Goal: Task Accomplishment & Management: Manage account settings

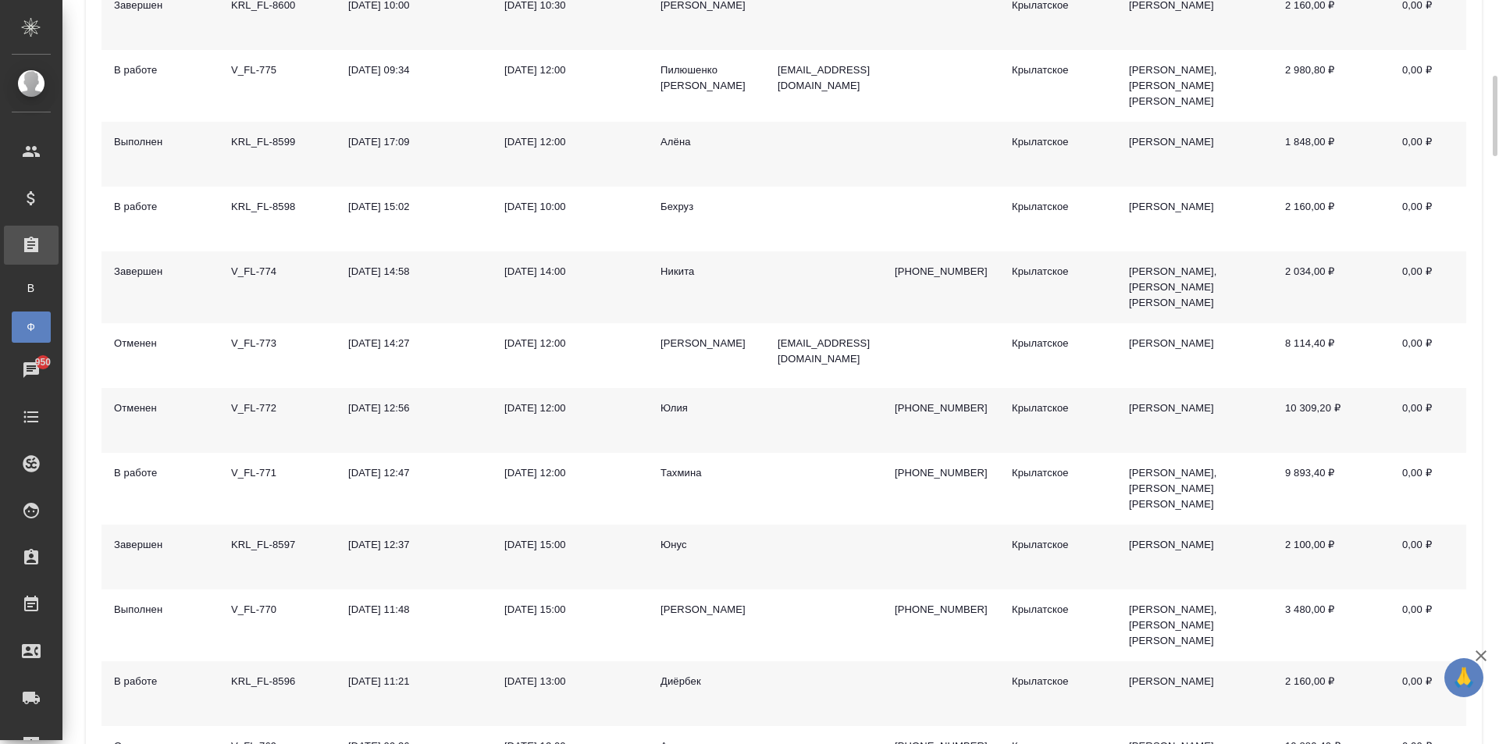
scroll to position [937, 0]
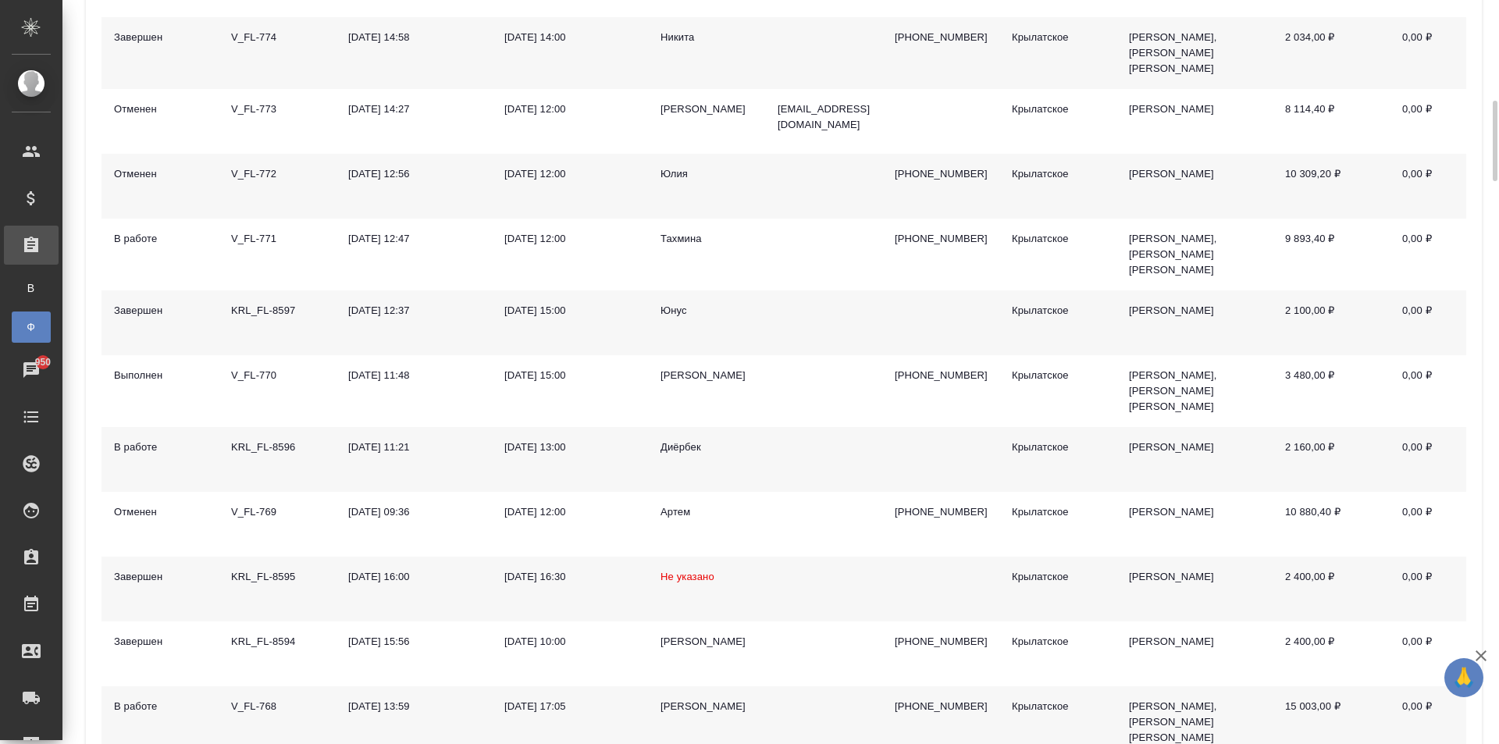
click at [664, 699] on div "Ирина" at bounding box center [706, 707] width 92 height 16
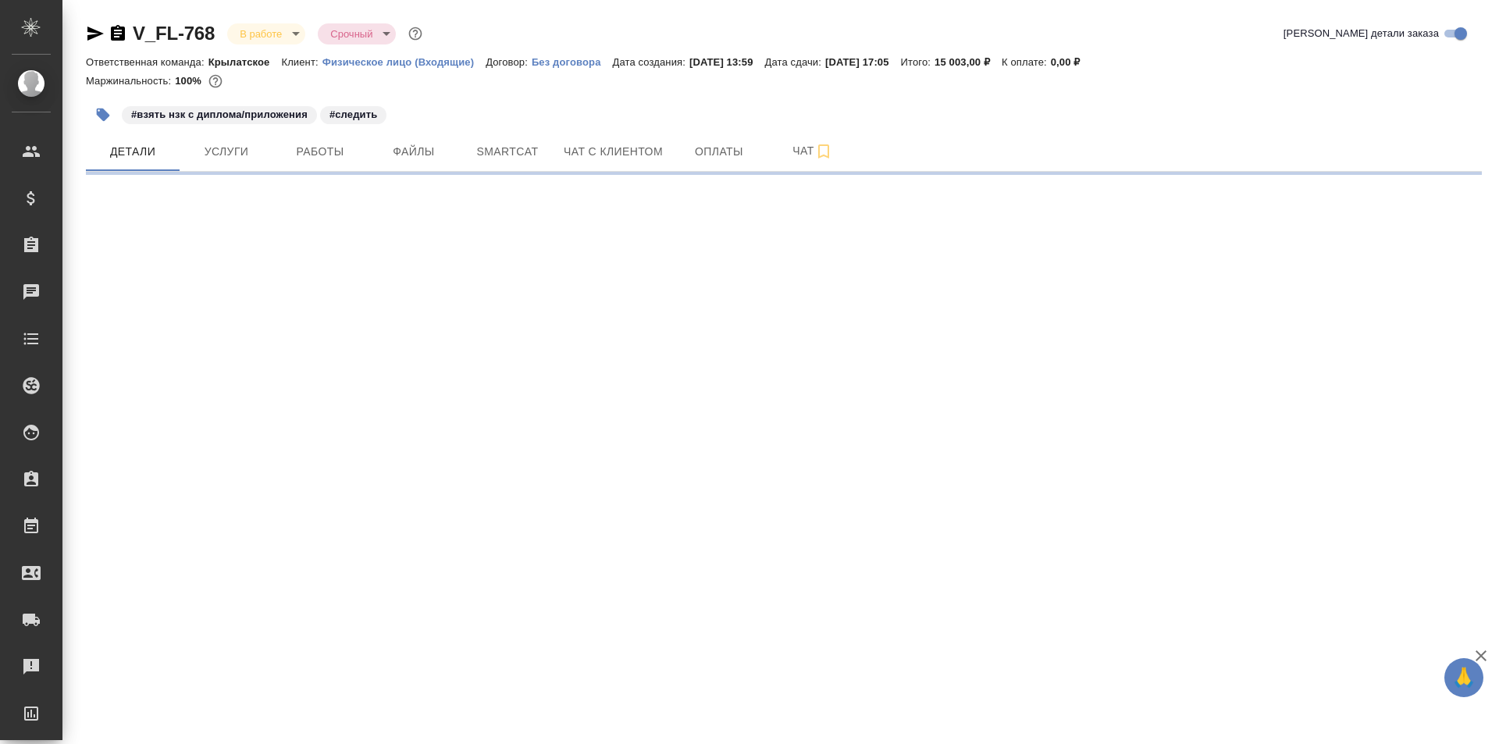
select select "RU"
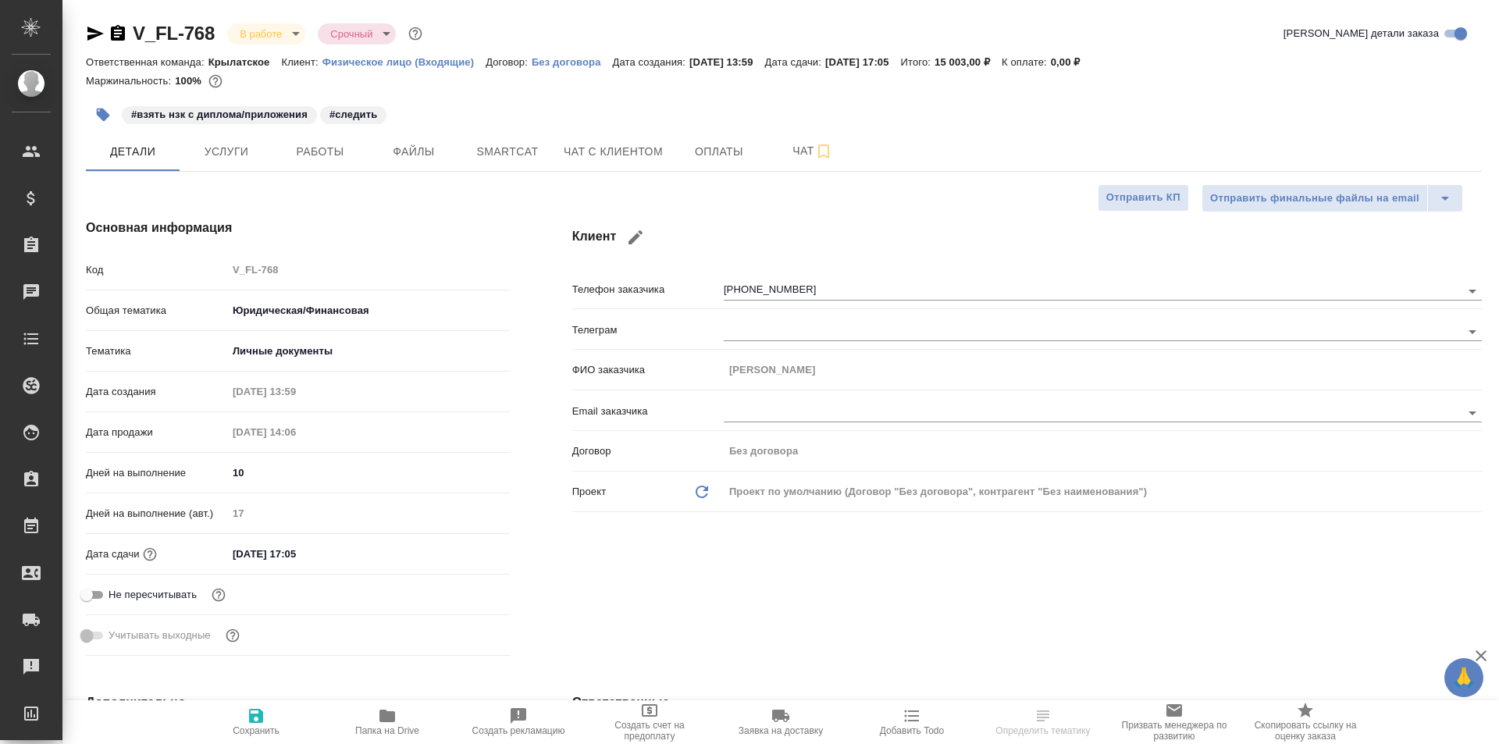
type textarea "x"
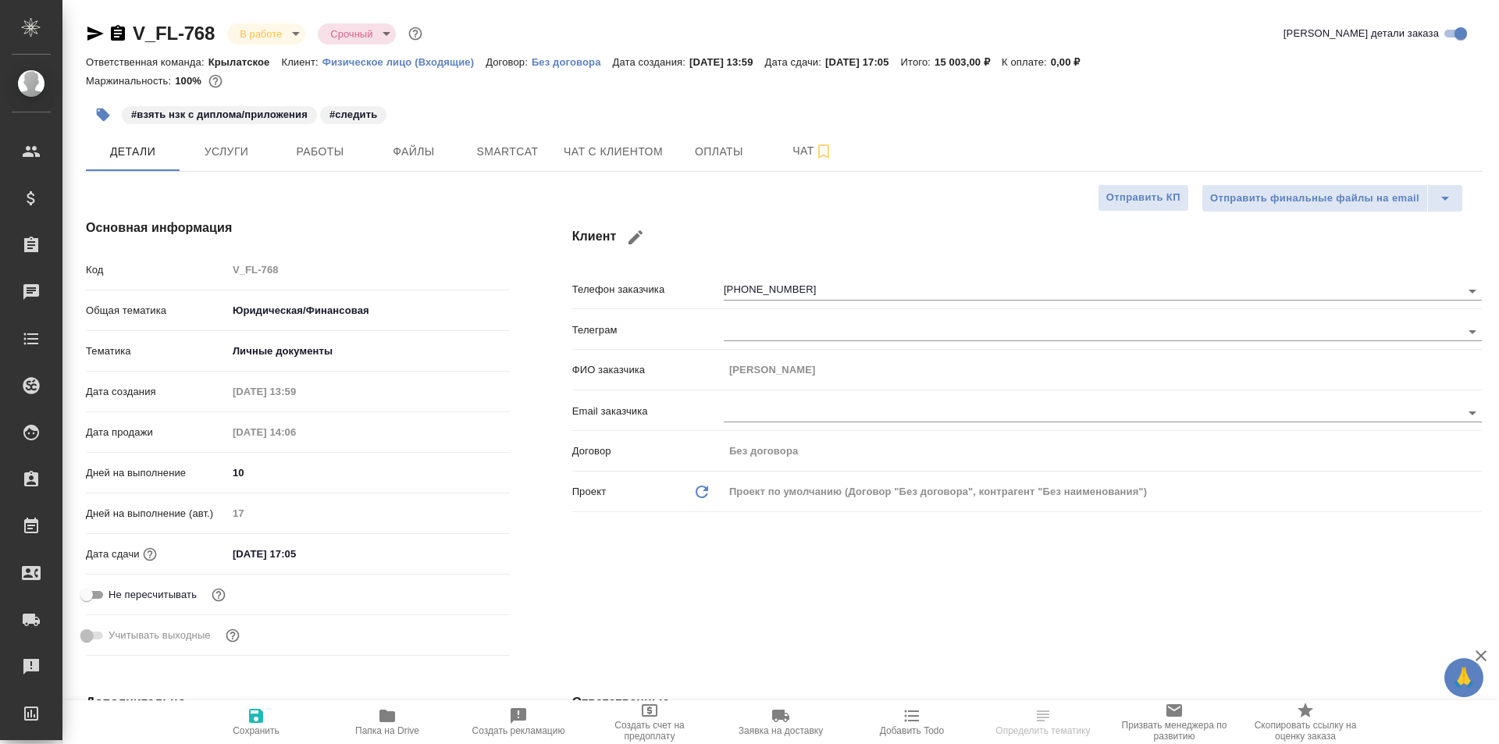
type textarea "x"
type input "Тарабановская Анастасия"
type input "Голубев Дмитрий"
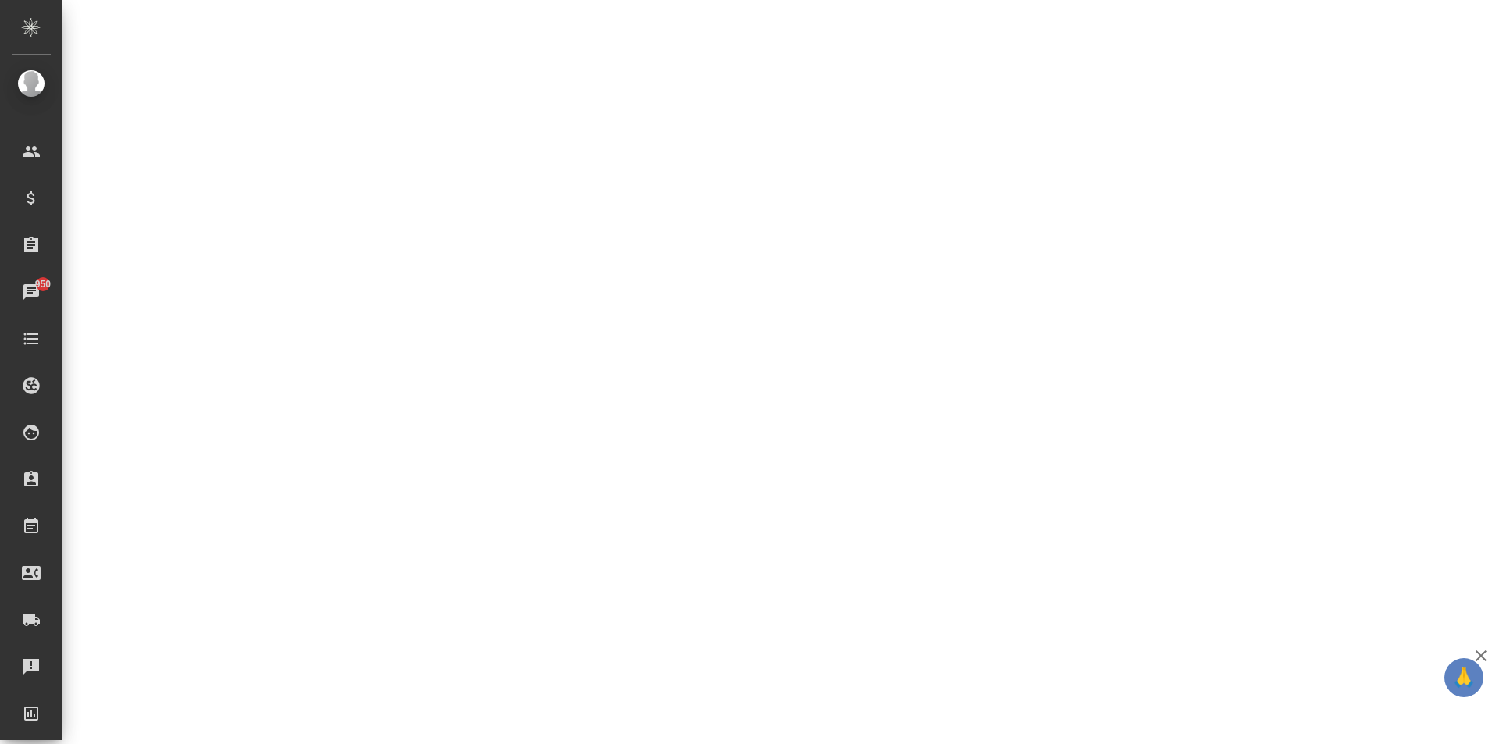
select select "RU"
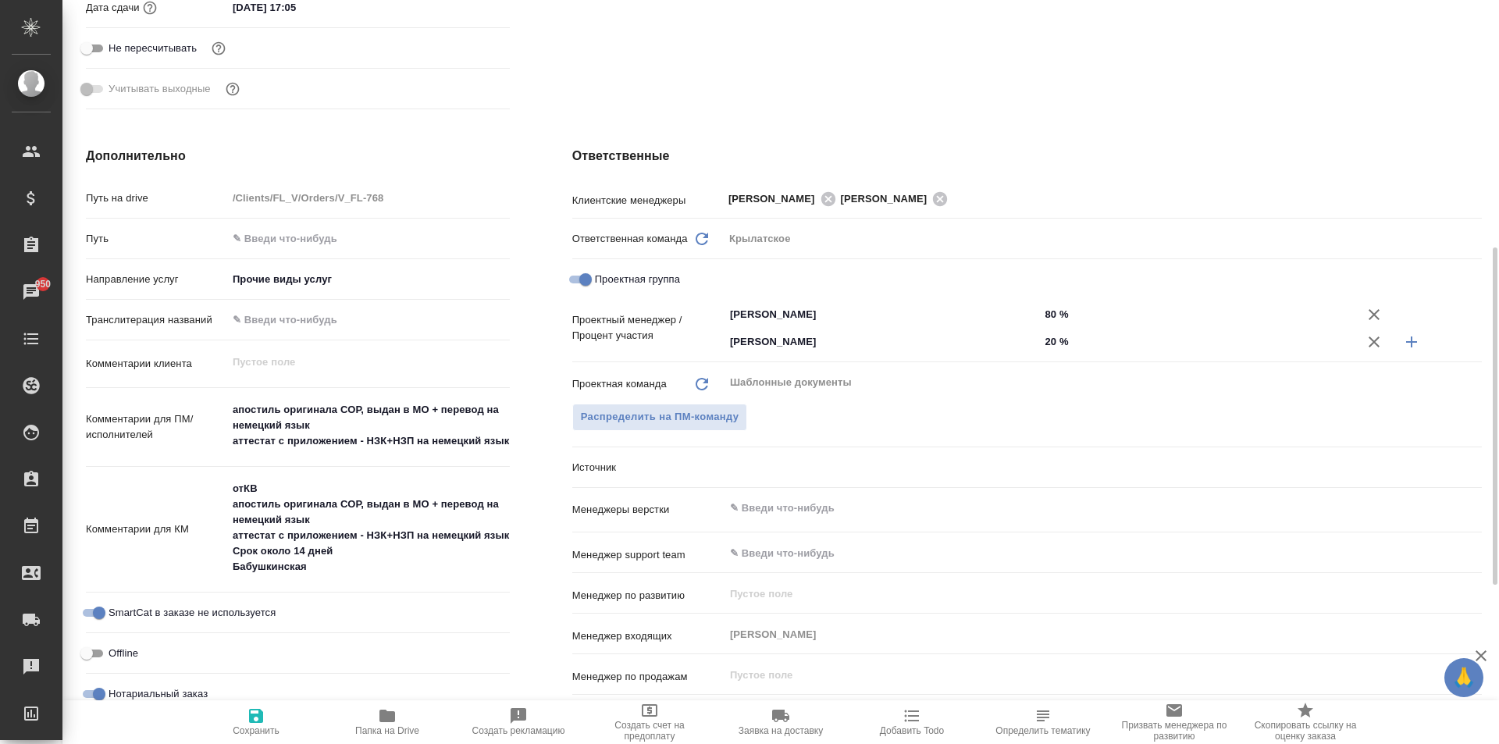
type textarea "x"
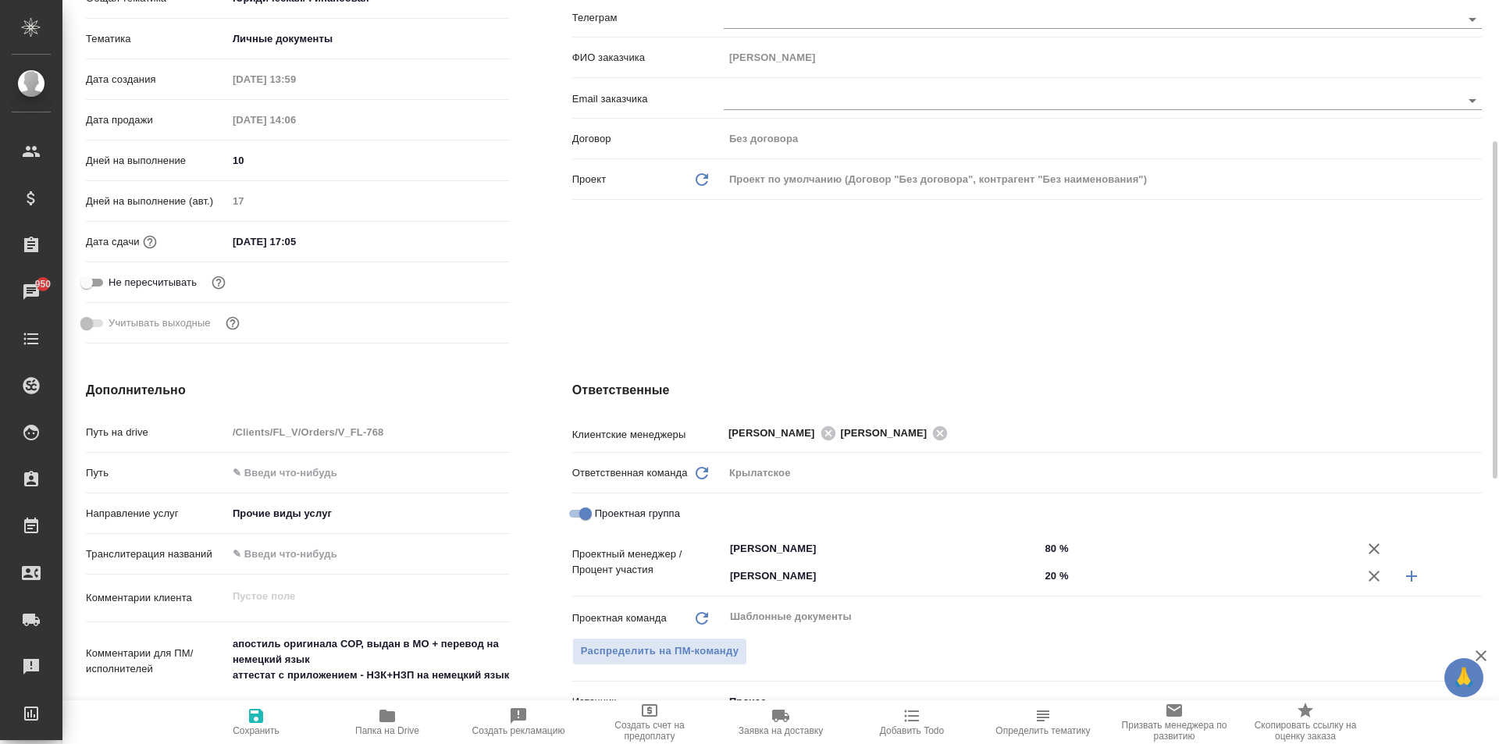
scroll to position [0, 0]
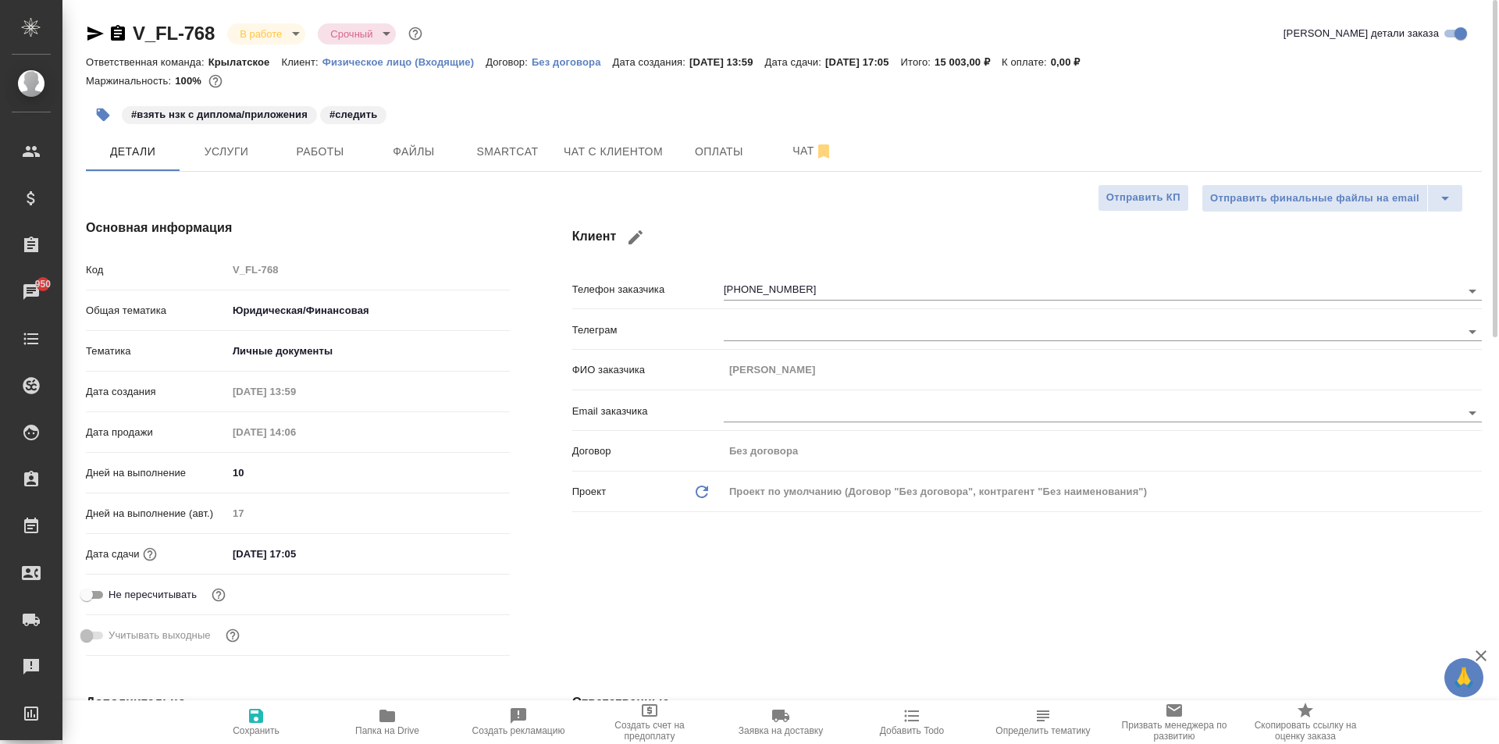
type textarea "x"
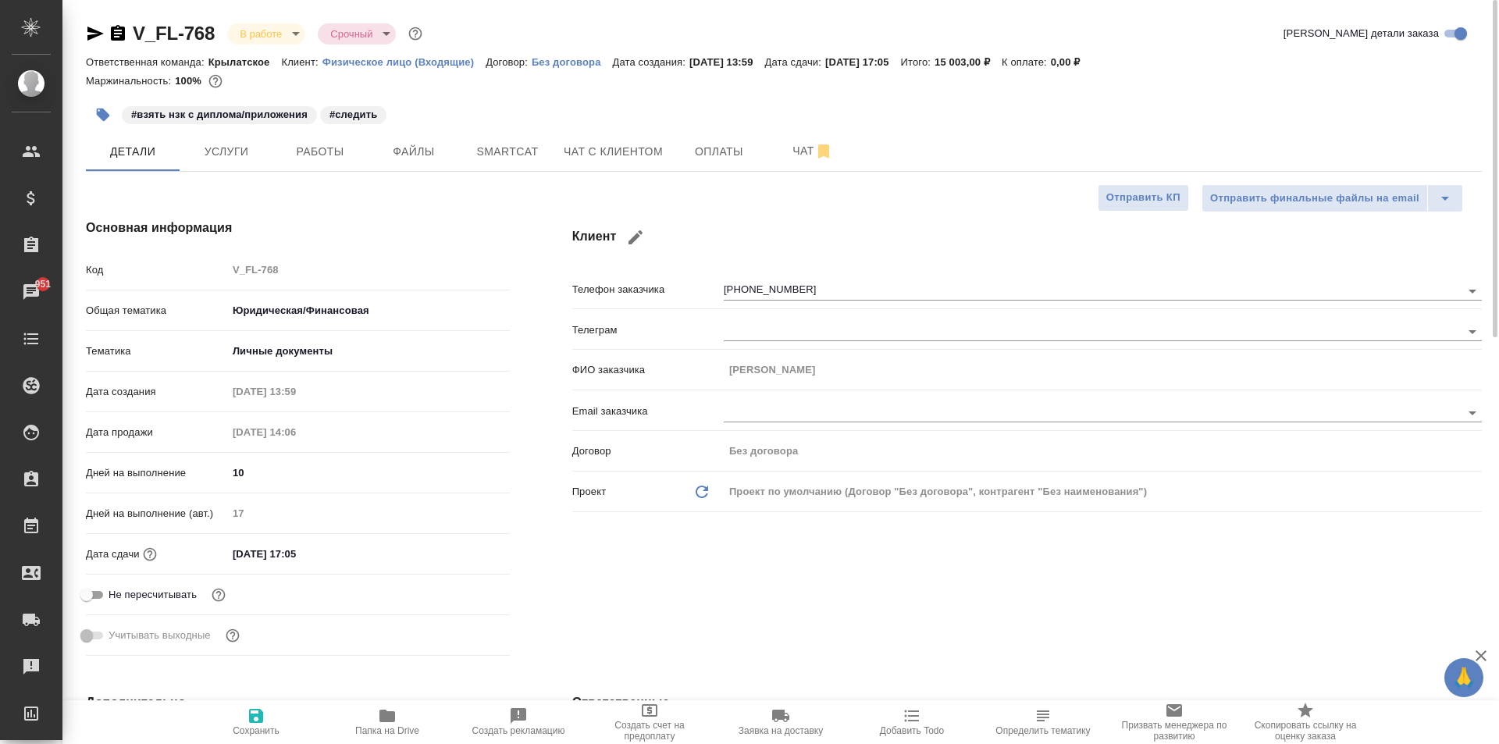
type textarea "x"
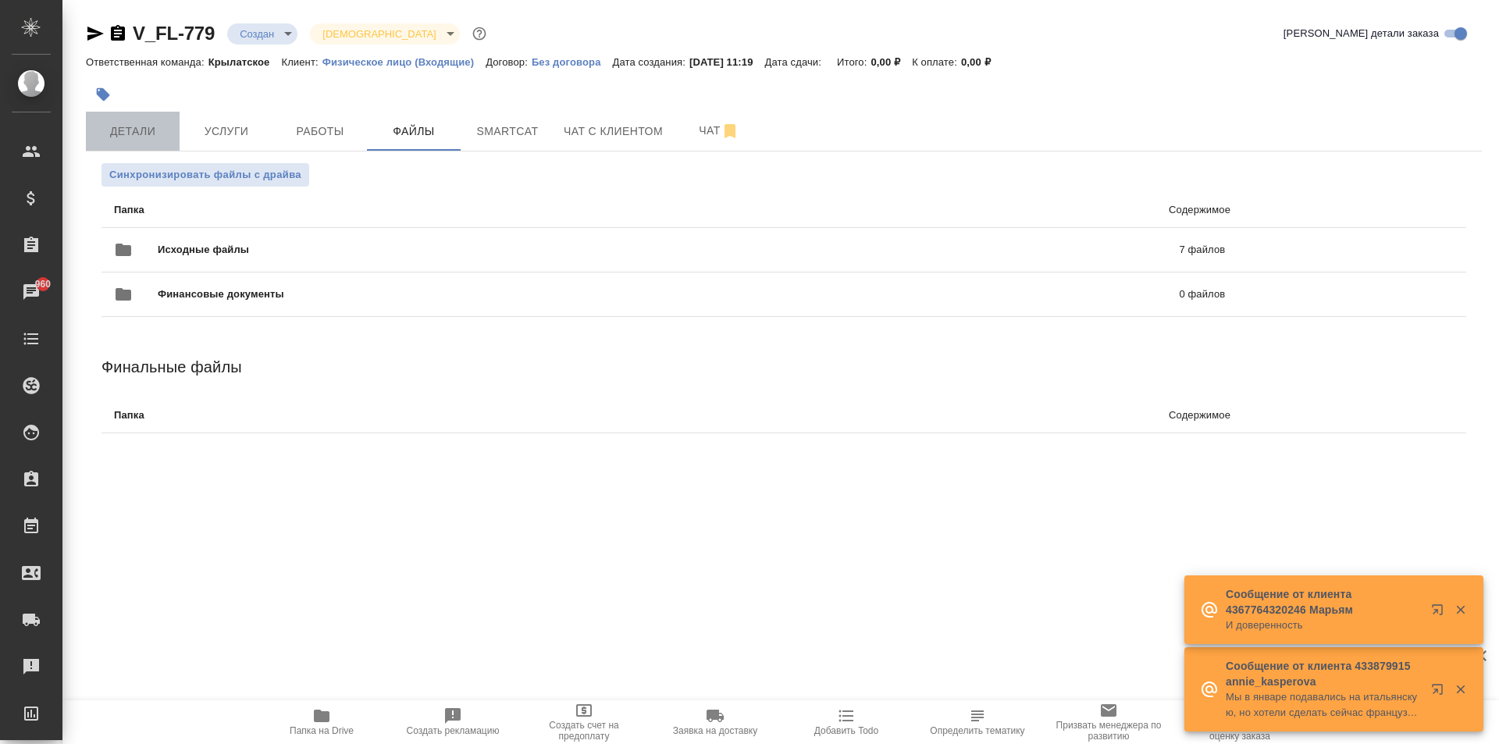
drag, startPoint x: 177, startPoint y: 112, endPoint x: 169, endPoint y: 120, distance: 11.6
click at [176, 114] on button "Детали" at bounding box center [133, 131] width 94 height 39
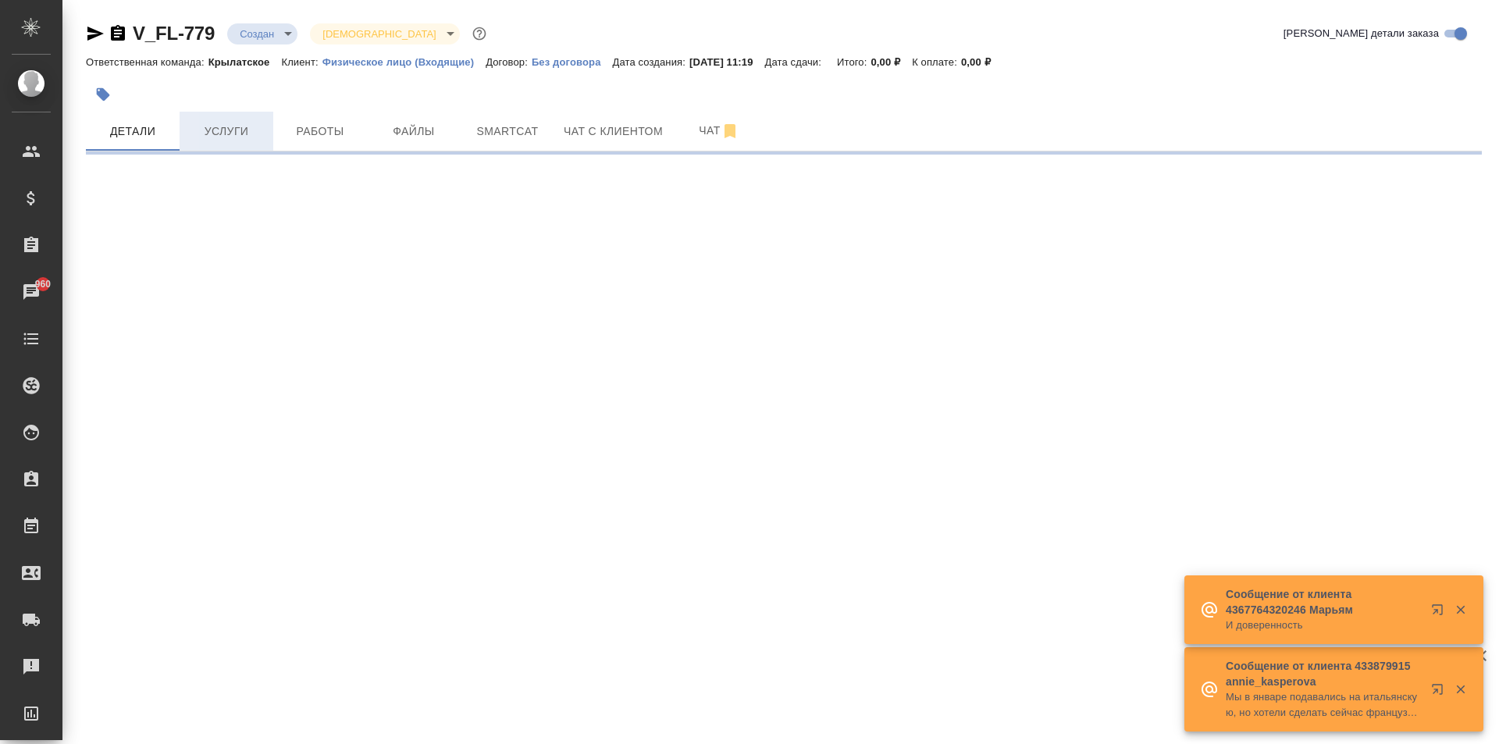
select select "RU"
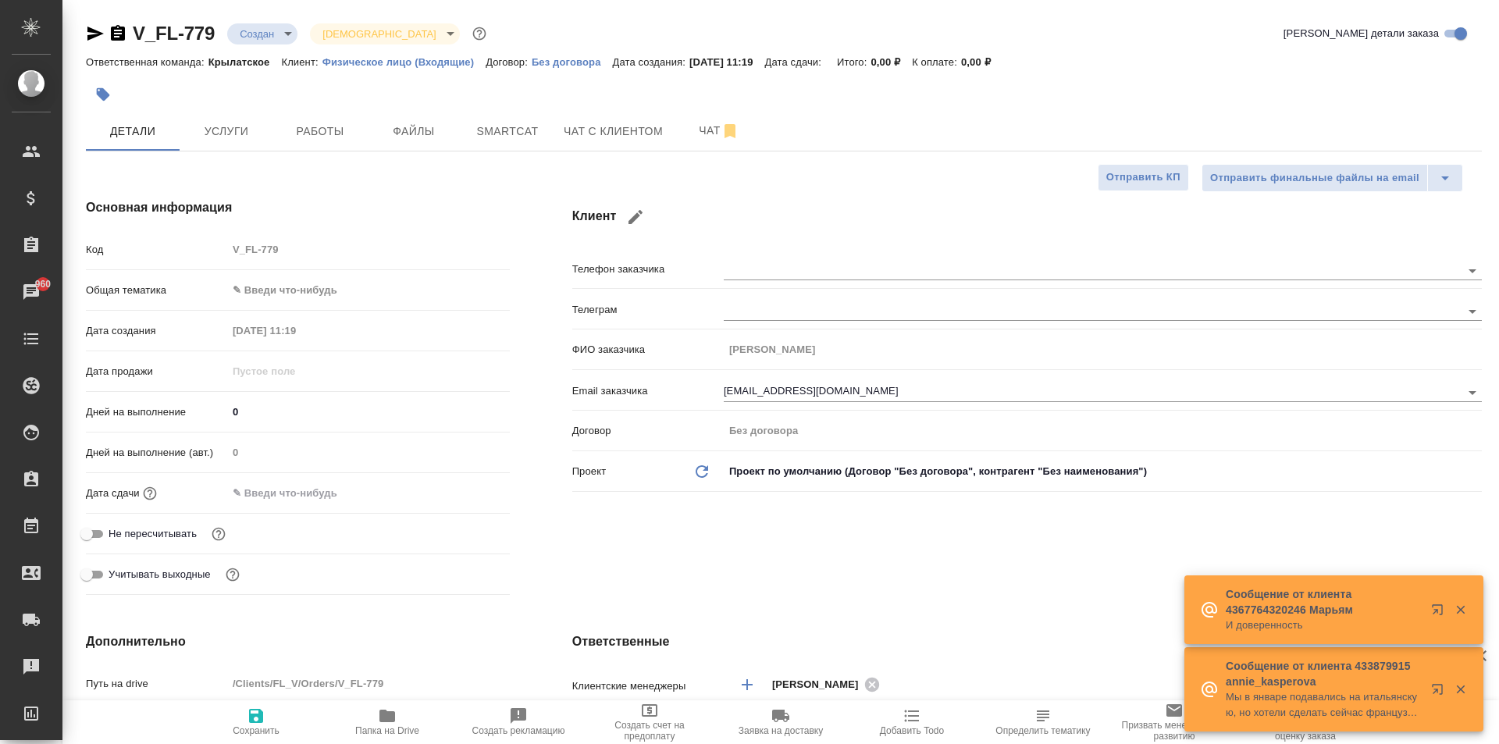
type textarea "x"
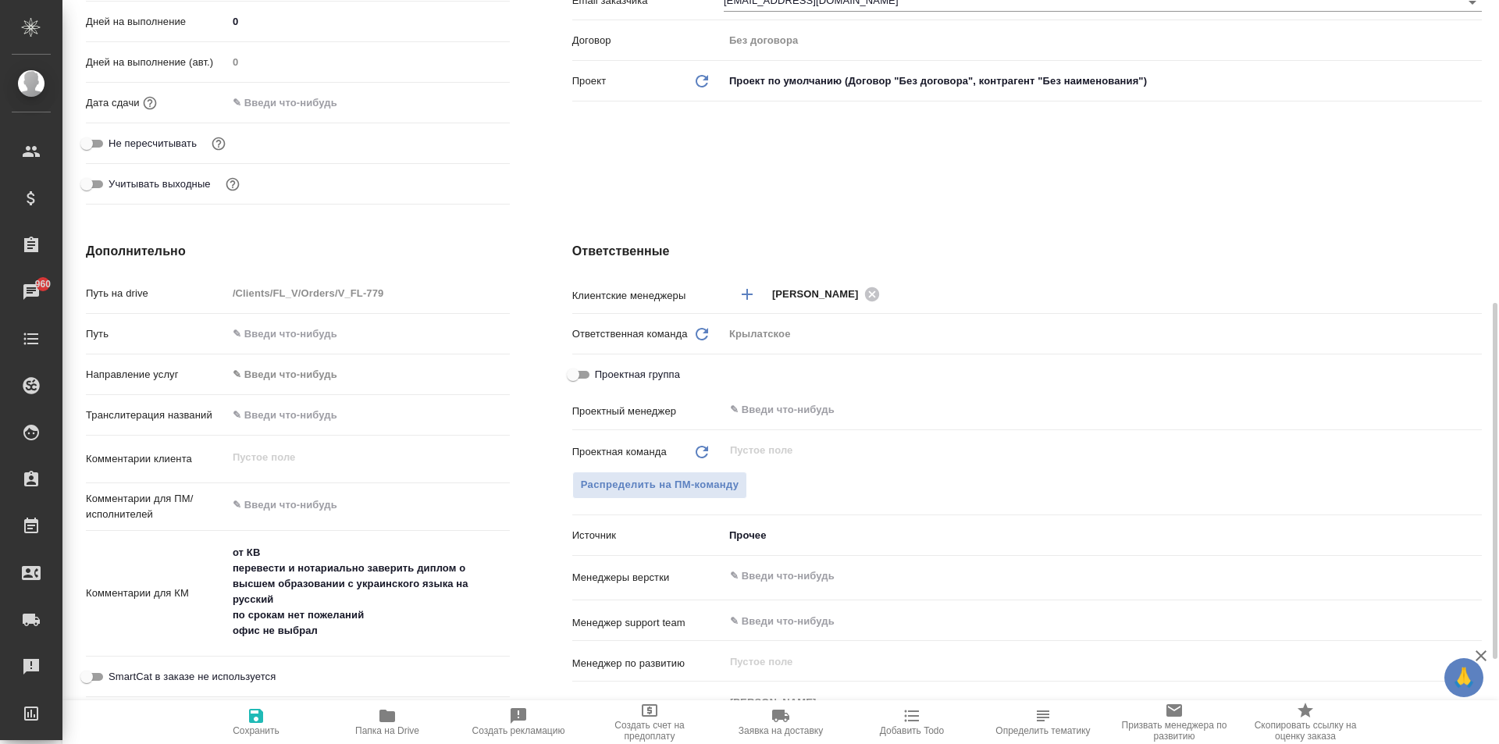
scroll to position [808, 0]
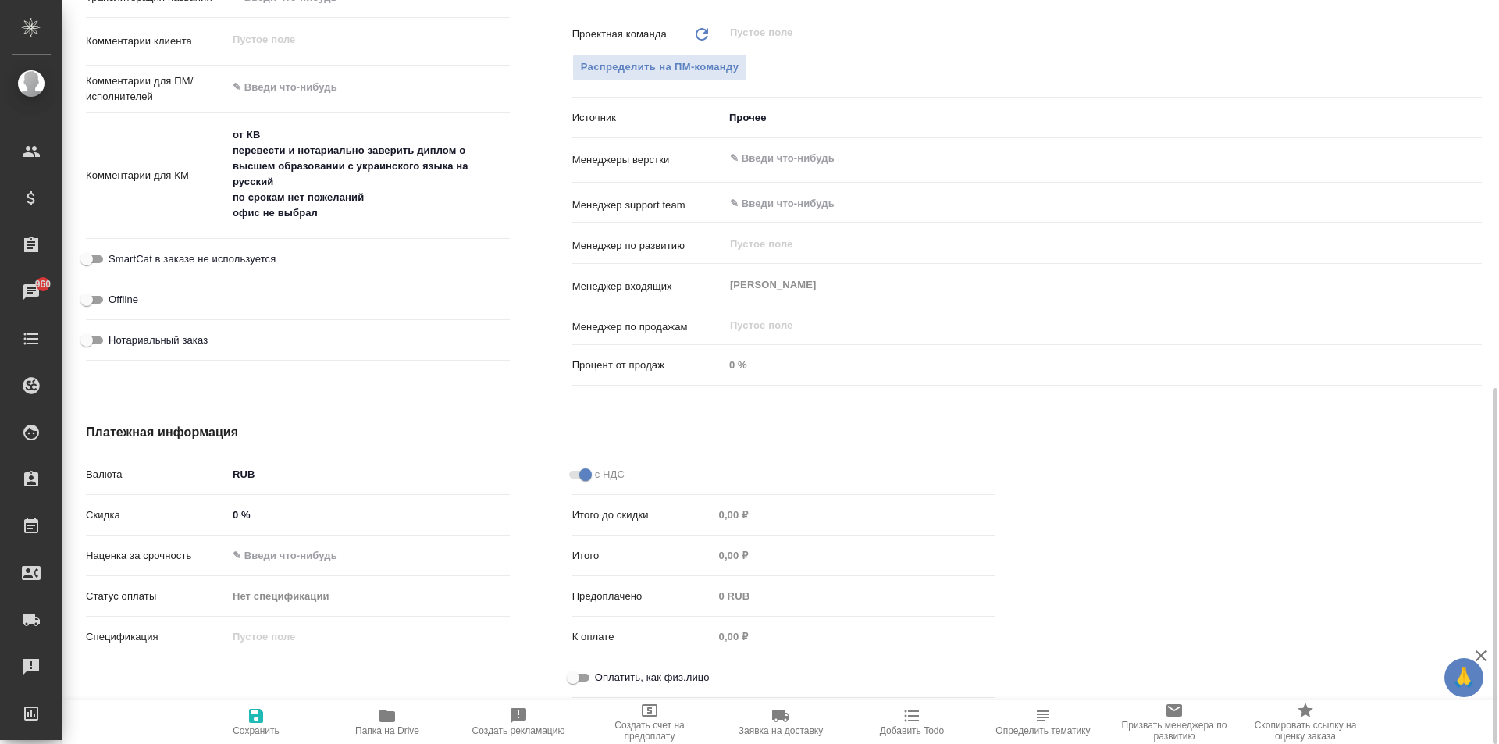
click at [578, 678] on input "Оплатить, как физ.лицо" at bounding box center [573, 677] width 56 height 19
checkbox input "true"
type textarea "x"
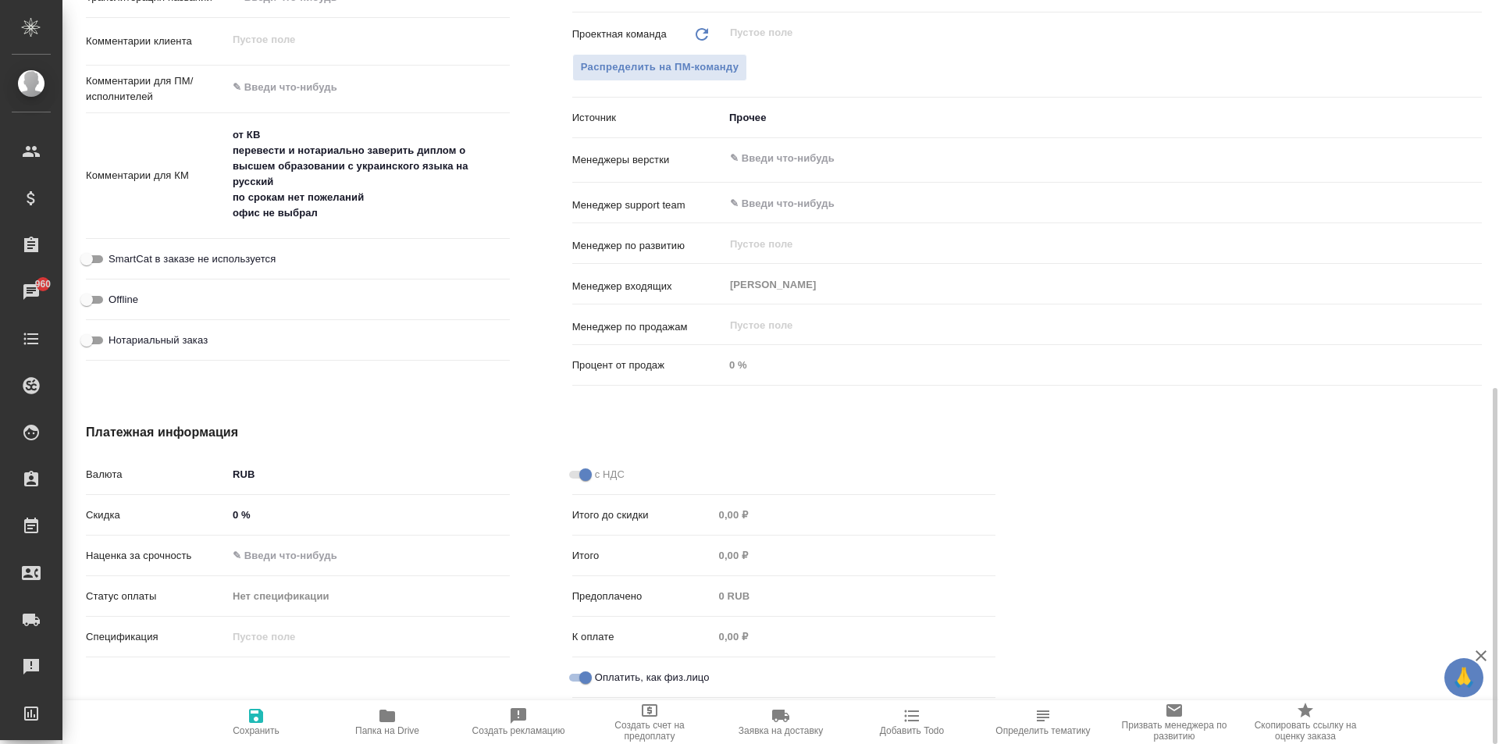
click at [189, 343] on span "Нотариальный заказ" at bounding box center [157, 340] width 99 height 16
click at [115, 343] on input "Нотариальный заказ" at bounding box center [87, 340] width 56 height 19
checkbox input "true"
type textarea "x"
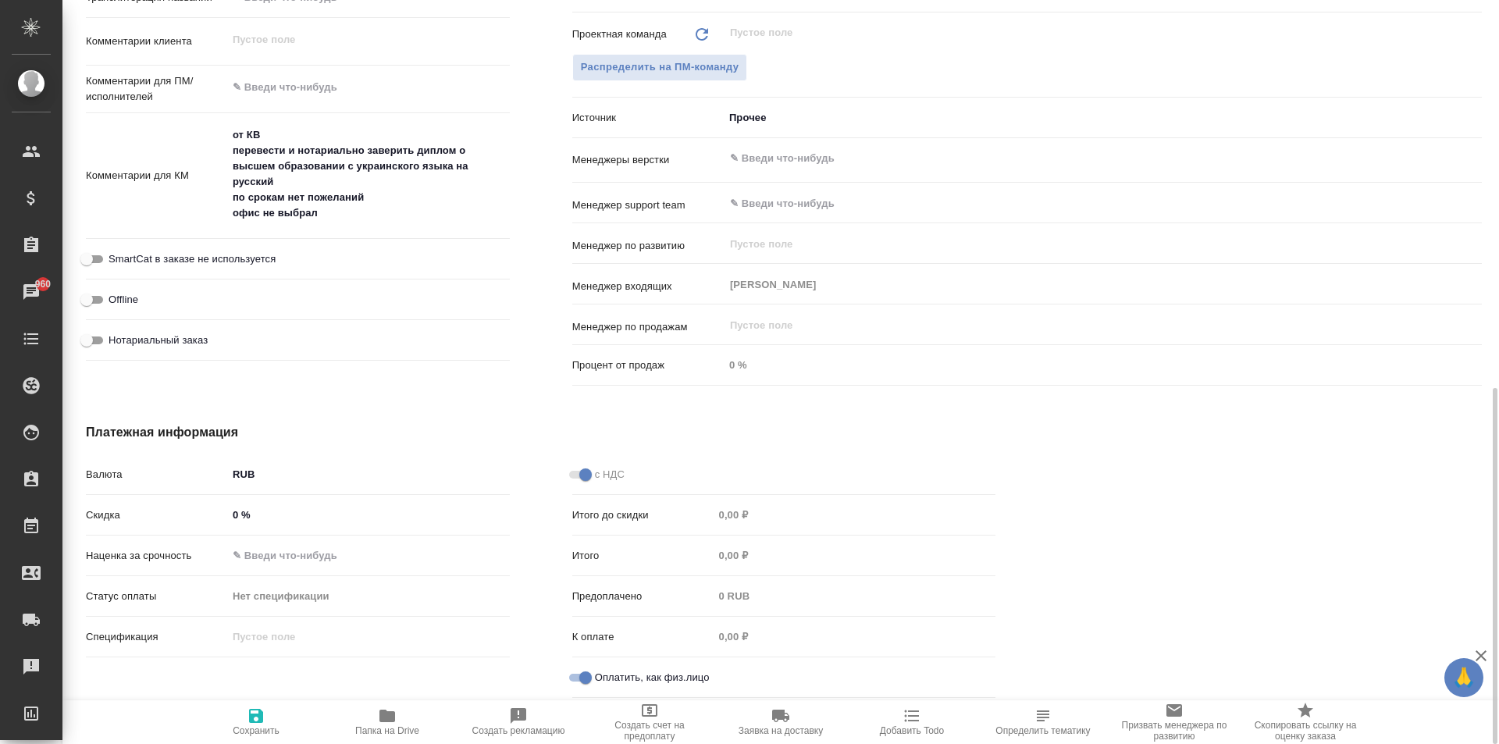
type textarea "x"
click at [231, 254] on span "SmartCat в заказе не используется" at bounding box center [191, 259] width 167 height 16
click at [115, 254] on input "SmartCat в заказе не используется" at bounding box center [87, 259] width 56 height 19
checkbox input "true"
type textarea "x"
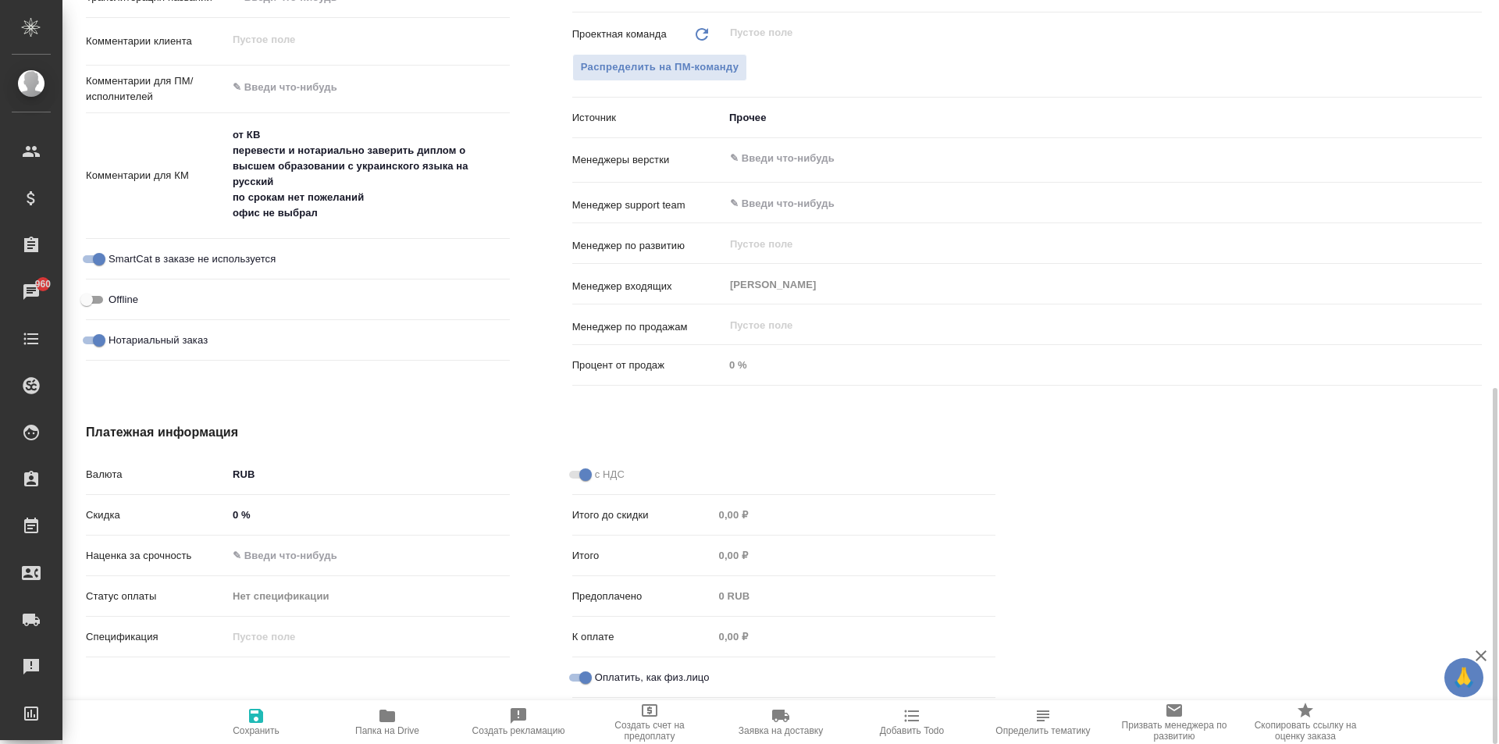
type textarea "x"
drag, startPoint x: 254, startPoint y: 724, endPoint x: 269, endPoint y: 702, distance: 26.9
click at [254, 724] on icon "button" at bounding box center [256, 715] width 19 height 19
type textarea "x"
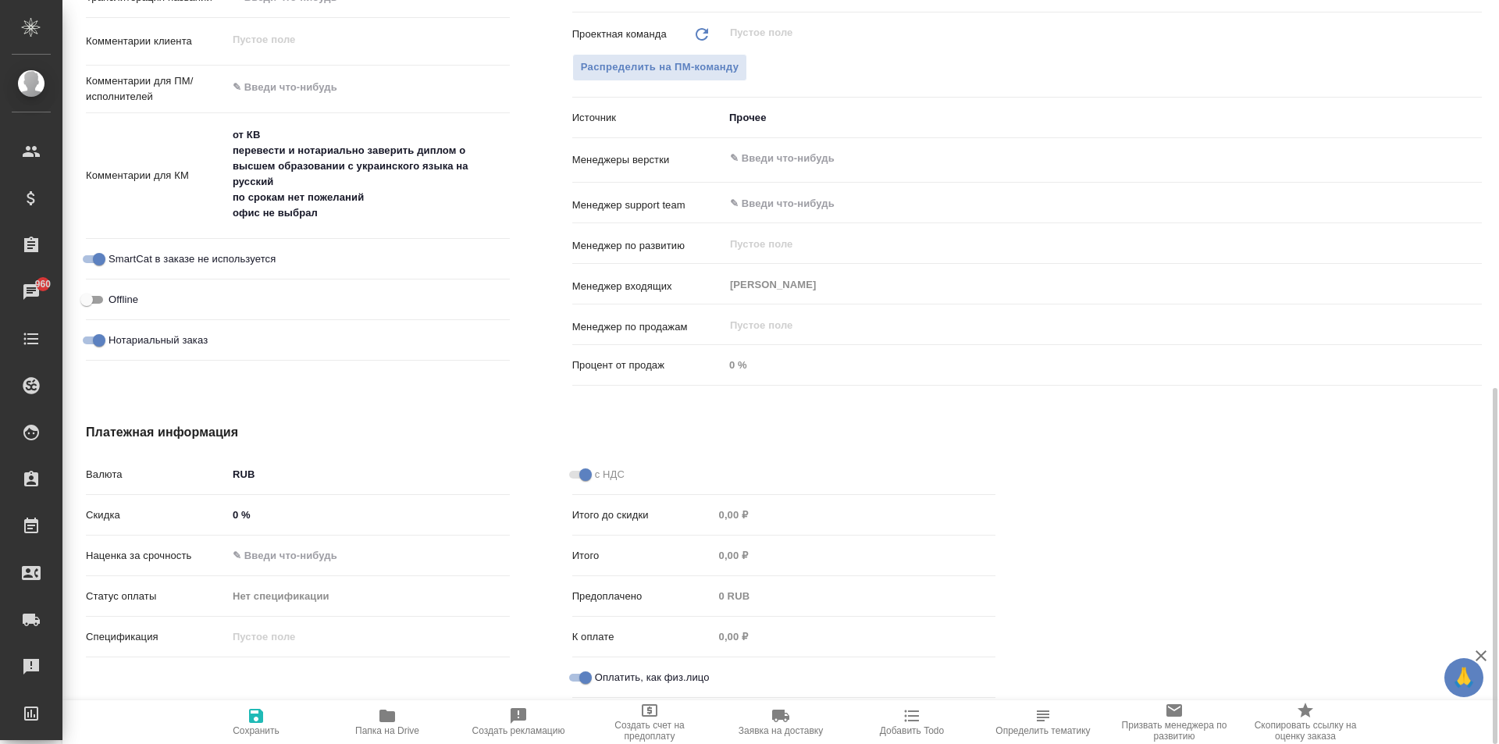
type textarea "x"
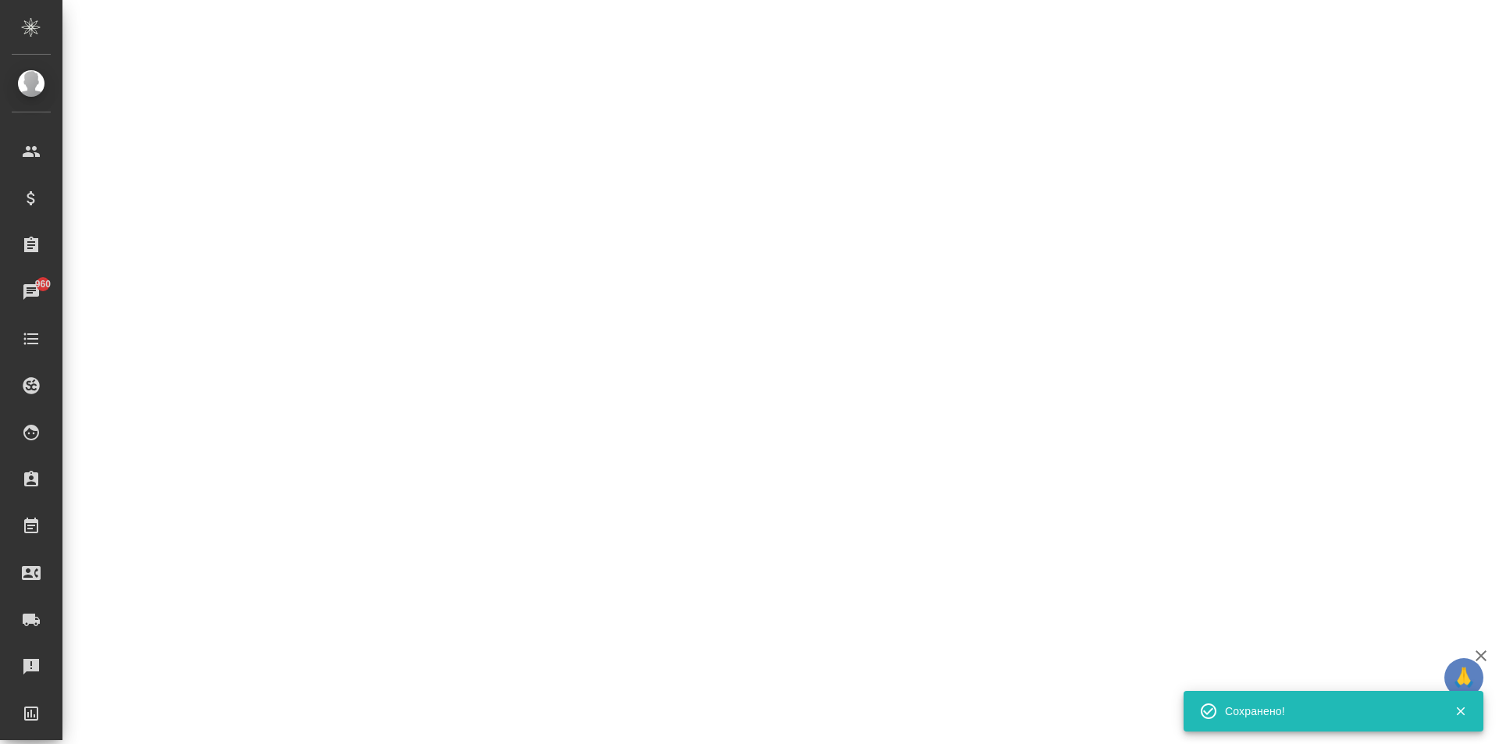
select select "RU"
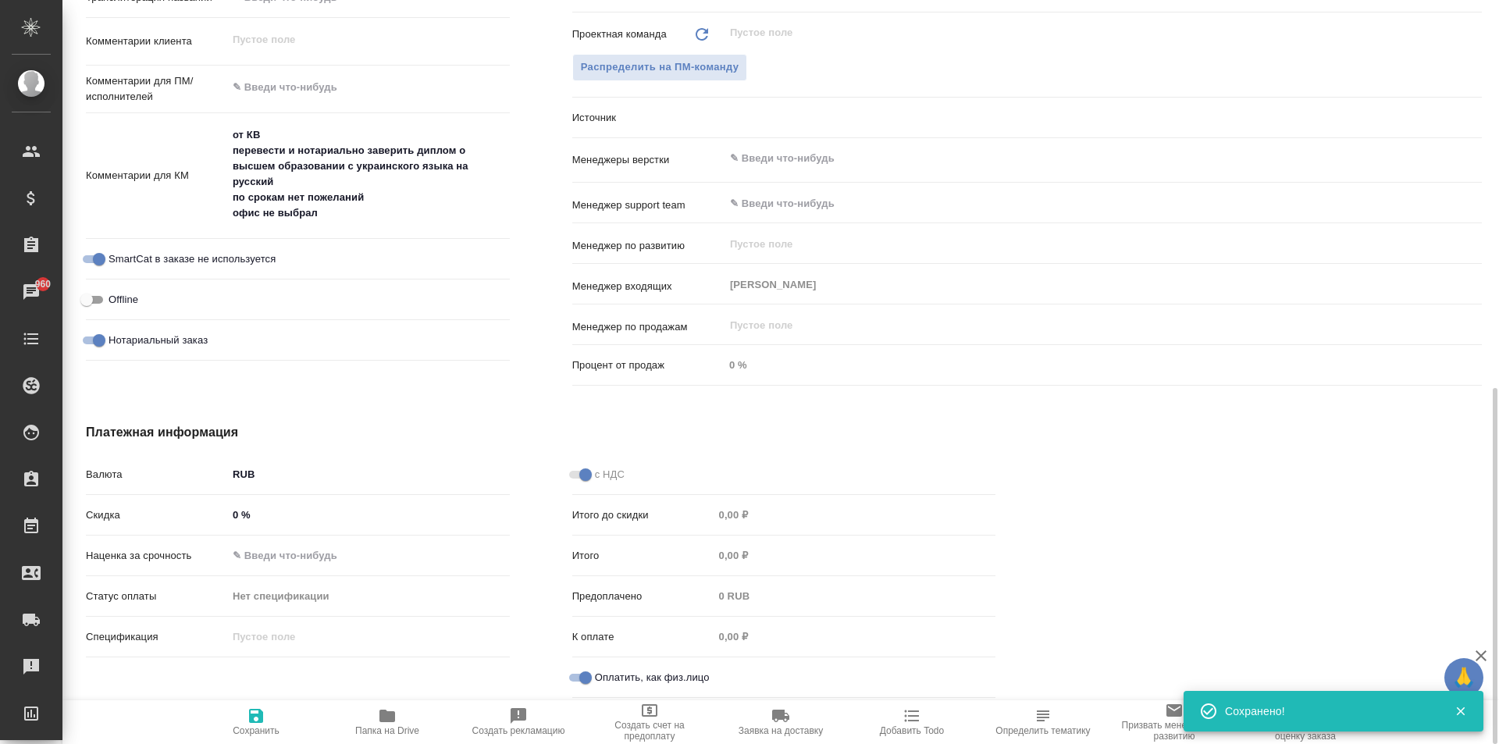
type textarea "x"
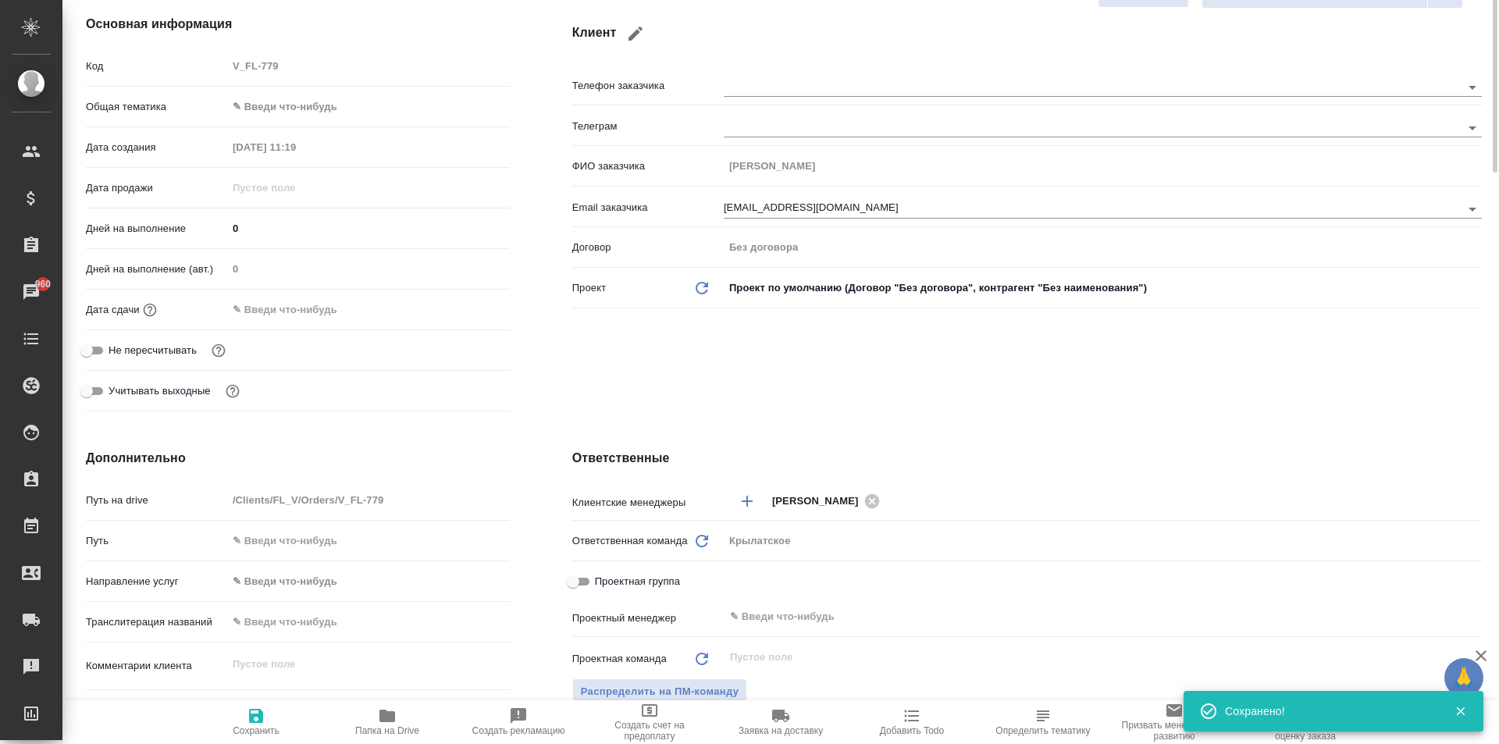
scroll to position [0, 0]
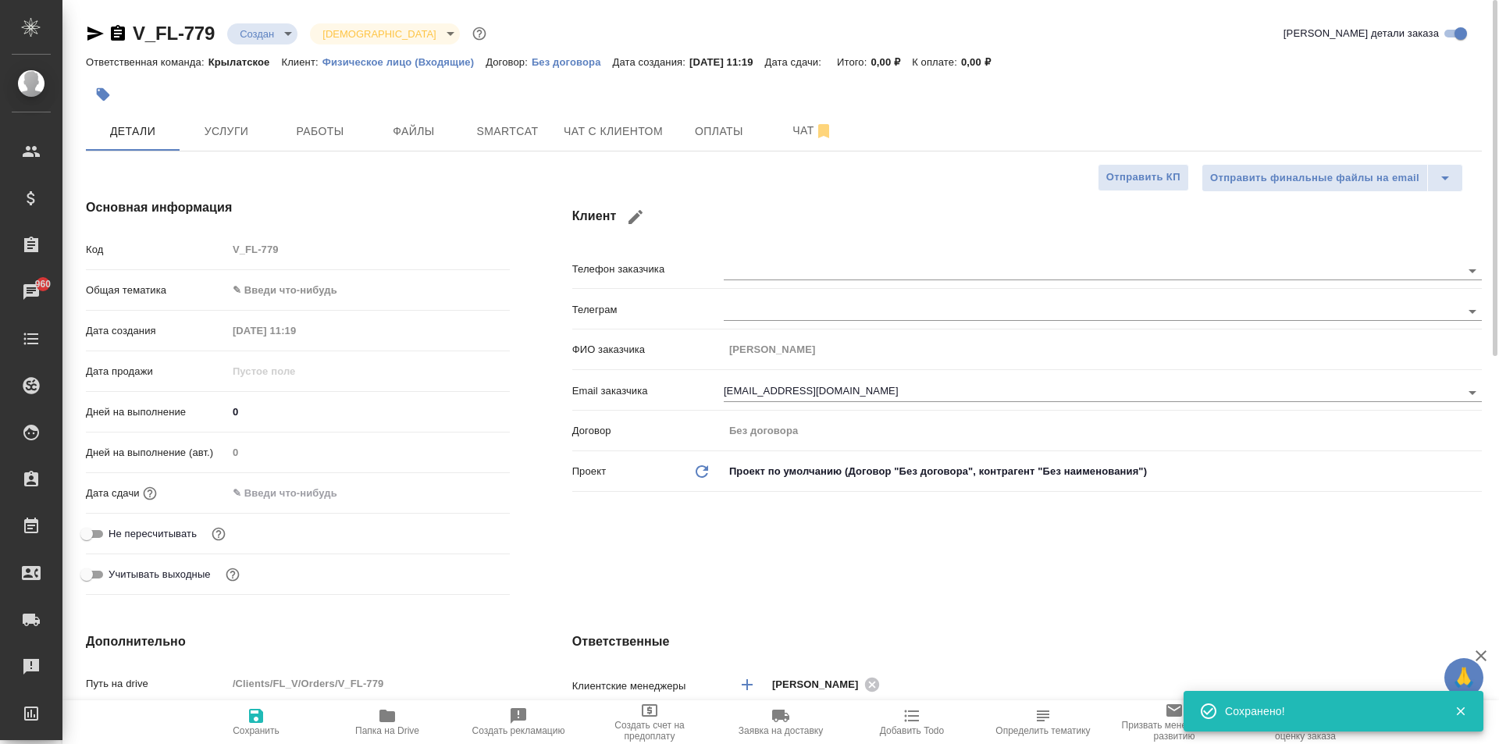
click at [276, 284] on body "🙏 .cls-1 fill:#fff; AWATERA Kasymov Timur Клиенты Спецификации Заказы 960 Чаты …" at bounding box center [749, 372] width 1499 height 744
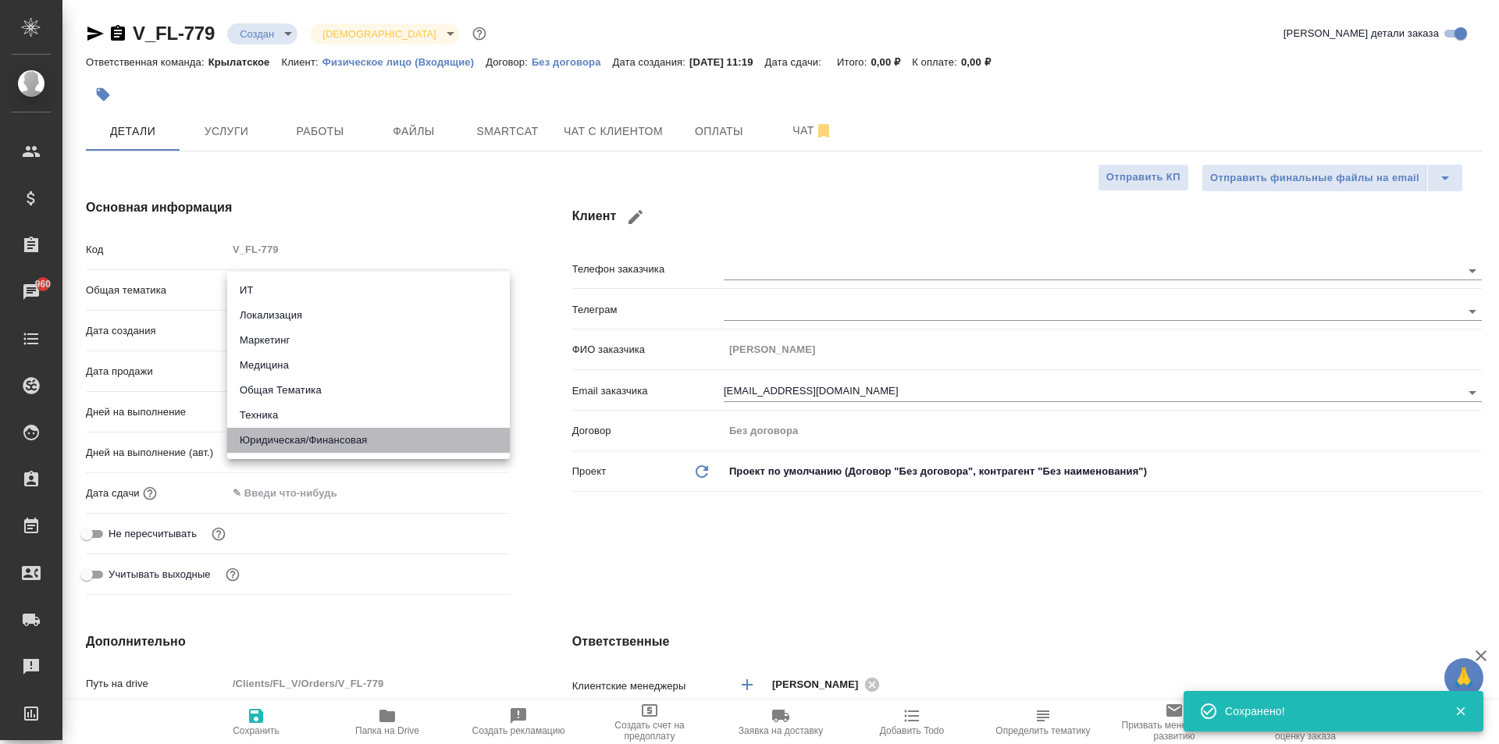
click at [308, 433] on li "Юридическая/Финансовая" at bounding box center [368, 440] width 283 height 25
type input "yr-fn"
type textarea "x"
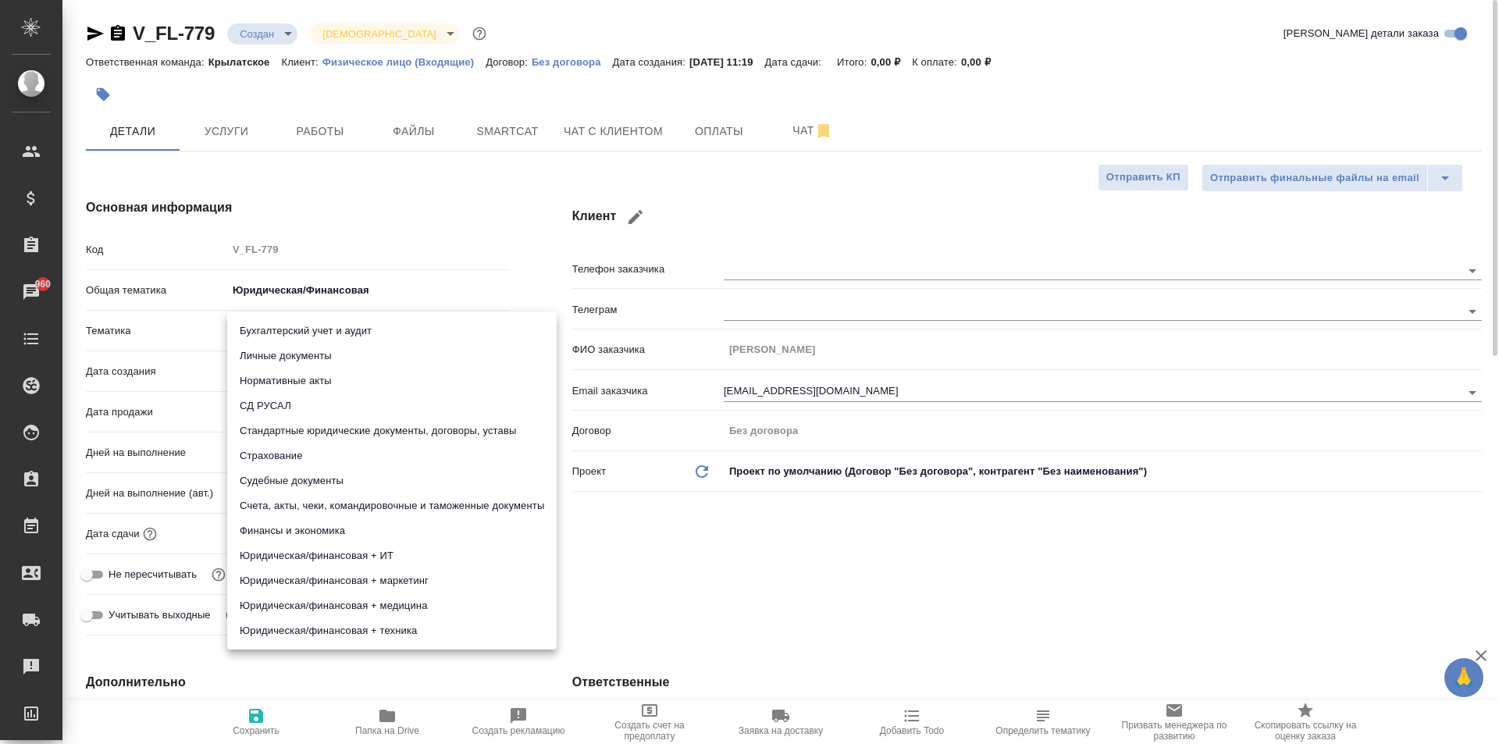
click at [284, 341] on body "🙏 .cls-1 fill:#fff; AWATERA Kasymov Timur Клиенты Спецификации Заказы 960 Чаты …" at bounding box center [749, 372] width 1499 height 744
click at [279, 351] on li "Личные документы" at bounding box center [391, 355] width 329 height 25
type textarea "x"
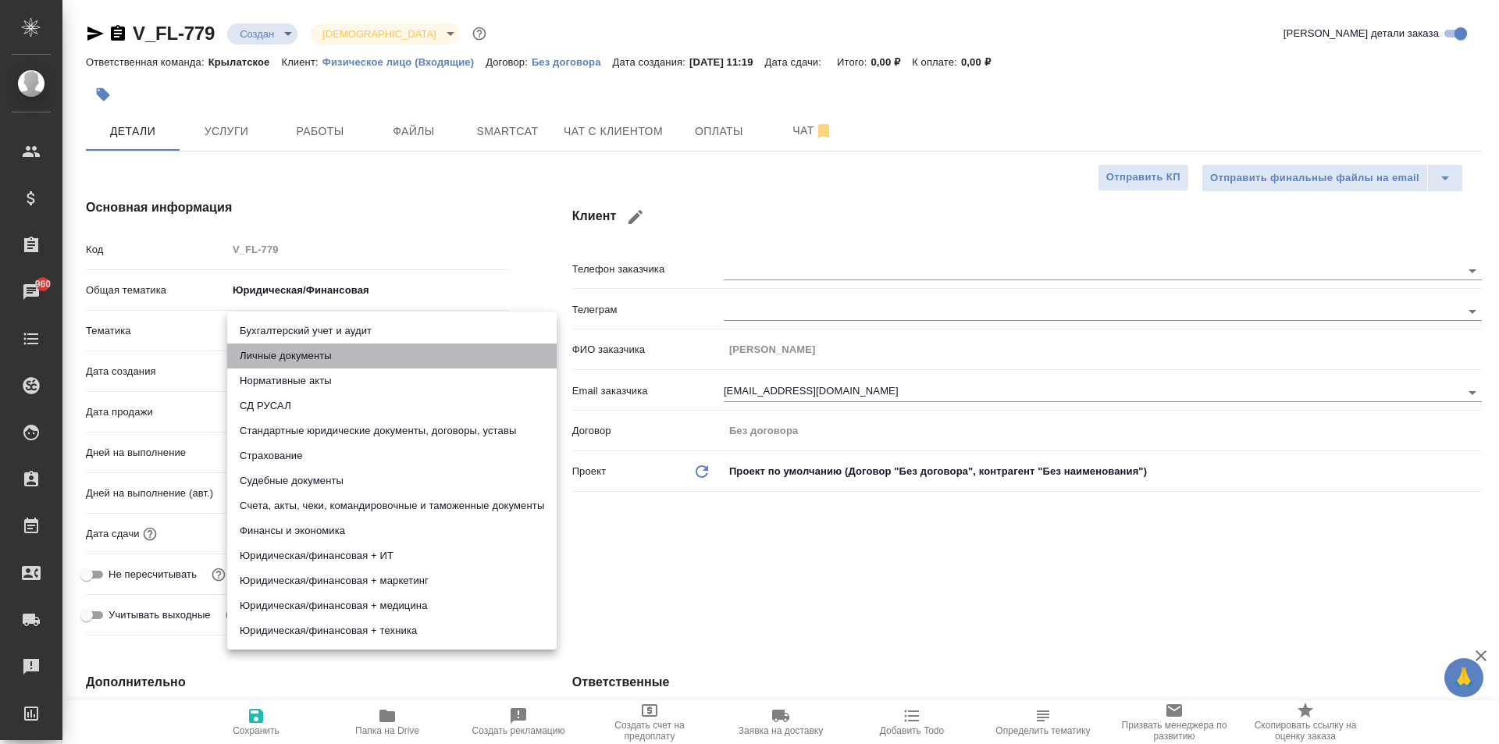
type input "5a8b8b956a9677013d343cfe"
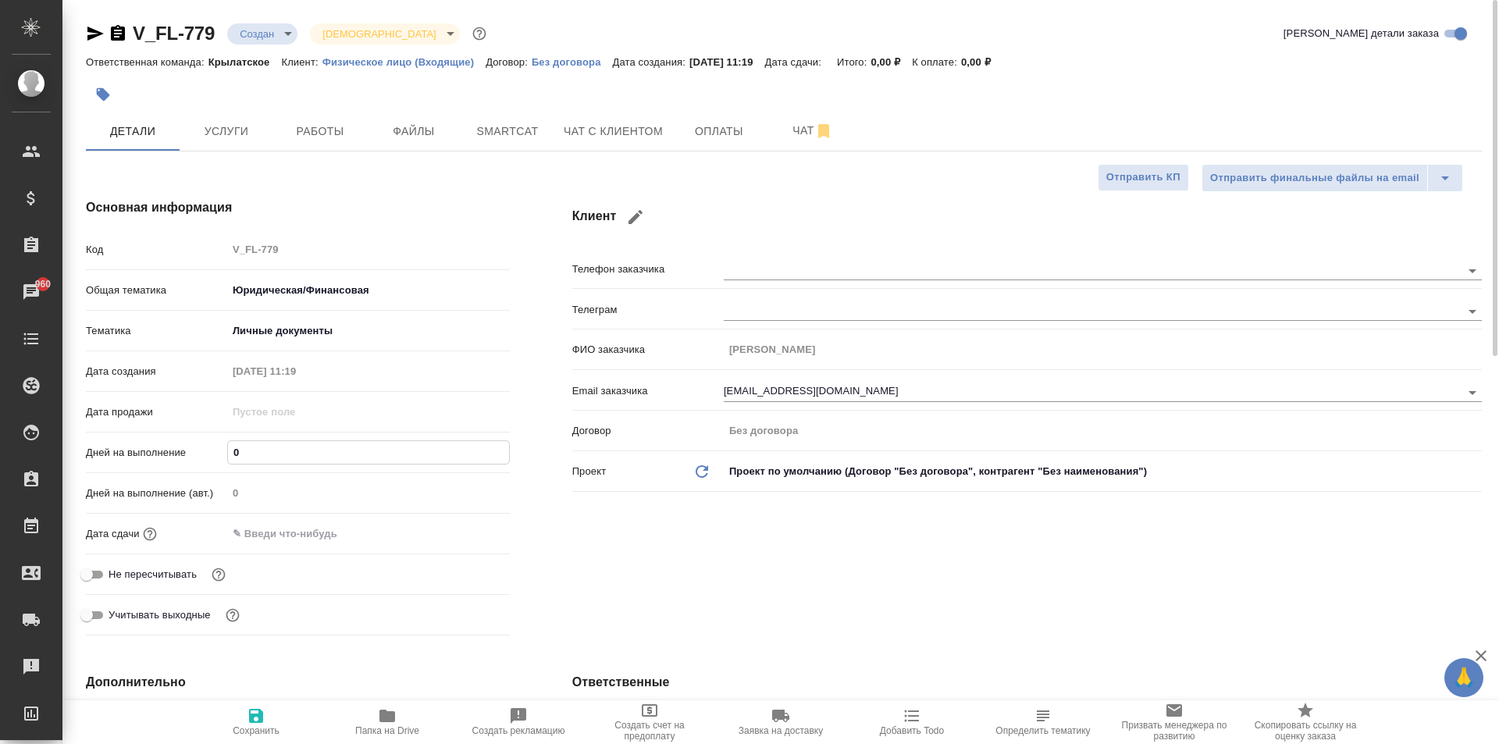
drag, startPoint x: 254, startPoint y: 450, endPoint x: 233, endPoint y: 448, distance: 21.9
click at [233, 448] on input "0" at bounding box center [368, 452] width 281 height 23
type input "1"
type textarea "x"
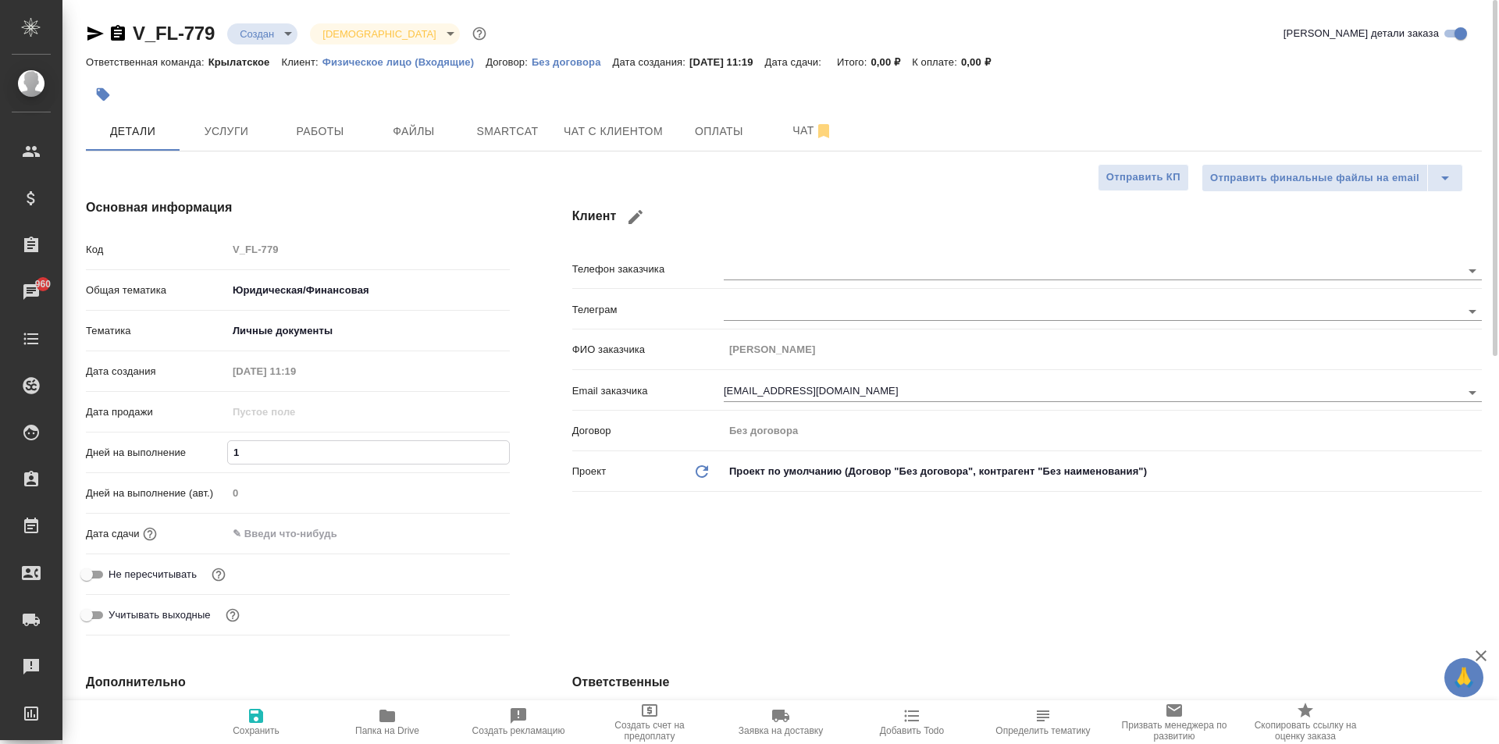
type textarea "x"
type input "1"
click at [286, 537] on input "text" at bounding box center [296, 533] width 137 height 23
click at [464, 538] on icon "button" at bounding box center [464, 533] width 19 height 19
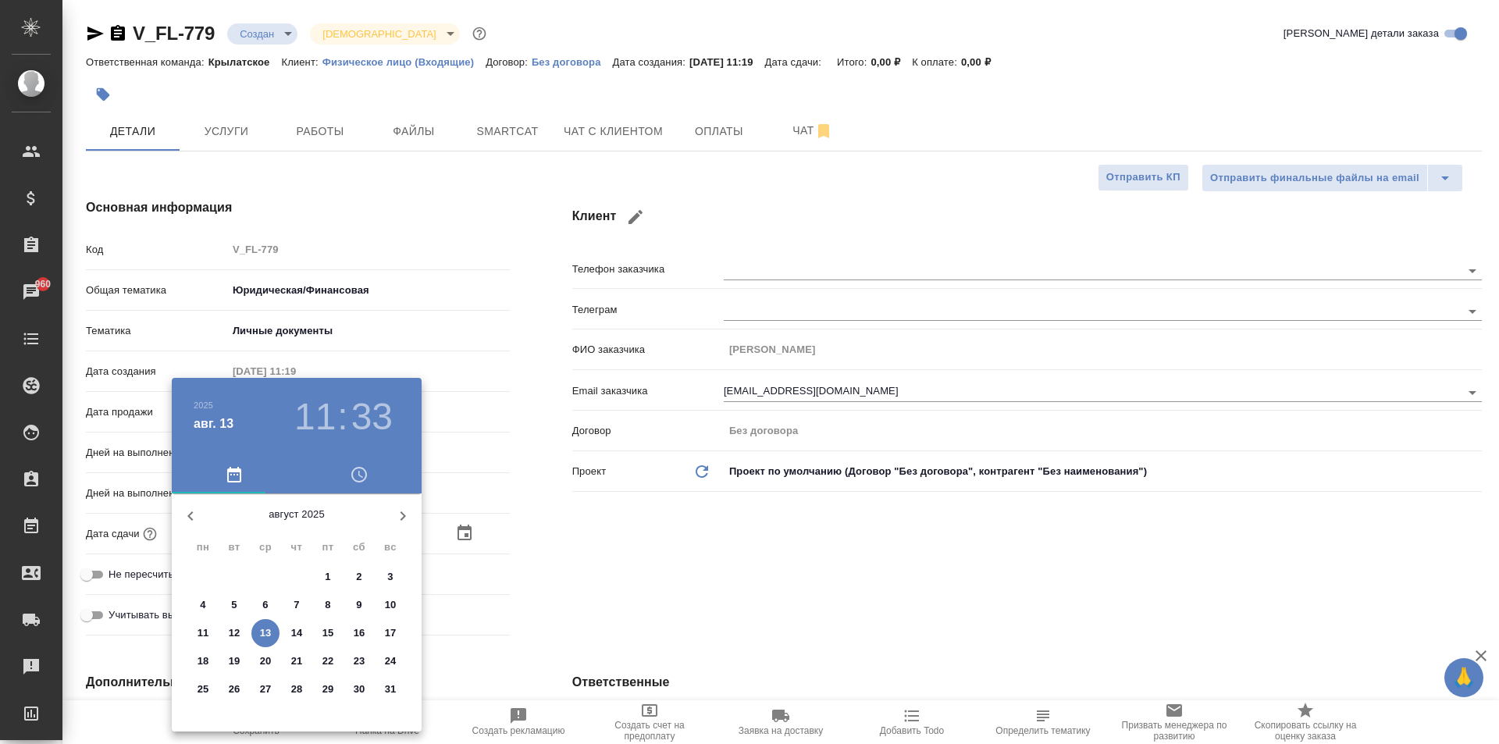
click at [306, 631] on span "14" at bounding box center [297, 633] width 28 height 16
type input "14.08.2025 11:33"
type textarea "x"
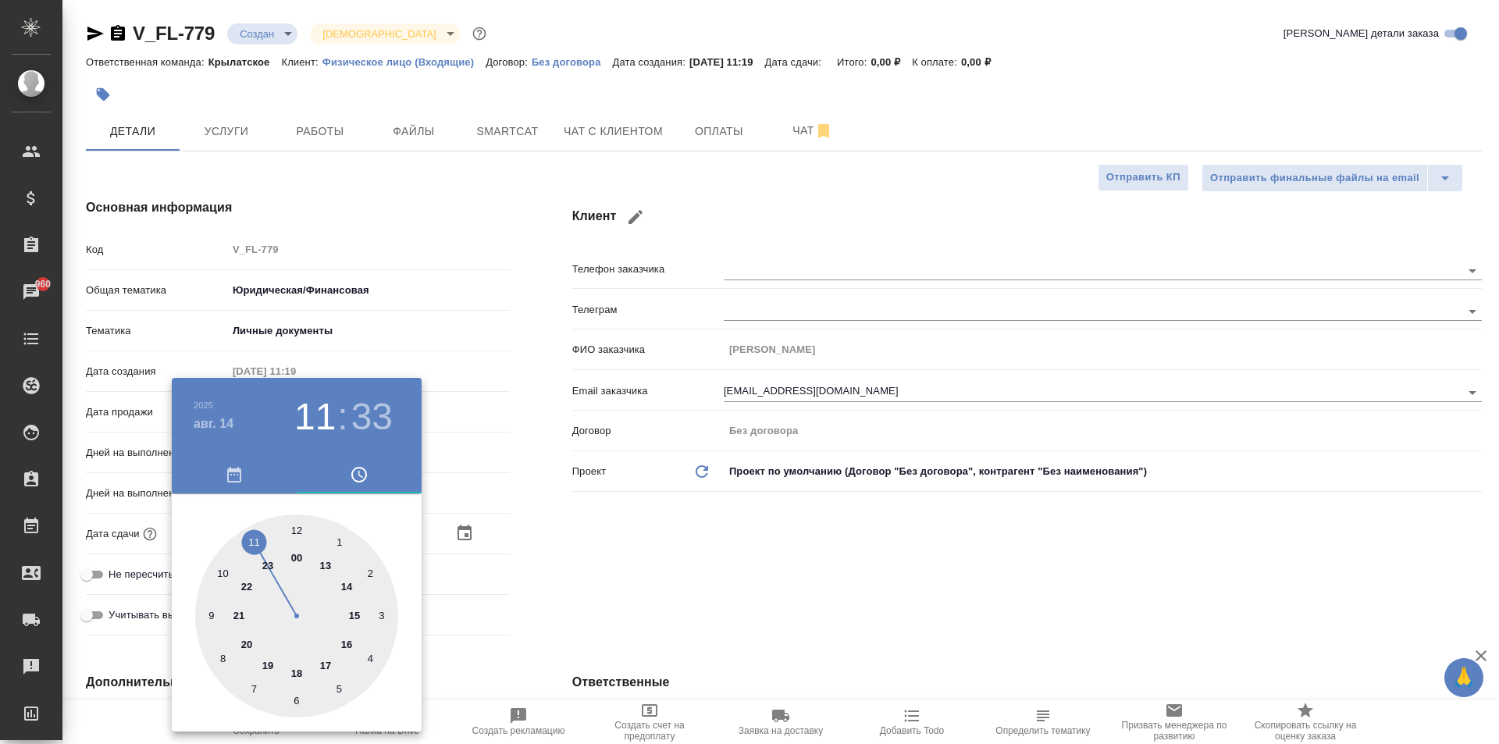
click at [220, 572] on div at bounding box center [296, 615] width 203 height 203
type input "14.08.2025 10:33"
type textarea "x"
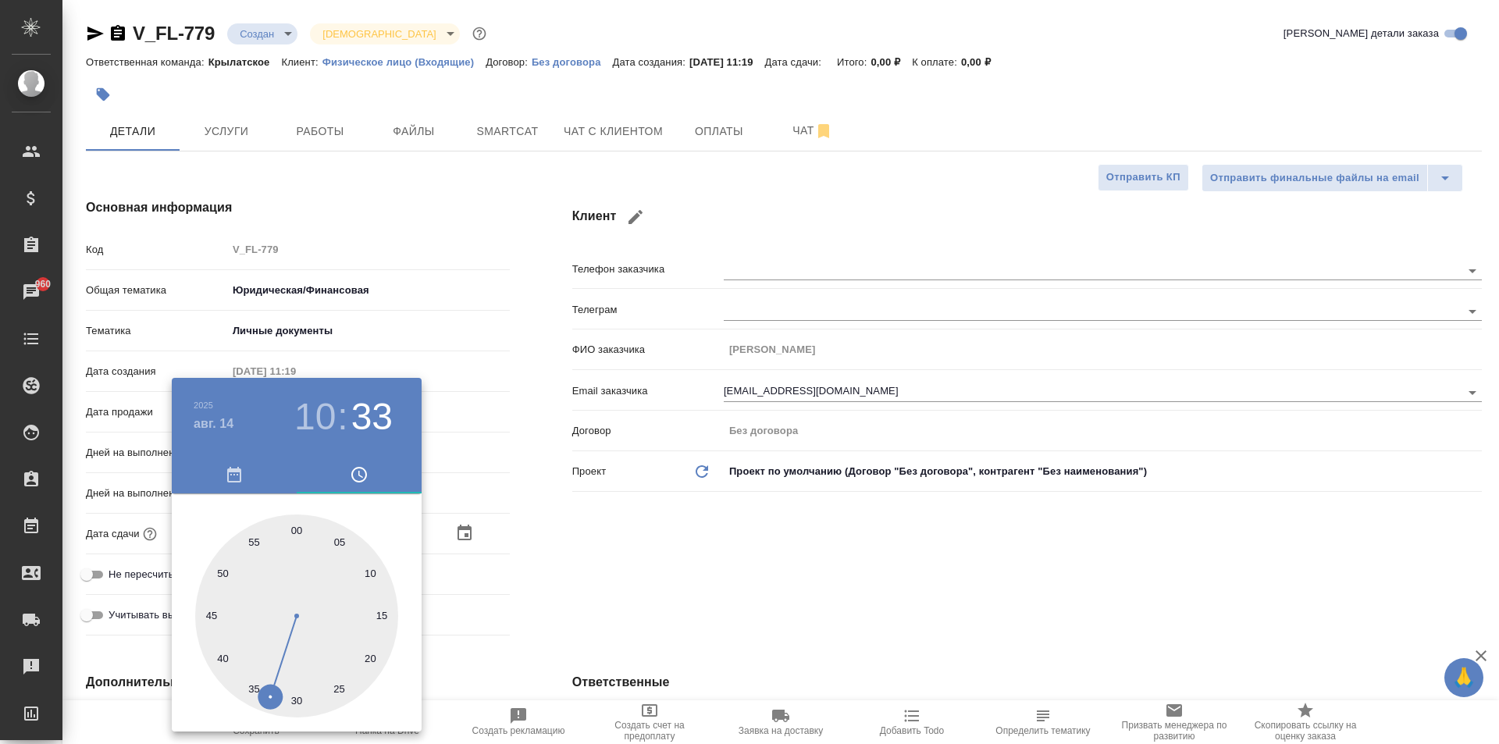
type input "14.08.2025 10:01"
type textarea "x"
type input "14.08.2025 10:00"
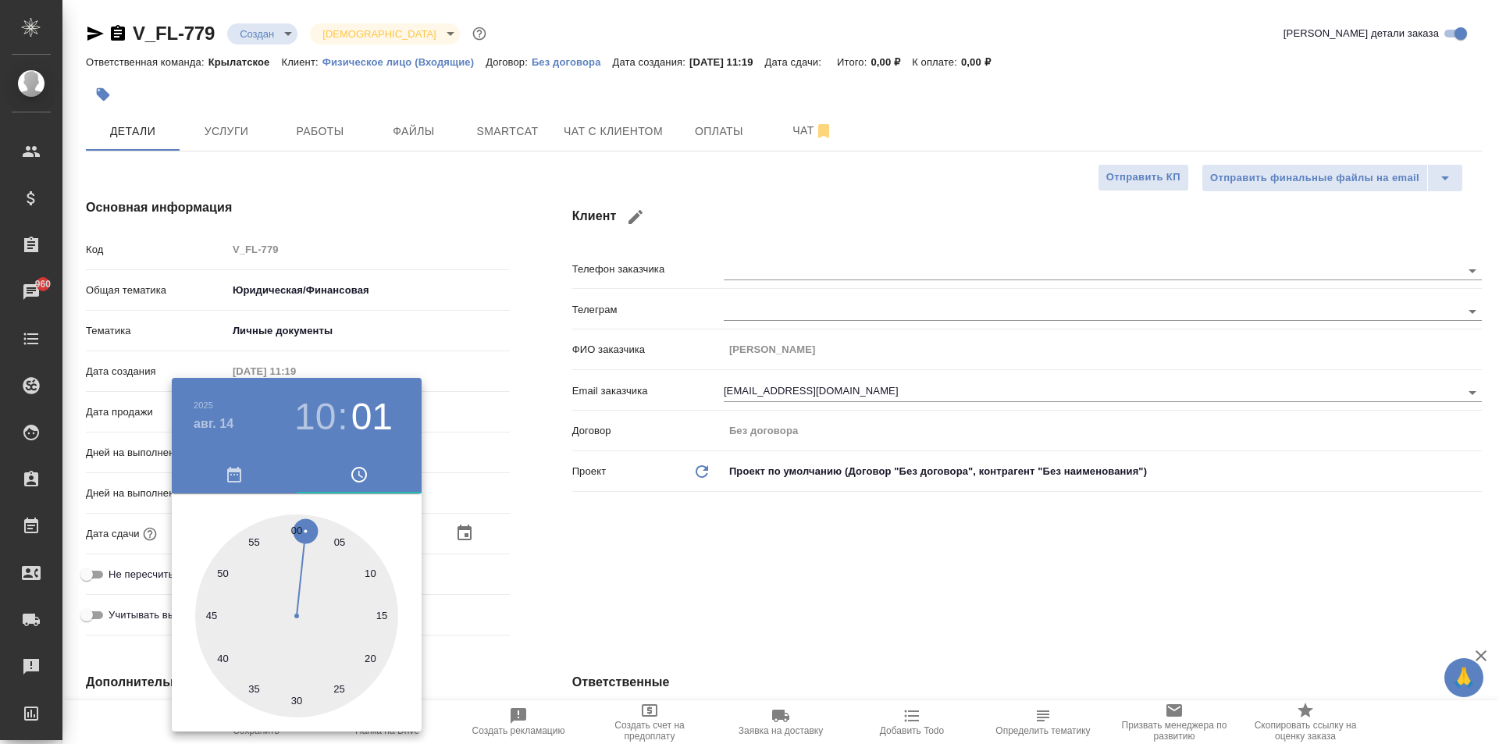
type textarea "x"
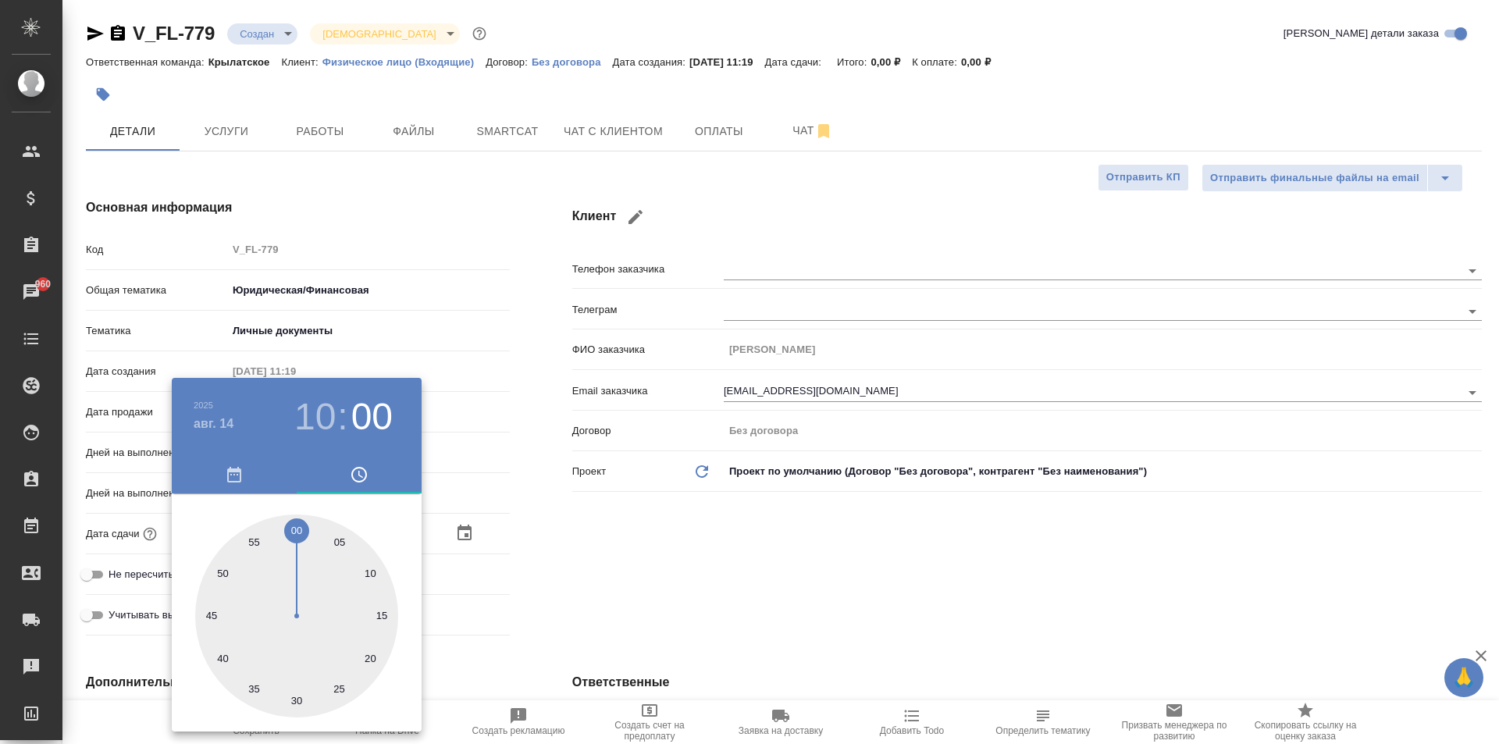
type textarea "x"
drag, startPoint x: 304, startPoint y: 528, endPoint x: 341, endPoint y: 539, distance: 39.3
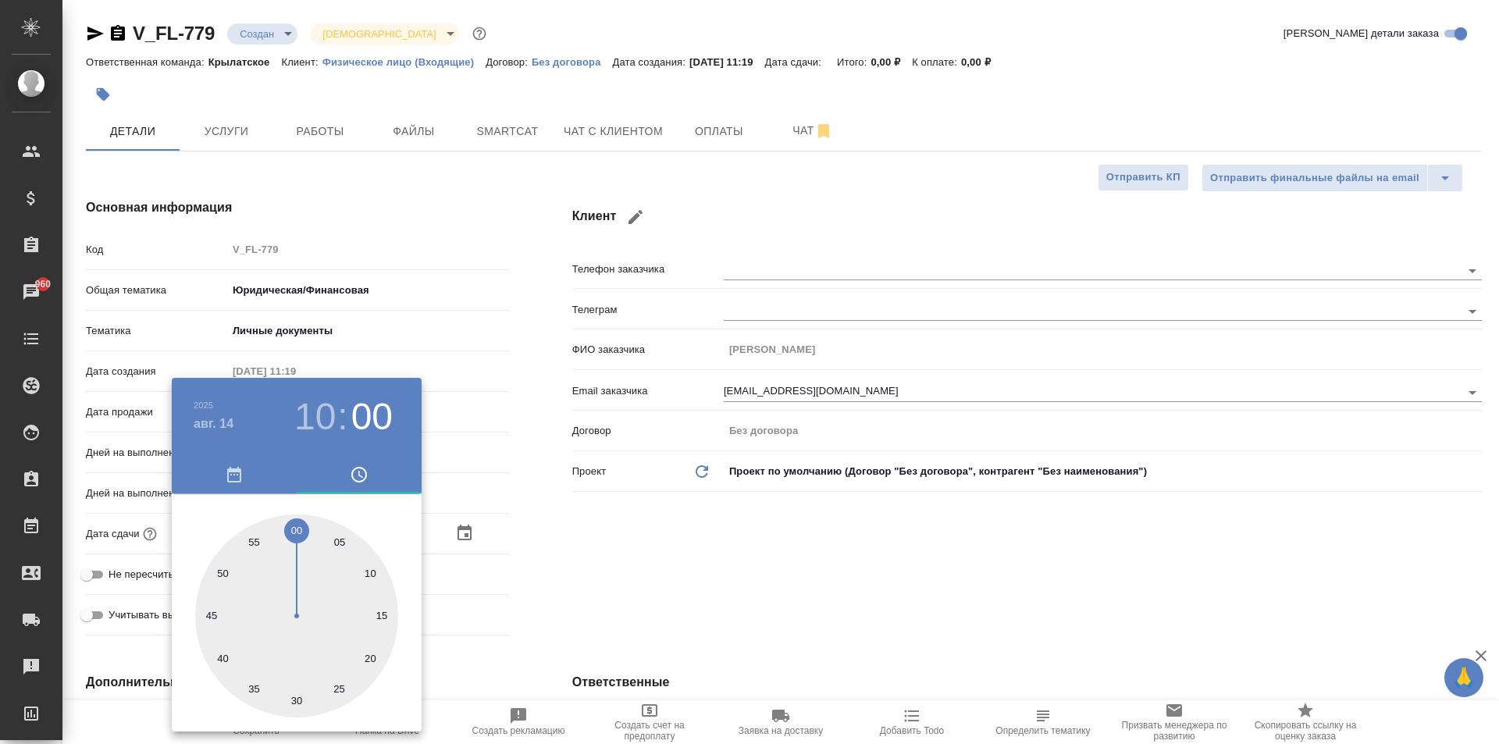
click at [297, 528] on div at bounding box center [296, 615] width 203 height 203
type textarea "x"
drag, startPoint x: 599, startPoint y: 577, endPoint x: 193, endPoint y: 618, distance: 408.0
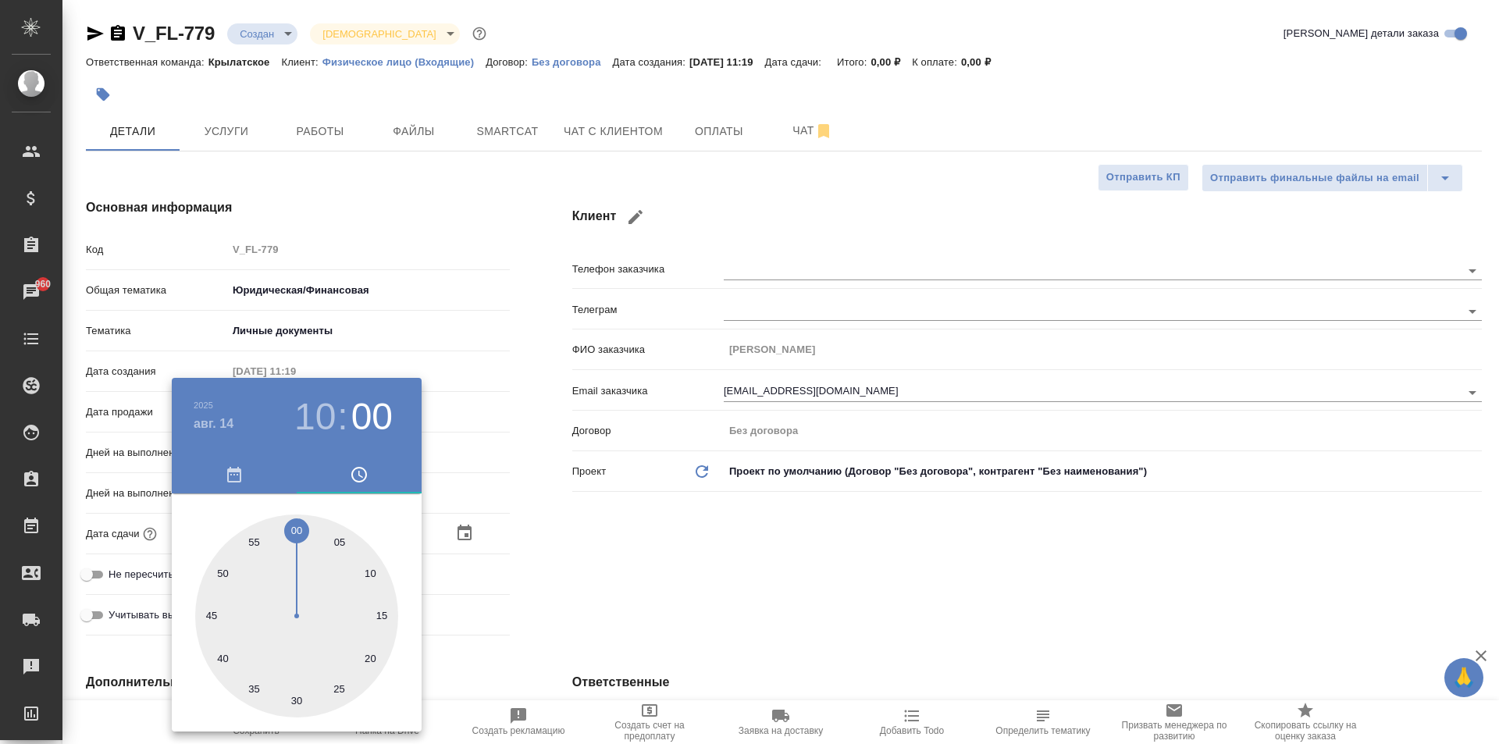
click at [554, 585] on div at bounding box center [749, 372] width 1499 height 744
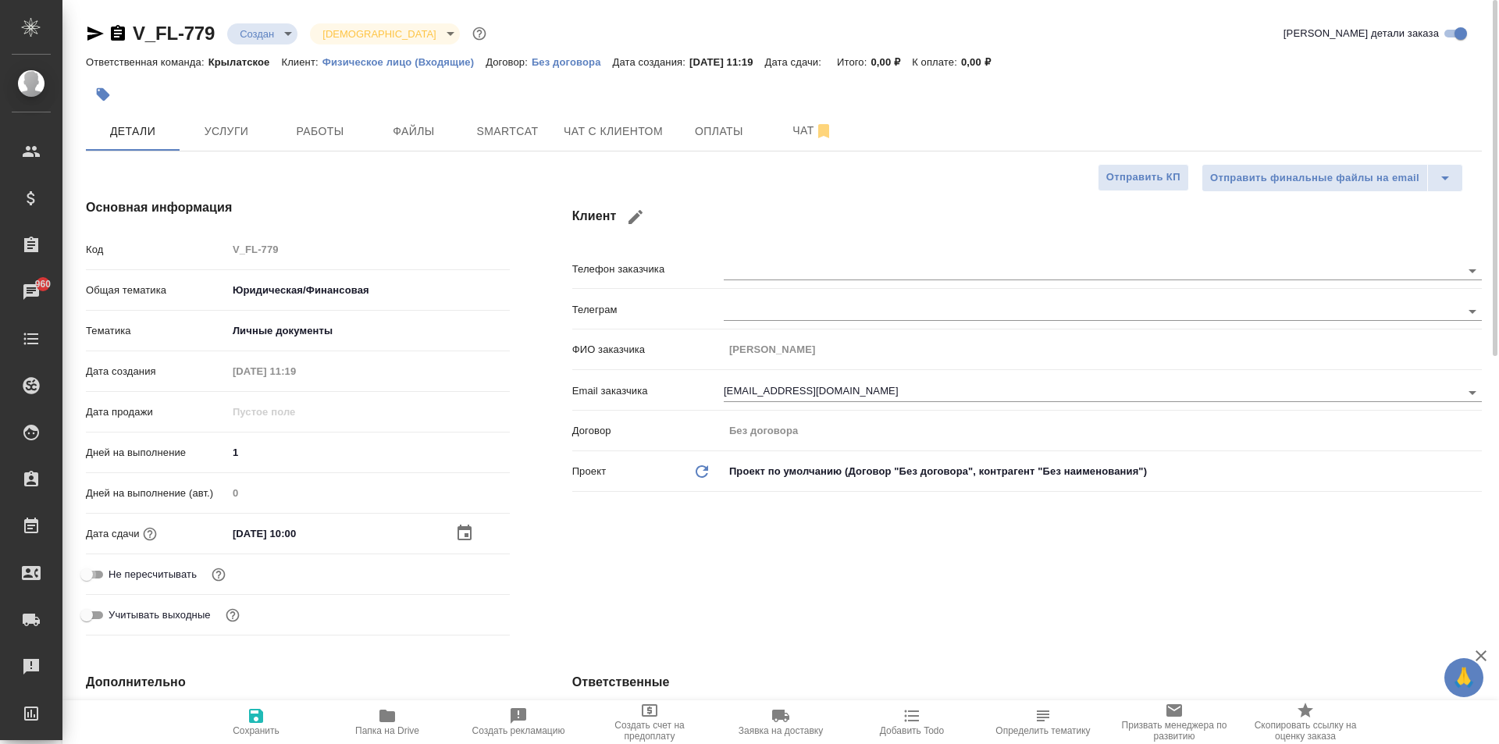
click at [96, 566] on input "Не пересчитывать" at bounding box center [87, 574] width 56 height 19
checkbox input "true"
type textarea "x"
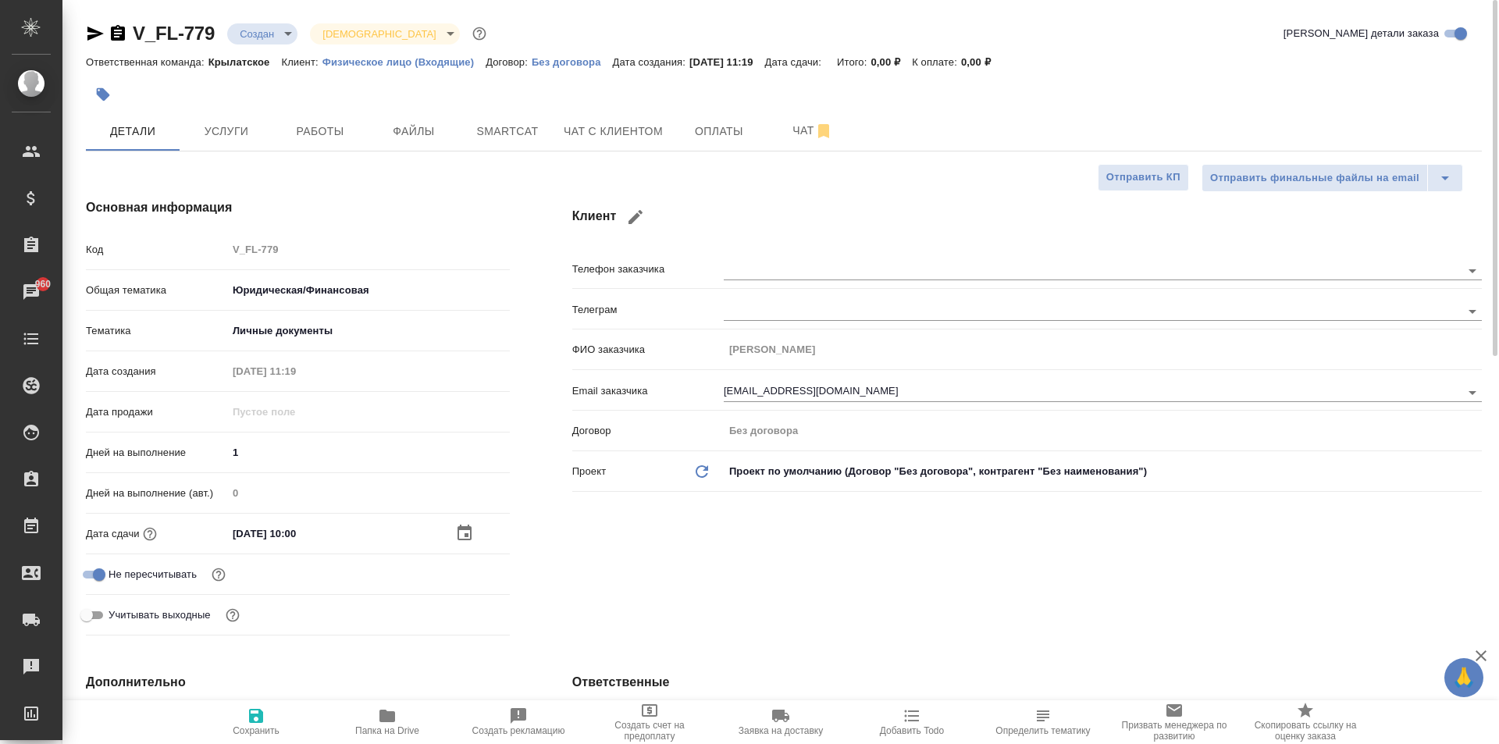
click at [204, 712] on span "Сохранить" at bounding box center [256, 721] width 112 height 30
type textarea "x"
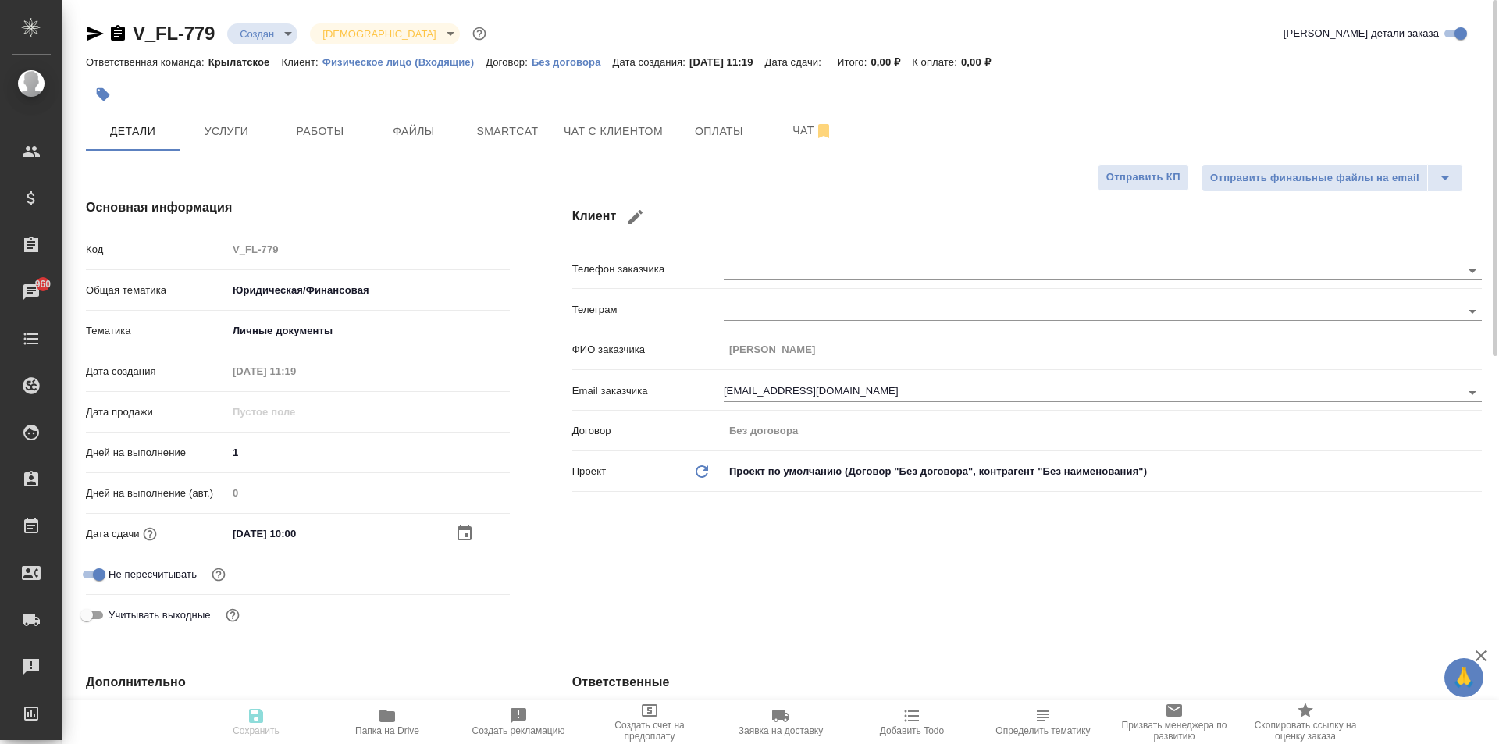
type textarea "x"
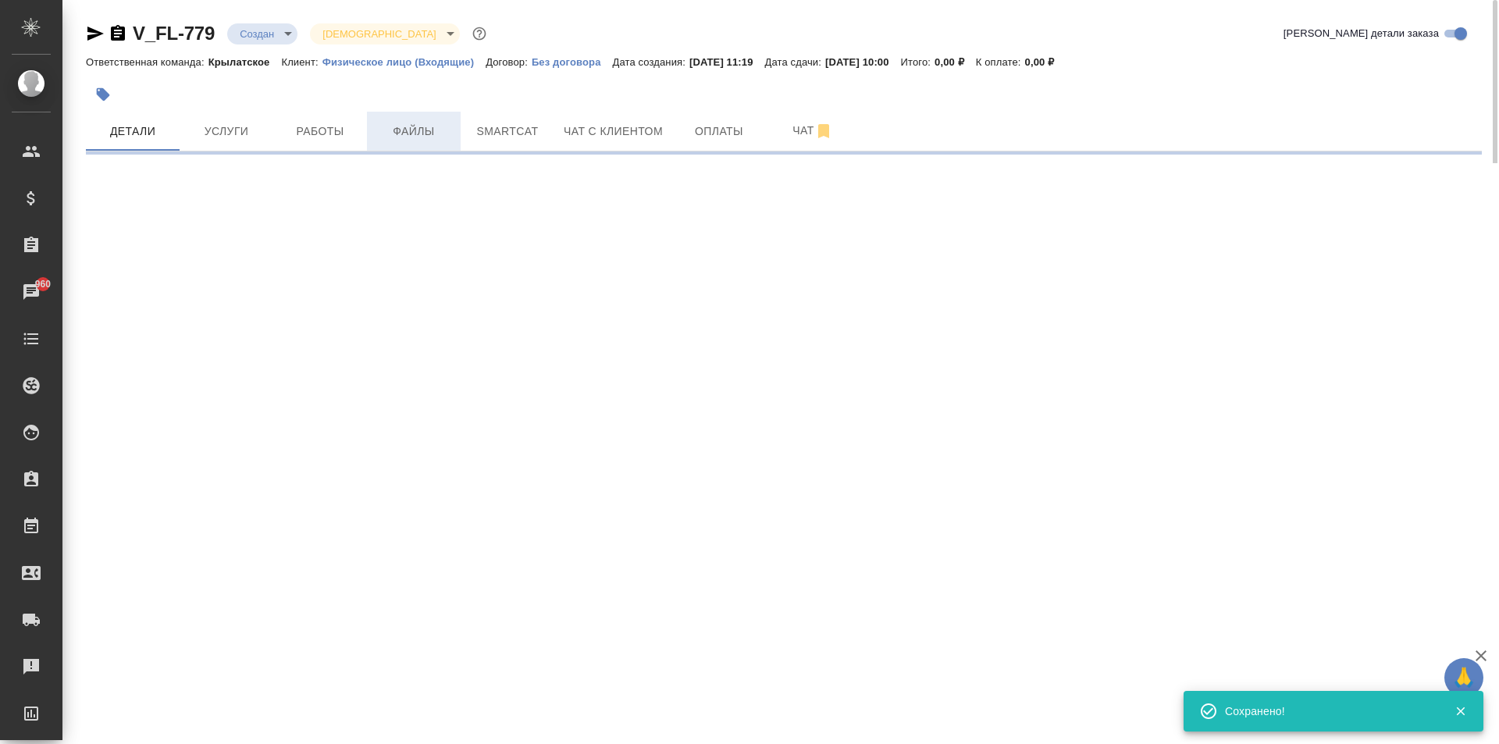
select select "RU"
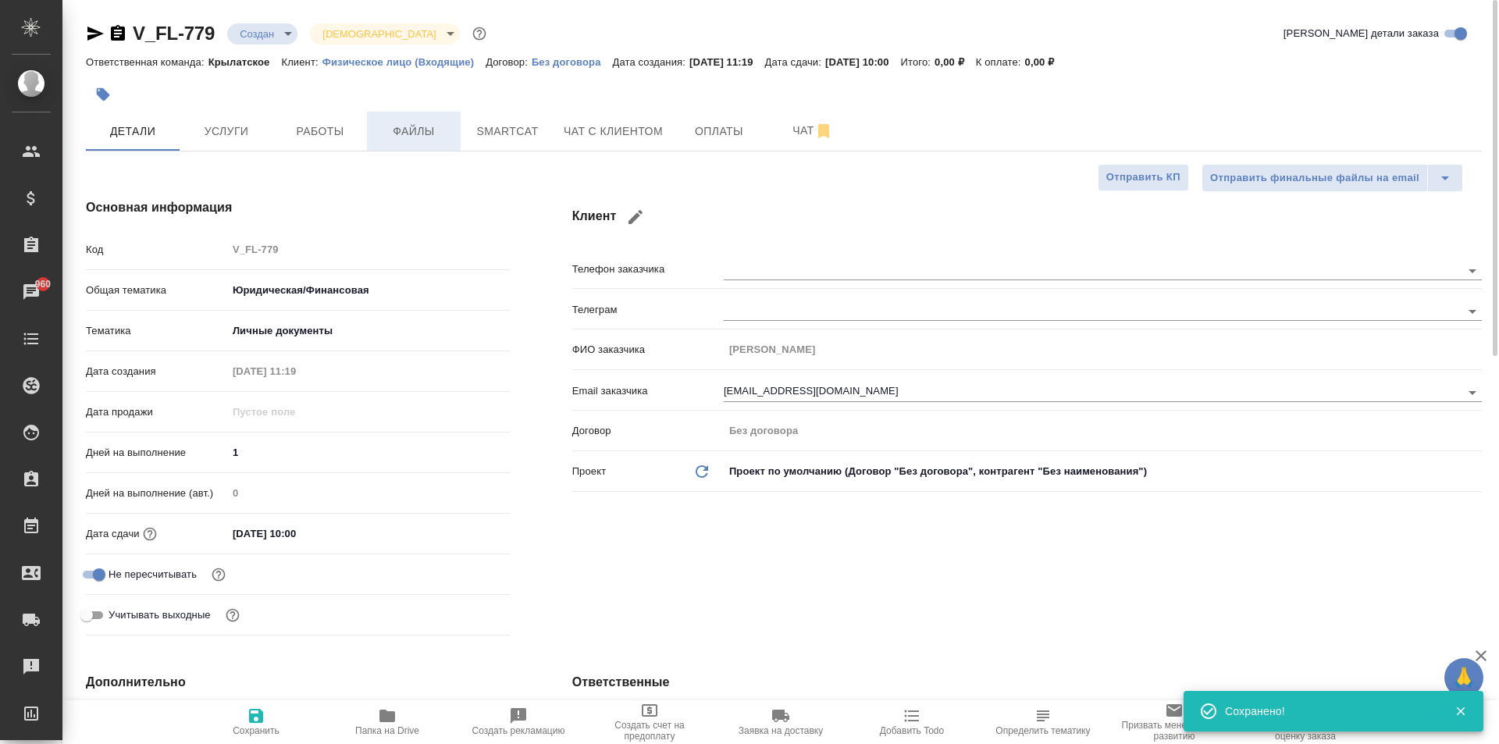
type textarea "x"
click at [443, 128] on span "Файлы" at bounding box center [413, 132] width 75 height 20
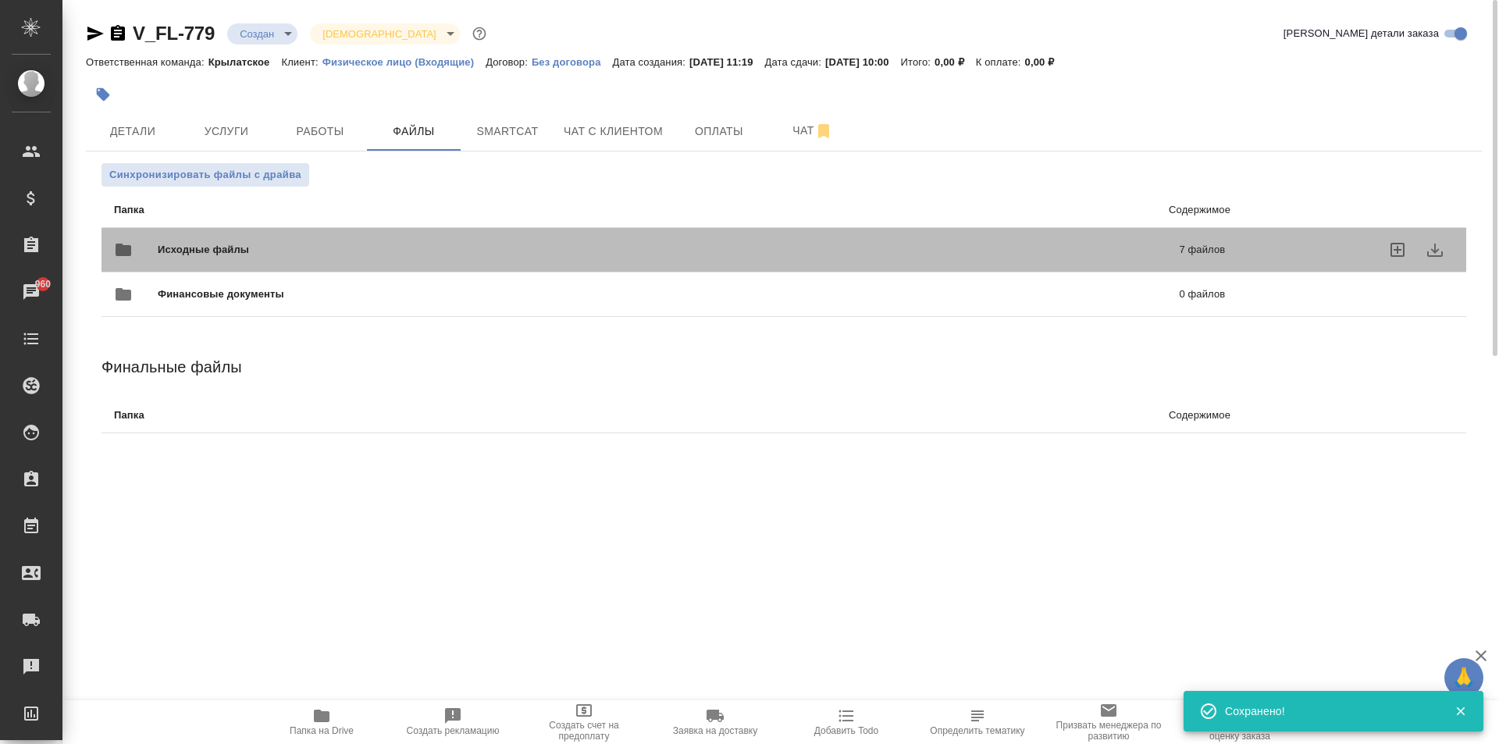
click at [269, 250] on span "Исходные файлы" at bounding box center [436, 250] width 556 height 16
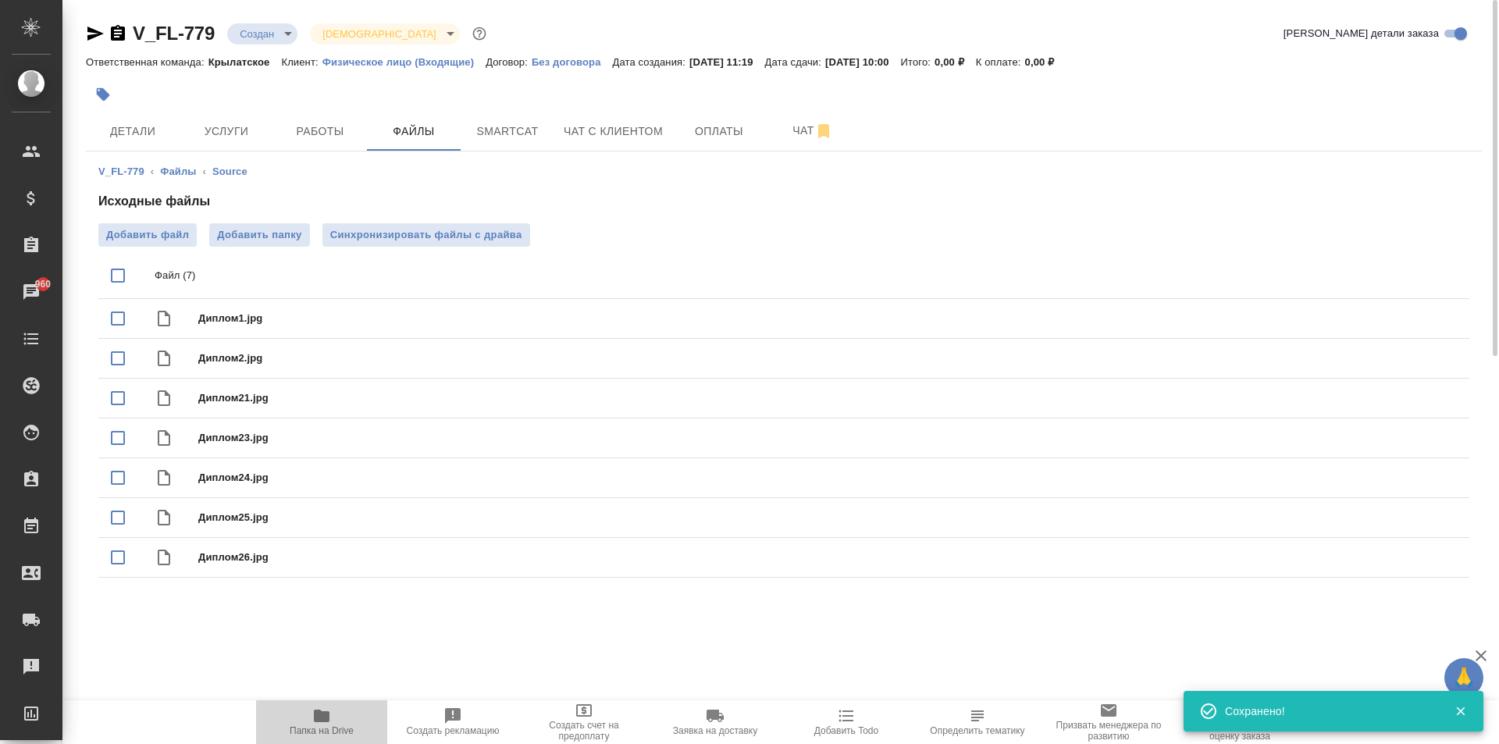
click at [320, 725] on span "Папка на Drive" at bounding box center [322, 730] width 64 height 11
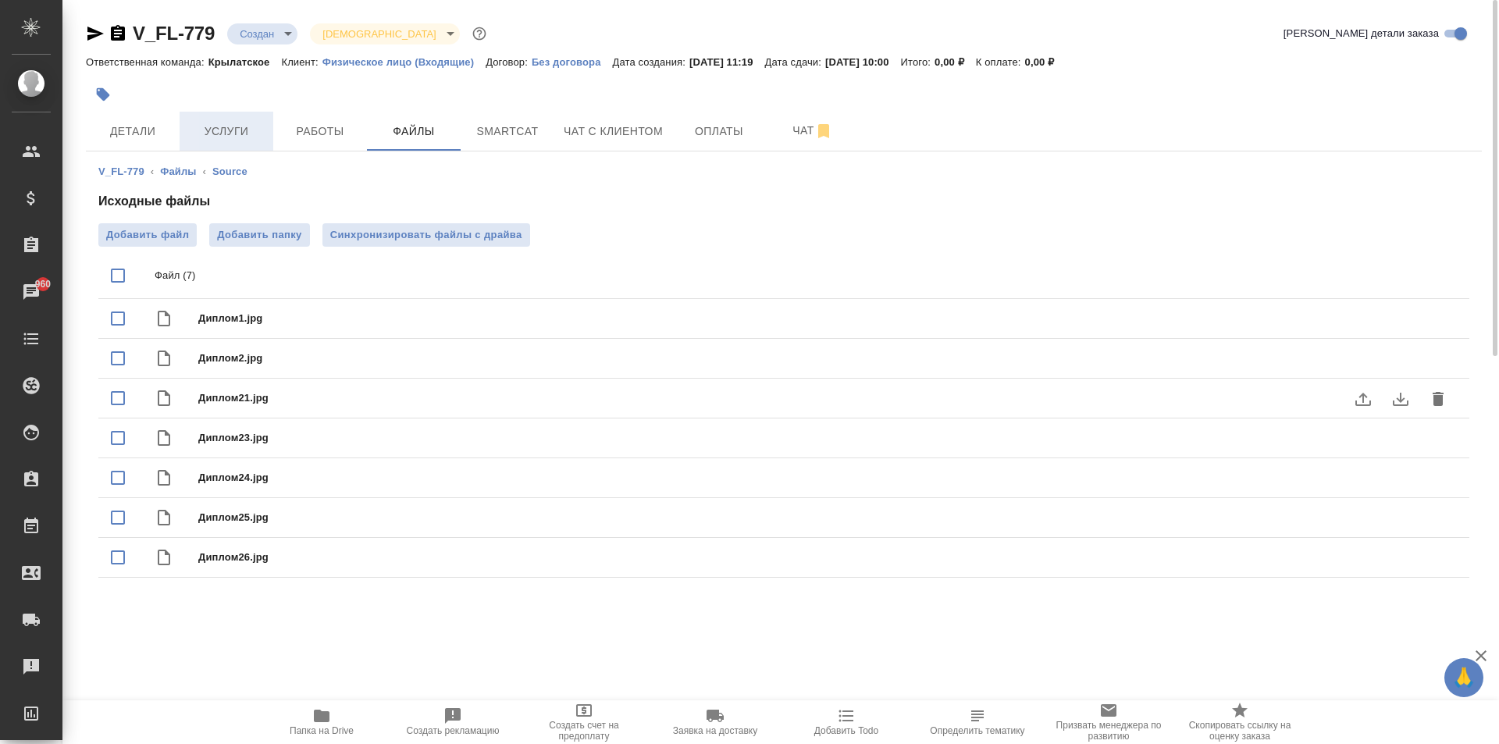
click at [252, 137] on span "Услуги" at bounding box center [226, 132] width 75 height 20
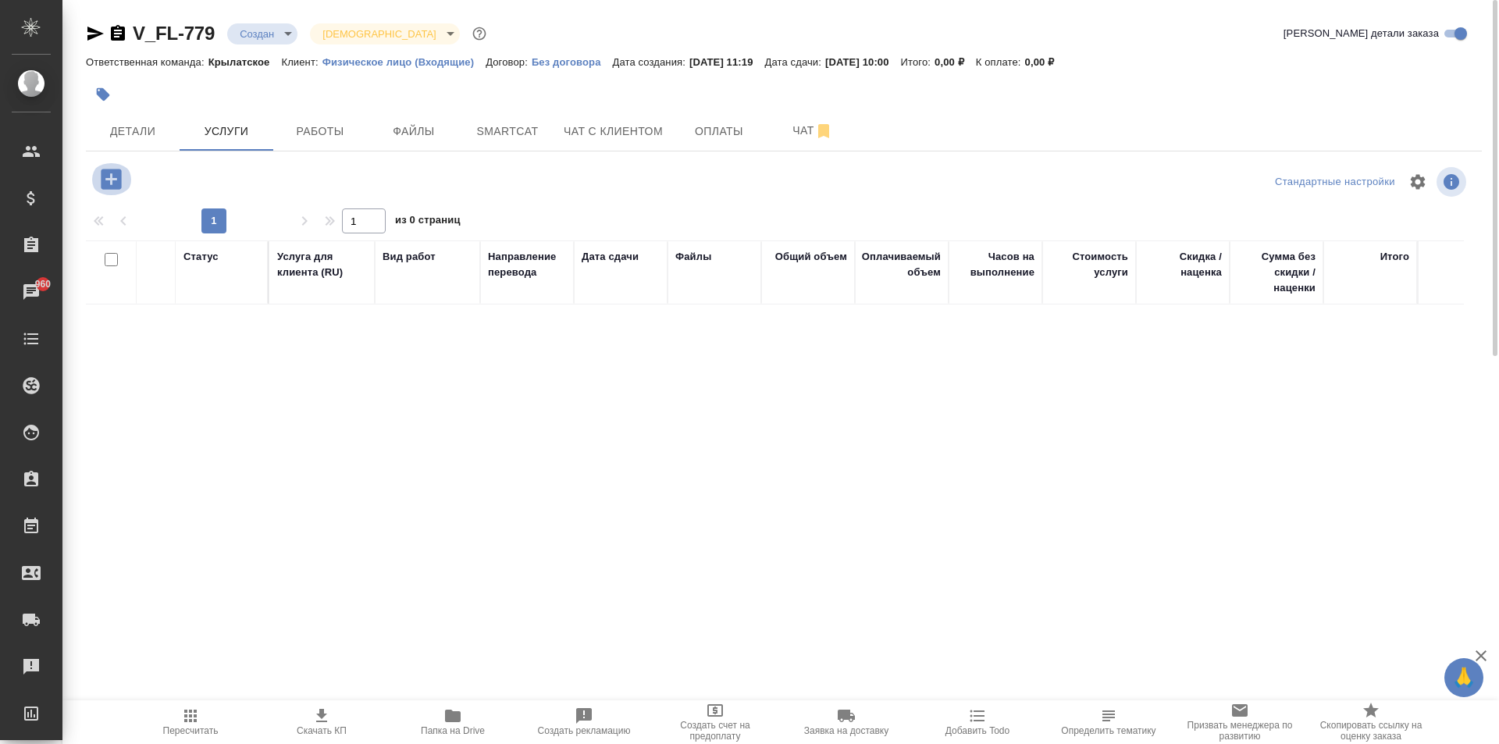
click at [120, 175] on icon "button" at bounding box center [111, 179] width 20 height 20
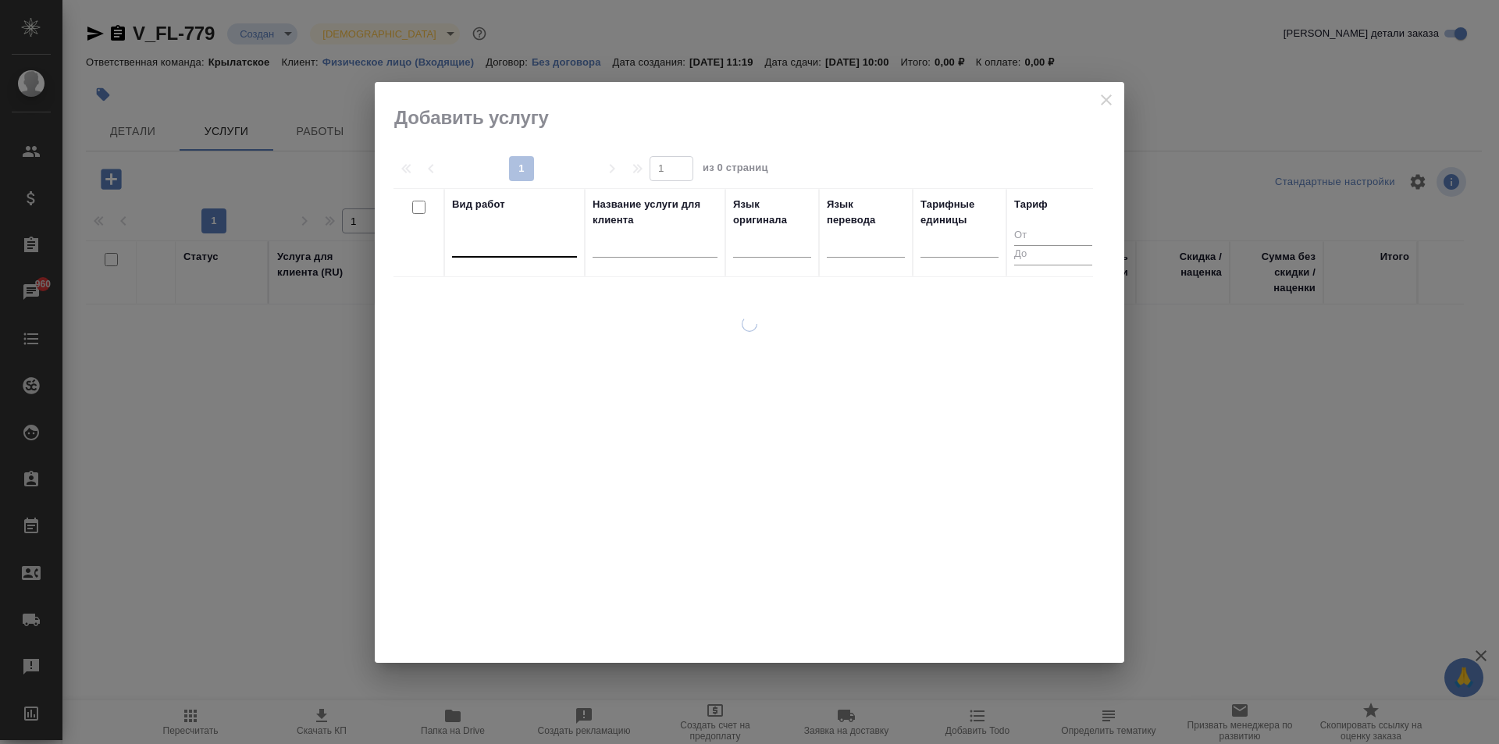
click at [497, 237] on div at bounding box center [514, 241] width 125 height 23
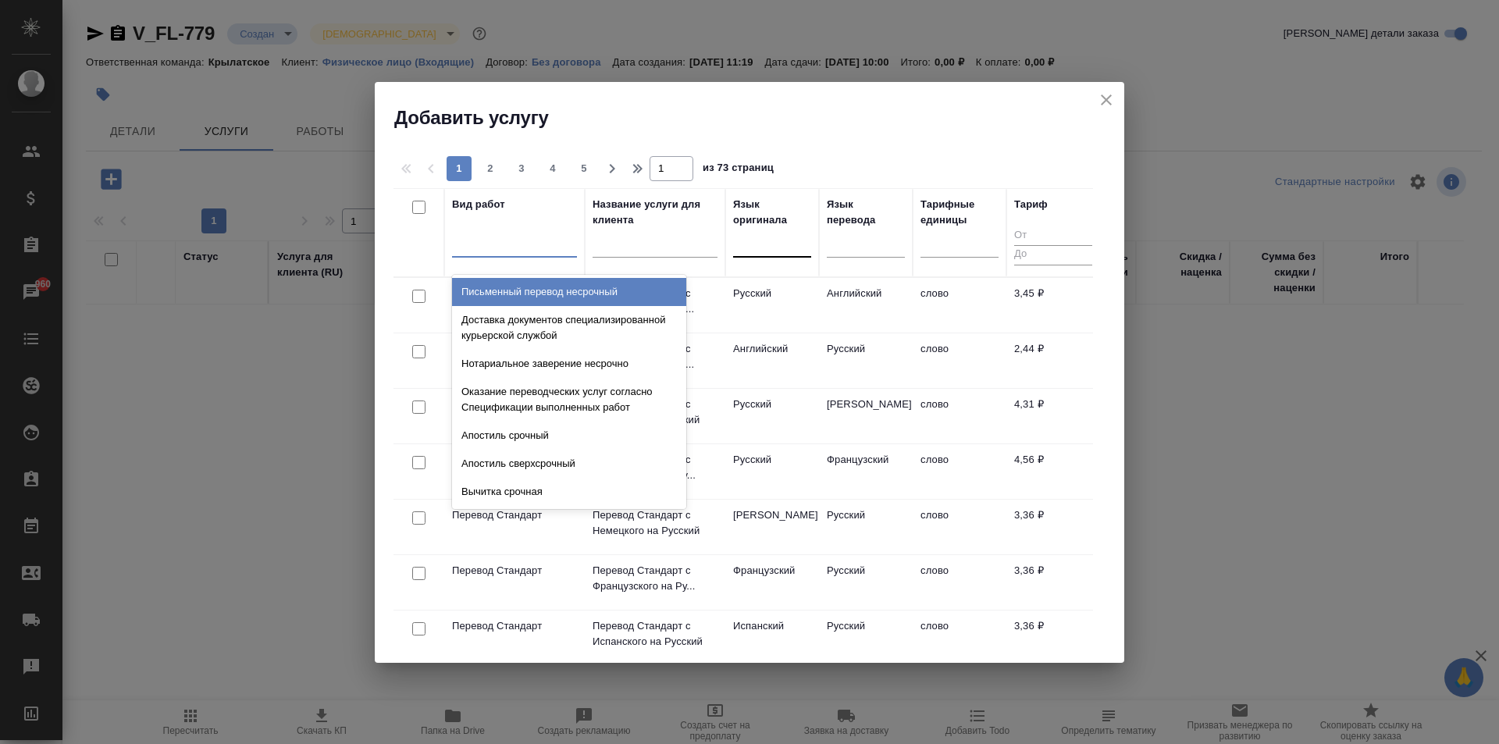
click at [773, 247] on div at bounding box center [772, 241] width 78 height 23
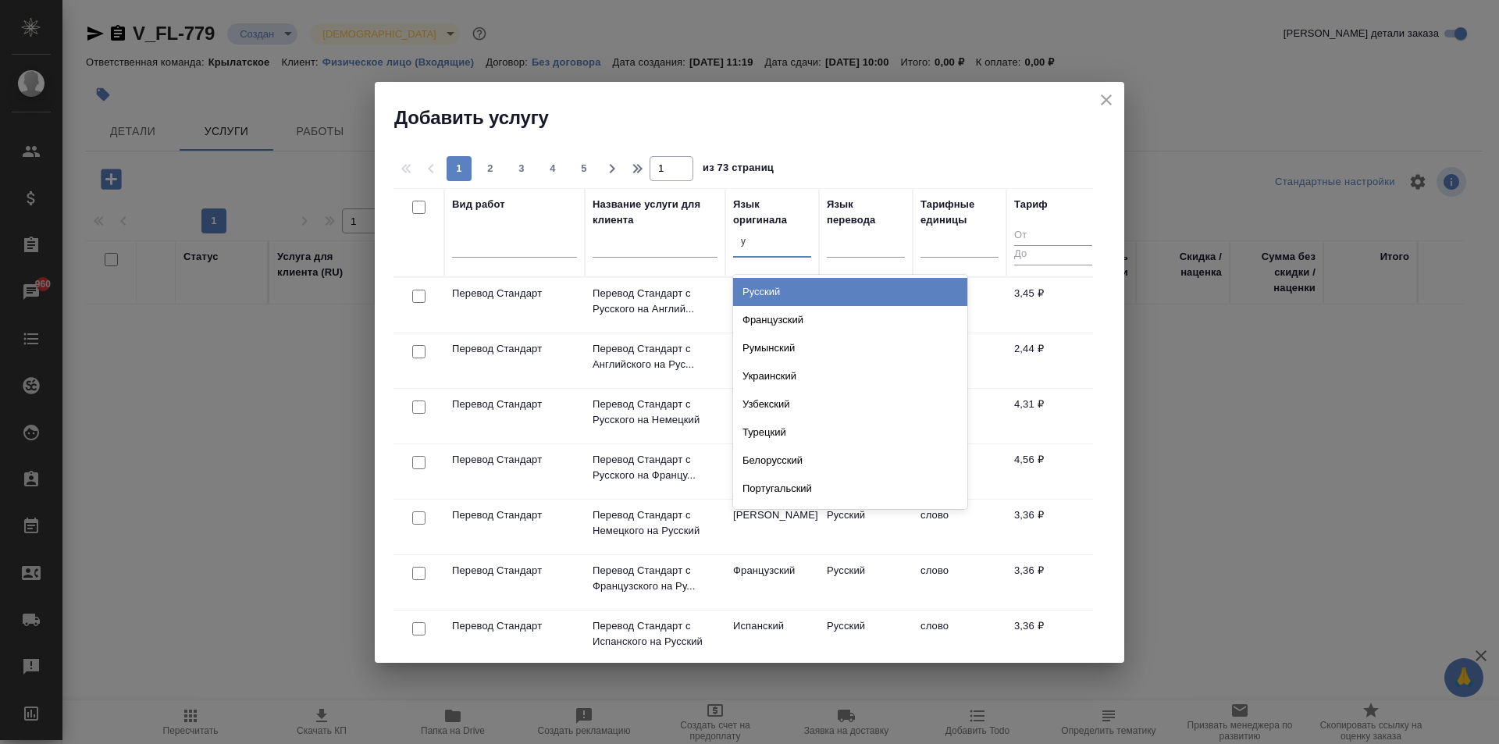
type input "ук"
click at [792, 290] on div "Украинский" at bounding box center [850, 292] width 234 height 28
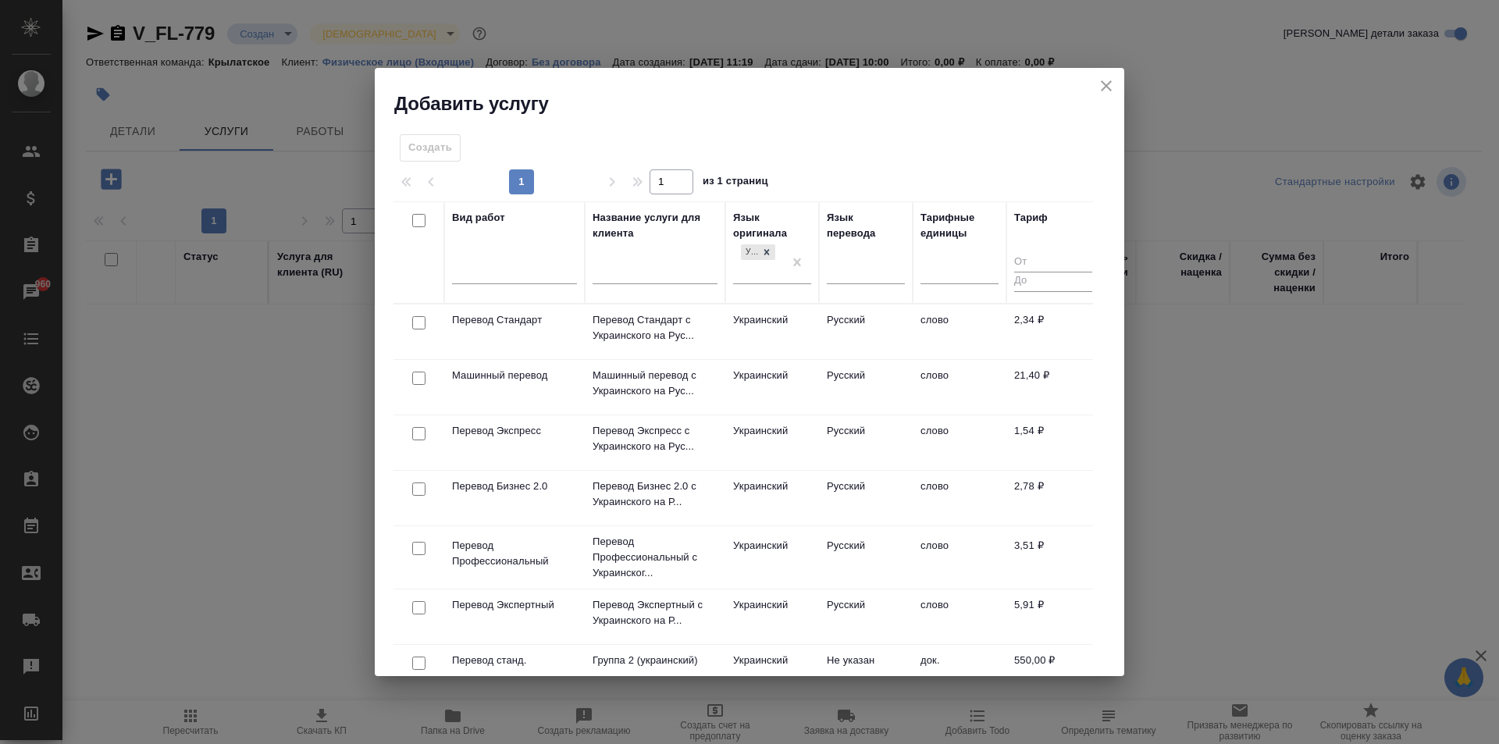
click at [801, 320] on td "Украинский" at bounding box center [772, 331] width 94 height 55
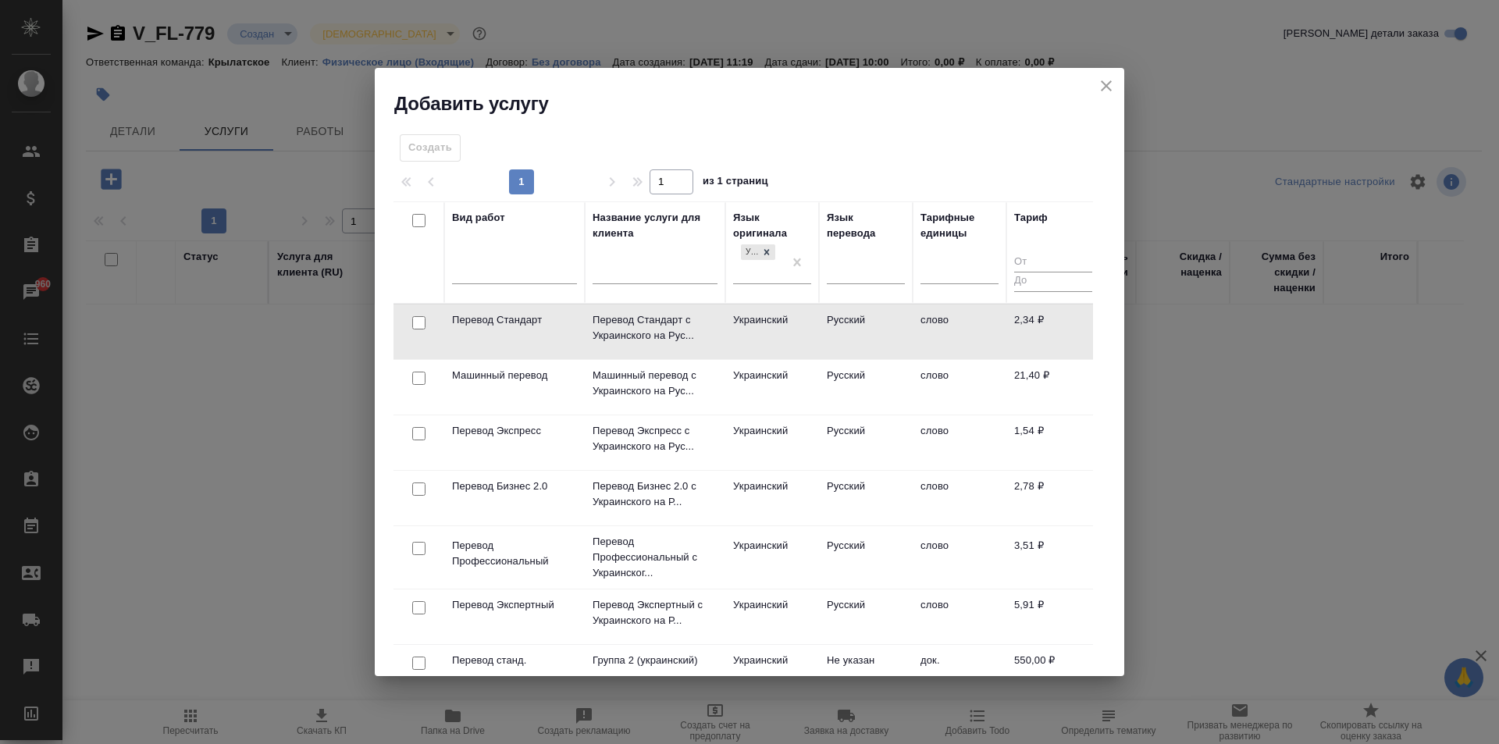
click at [801, 320] on td "Украинский" at bounding box center [772, 331] width 94 height 55
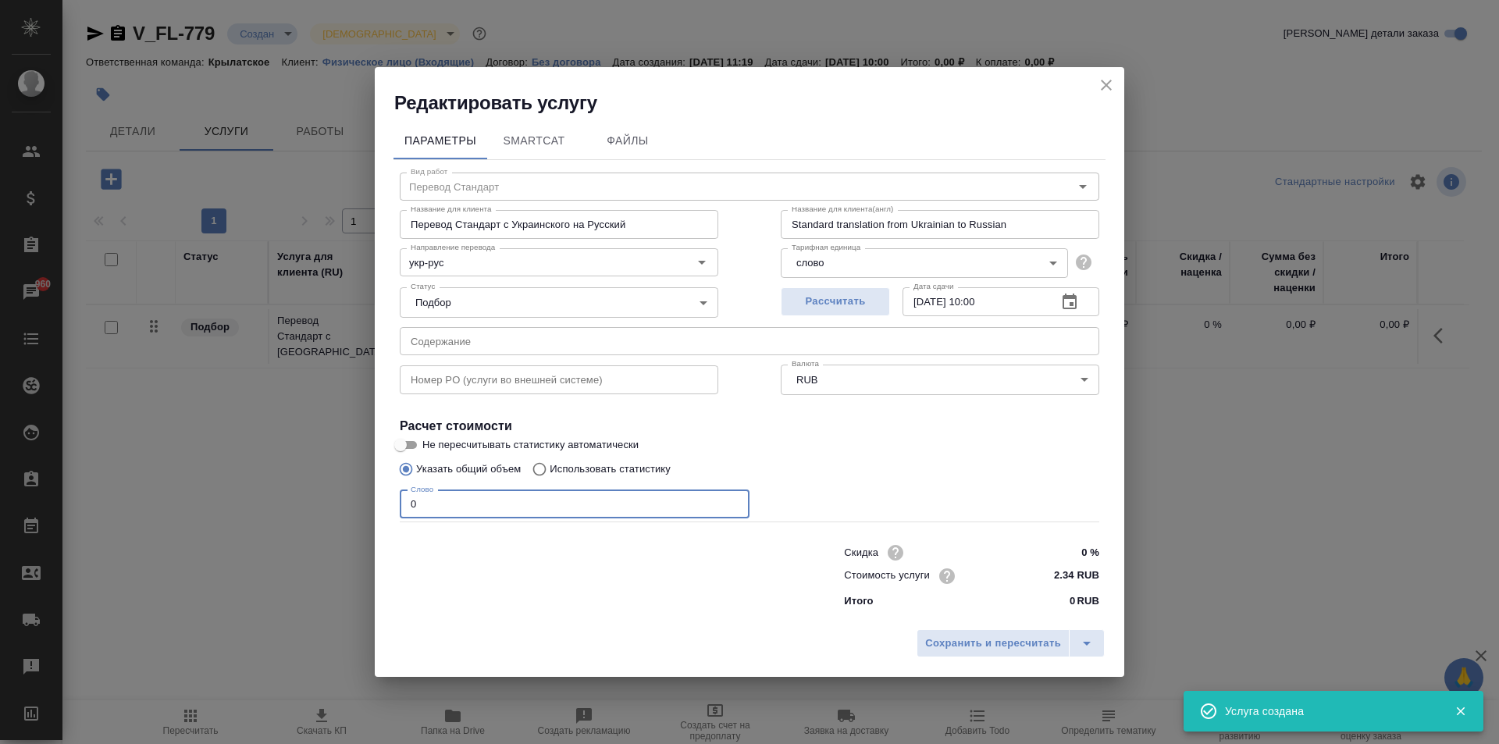
drag, startPoint x: 412, startPoint y: 515, endPoint x: 315, endPoint y: 514, distance: 97.6
click at [315, 514] on div "Редактировать услугу Параметры SmartCat Файлы Вид работ Перевод Стандарт Вид ра…" at bounding box center [749, 372] width 1499 height 744
type input "600"
click at [1024, 647] on span "Сохранить и пересчитать" at bounding box center [993, 644] width 136 height 18
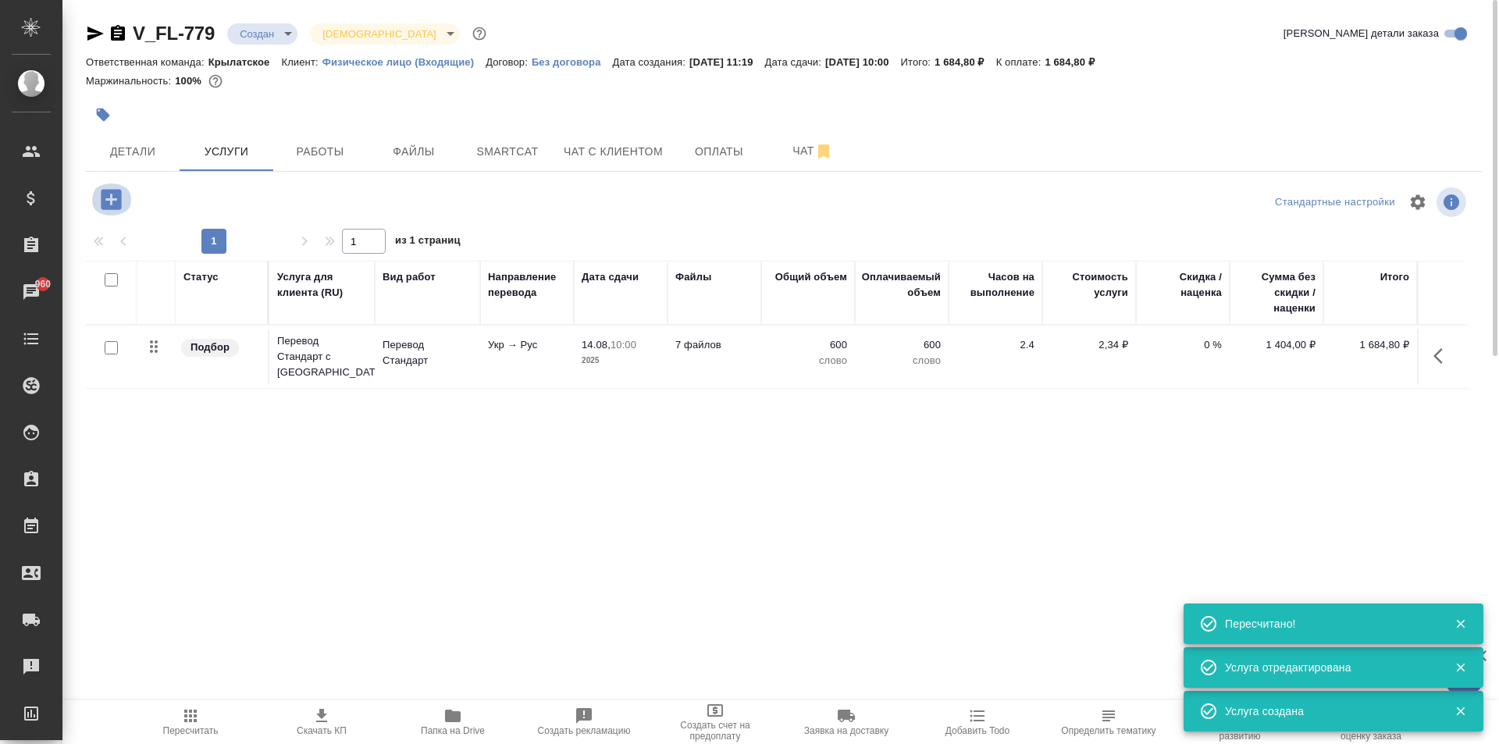
click at [108, 190] on icon "button" at bounding box center [111, 199] width 20 height 20
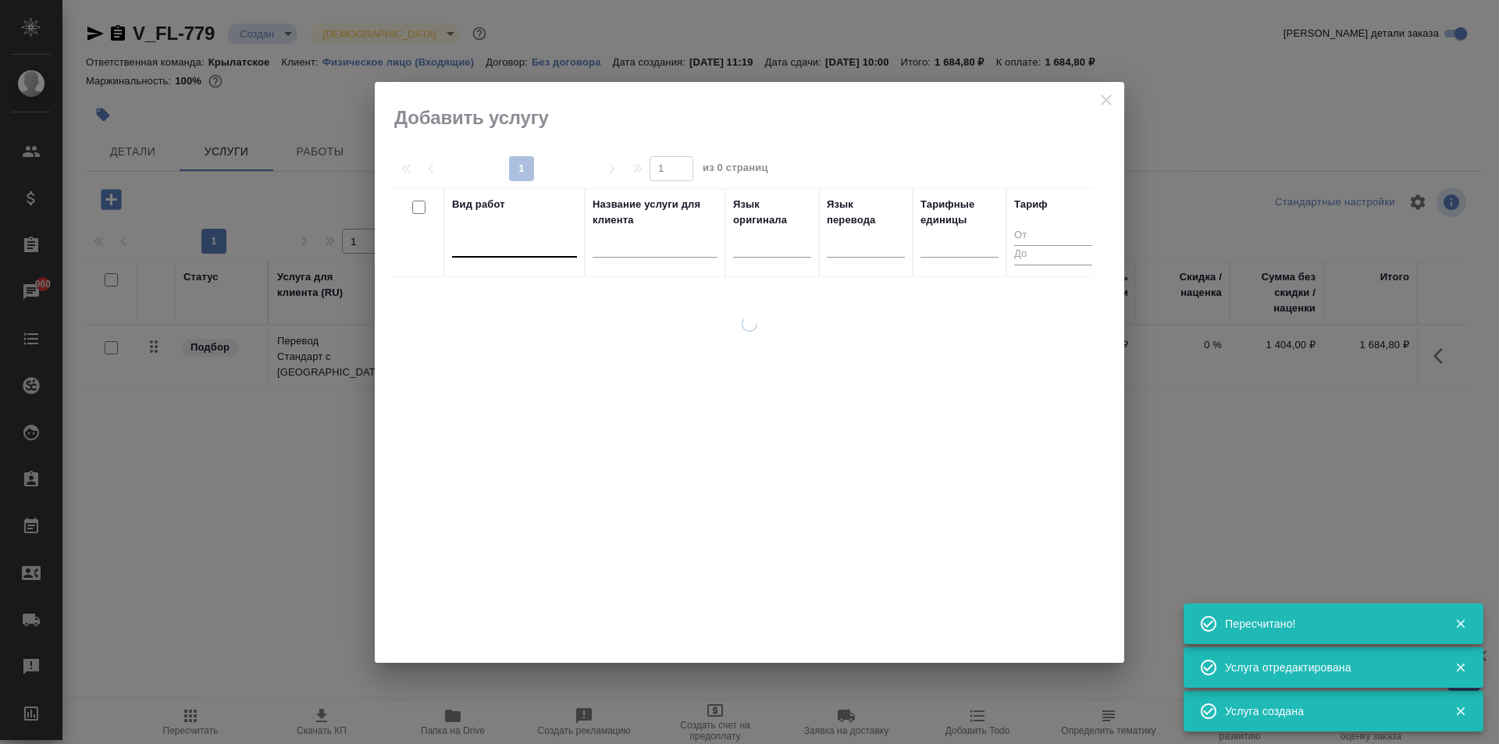
click at [524, 228] on div at bounding box center [514, 243] width 125 height 30
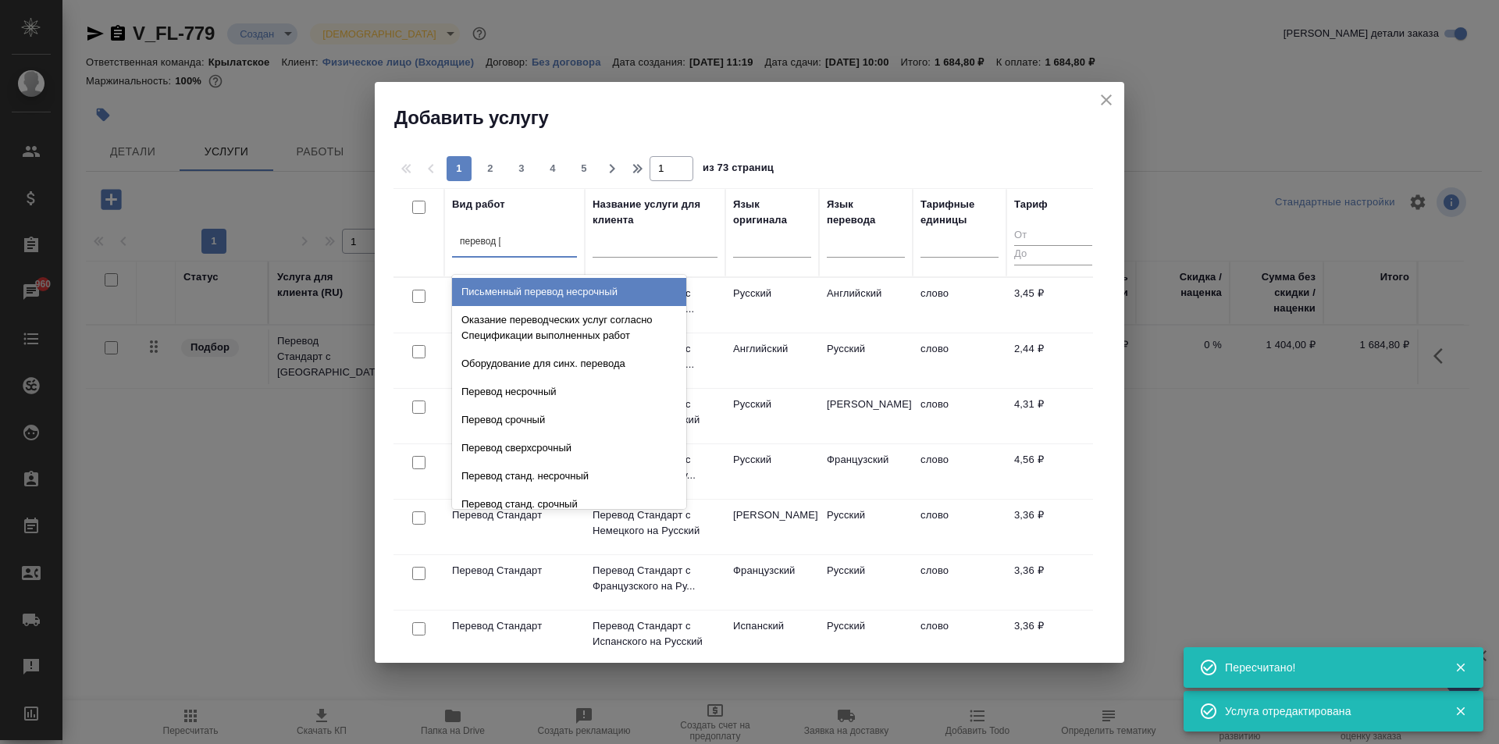
type input "перевод ст"
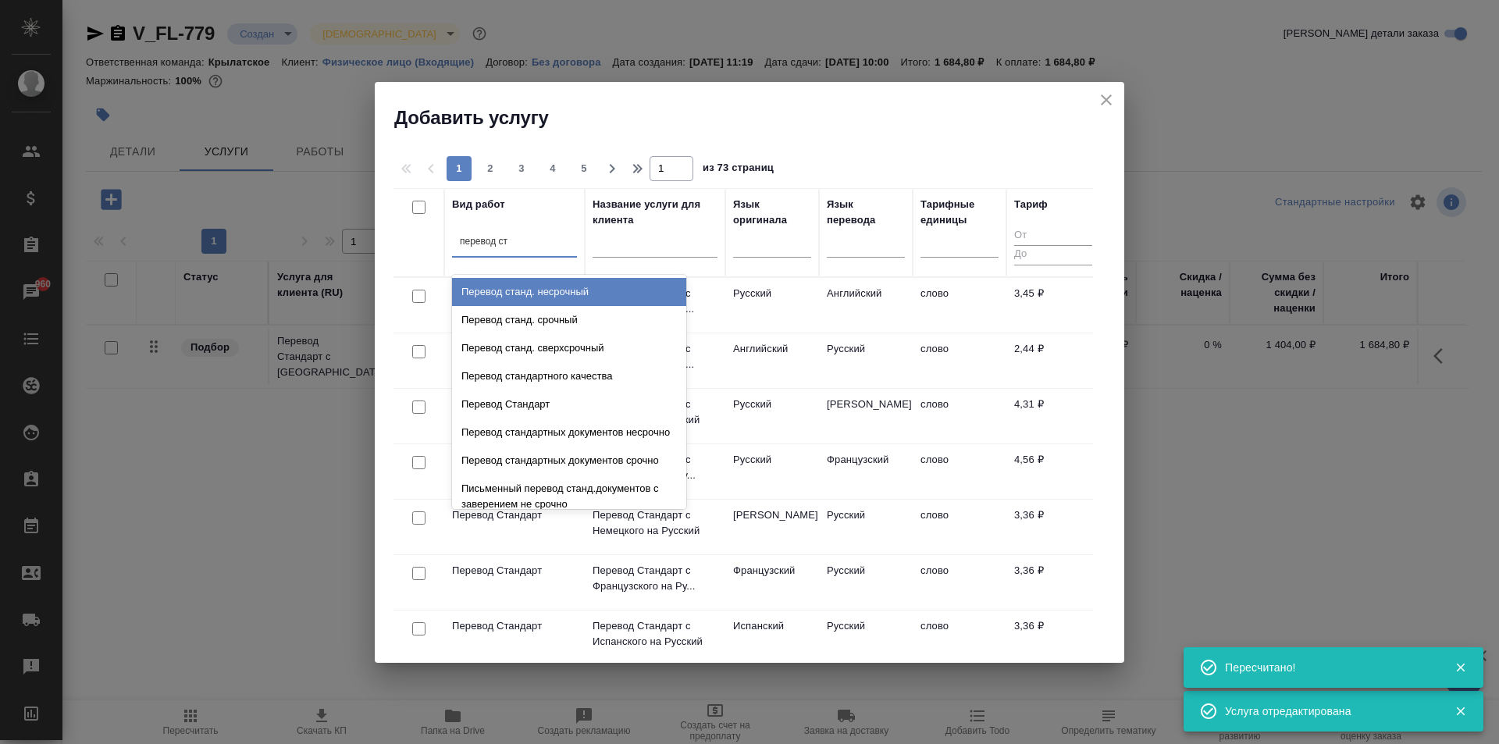
click at [625, 291] on div "Перевод станд. несрочный" at bounding box center [569, 292] width 234 height 28
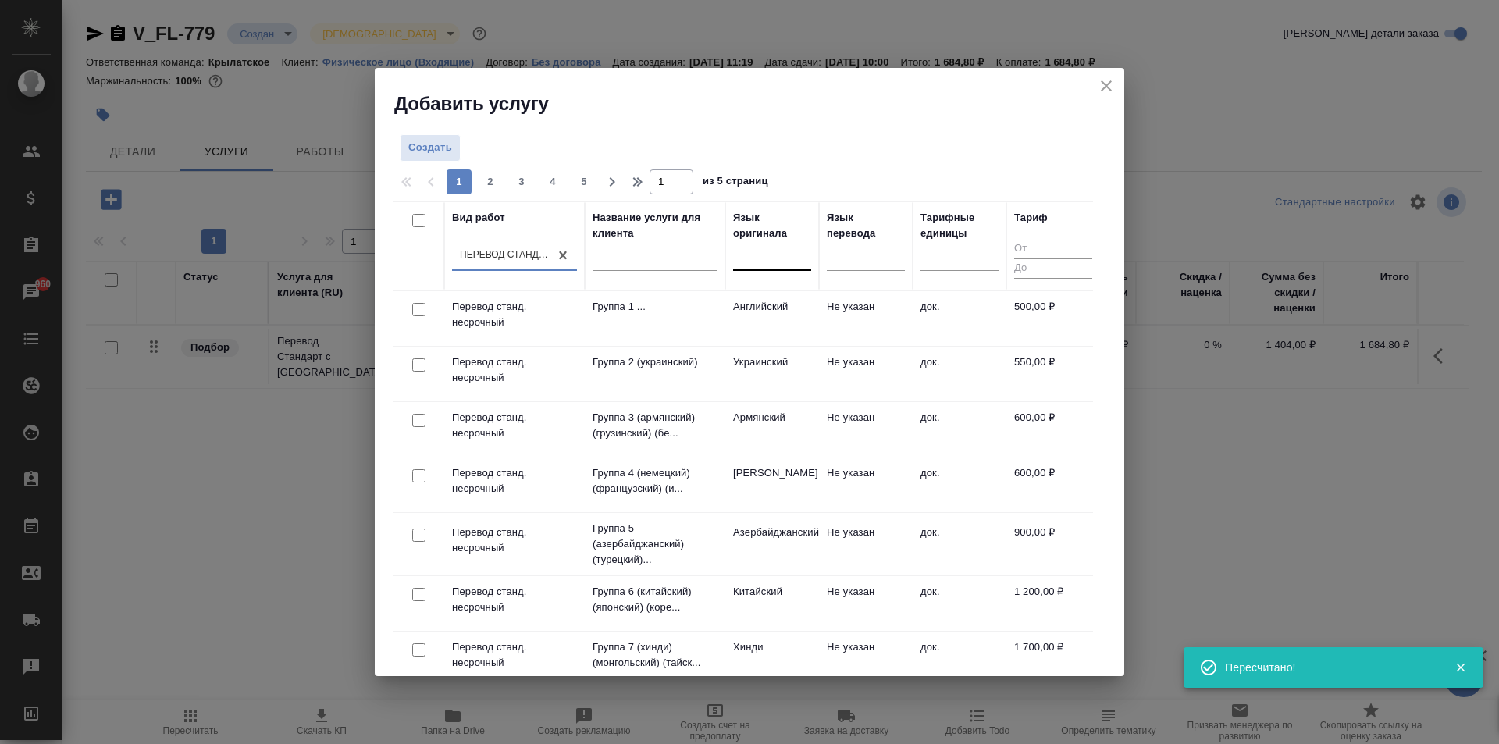
click at [795, 251] on div at bounding box center [772, 255] width 78 height 23
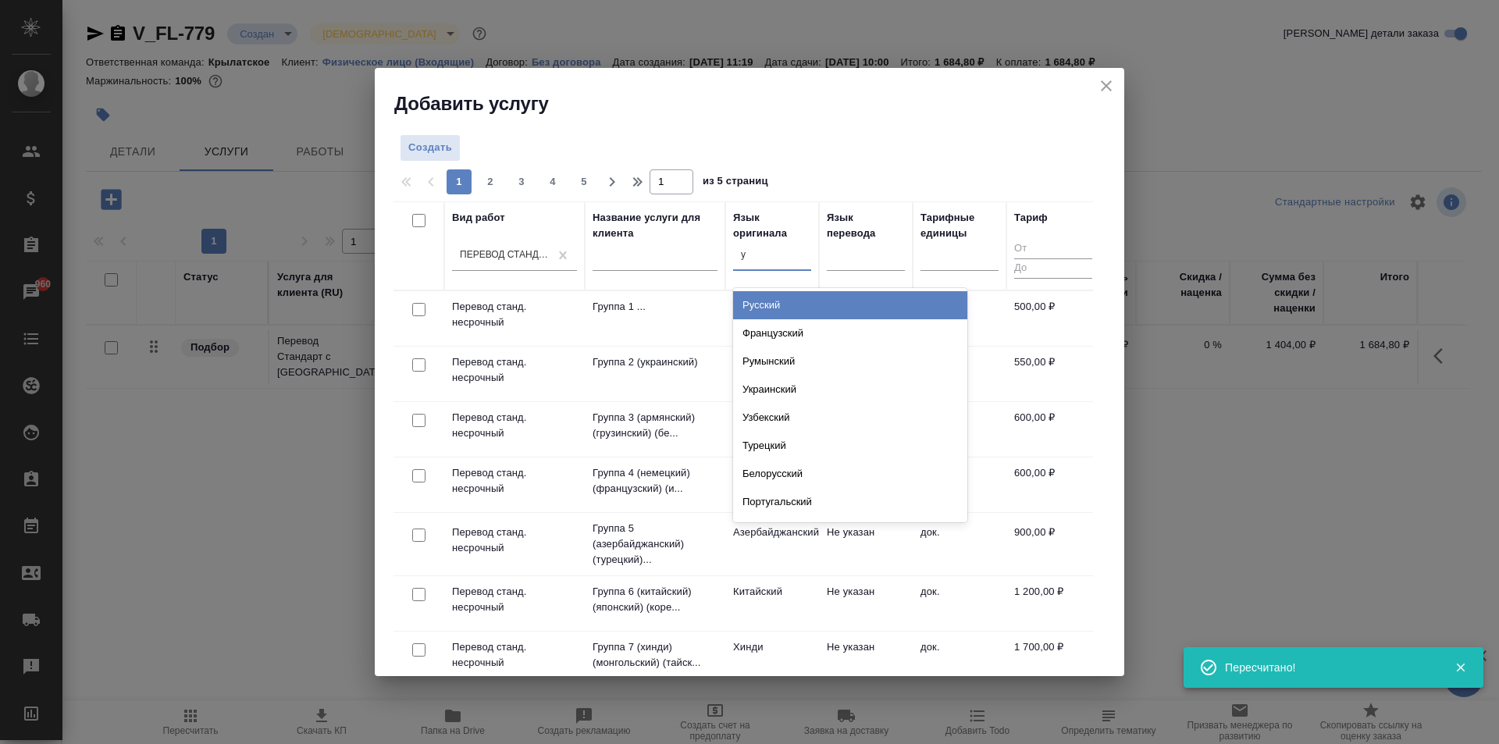
type input "ук"
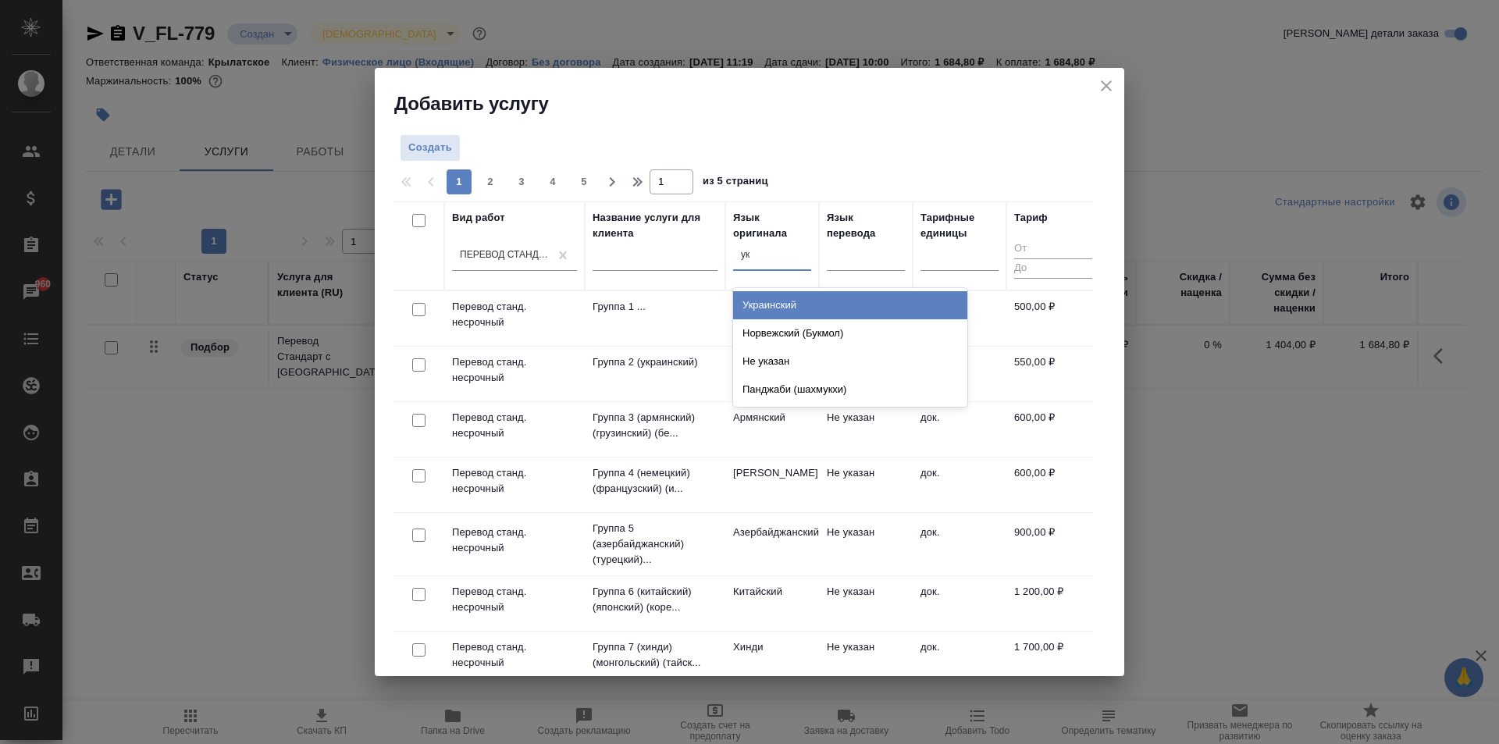
click at [783, 299] on div "Украинский" at bounding box center [850, 305] width 234 height 28
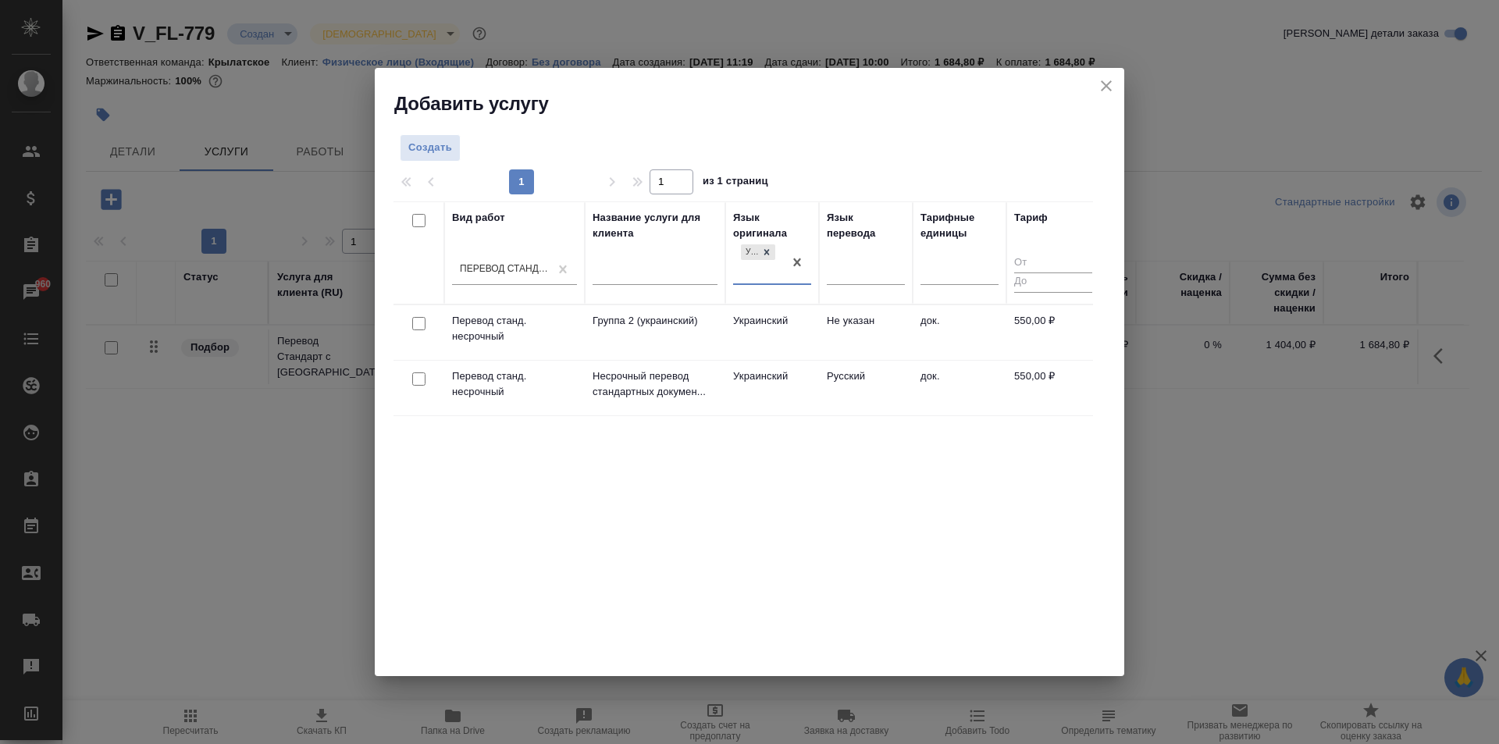
click at [779, 360] on td "Украинский" at bounding box center [772, 332] width 94 height 55
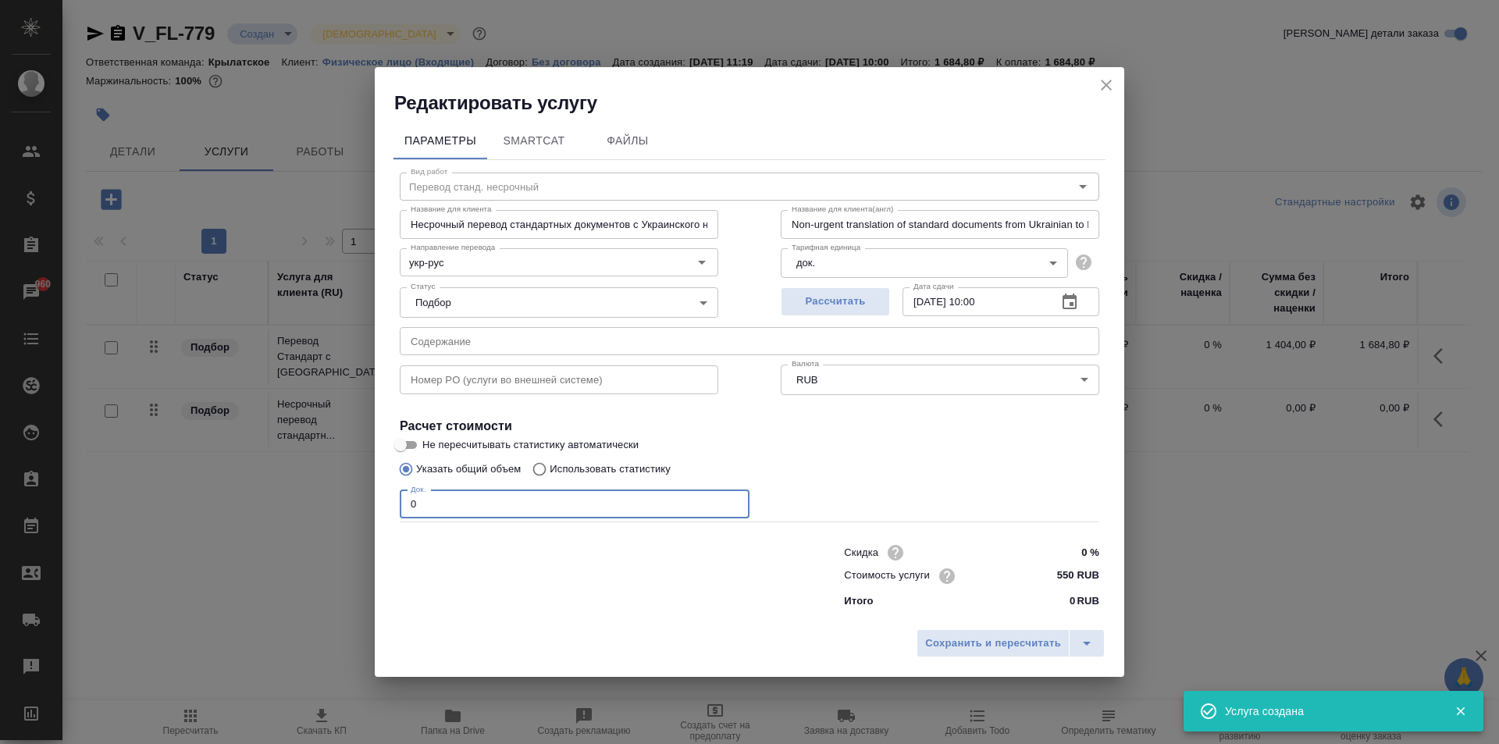
drag, startPoint x: 468, startPoint y: 503, endPoint x: 293, endPoint y: 514, distance: 175.2
click at [293, 514] on div "Редактировать услугу Параметры SmartCat Файлы Вид работ Перевод станд. несрочны…" at bounding box center [749, 372] width 1499 height 744
type input "1"
click at [1034, 639] on span "Сохранить и пересчитать" at bounding box center [993, 644] width 136 height 18
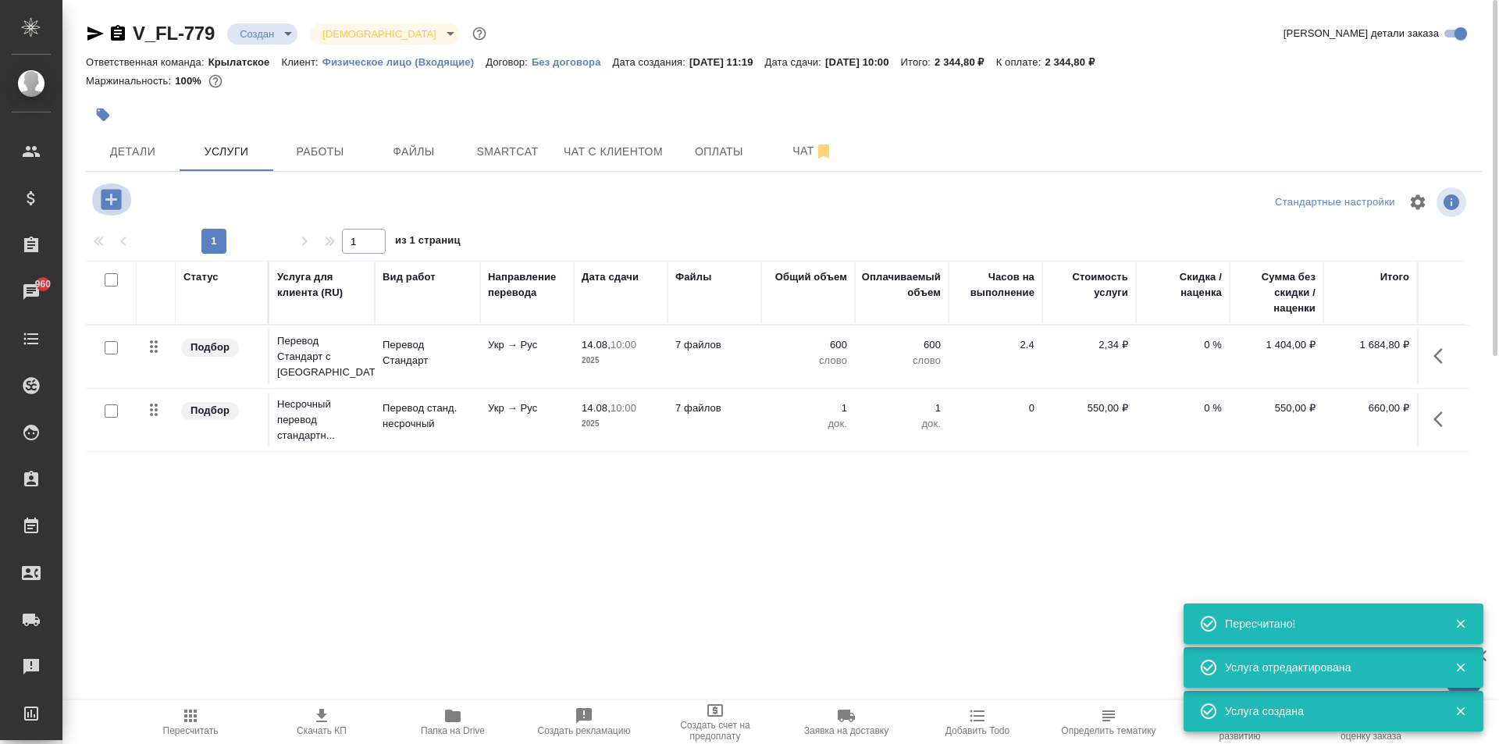
click at [117, 201] on icon "button" at bounding box center [111, 199] width 20 height 20
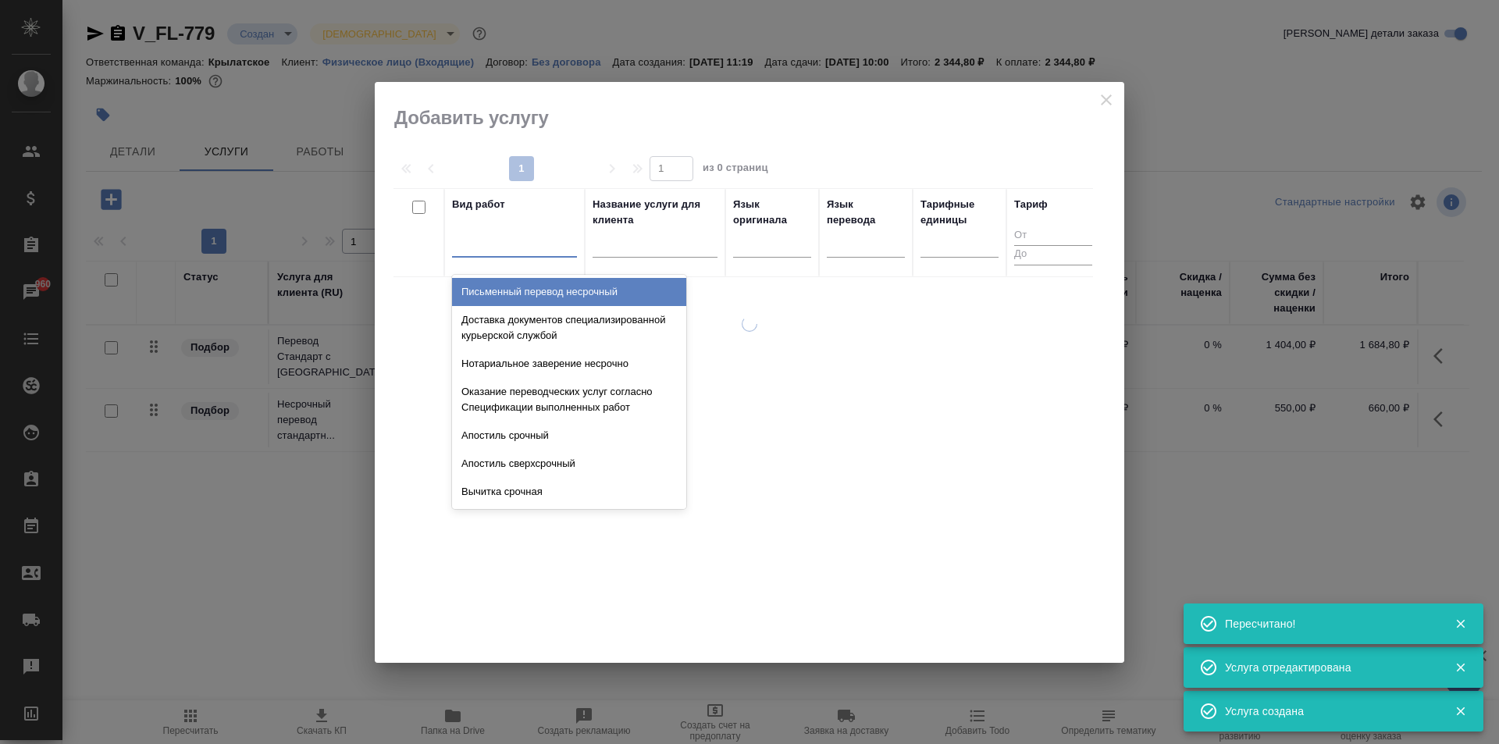
click at [522, 250] on div at bounding box center [514, 241] width 125 height 23
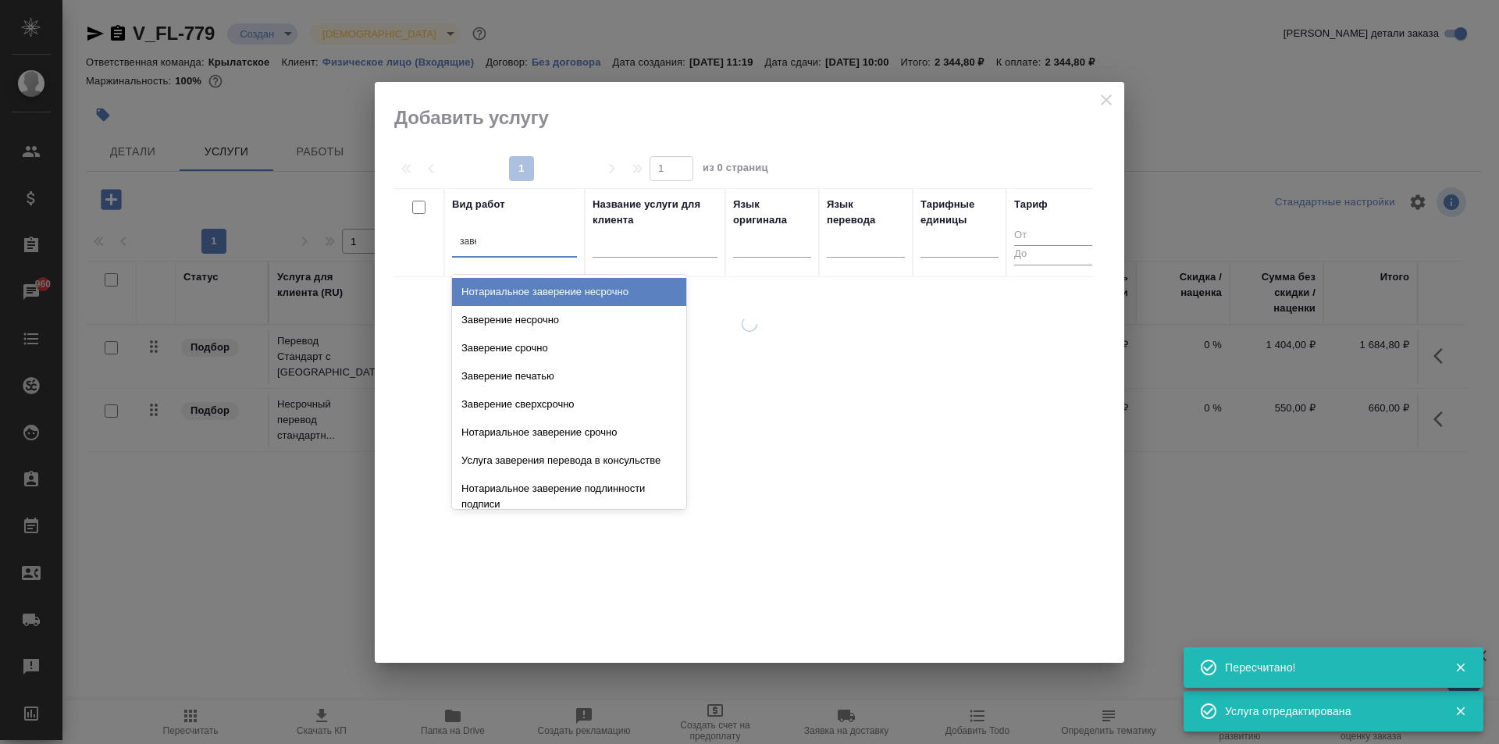
type input "завер"
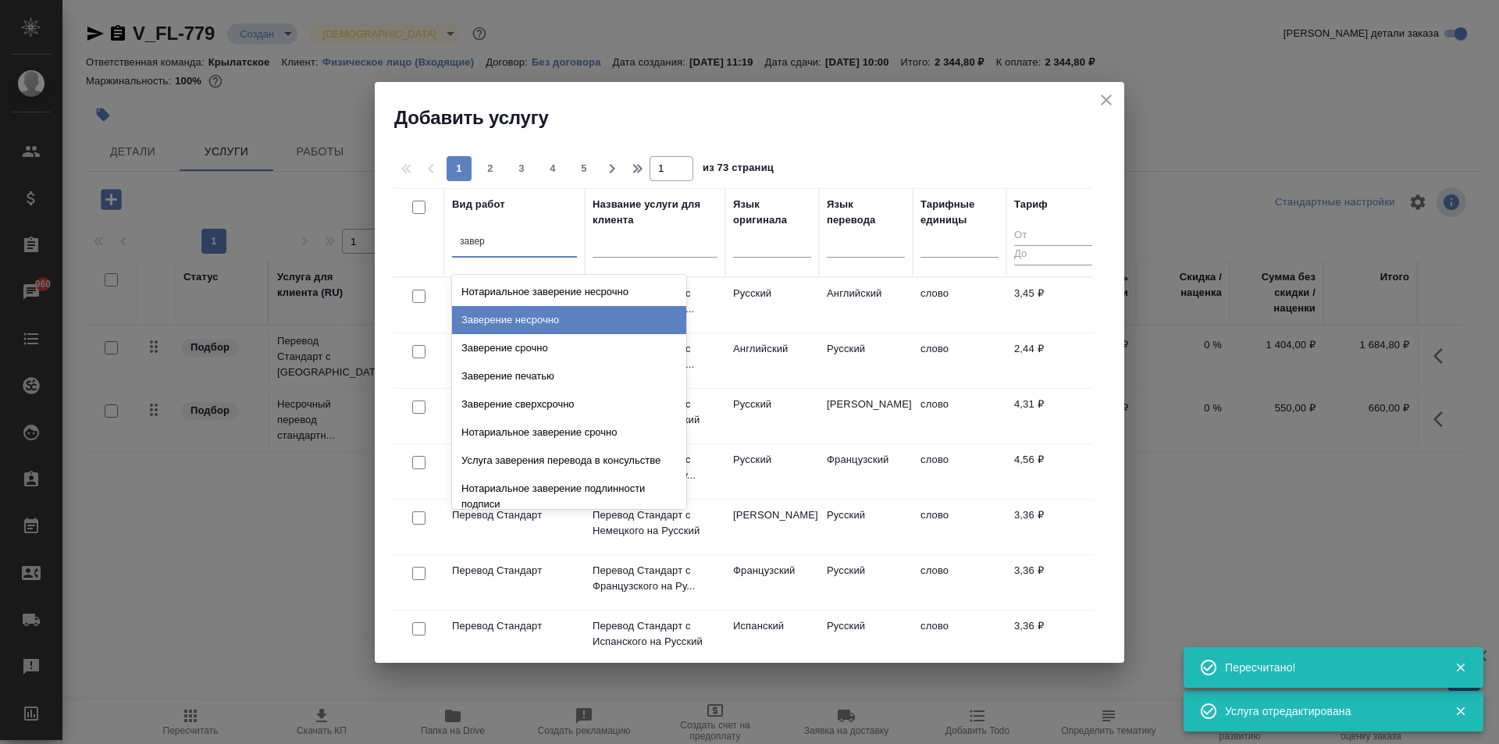
click at [545, 318] on div "Заверение несрочно" at bounding box center [569, 320] width 234 height 28
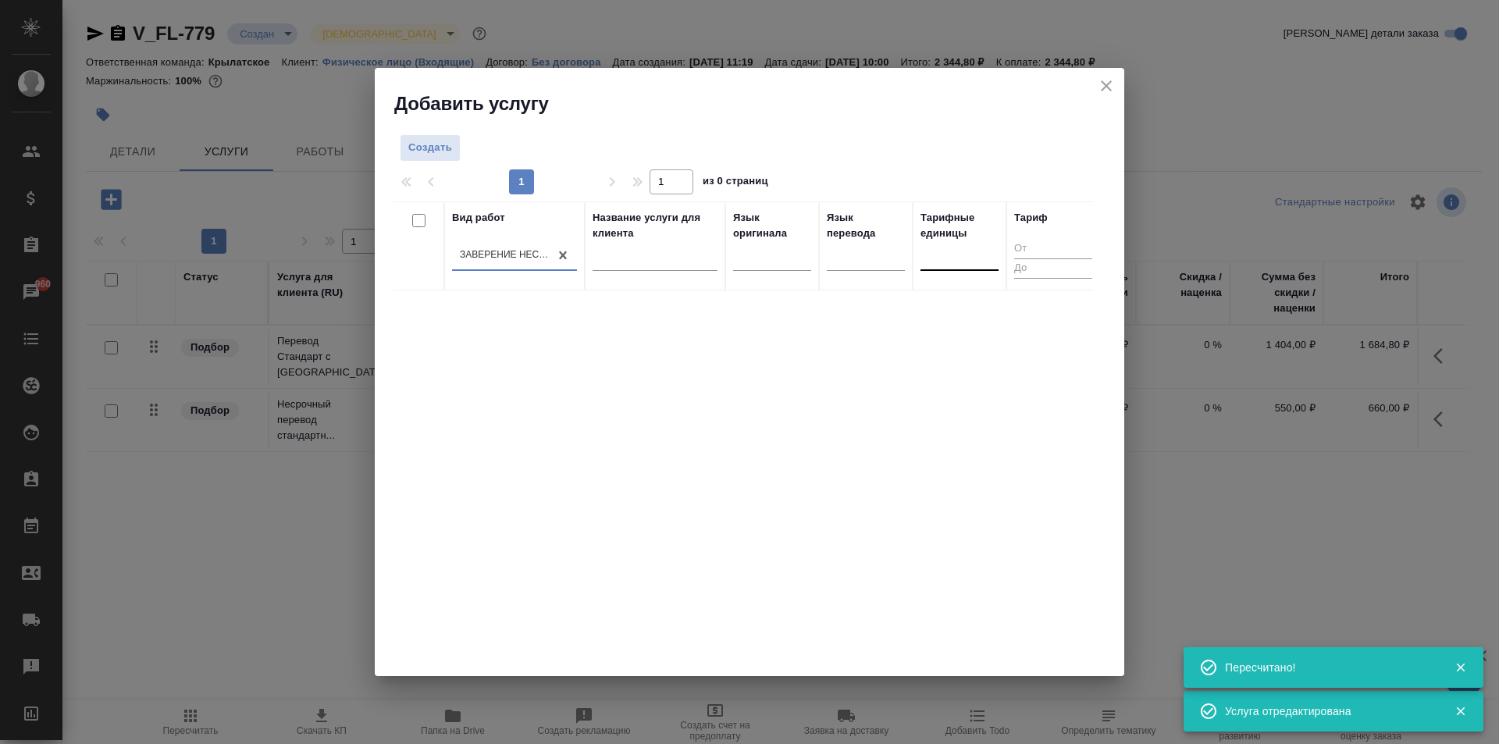
drag, startPoint x: 1005, startPoint y: 249, endPoint x: 980, endPoint y: 261, distance: 26.9
click at [1000, 252] on th "Тарифные единицы" at bounding box center [959, 245] width 94 height 89
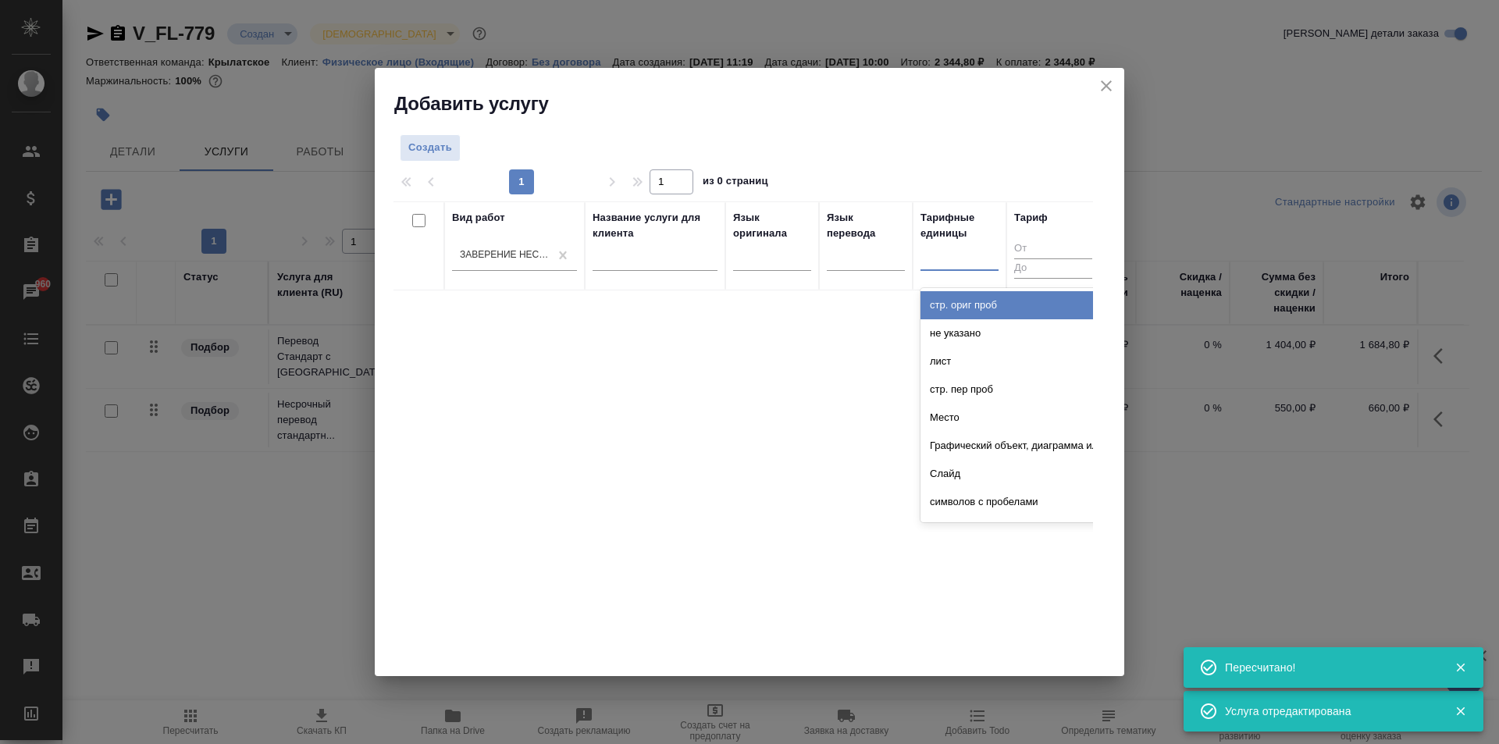
click at [980, 261] on div at bounding box center [959, 255] width 78 height 23
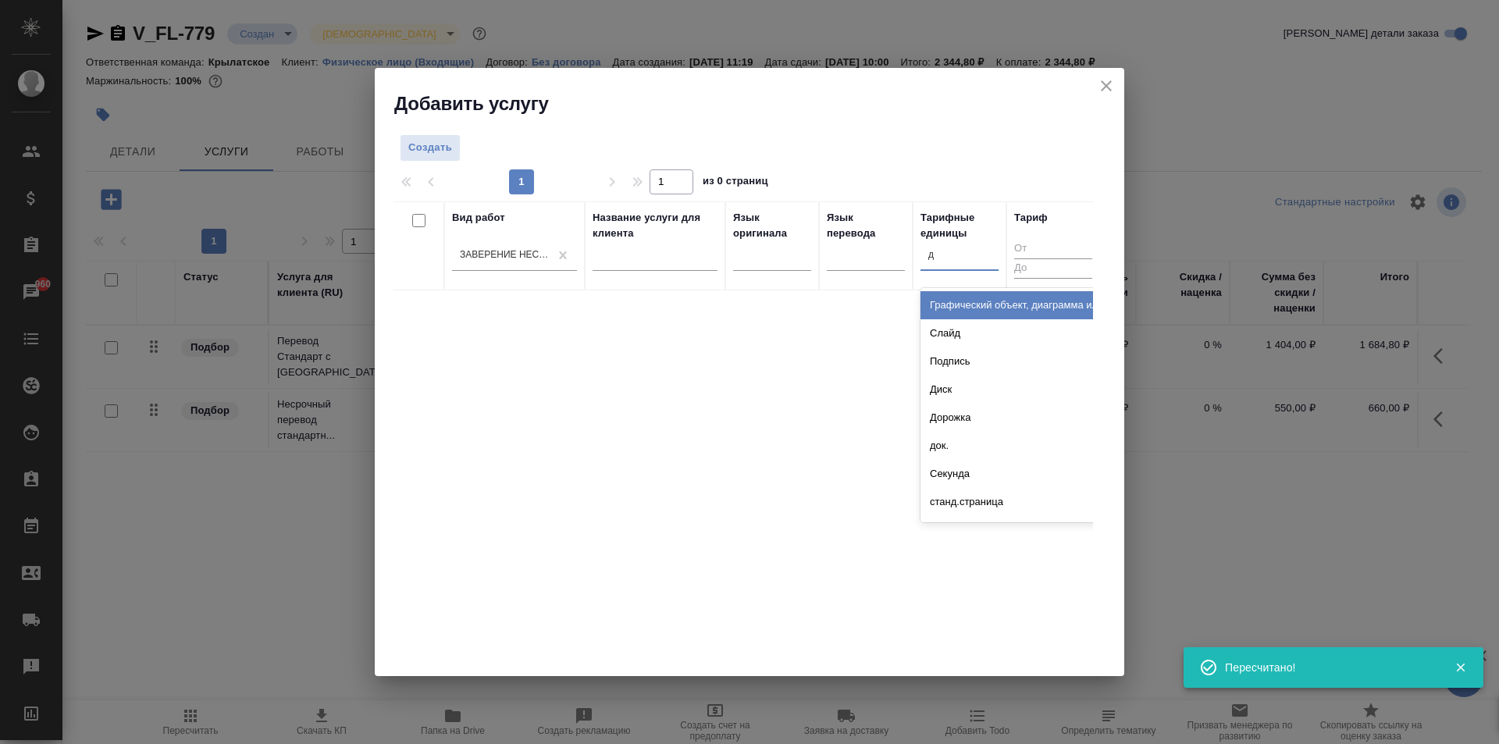
type input "до"
click at [948, 316] on div "Дорожка" at bounding box center [1037, 305] width 234 height 28
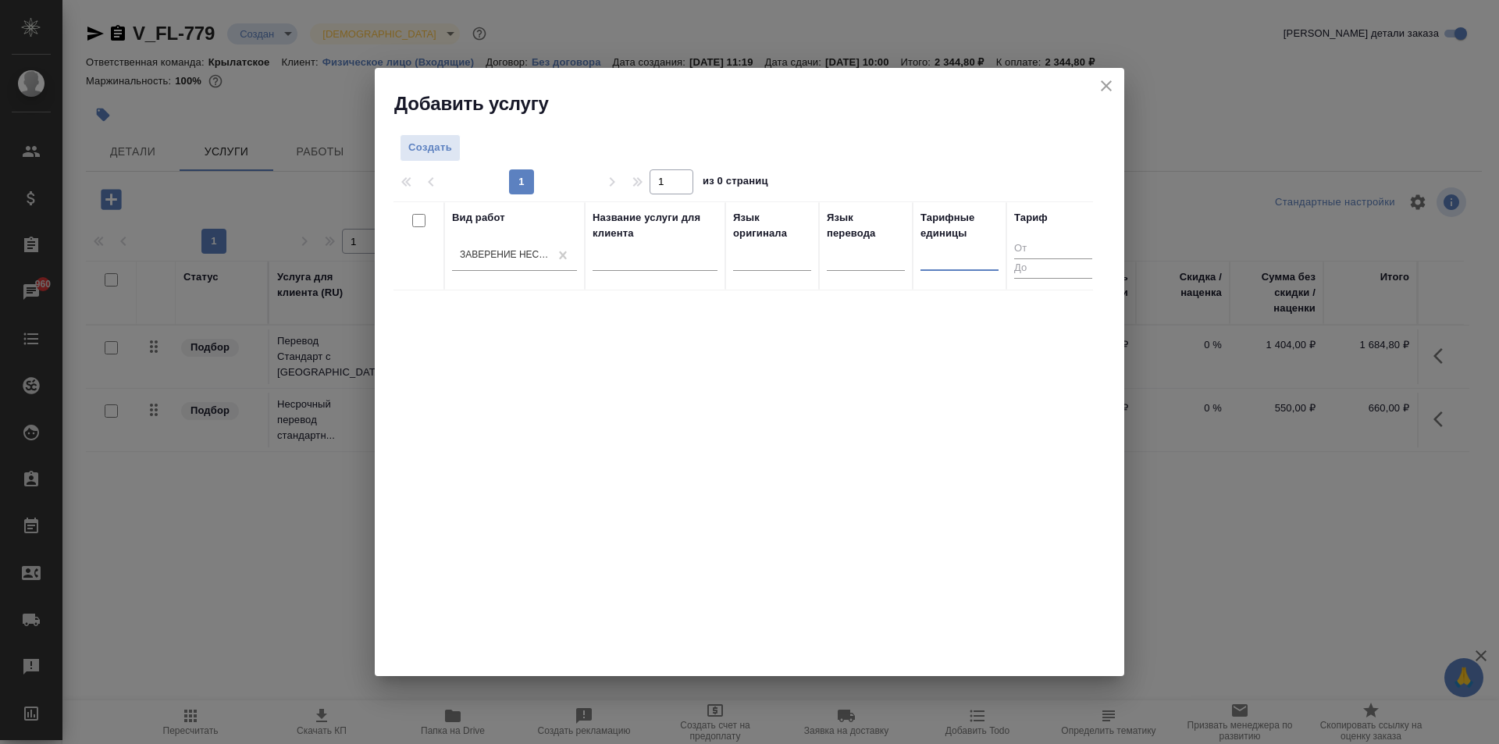
click at [980, 250] on div at bounding box center [959, 255] width 78 height 23
type input "до"
click at [951, 327] on div "док." at bounding box center [1037, 333] width 234 height 28
click at [427, 145] on span "Создать" at bounding box center [430, 148] width 44 height 18
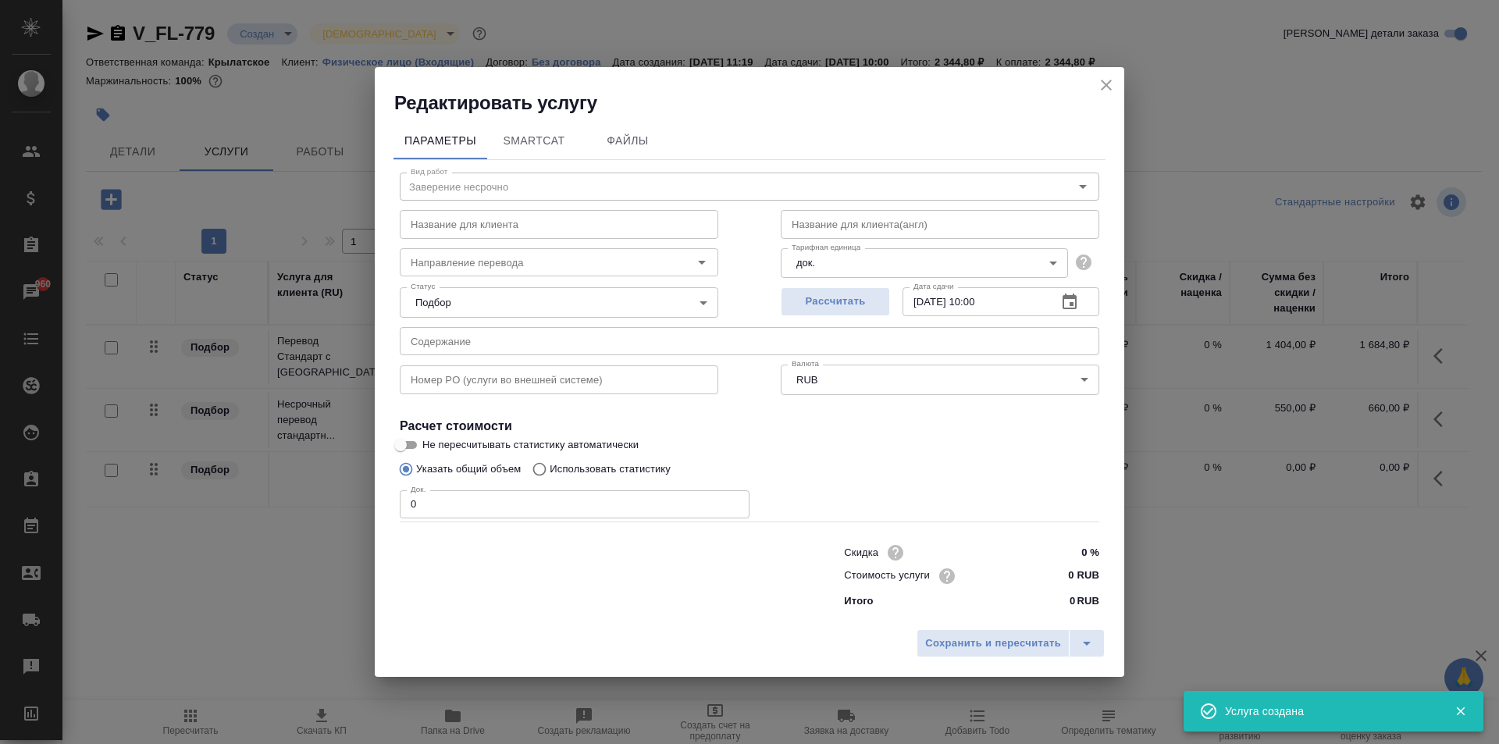
drag, startPoint x: 471, startPoint y: 500, endPoint x: 258, endPoint y: 483, distance: 214.5
click at [258, 484] on div "Редактировать услугу Параметры SmartCat Файлы Вид работ Заверение несрочно Вид …" at bounding box center [749, 372] width 1499 height 744
type input "2"
click at [1066, 578] on input "0 RUB" at bounding box center [1069, 575] width 59 height 23
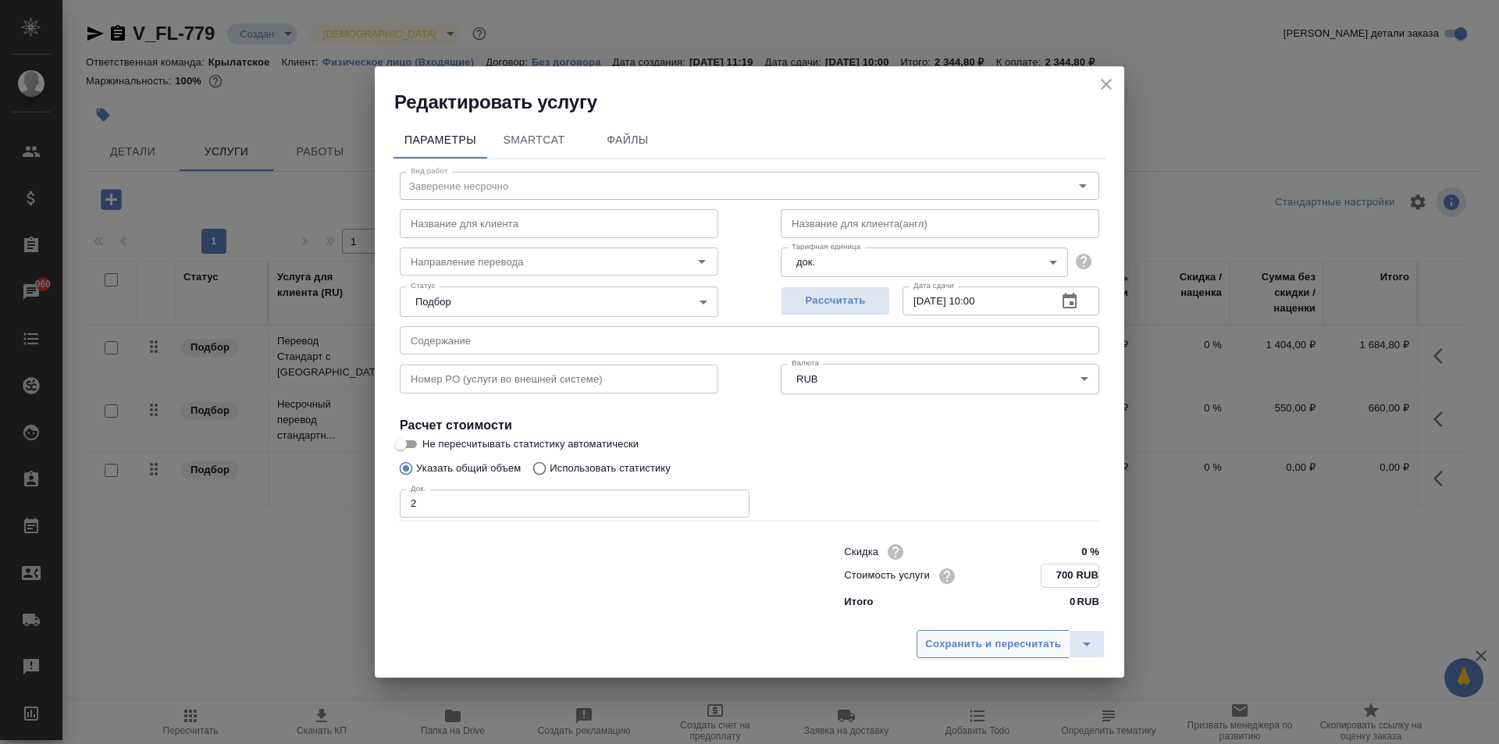
type input "700 RUB"
click at [1015, 634] on button "Сохранить и пересчитать" at bounding box center [992, 643] width 153 height 28
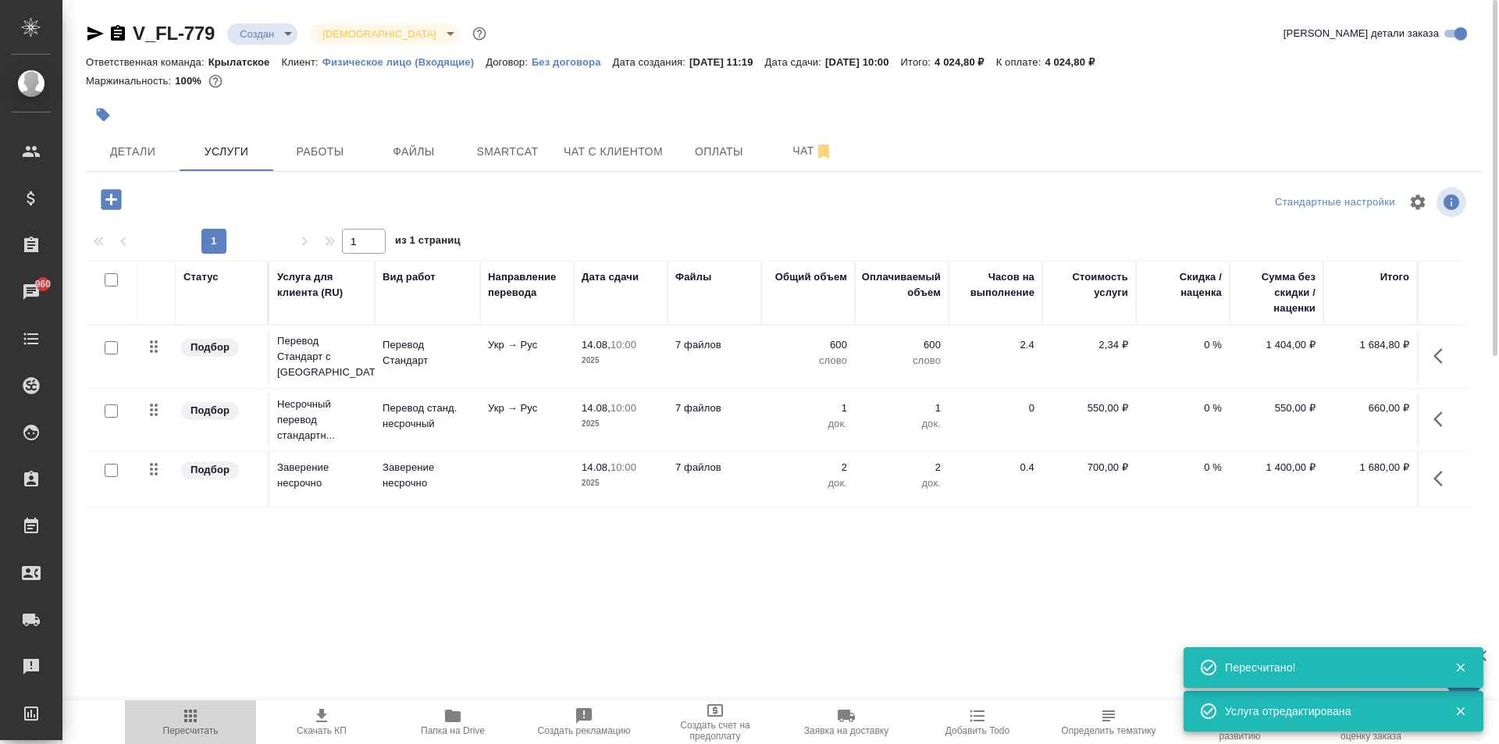
click at [172, 713] on span "Пересчитать" at bounding box center [190, 721] width 112 height 30
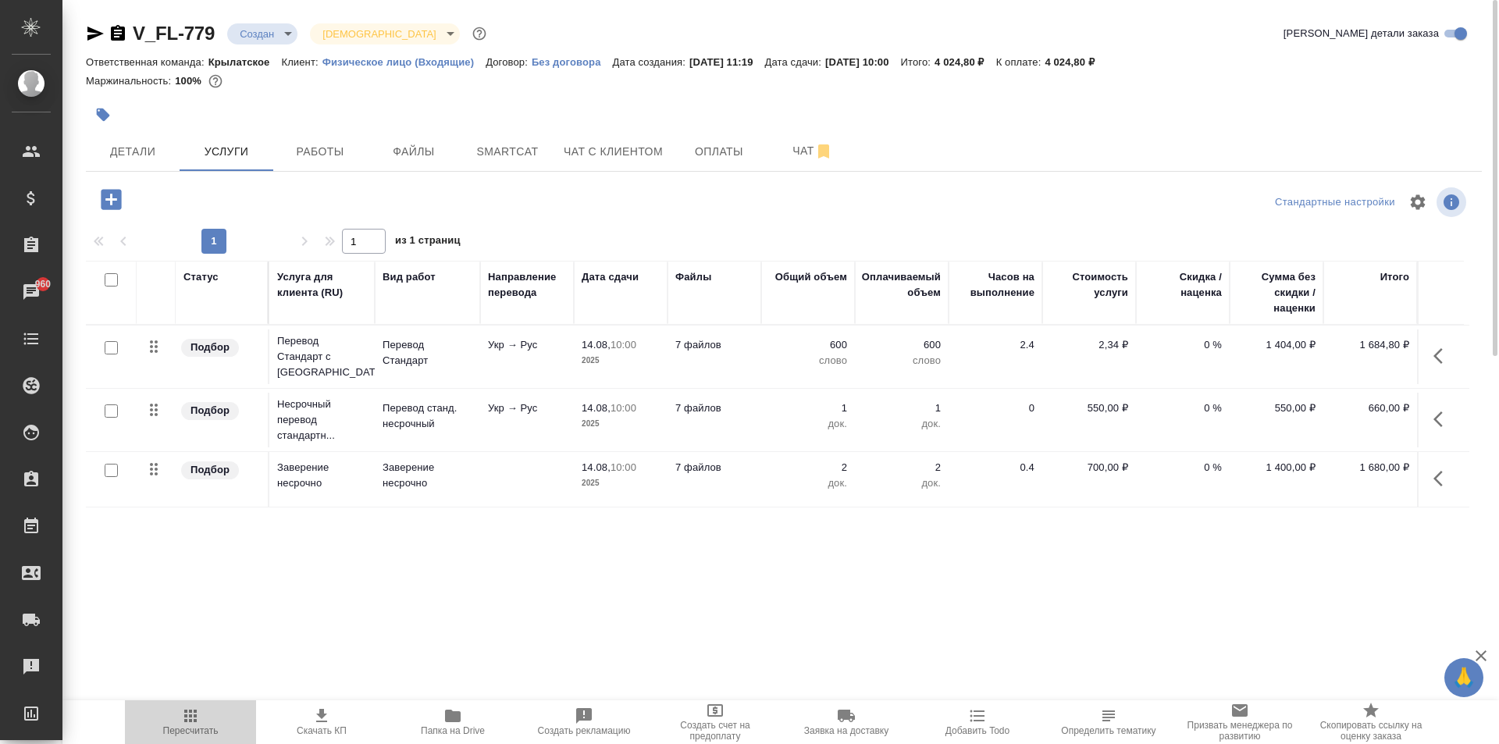
click at [215, 723] on span "Пересчитать" at bounding box center [190, 721] width 112 height 30
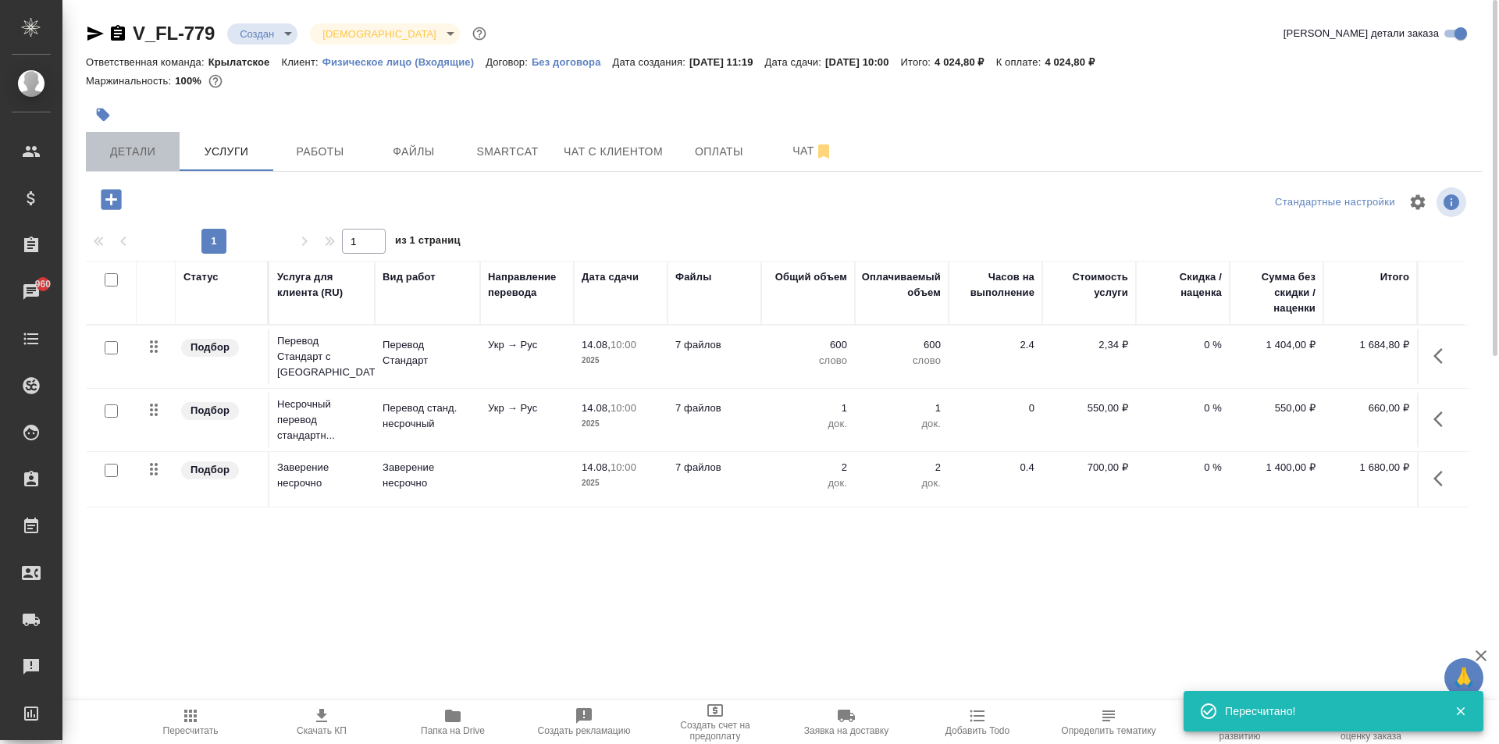
click at [155, 142] on span "Детали" at bounding box center [132, 152] width 75 height 20
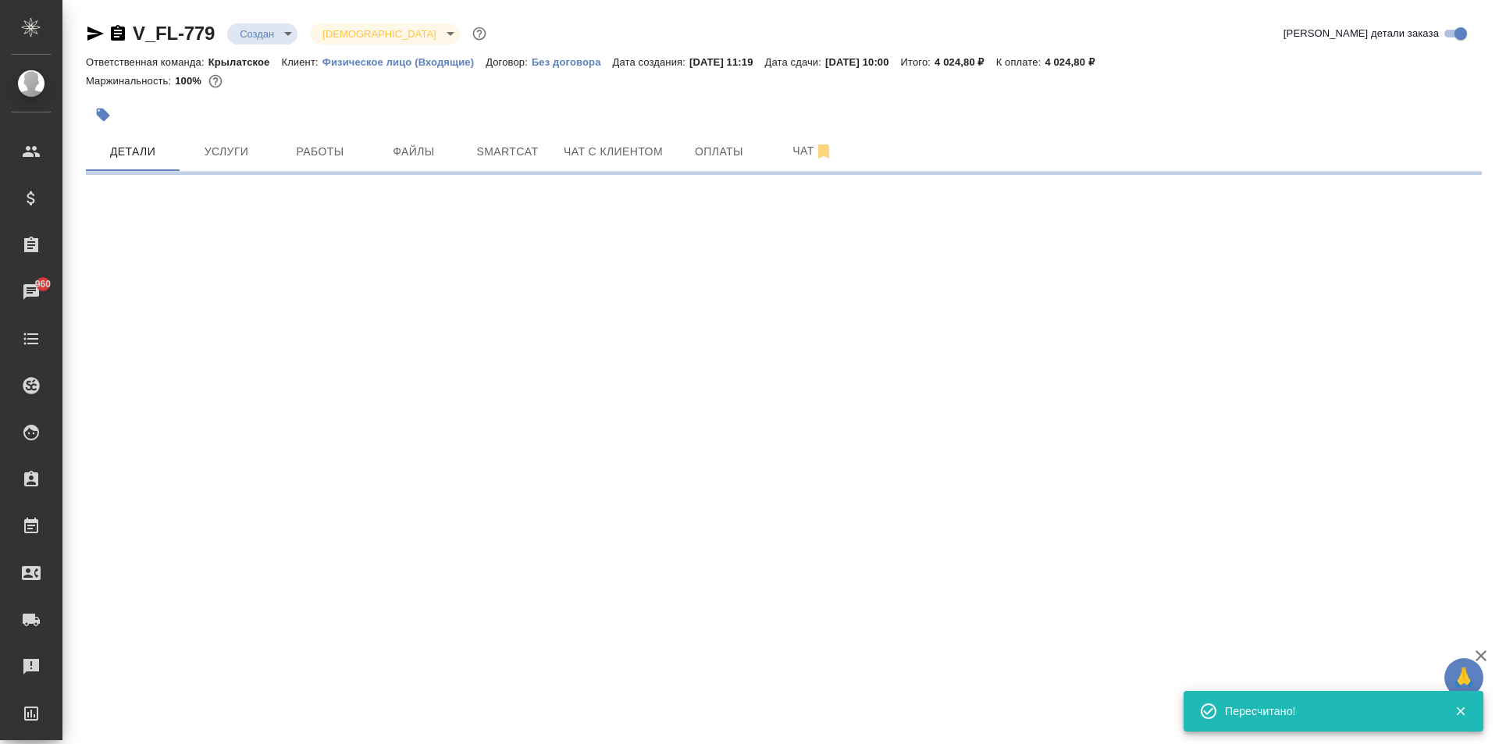
select select "RU"
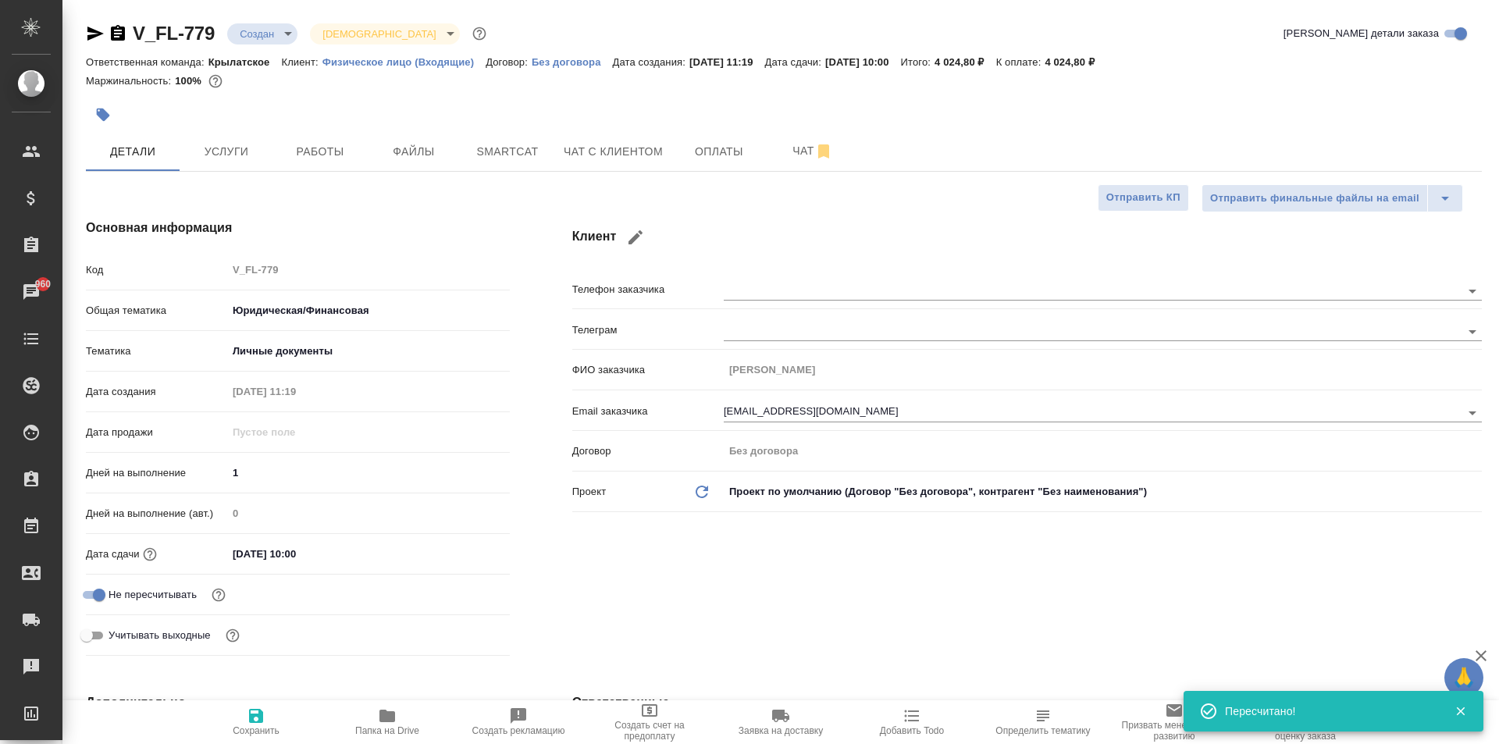
type textarea "x"
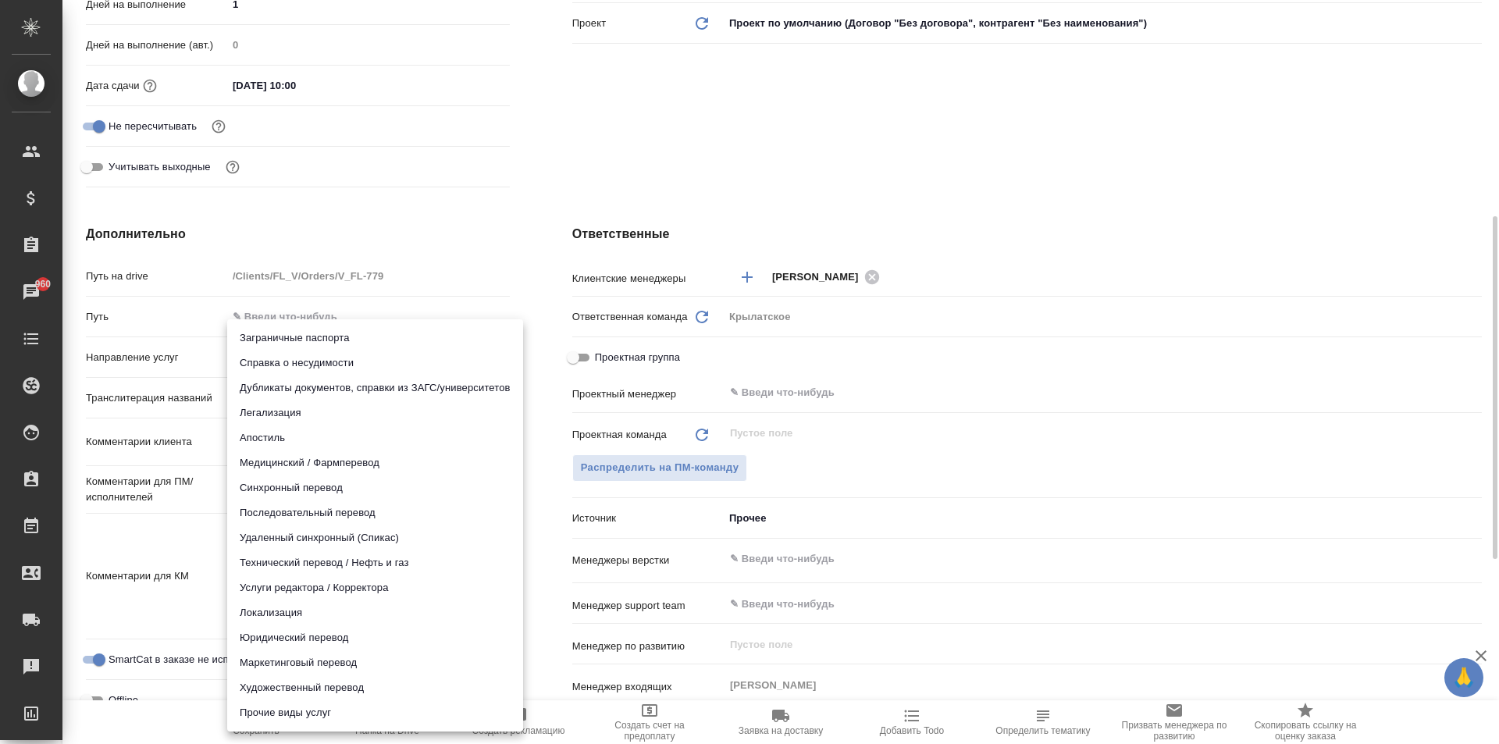
click at [384, 351] on body "🙏 .cls-1 fill:#fff; AWATERA Kasymov Timur Клиенты Спецификации Заказы 960 Чаты …" at bounding box center [749, 372] width 1499 height 744
click at [283, 638] on li "Юридический перевод" at bounding box center [375, 637] width 296 height 25
type input "legalTranslation"
type textarea "x"
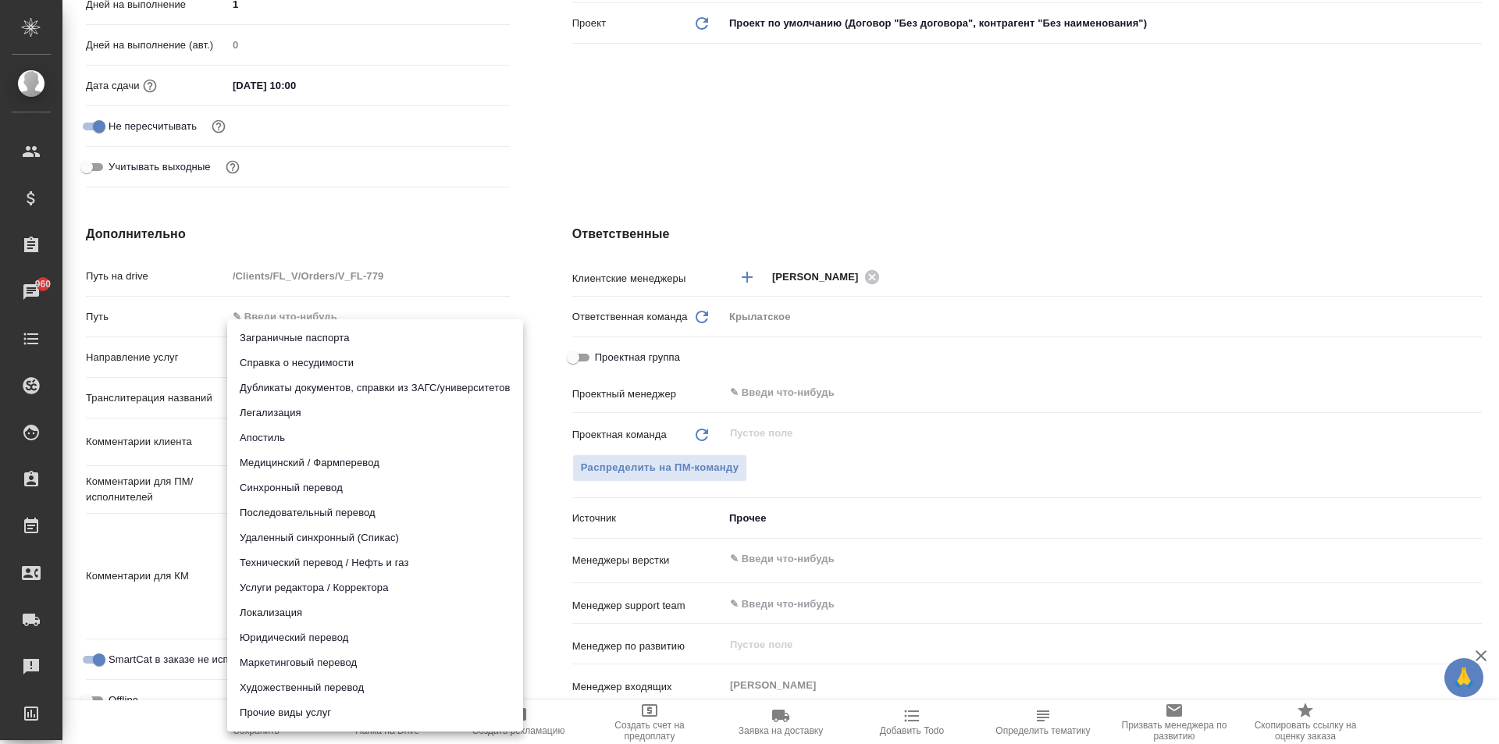
type textarea "x"
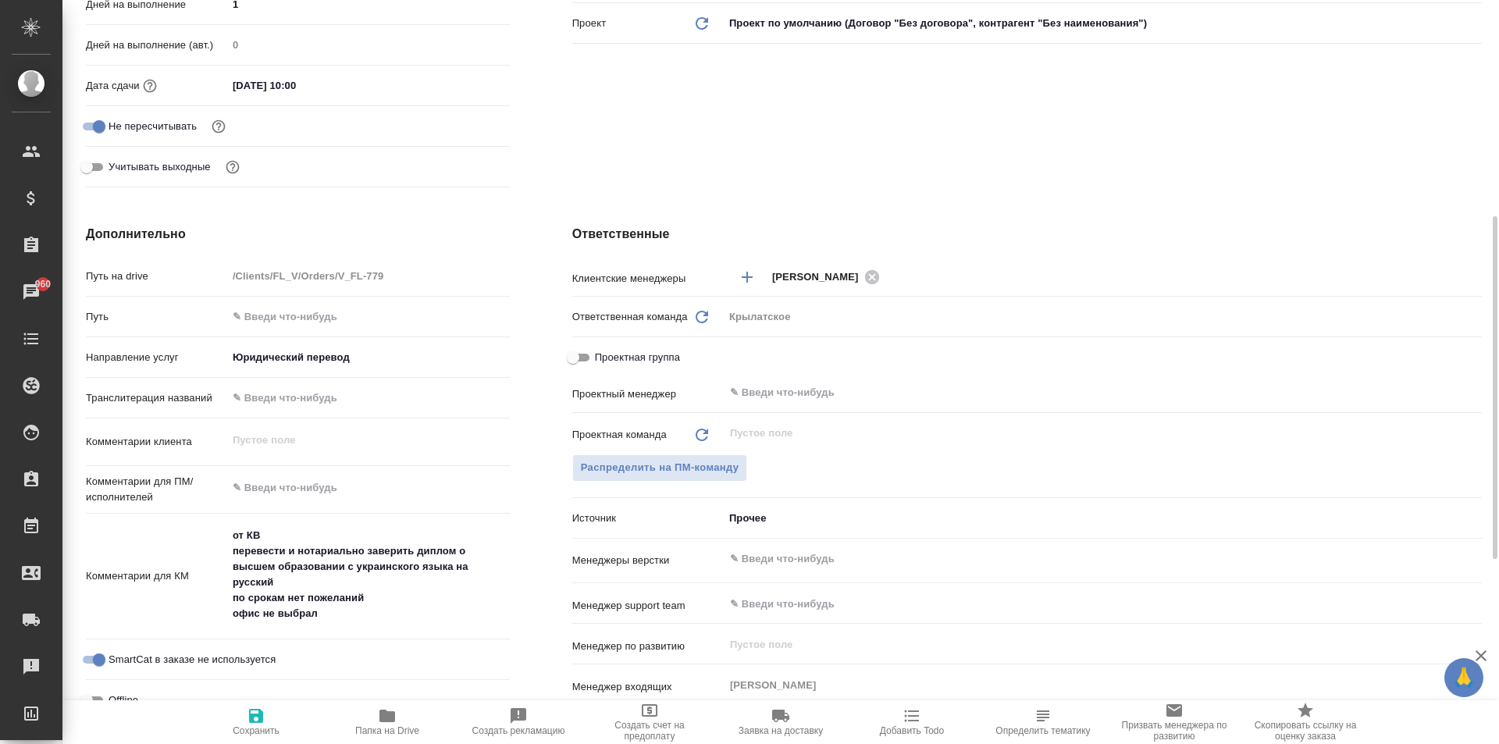
click at [251, 712] on icon "button" at bounding box center [256, 716] width 14 height 14
type textarea "x"
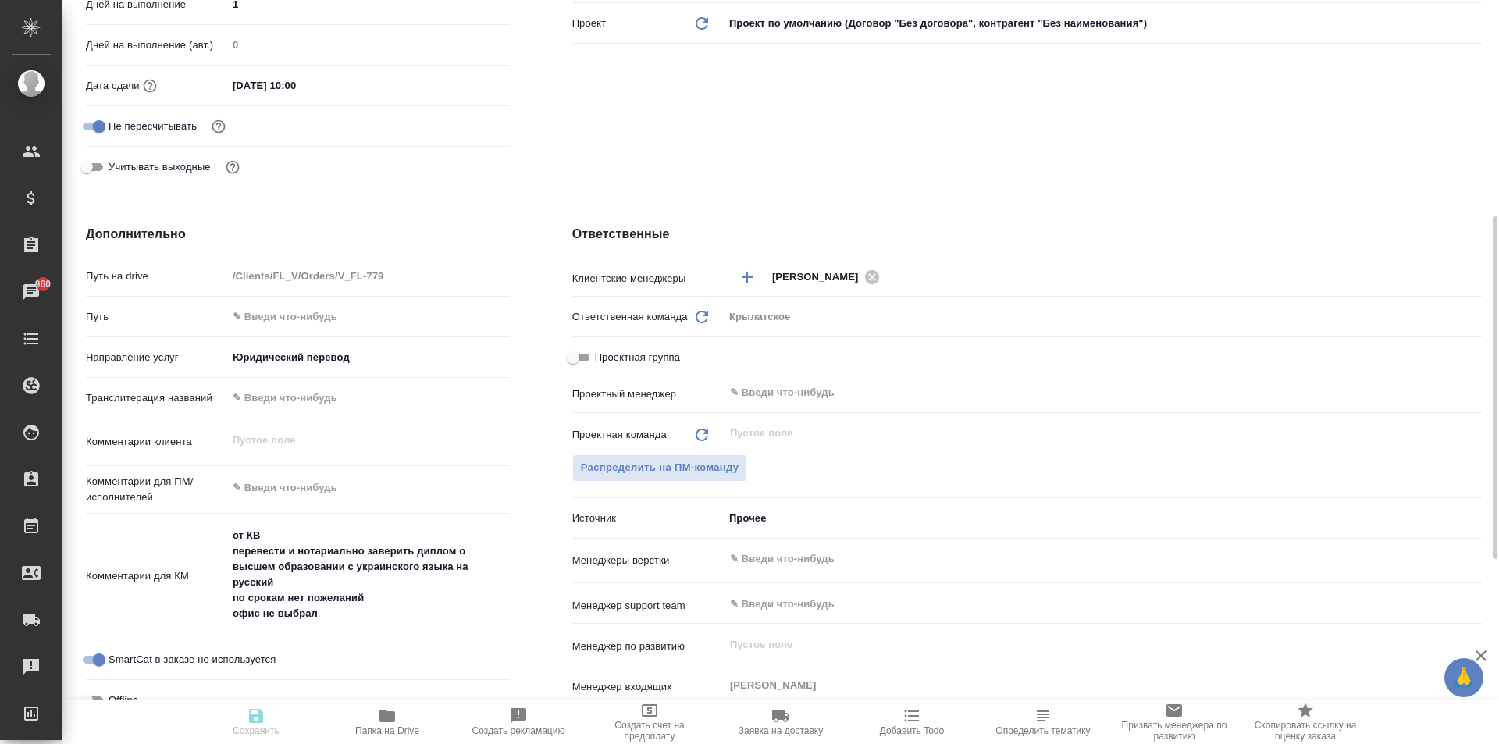
type textarea "x"
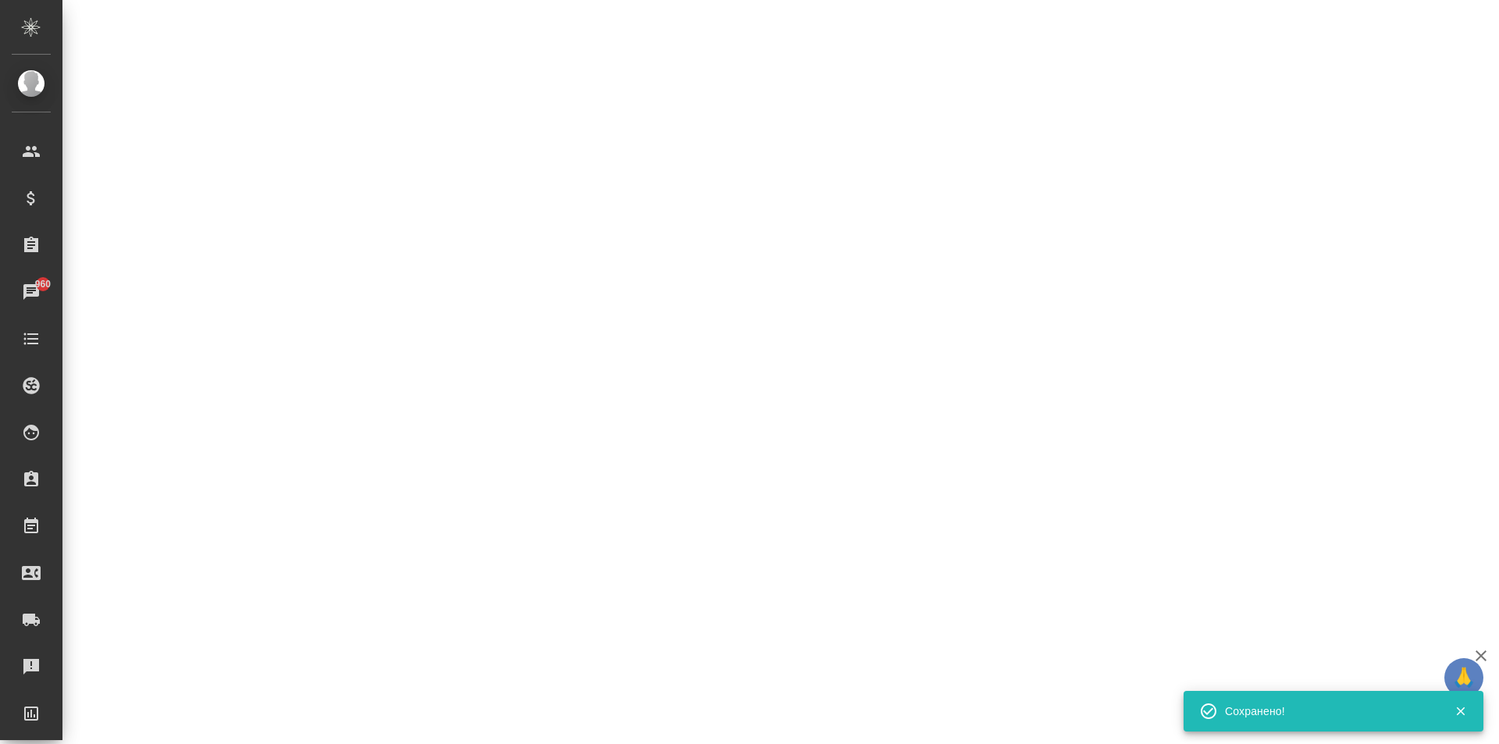
select select "RU"
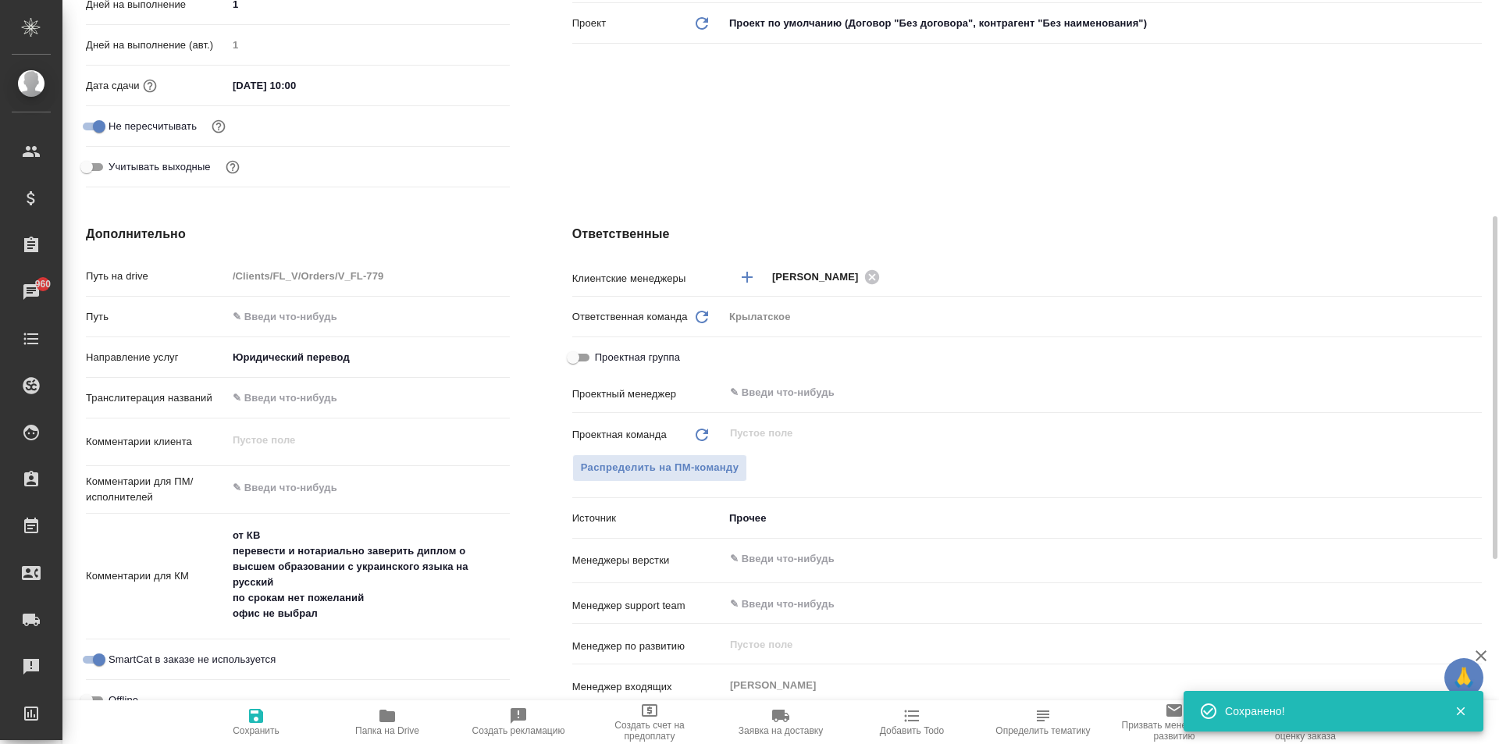
type textarea "x"
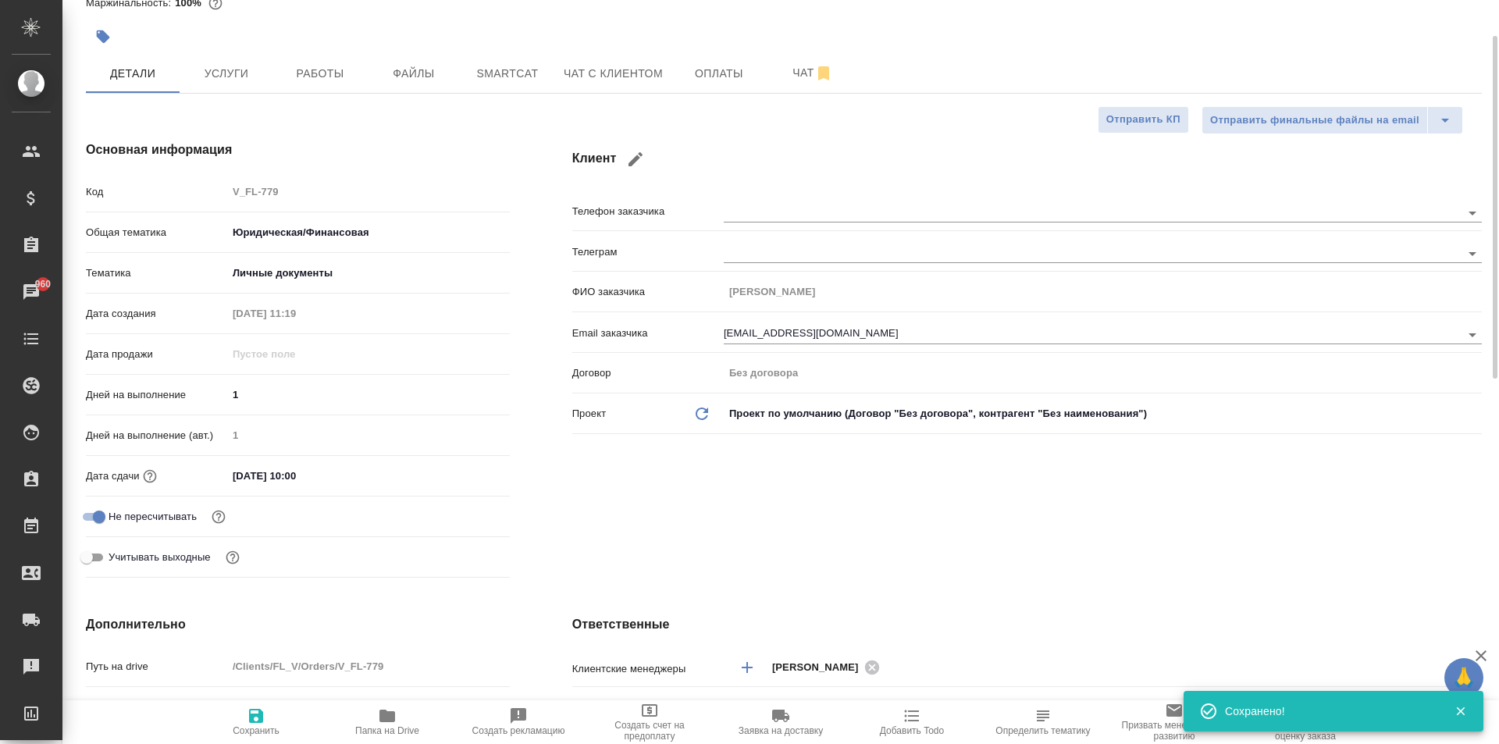
scroll to position [0, 0]
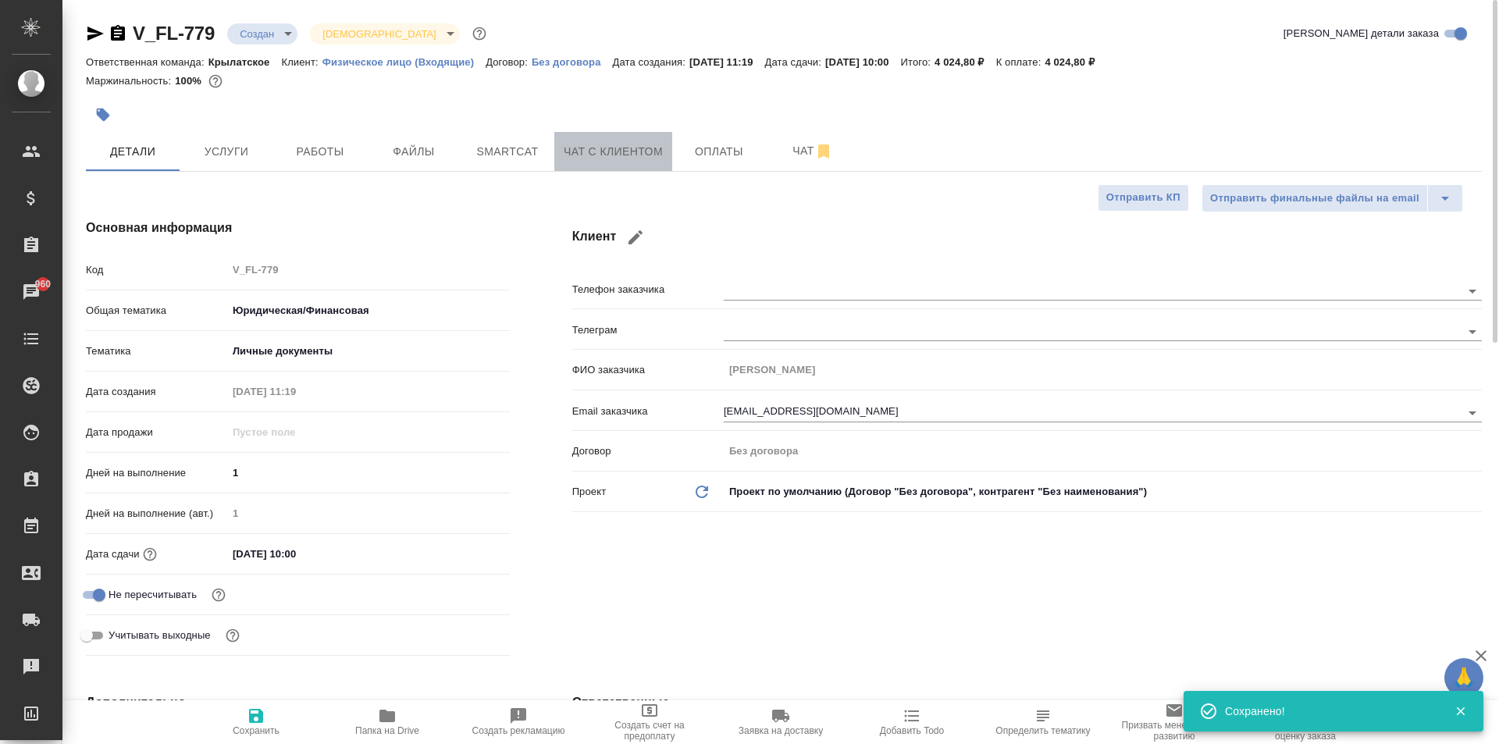
click at [605, 164] on button "Чат с клиентом" at bounding box center [613, 151] width 118 height 39
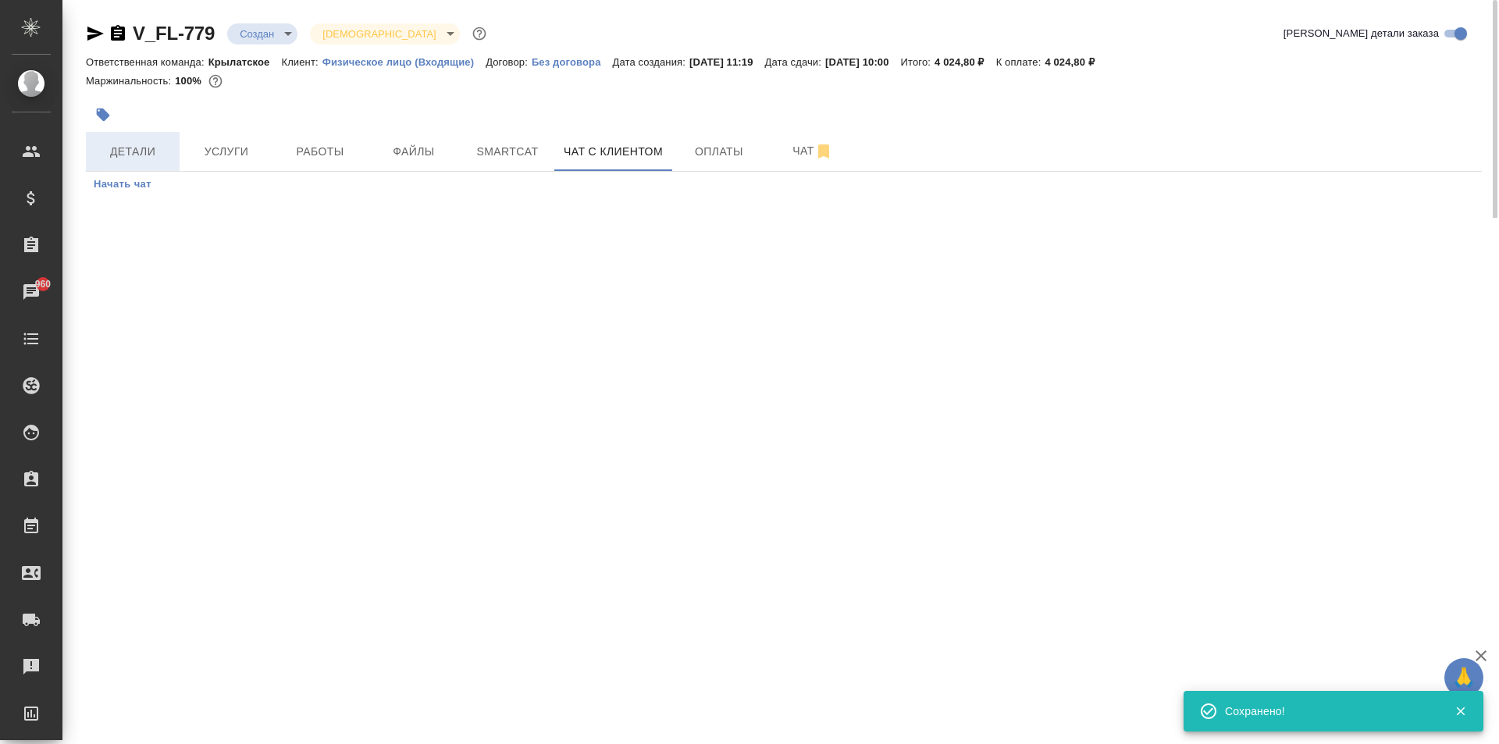
click at [143, 155] on span "Детали" at bounding box center [132, 152] width 75 height 20
select select "RU"
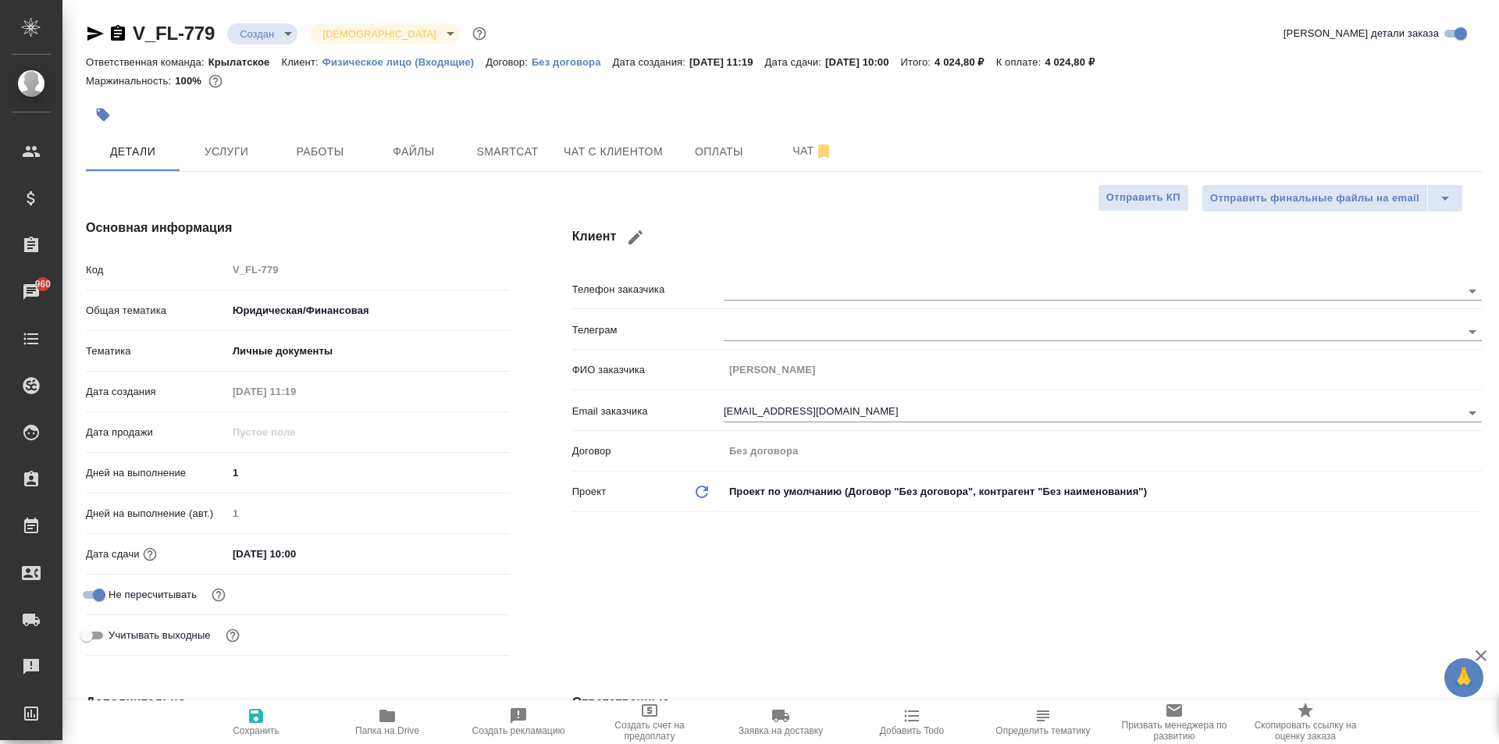
type textarea "x"
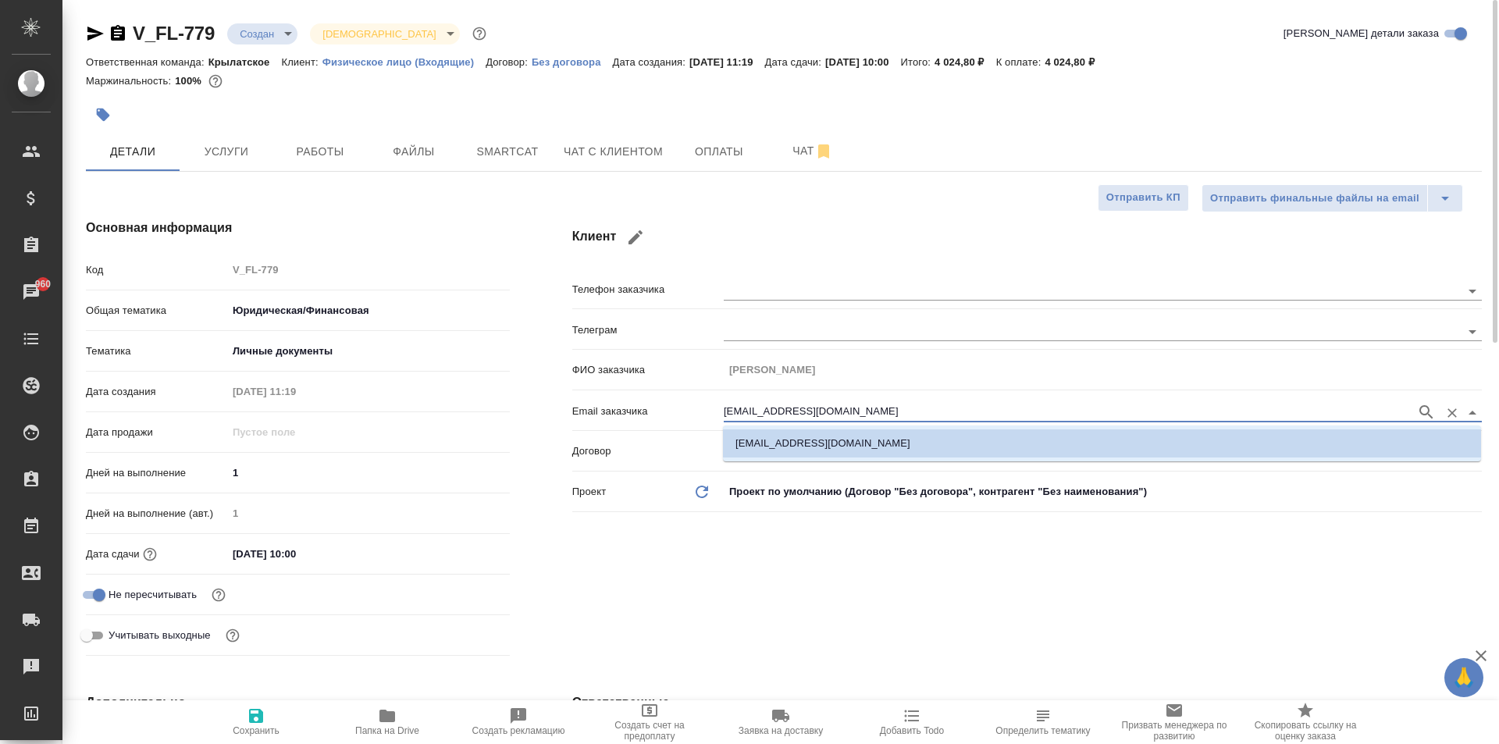
drag, startPoint x: 829, startPoint y: 414, endPoint x: 623, endPoint y: 404, distance: 206.3
click at [623, 404] on div "Email заказчика unnis@rambler.ru" at bounding box center [1026, 409] width 909 height 27
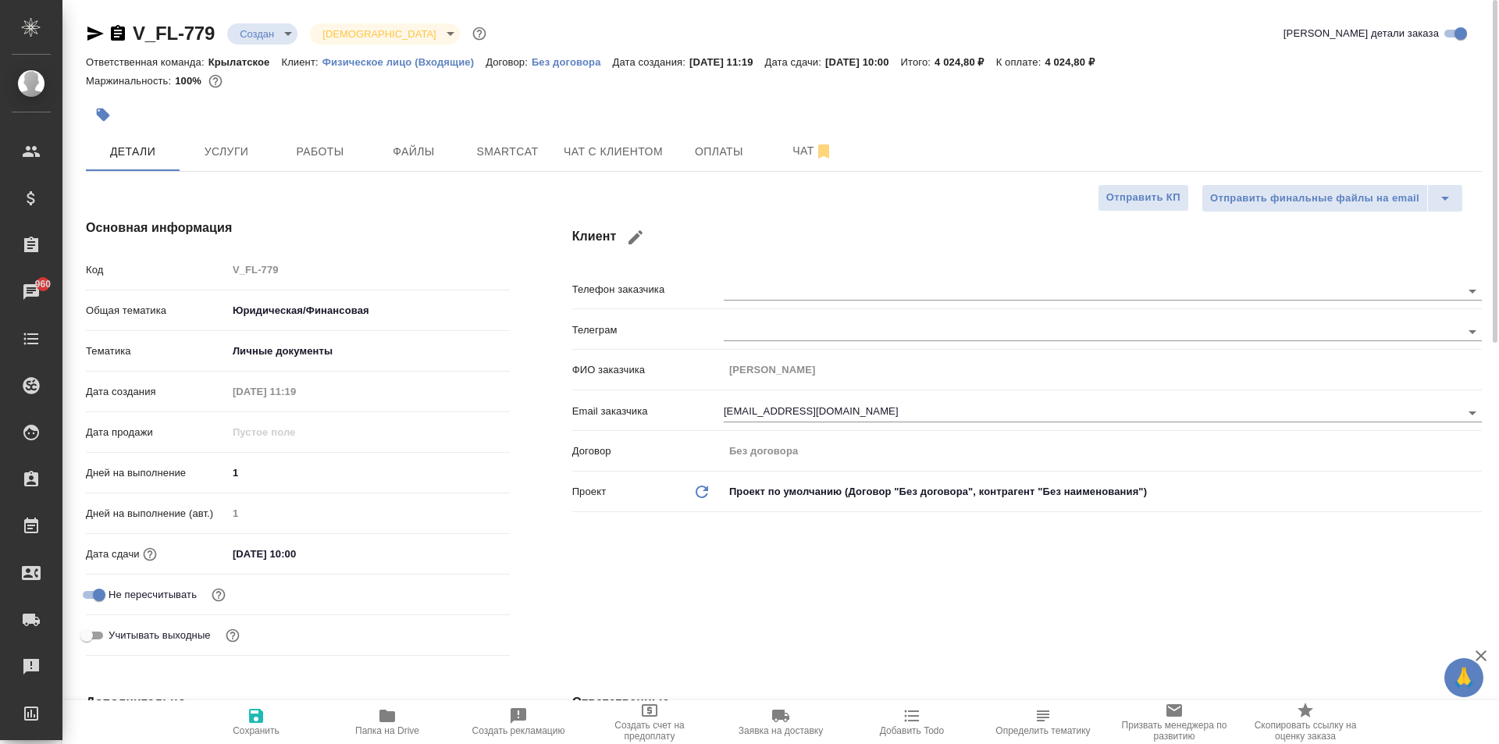
type textarea "x"
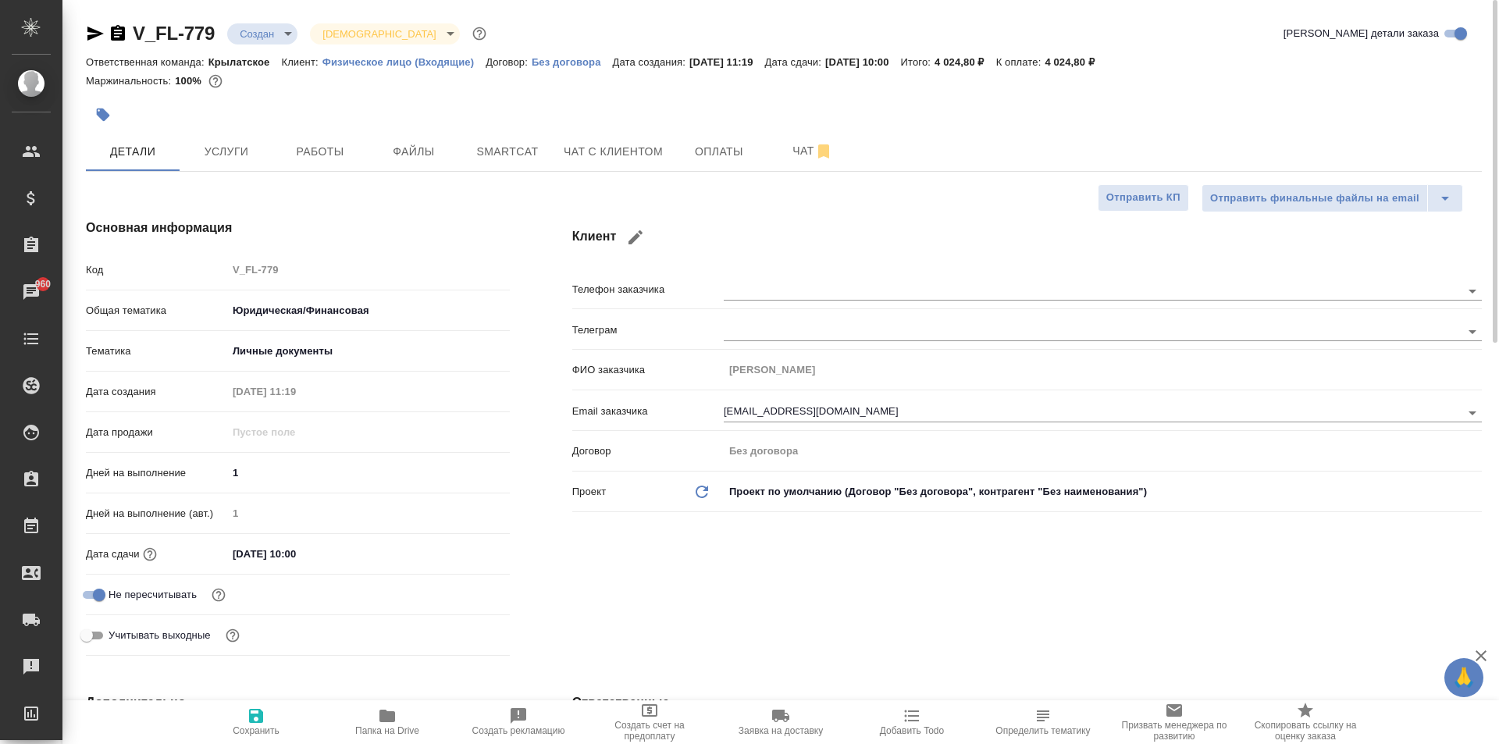
type textarea "x"
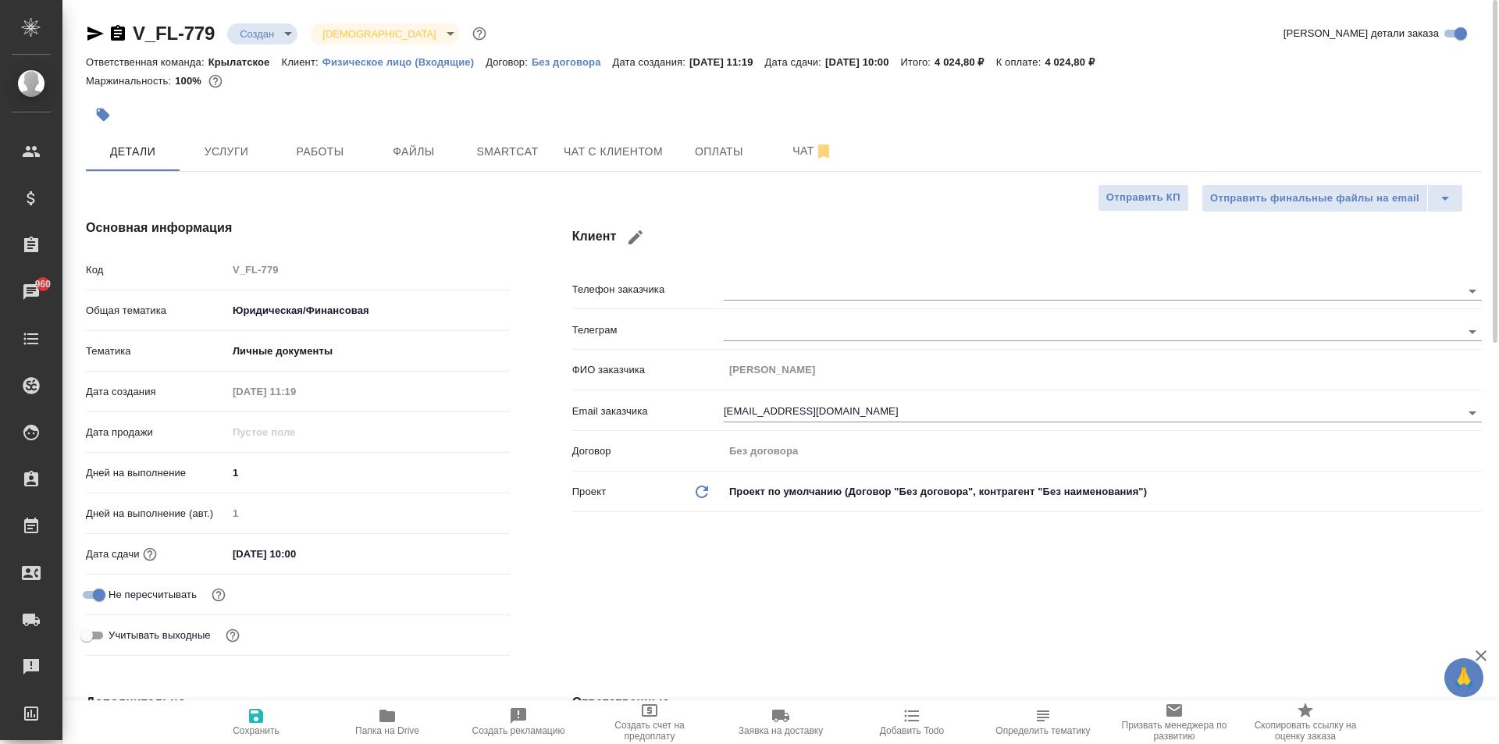
type textarea "x"
click at [231, 126] on div at bounding box center [551, 115] width 930 height 34
click at [231, 140] on button "Услуги" at bounding box center [227, 151] width 94 height 39
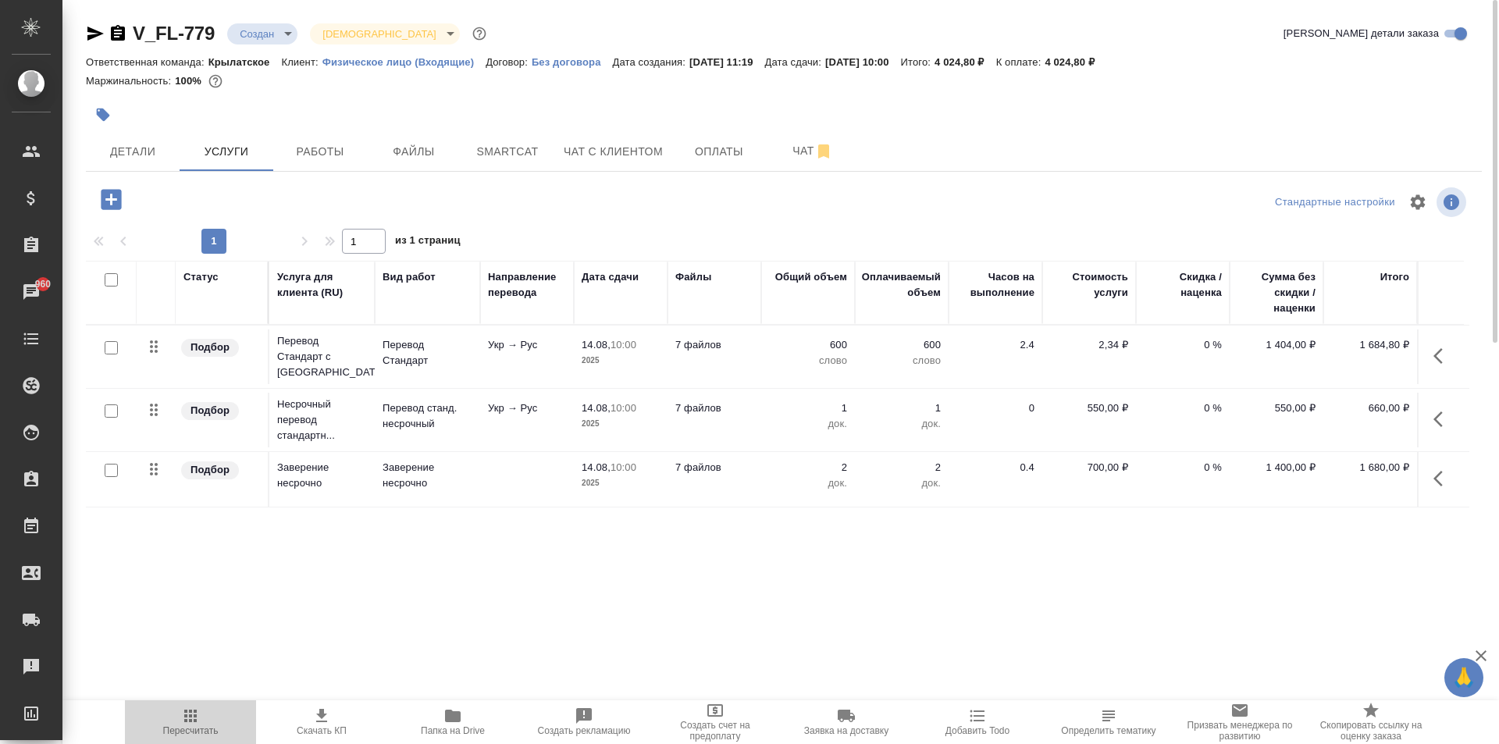
click at [198, 709] on icon "button" at bounding box center [190, 715] width 19 height 19
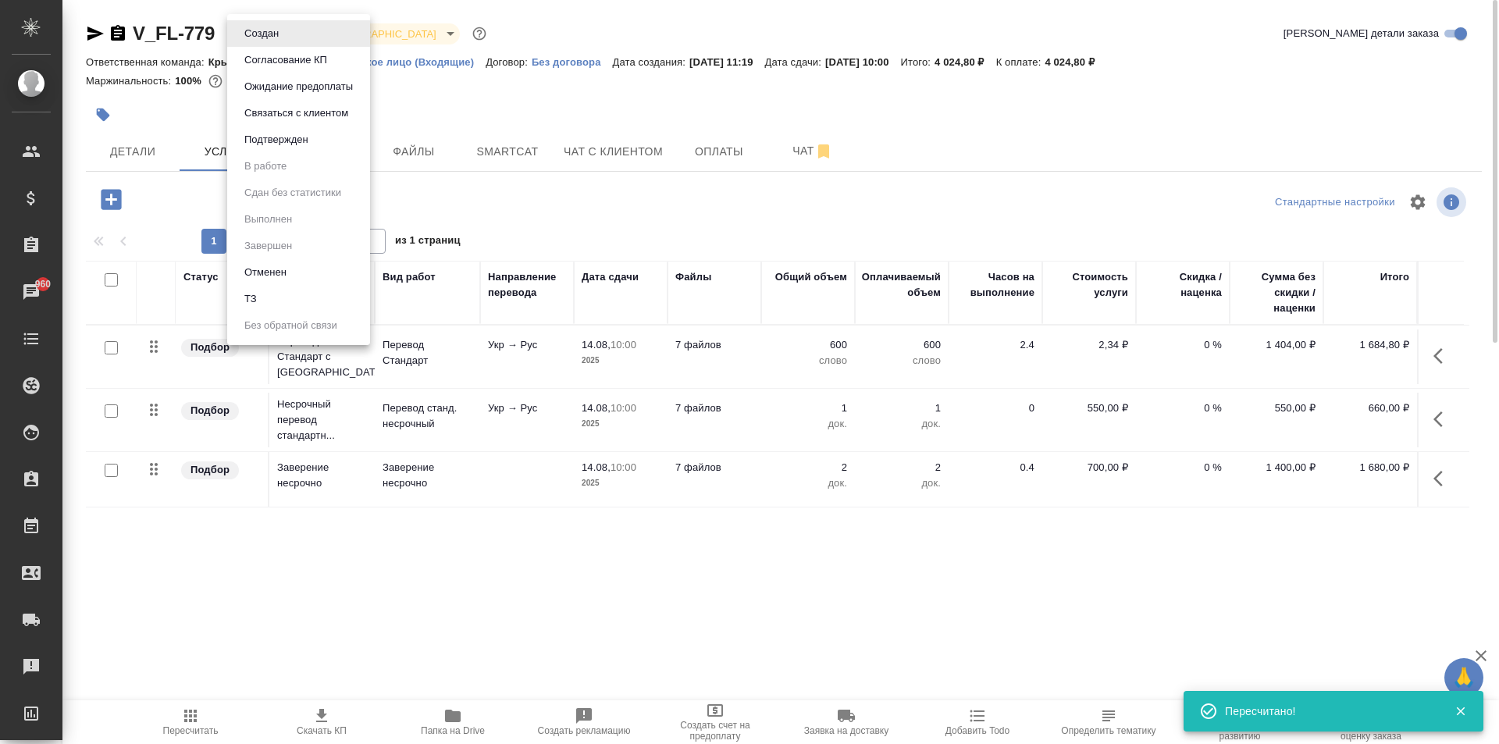
click at [272, 30] on body "🙏 .cls-1 fill:#fff; AWATERA Kasymov Timur Клиенты Спецификации Заказы 960 Чаты …" at bounding box center [749, 372] width 1499 height 744
click at [283, 42] on button "Ожидание предоплаты" at bounding box center [262, 33] width 44 height 17
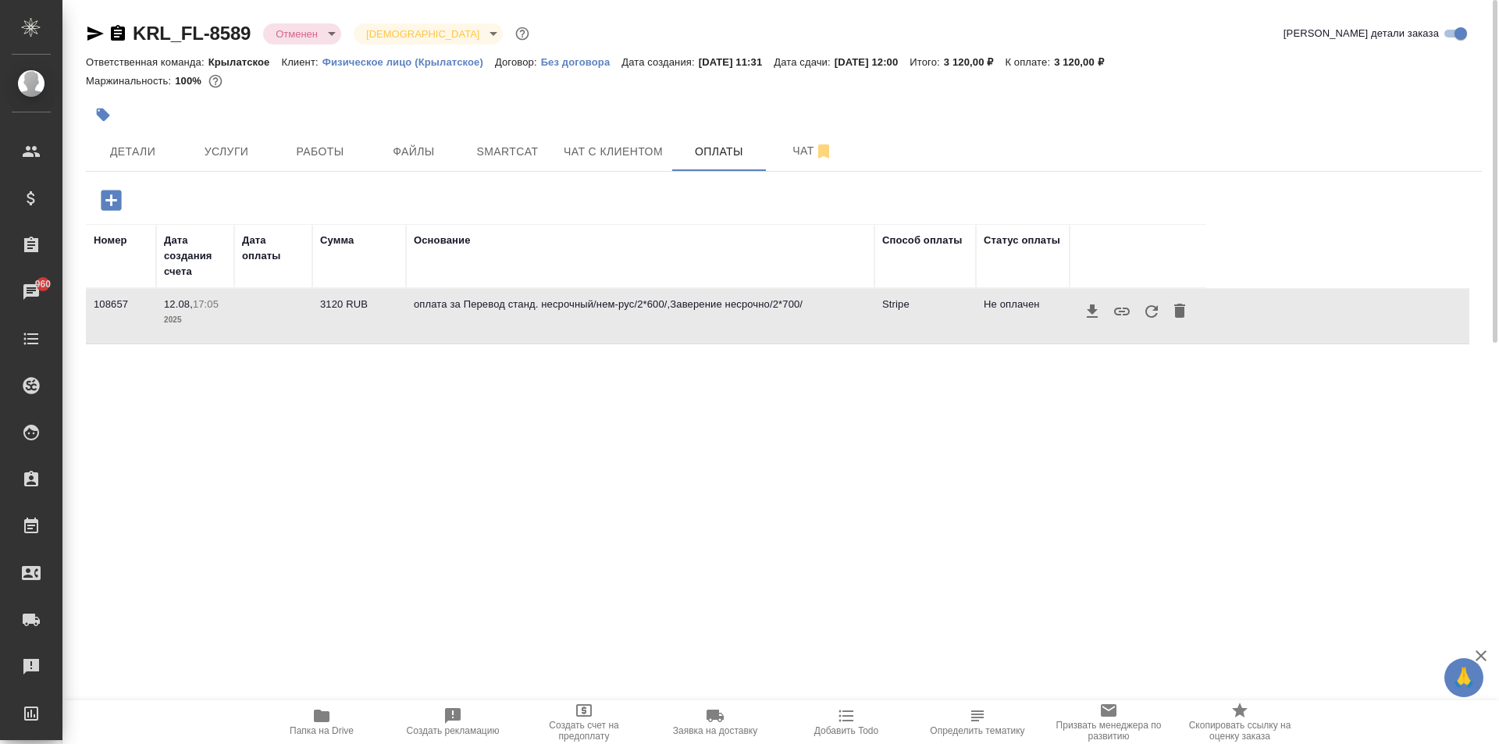
click at [1151, 309] on icon "button" at bounding box center [1151, 311] width 19 height 19
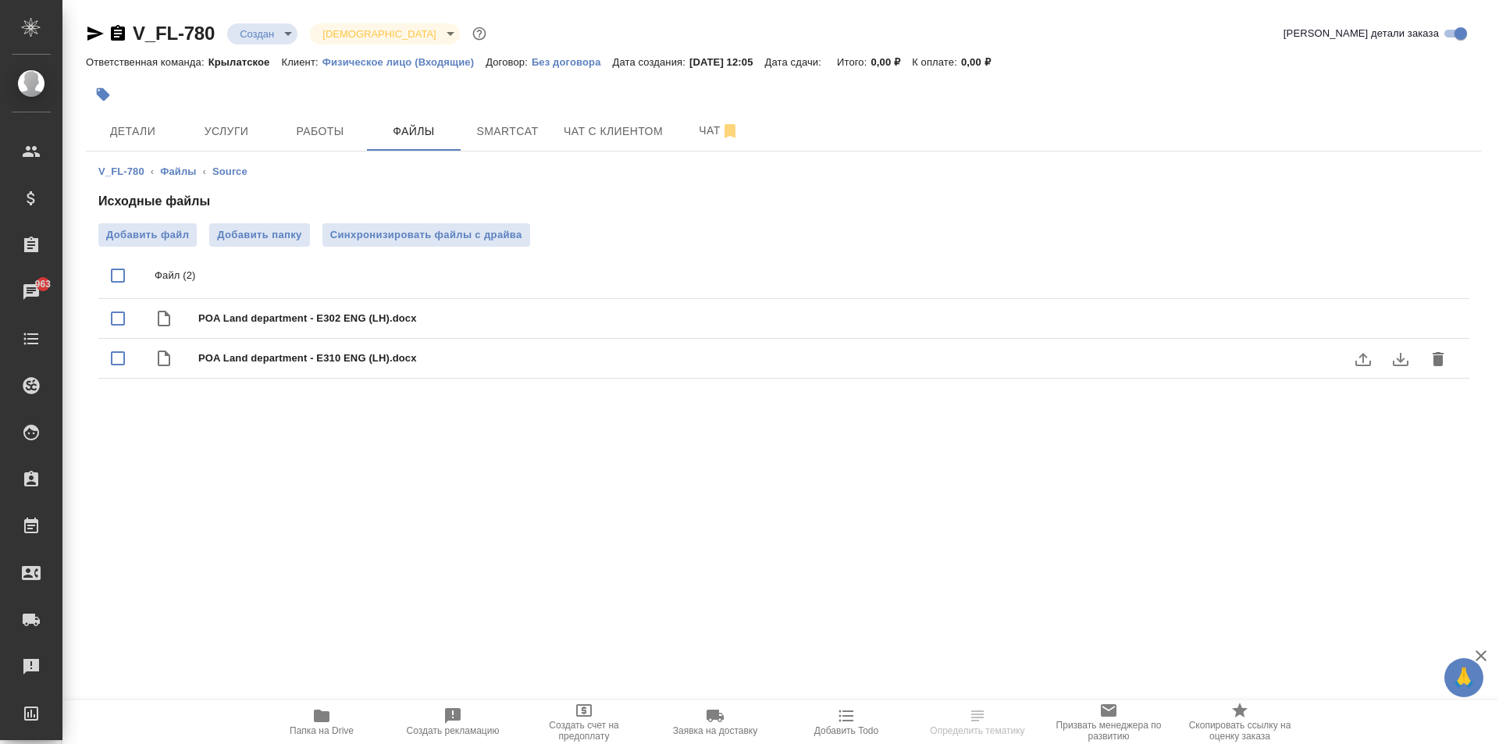
click at [1407, 354] on icon "download" at bounding box center [1400, 359] width 19 height 19
drag, startPoint x: 1407, startPoint y: 411, endPoint x: 1396, endPoint y: 363, distance: 49.8
click at [1404, 405] on div "V_FL-780 Создан new Святая троица holyTrinity Кратко детали заказа Ответственна…" at bounding box center [783, 212] width 1413 height 425
click at [1399, 321] on icon "download" at bounding box center [1400, 319] width 19 height 19
click at [146, 127] on span "Детали" at bounding box center [132, 132] width 75 height 20
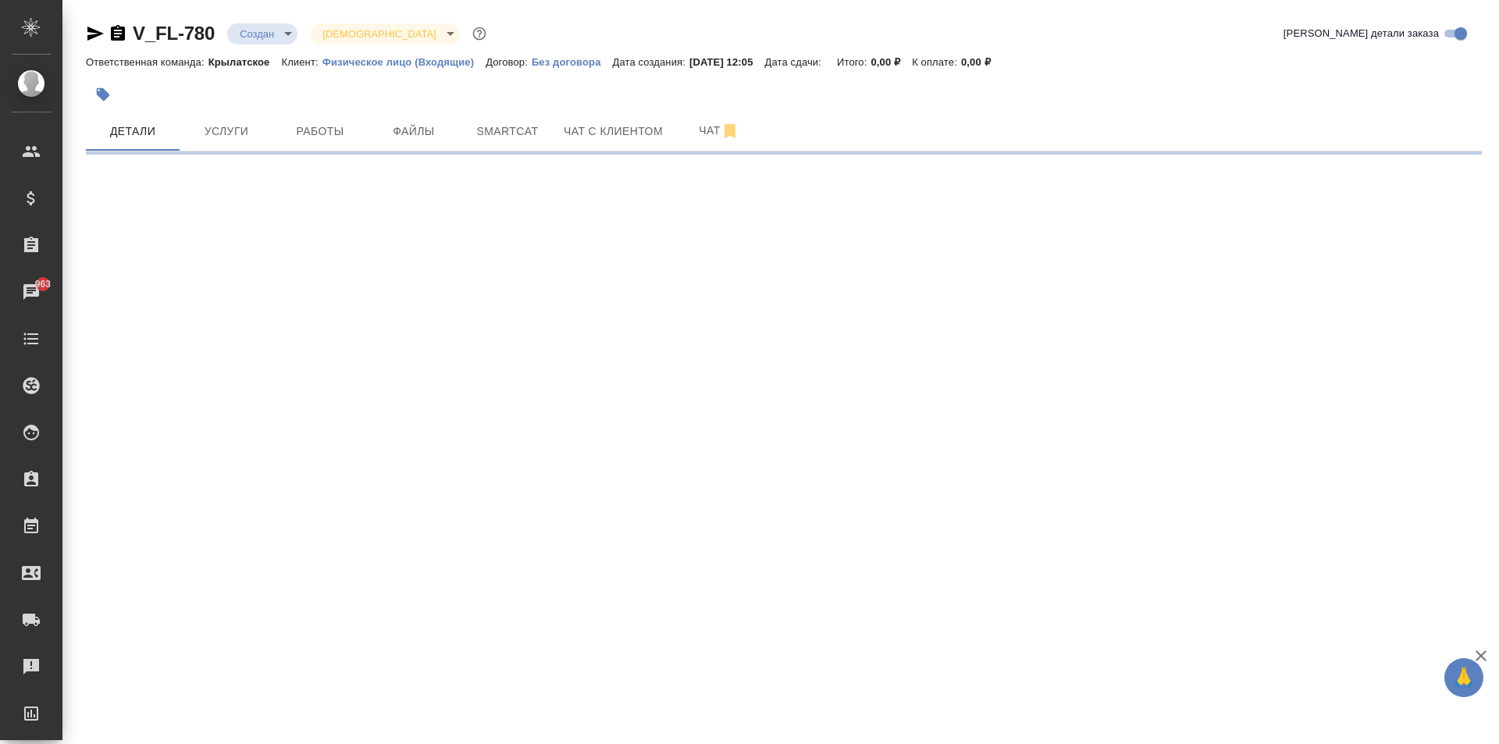
select select "RU"
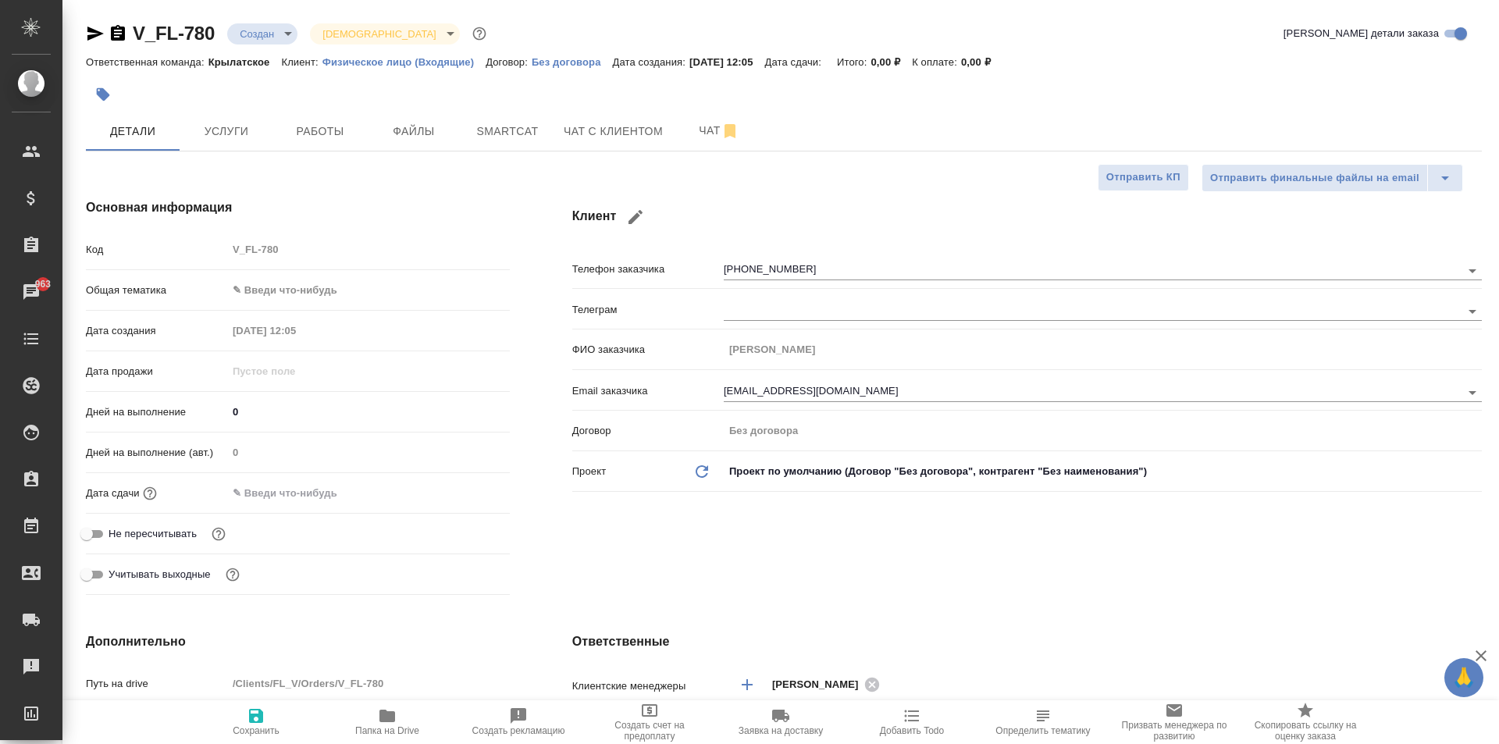
type textarea "x"
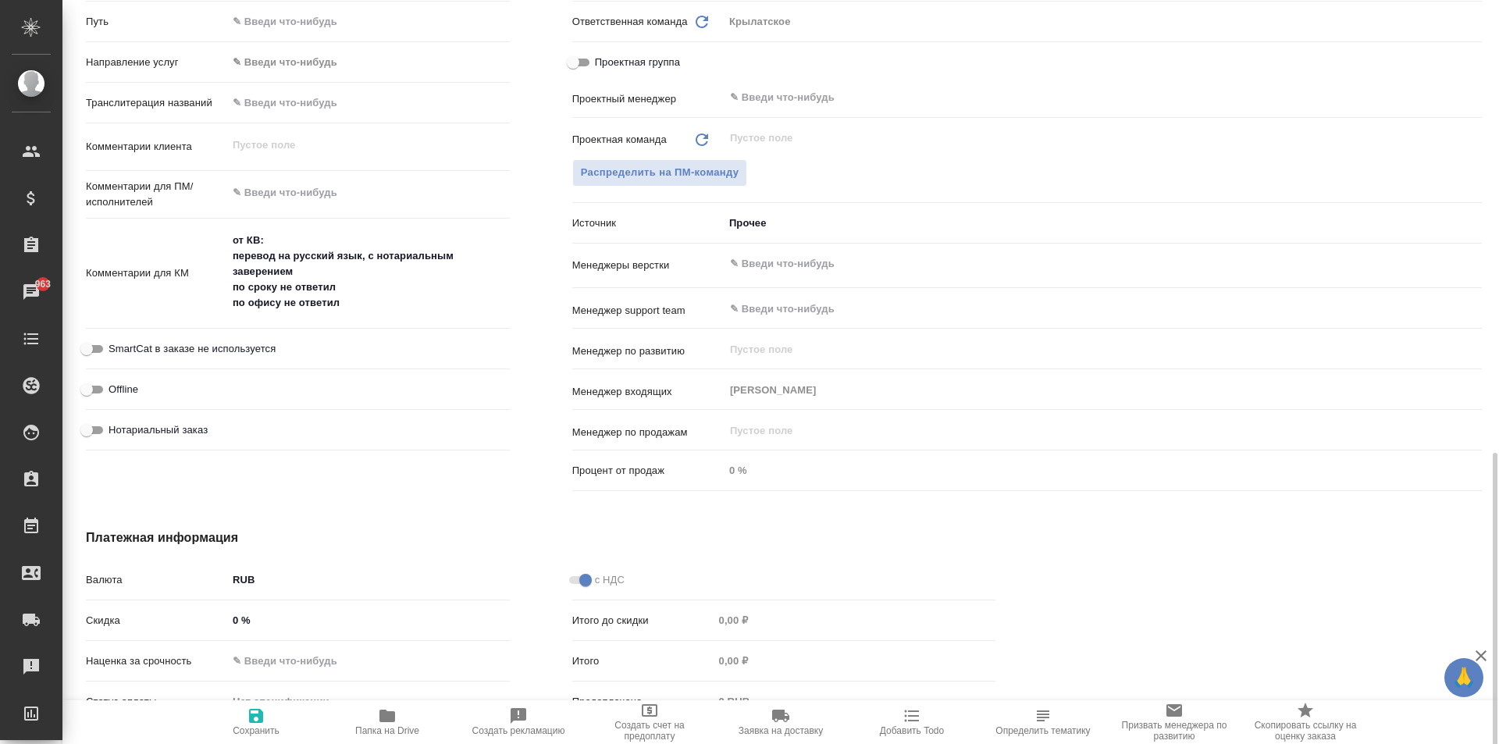
scroll to position [780, 0]
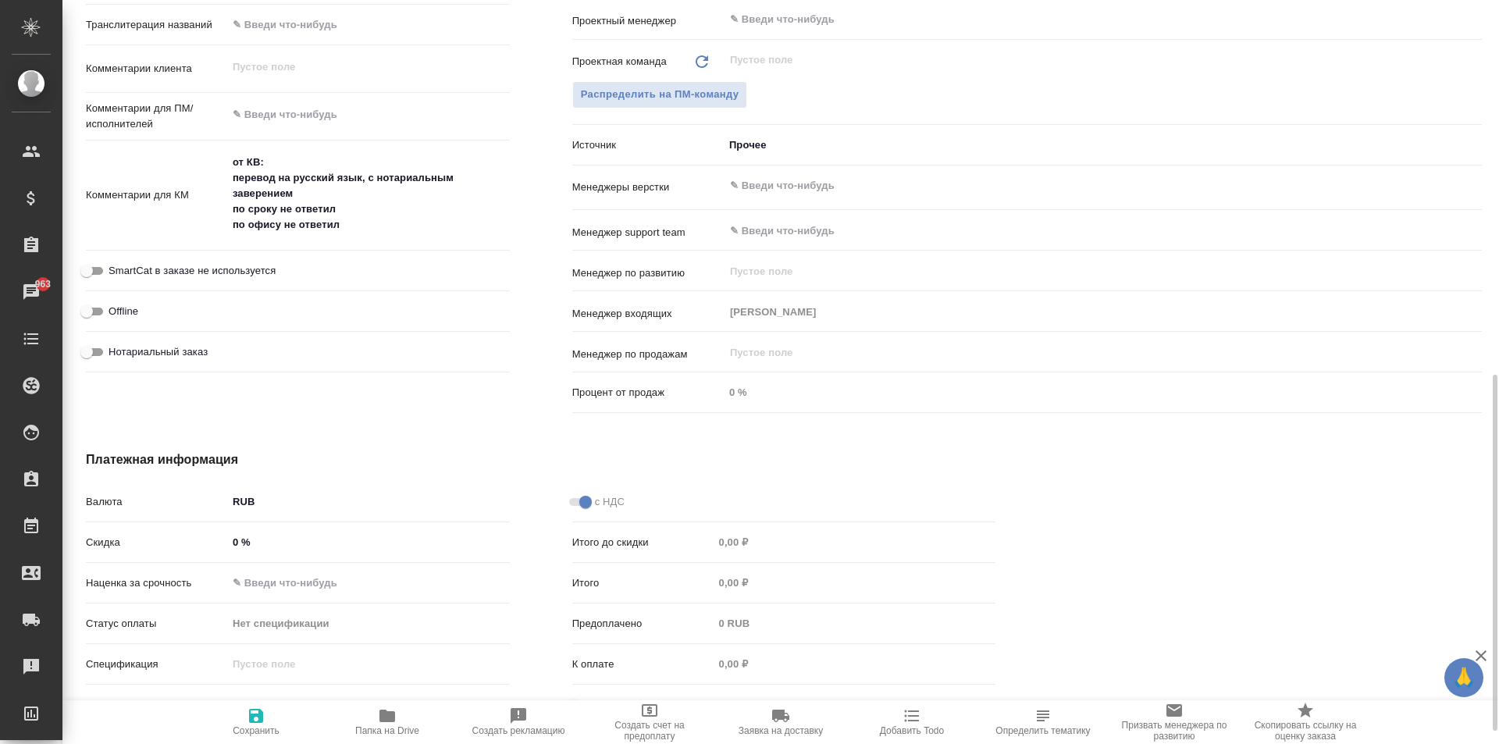
click at [179, 354] on span "Нотариальный заказ" at bounding box center [157, 352] width 99 height 16
click at [115, 354] on input "Нотариальный заказ" at bounding box center [87, 352] width 56 height 19
checkbox input "true"
type textarea "x"
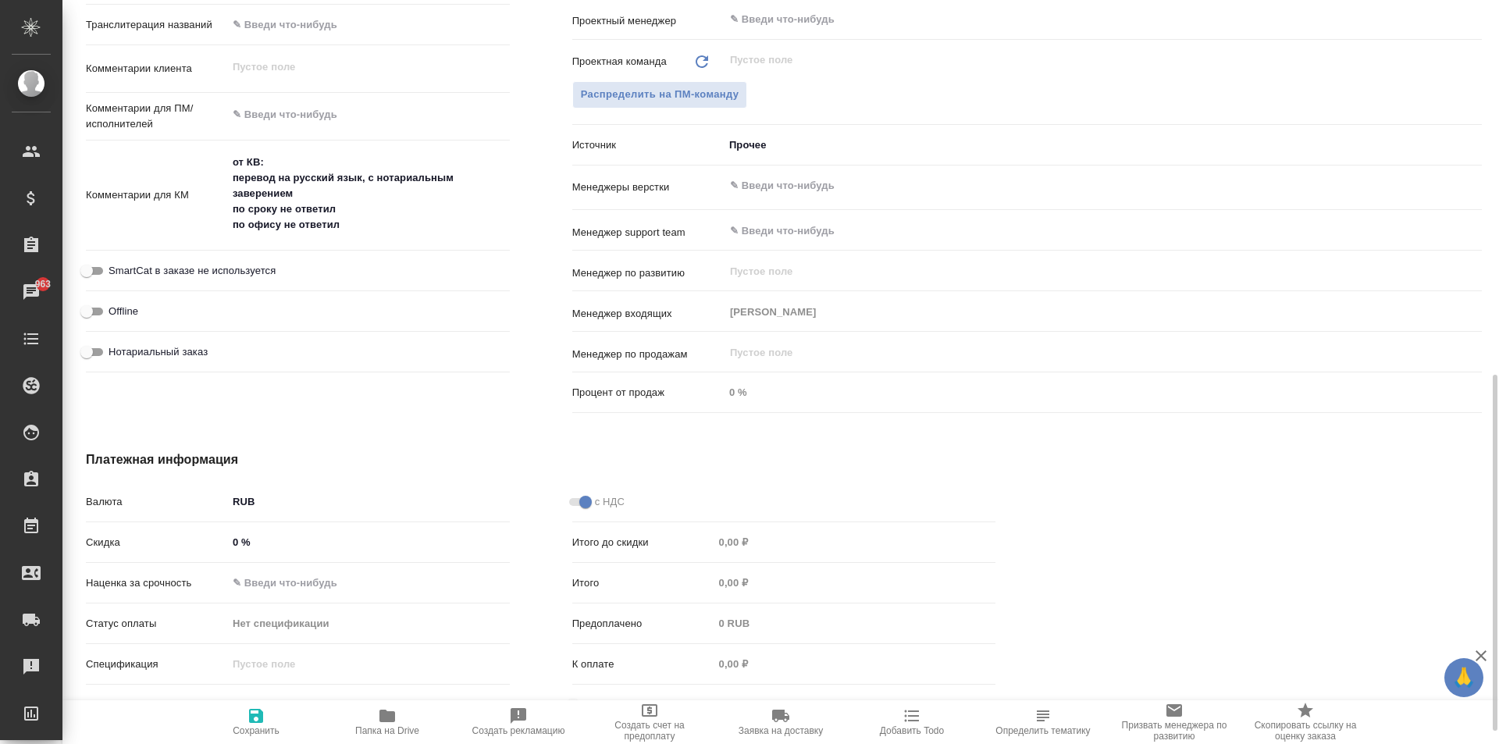
type textarea "x"
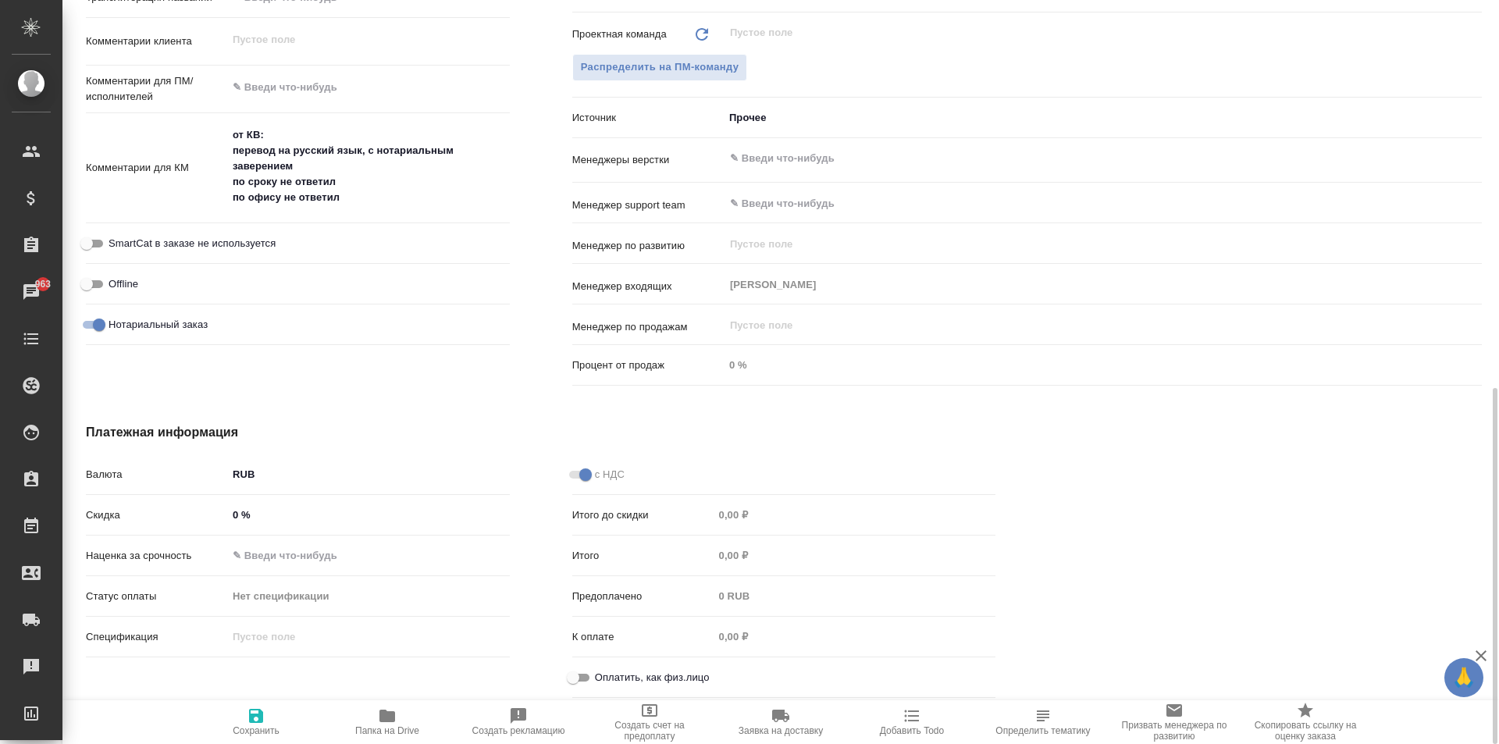
click at [567, 685] on input "Оплатить, как физ.лицо" at bounding box center [573, 677] width 56 height 19
checkbox input "true"
type textarea "x"
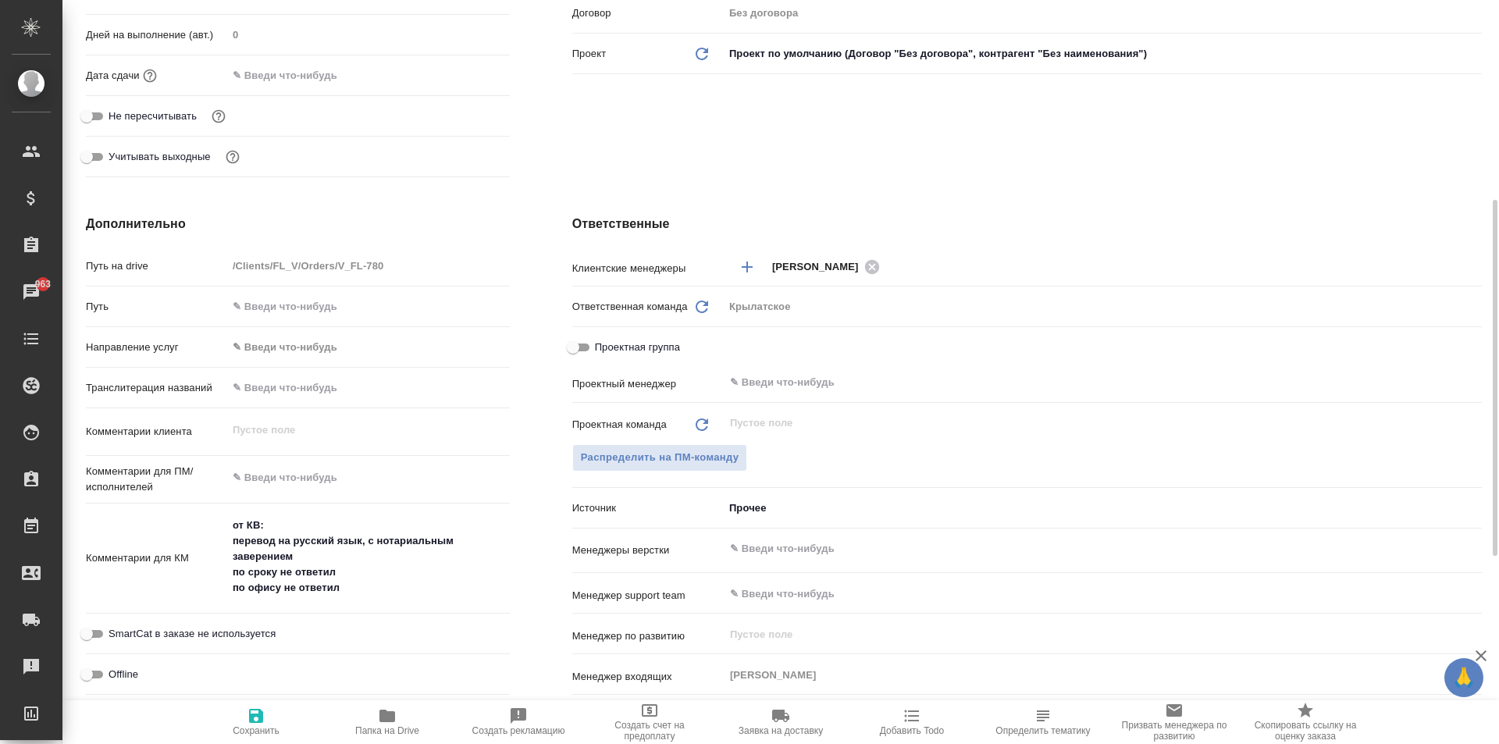
scroll to position [340, 0]
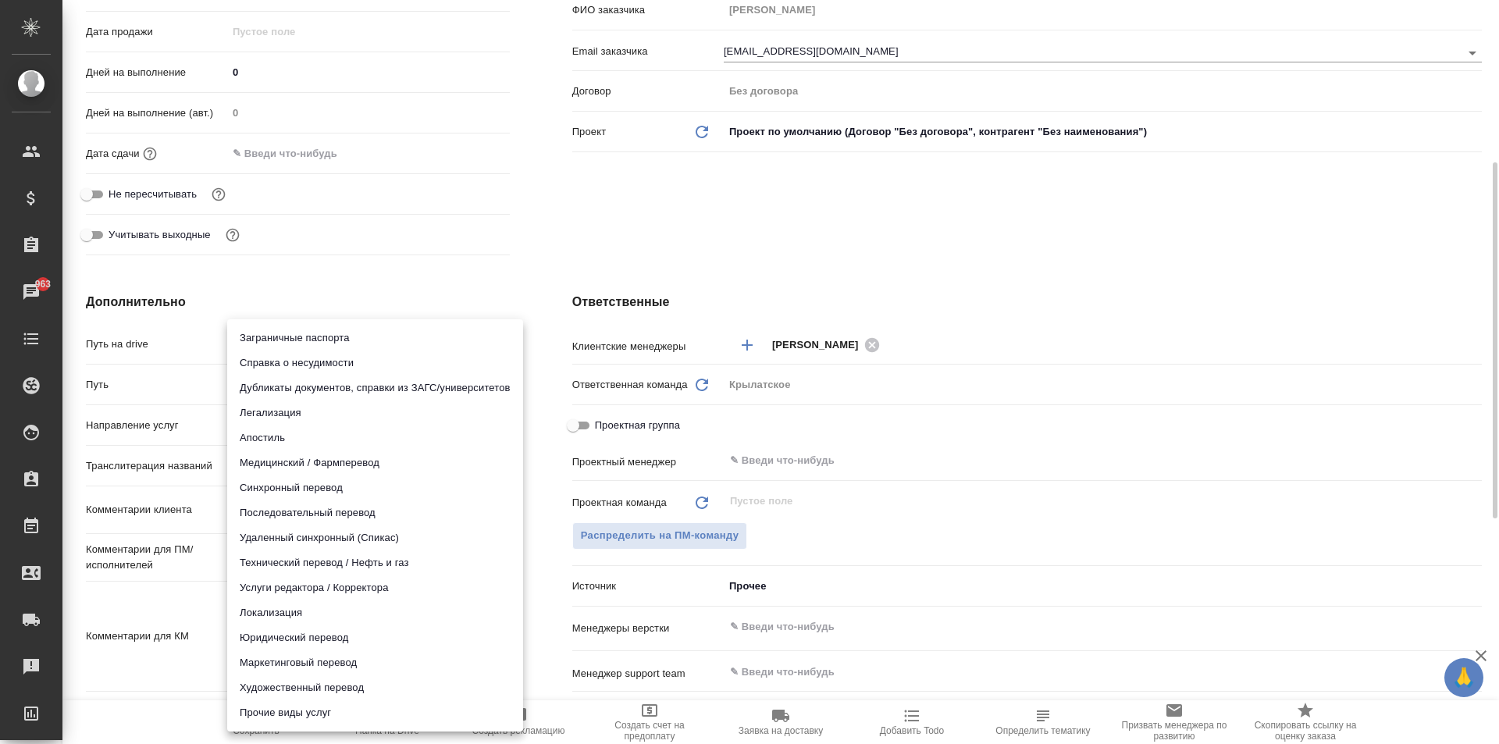
click at [286, 426] on body "🙏 .cls-1 fill:#fff; AWATERA Kasymov Timur Клиенты Спецификации Заказы 963 Чаты …" at bounding box center [749, 372] width 1499 height 744
click at [283, 640] on li "Юридический перевод" at bounding box center [375, 637] width 296 height 25
type input "legalTranslation"
type textarea "x"
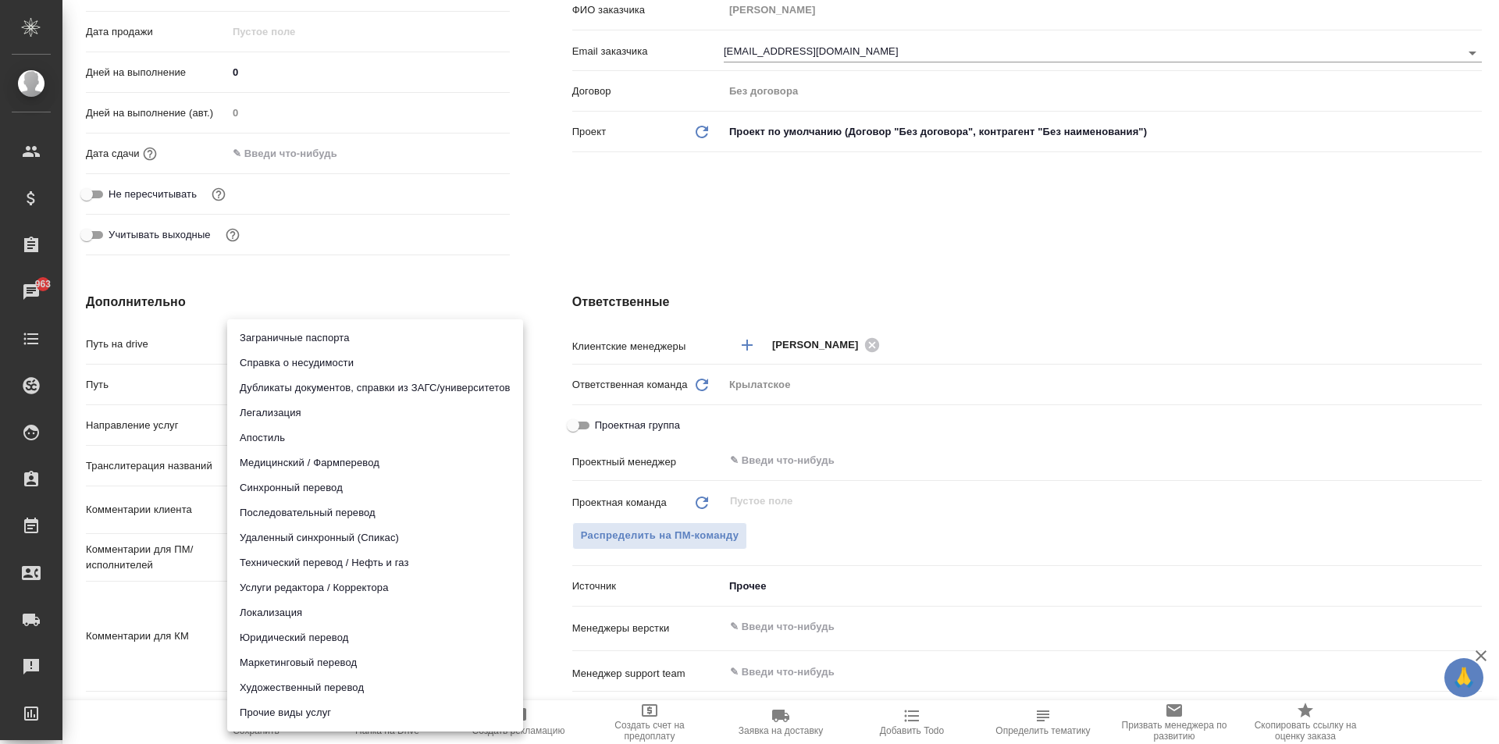
type textarea "x"
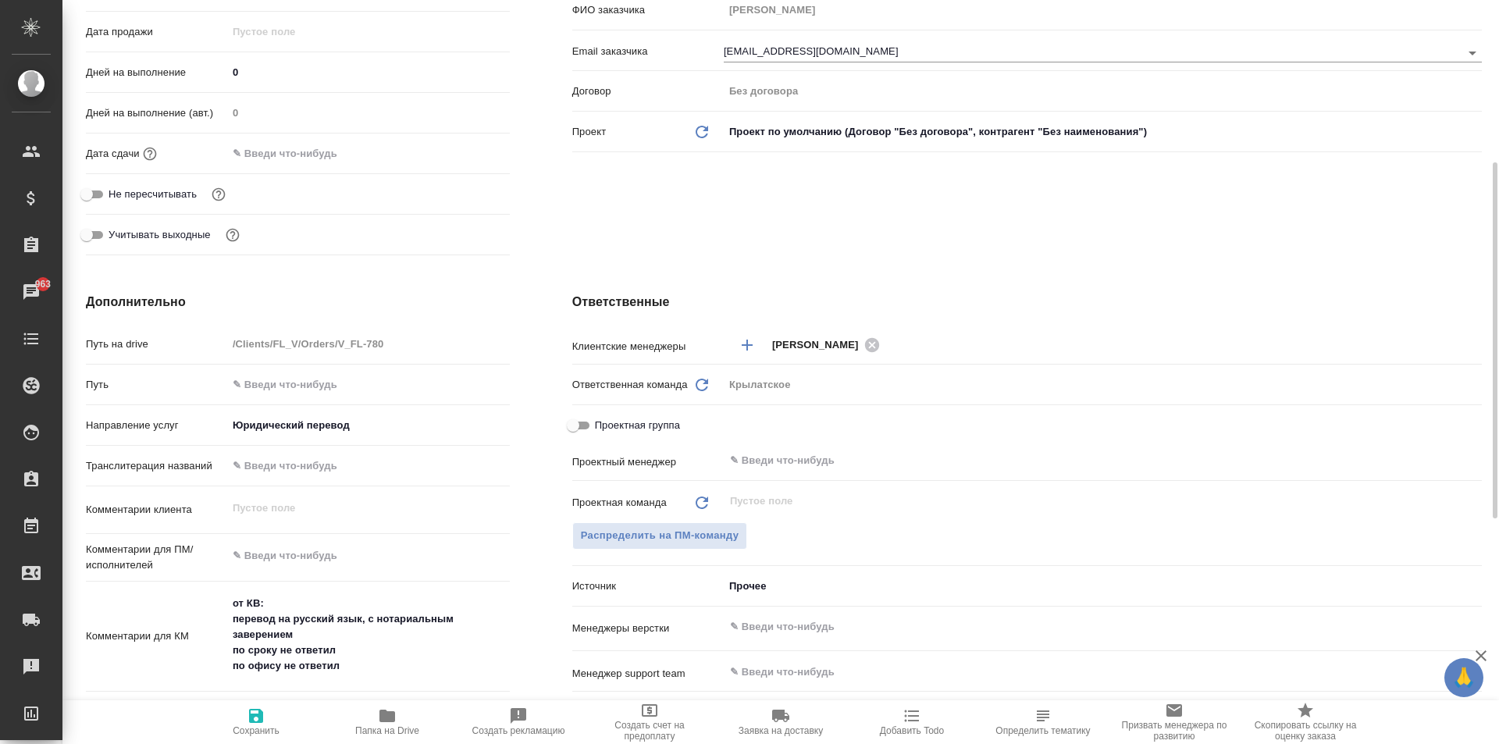
click at [247, 724] on icon "button" at bounding box center [256, 715] width 19 height 19
type textarea "x"
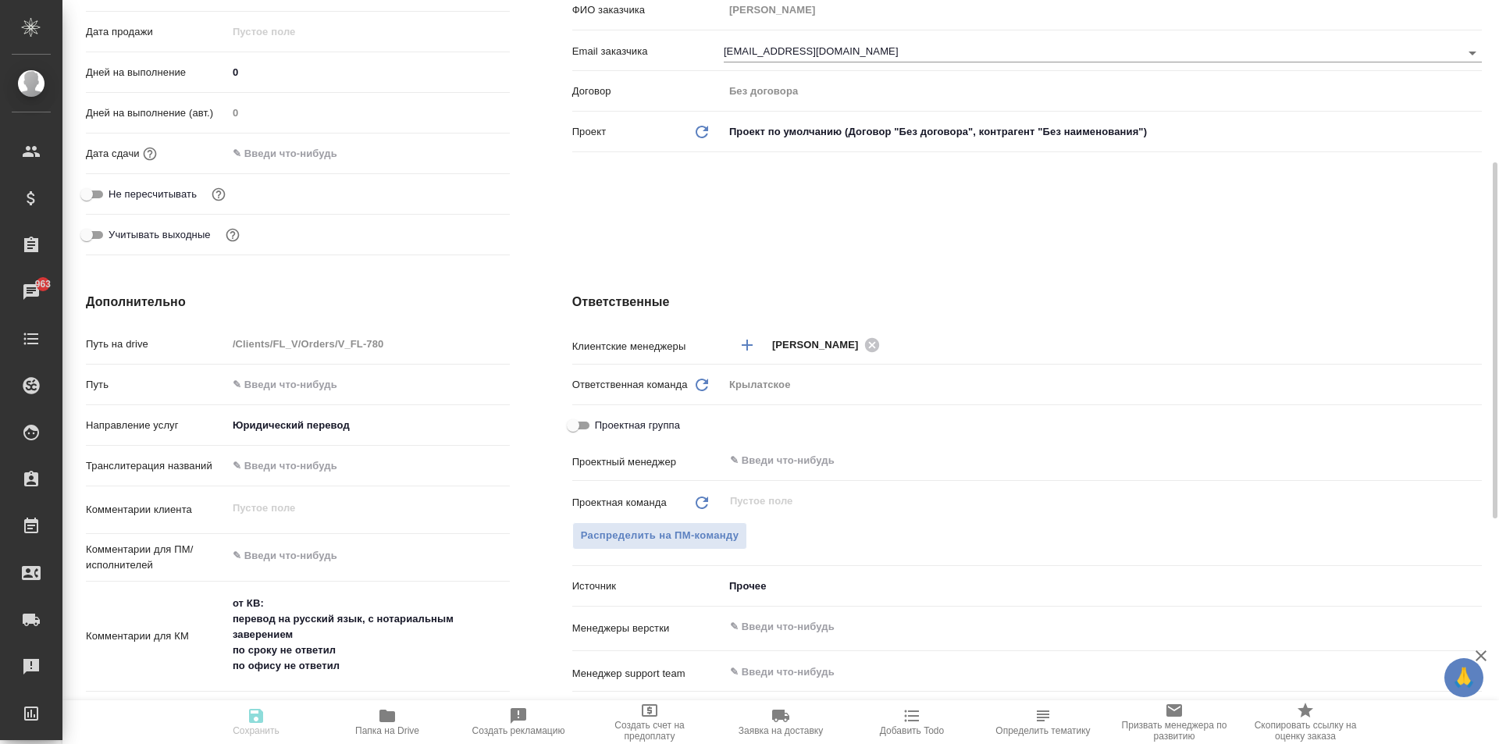
type textarea "x"
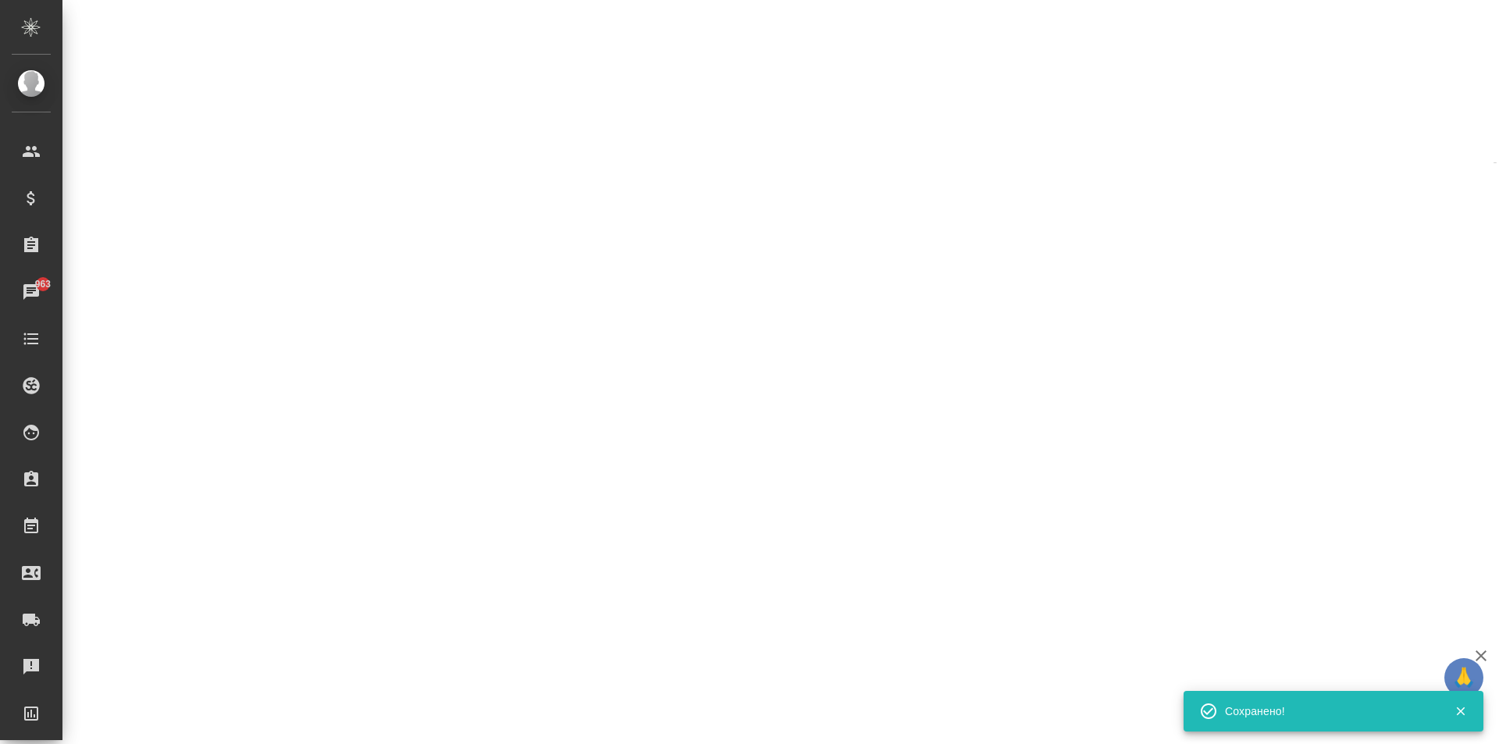
select select "RU"
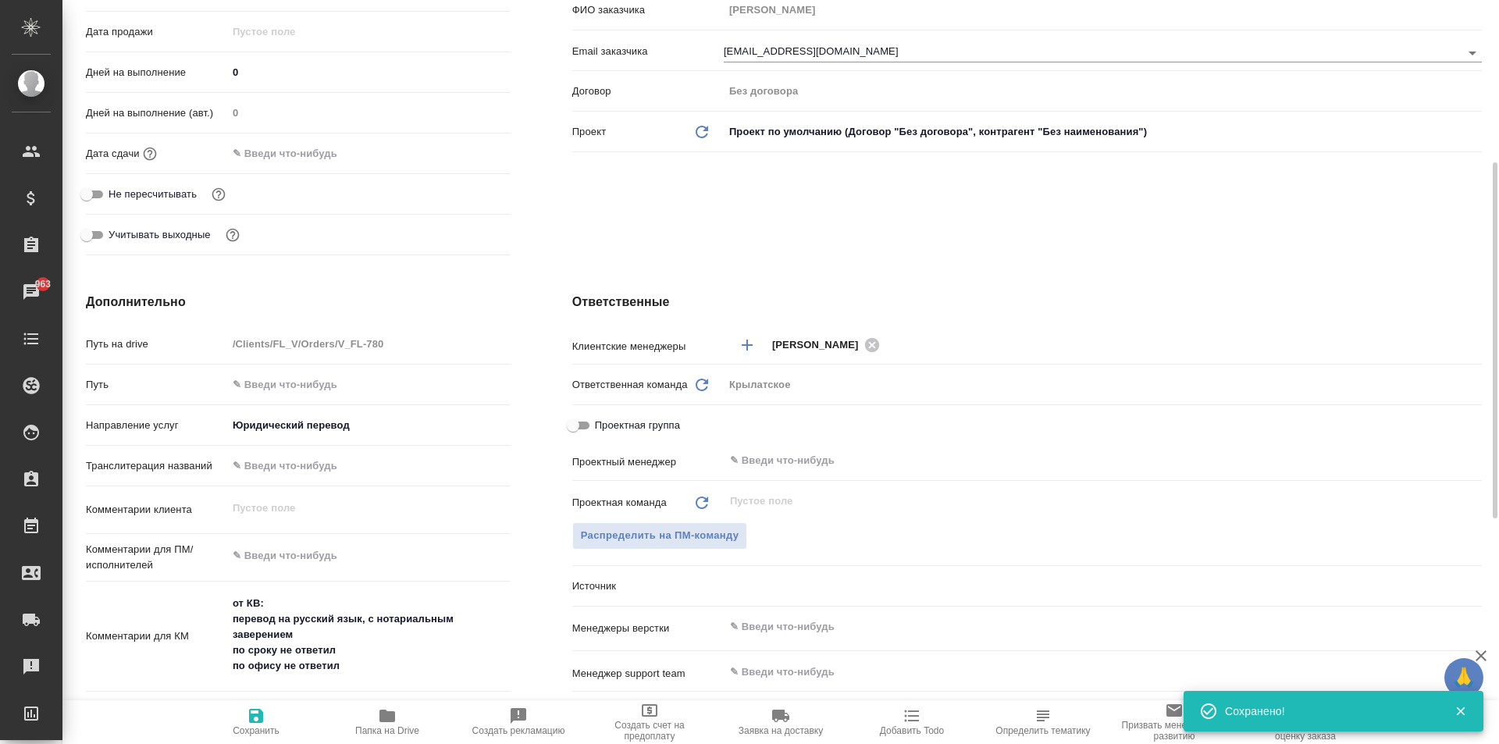
type textarea "x"
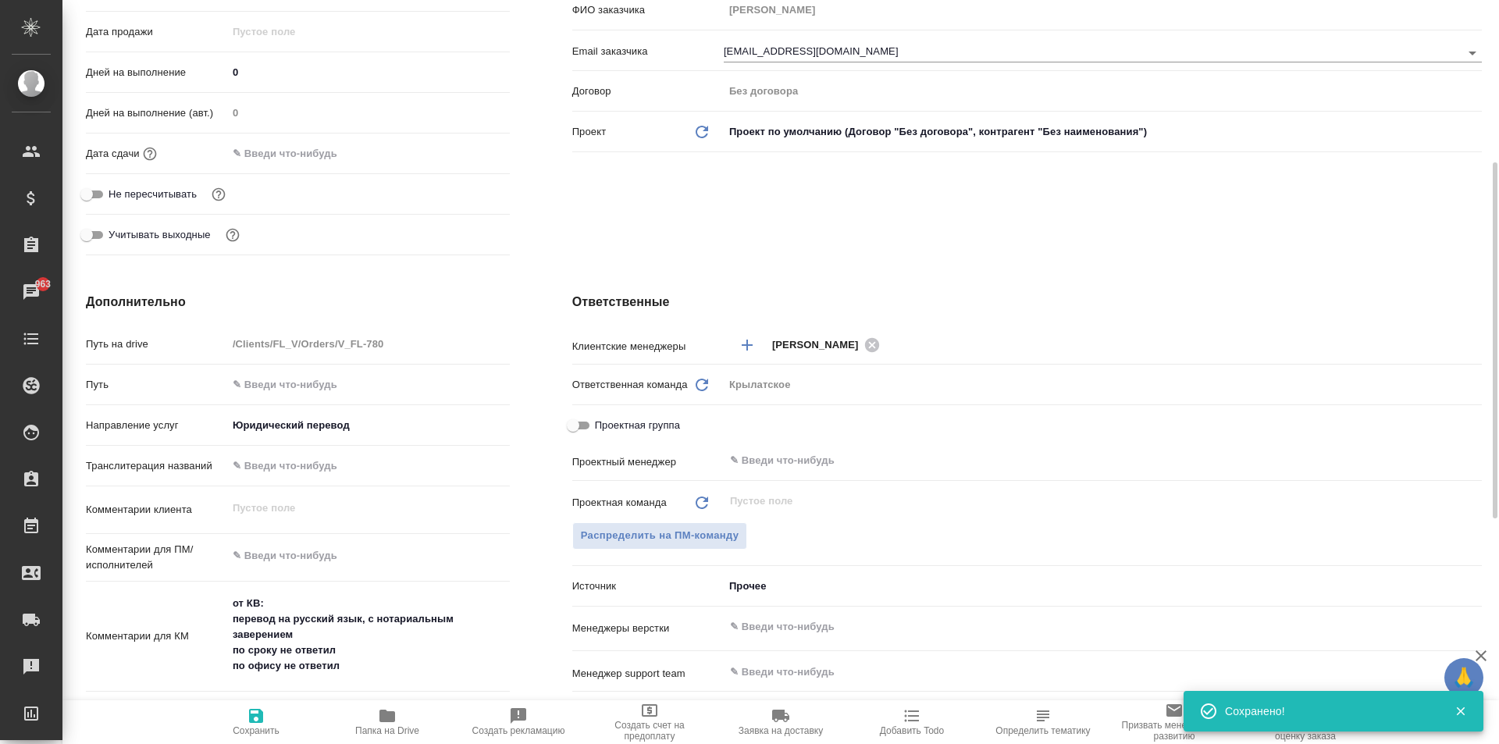
type textarea "x"
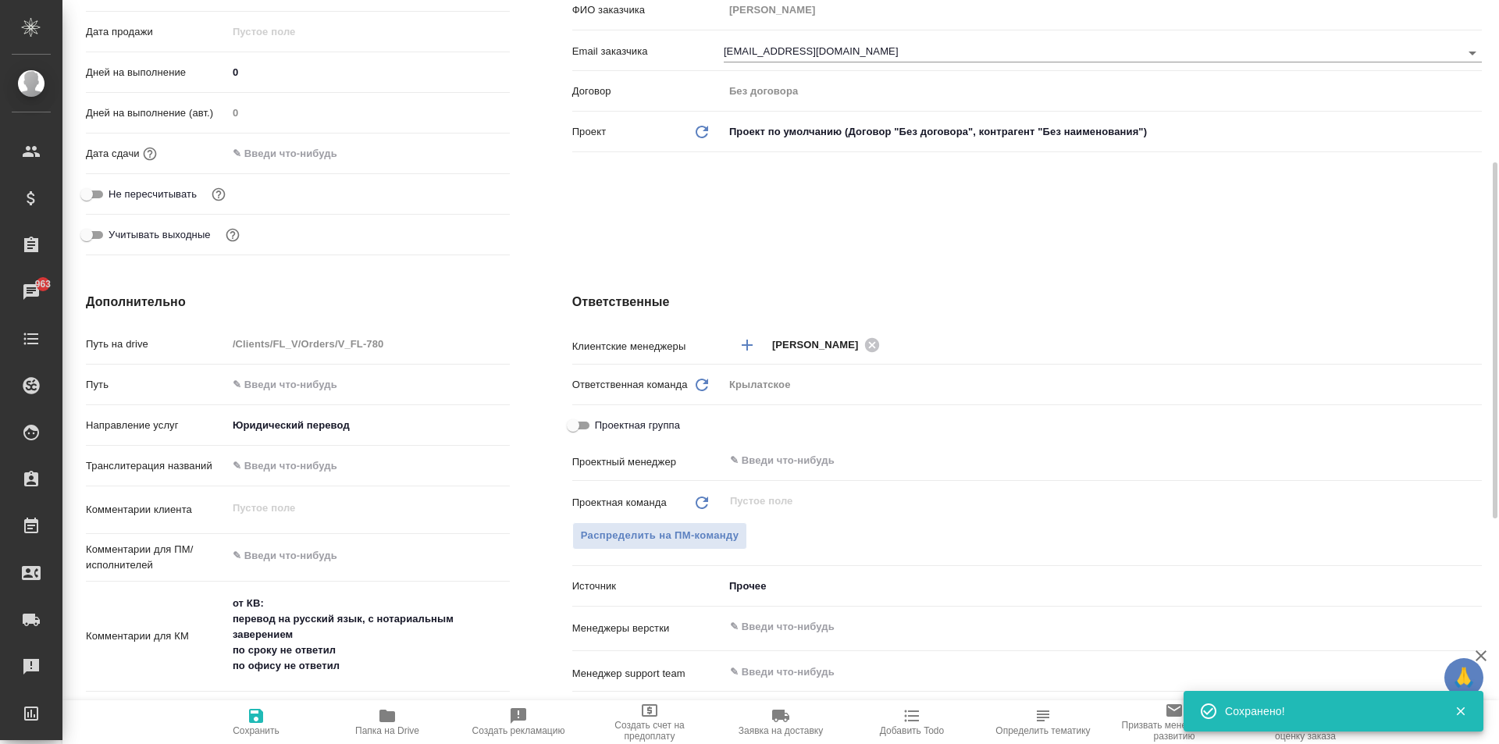
type textarea "x"
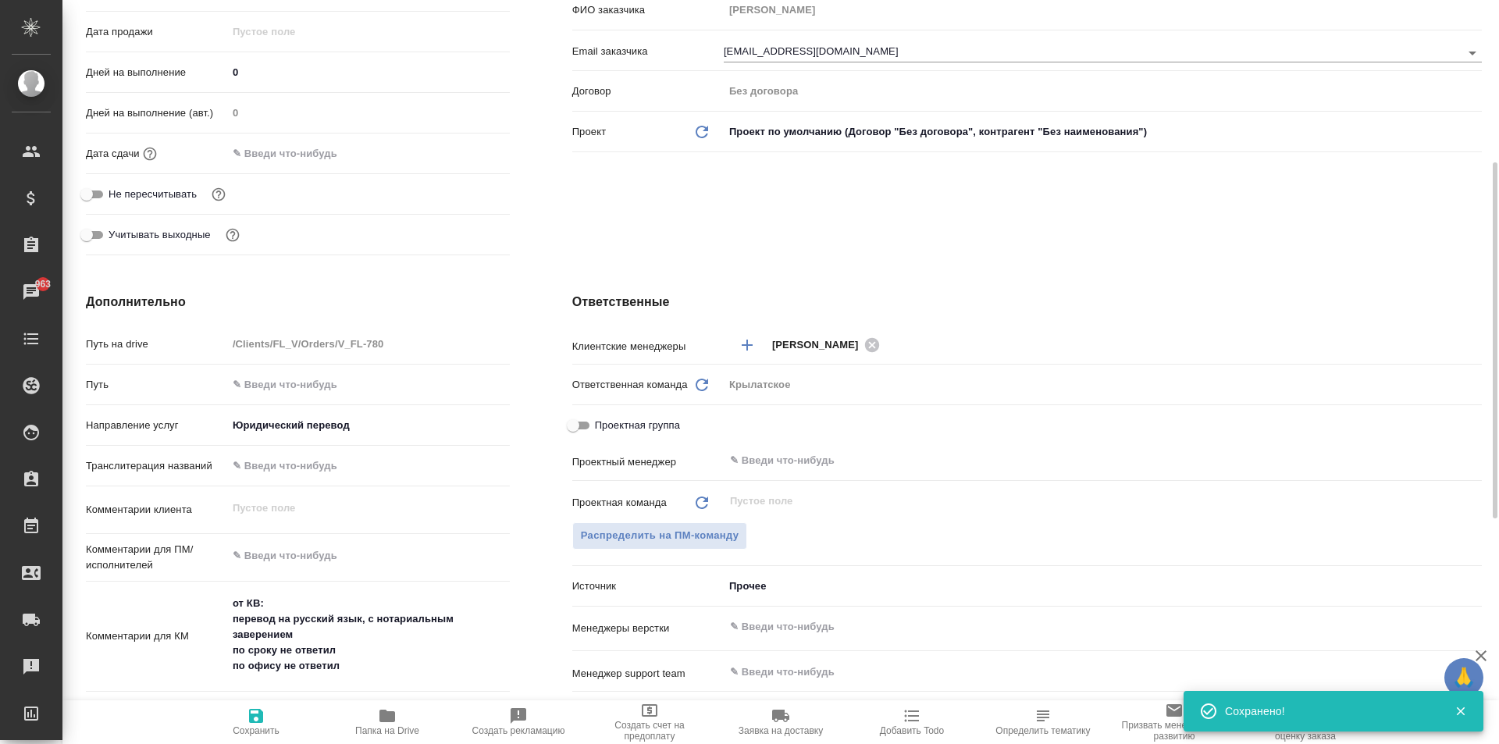
click at [542, 92] on div "Клиент Телефон заказчика +79162647932 Телеграм ФИО заказчика Евгений Николаевич…" at bounding box center [1027, 60] width 972 height 465
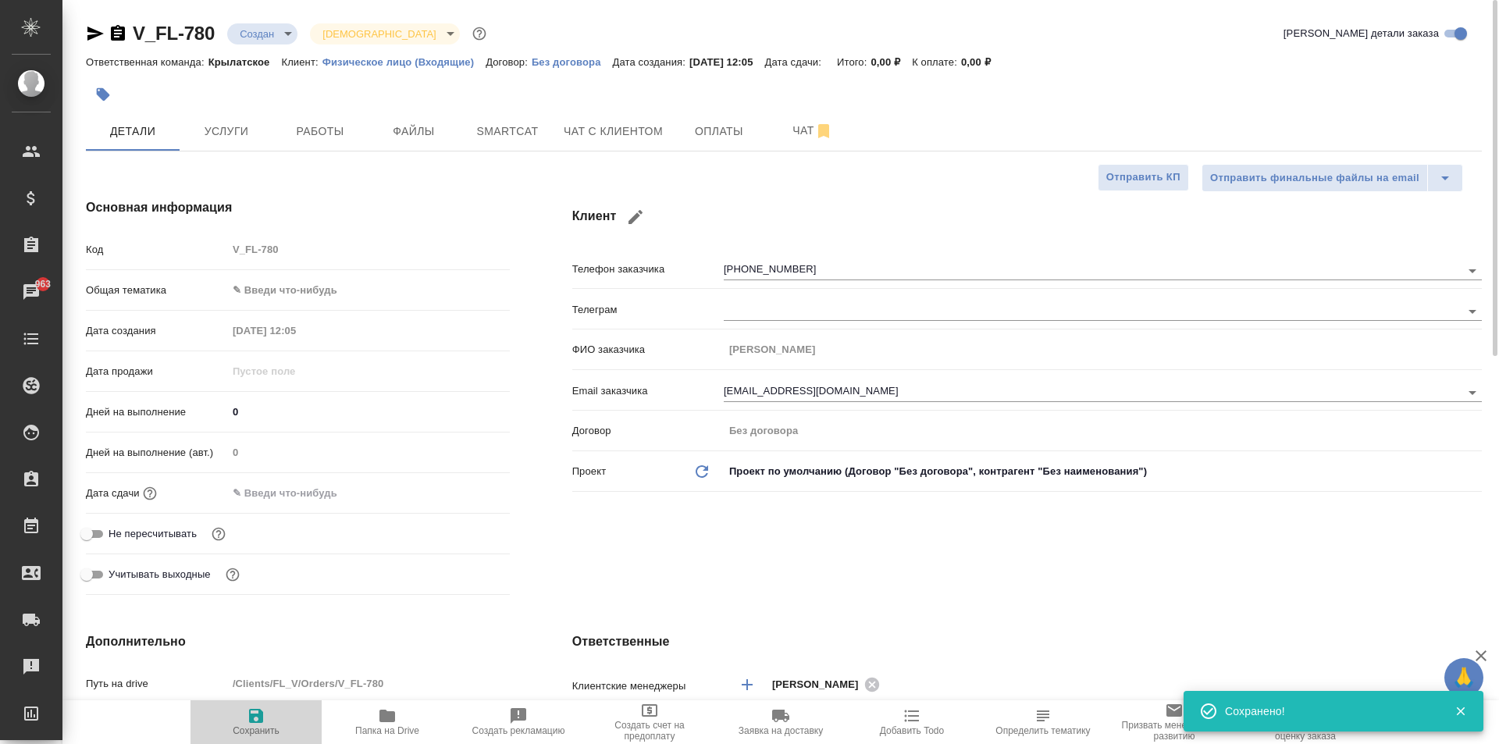
click at [268, 724] on span "Сохранить" at bounding box center [256, 721] width 112 height 30
type textarea "x"
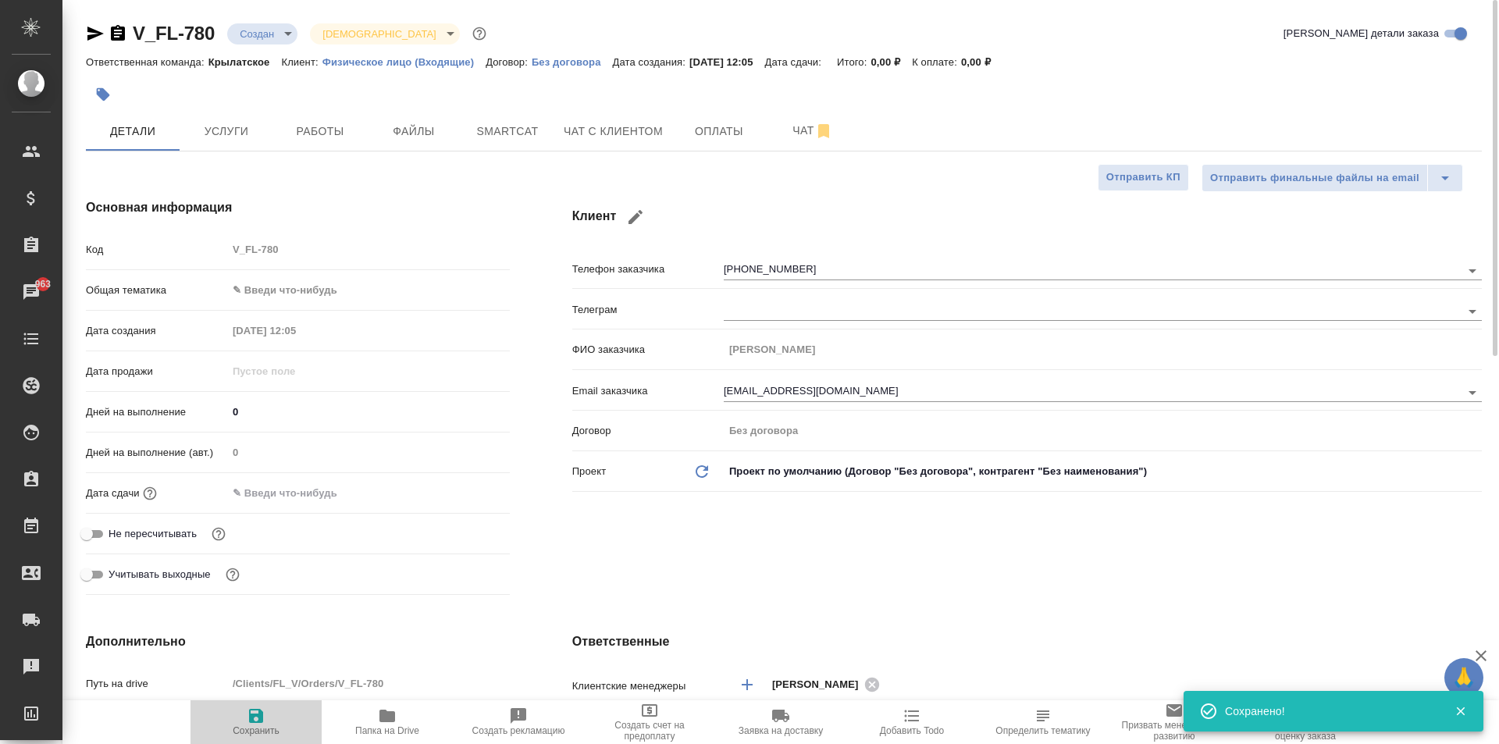
type textarea "x"
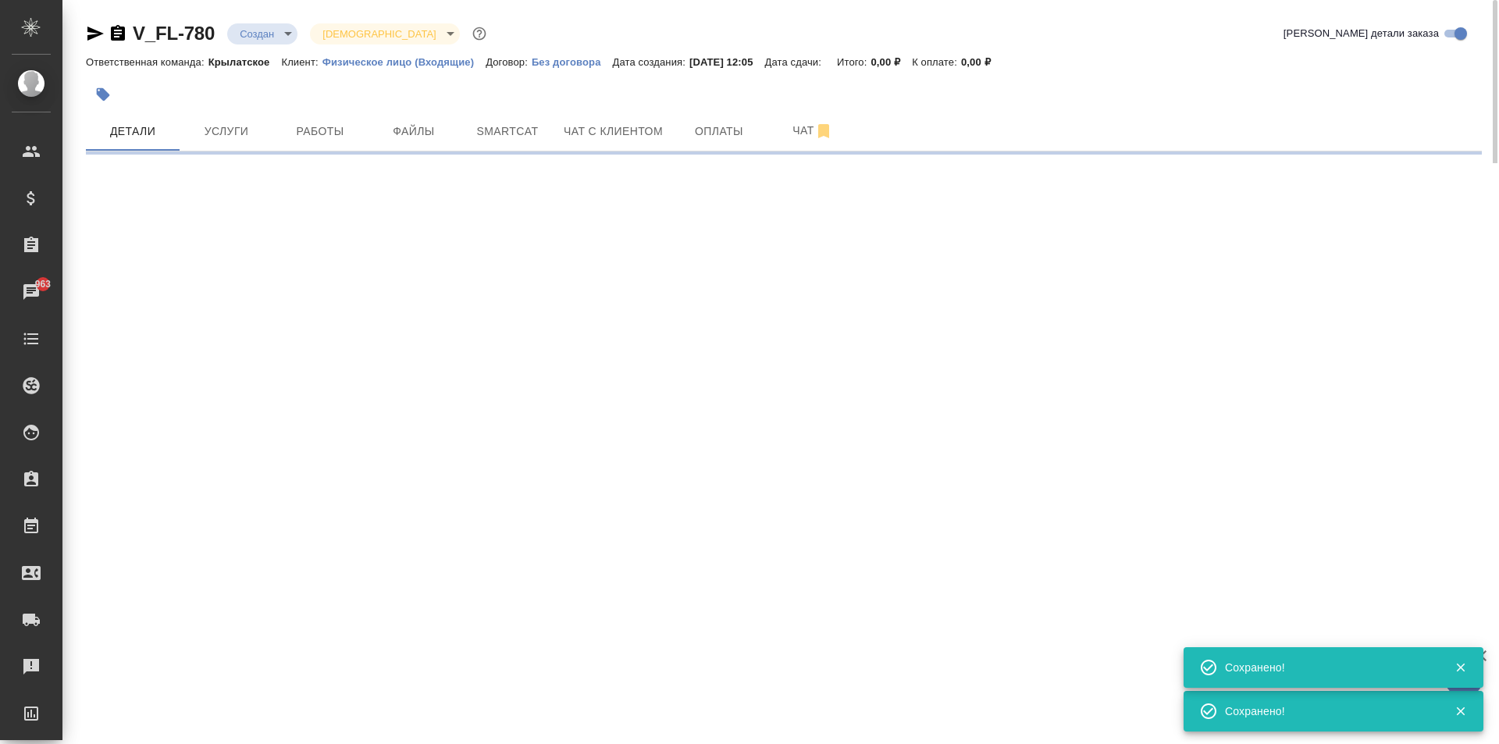
select select "RU"
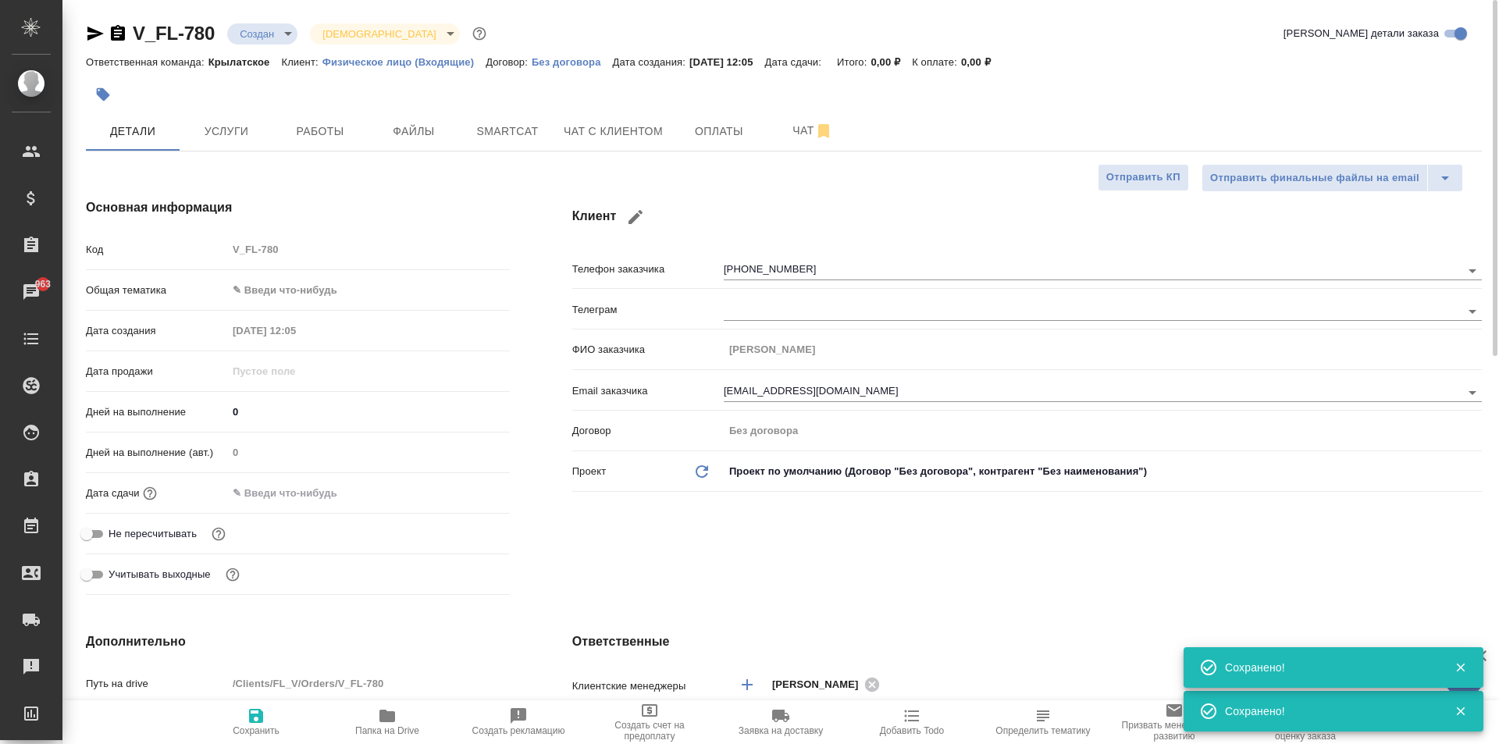
type textarea "x"
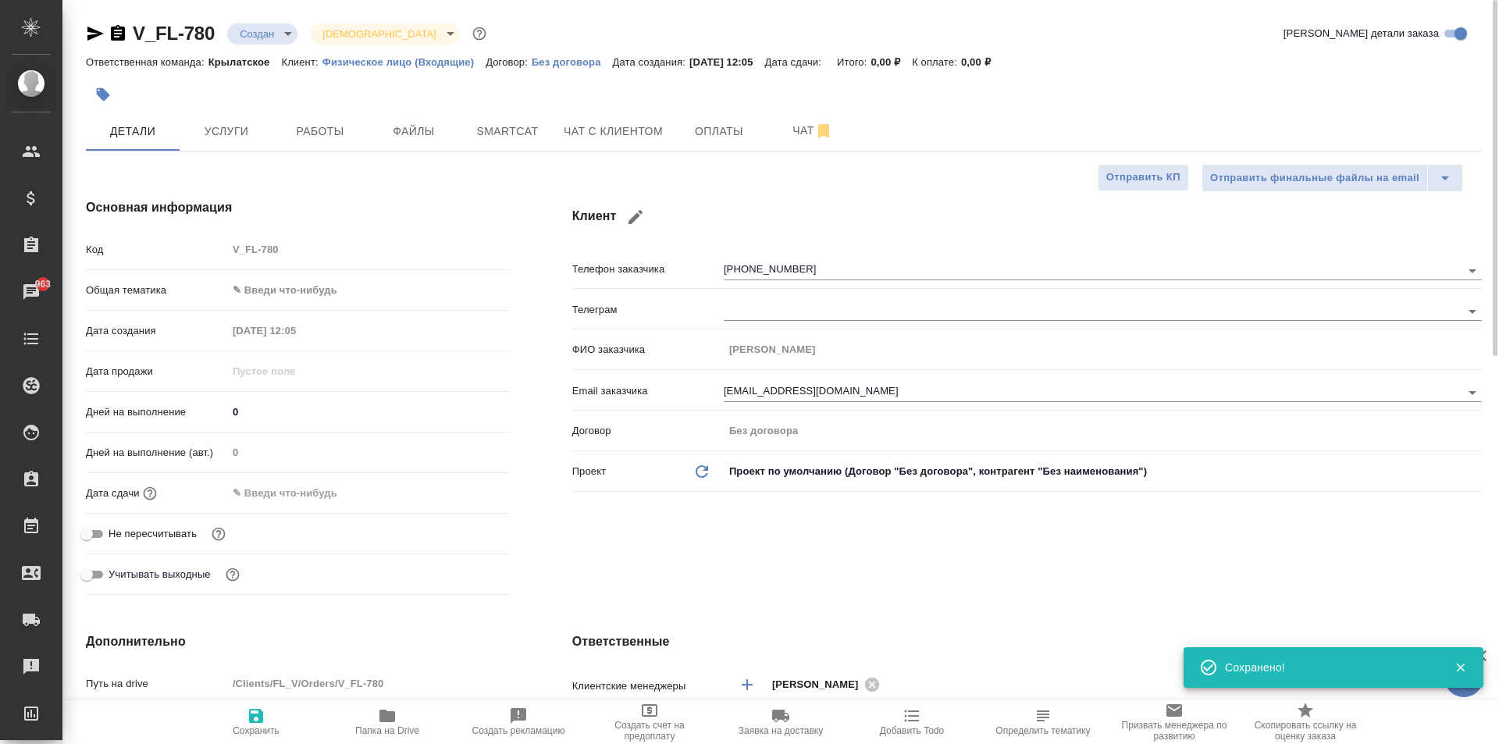
type textarea "x"
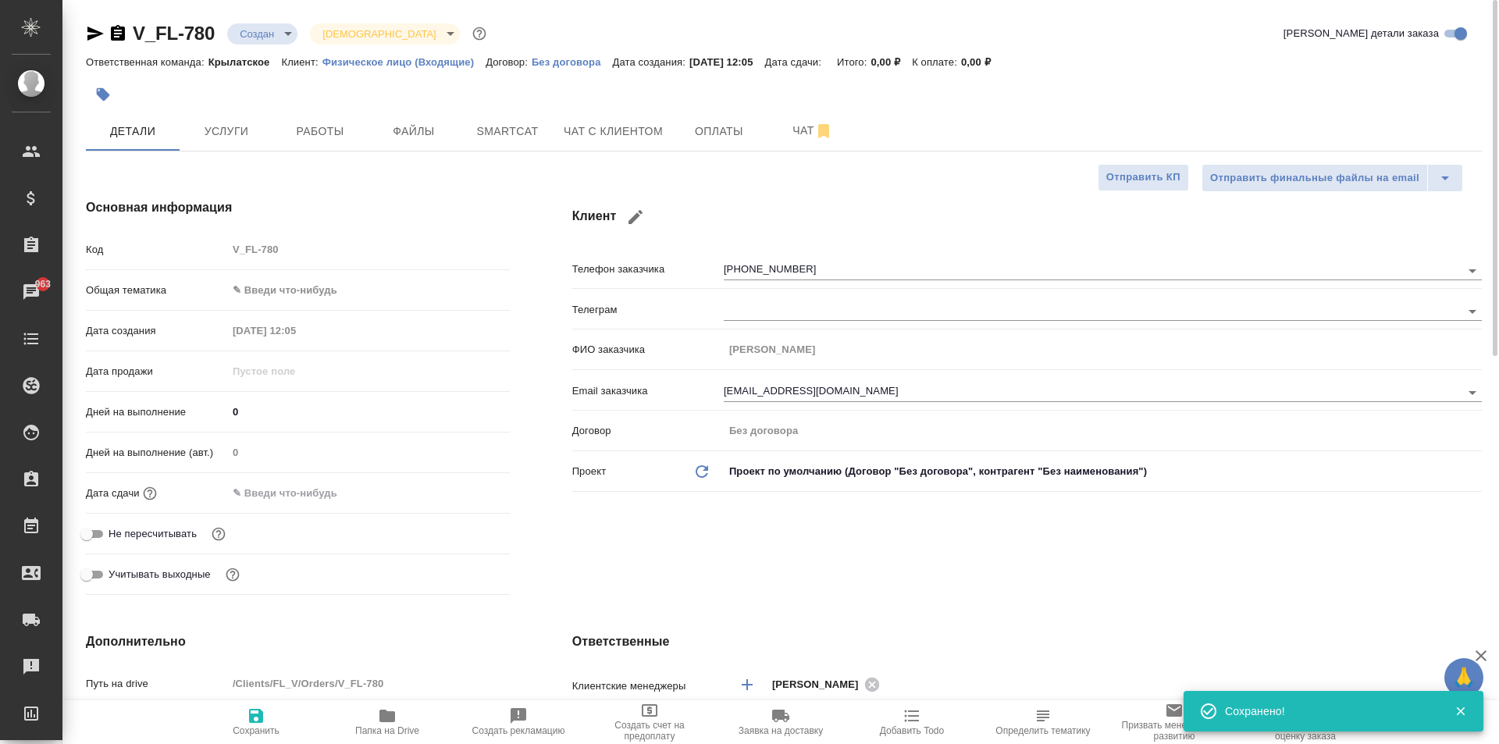
type textarea "x"
click at [230, 122] on span "Услуги" at bounding box center [226, 132] width 75 height 20
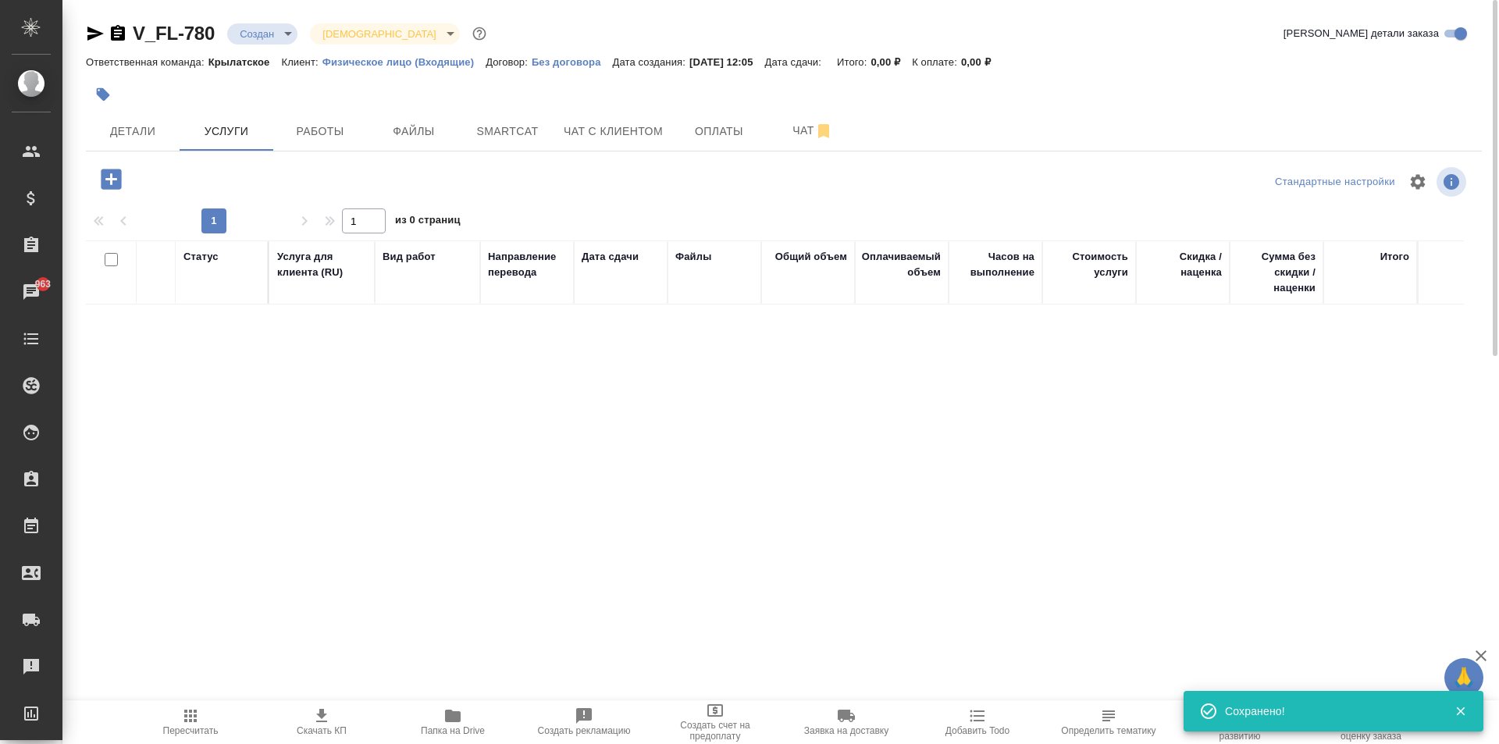
click at [120, 180] on icon "button" at bounding box center [111, 179] width 20 height 20
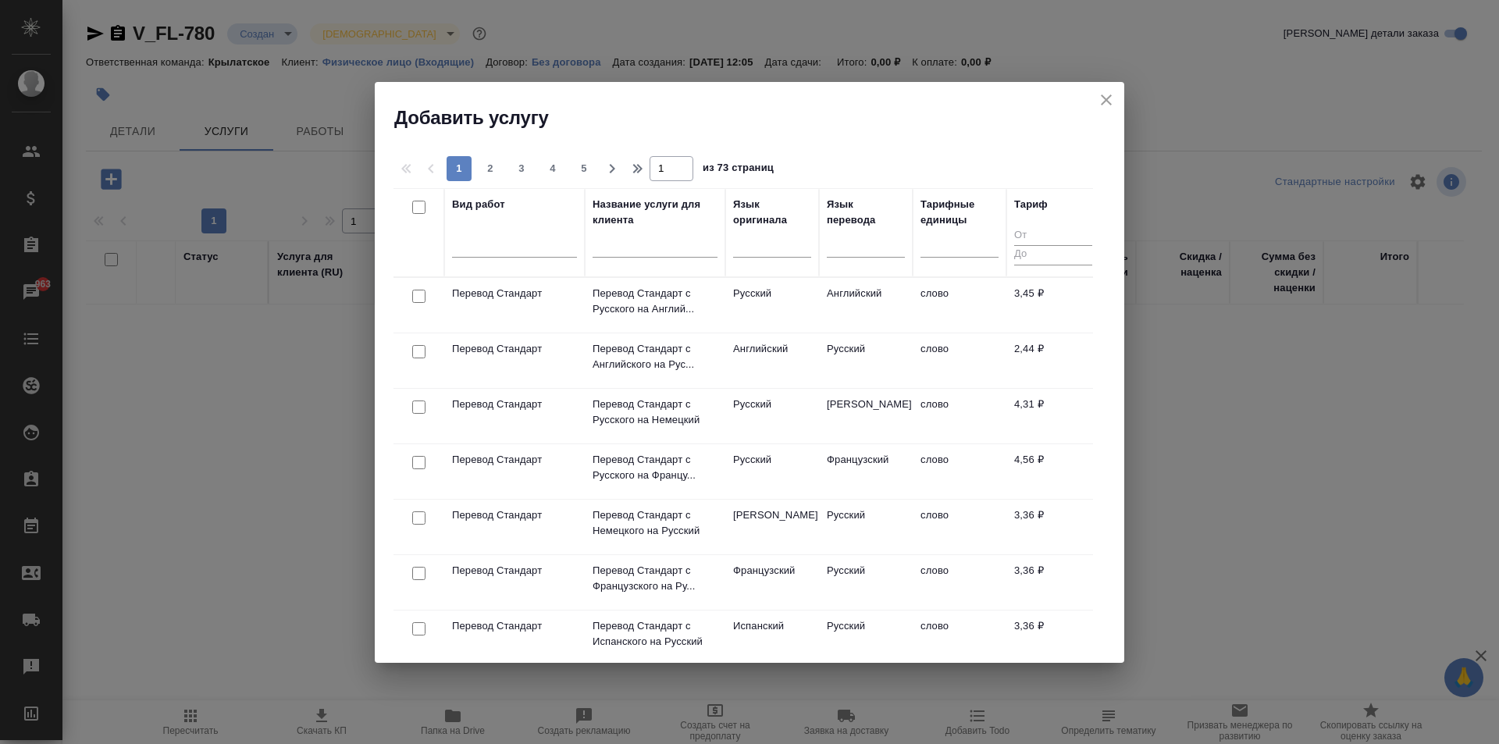
click at [702, 109] on h2 "Добавить услугу" at bounding box center [759, 117] width 730 height 25
click at [756, 240] on div at bounding box center [772, 241] width 78 height 23
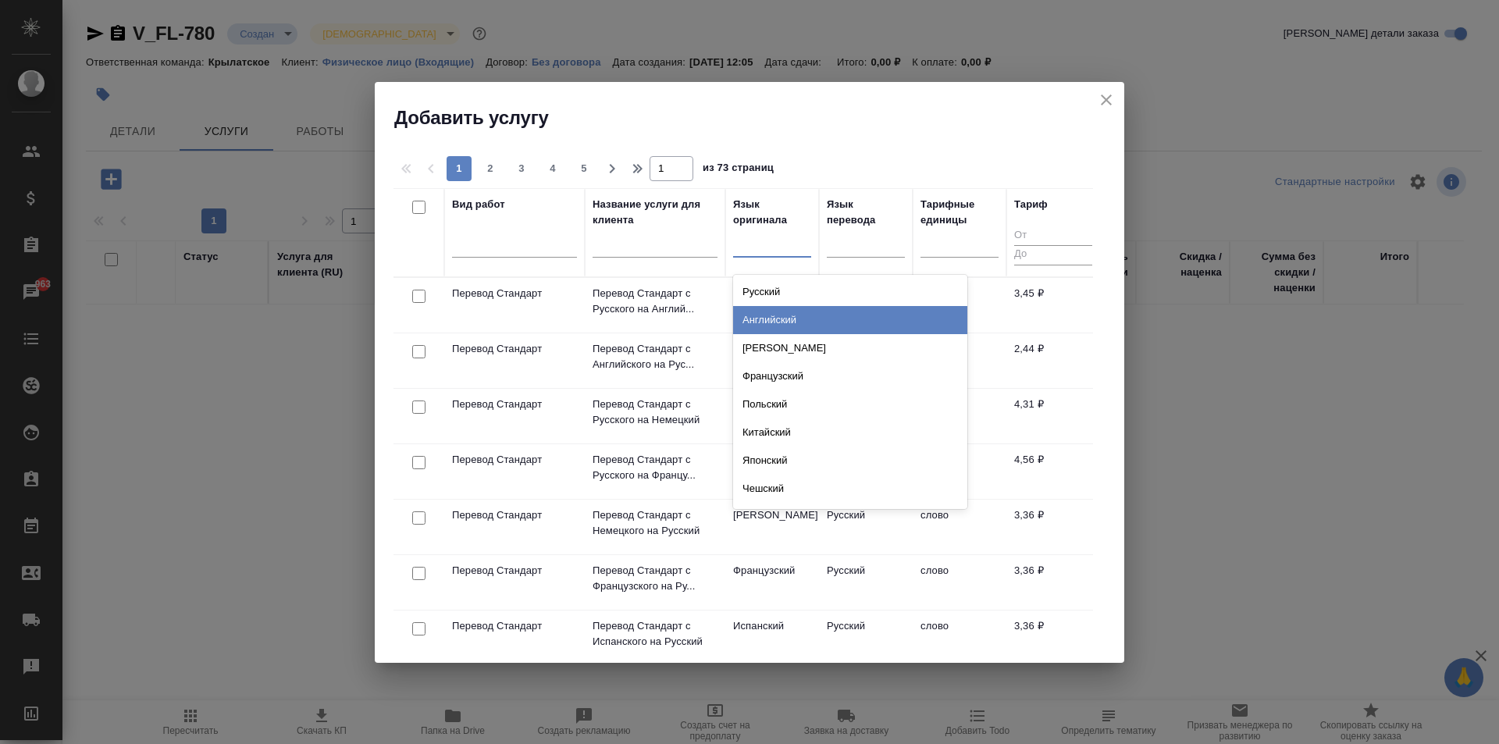
click at [788, 319] on div "Английский" at bounding box center [850, 320] width 234 height 28
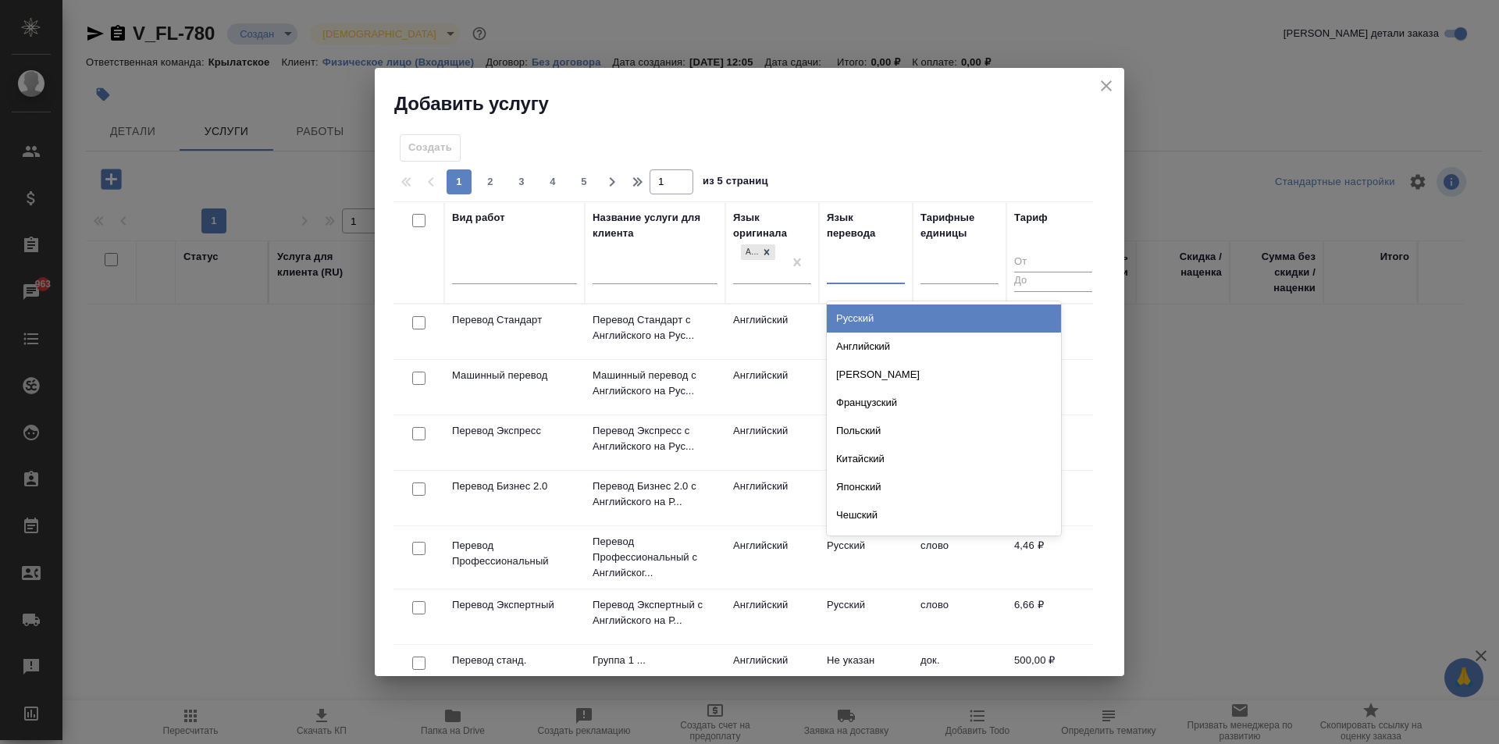
click at [846, 259] on div at bounding box center [866, 268] width 78 height 23
click at [856, 310] on div "Русский" at bounding box center [944, 318] width 234 height 28
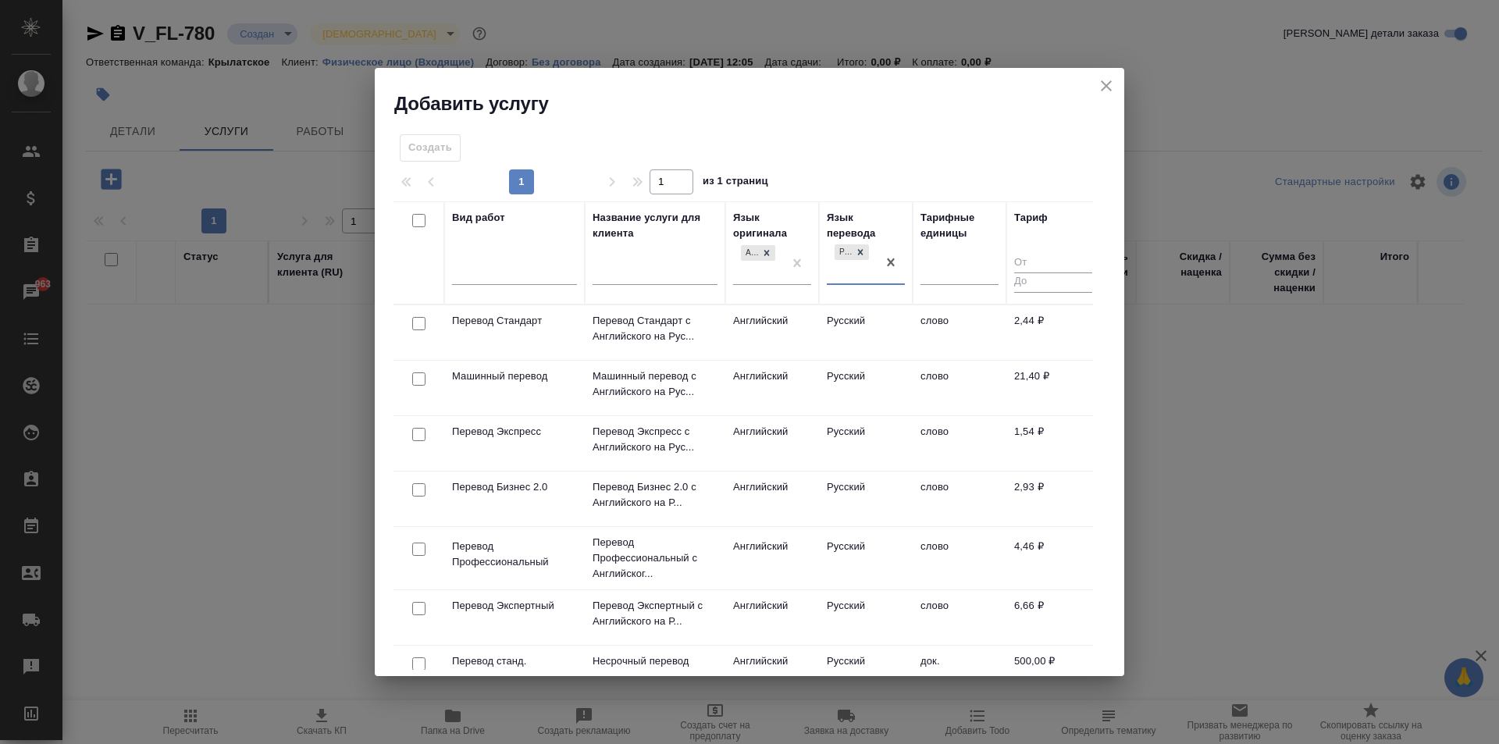
click at [759, 319] on td "Английский" at bounding box center [772, 332] width 94 height 55
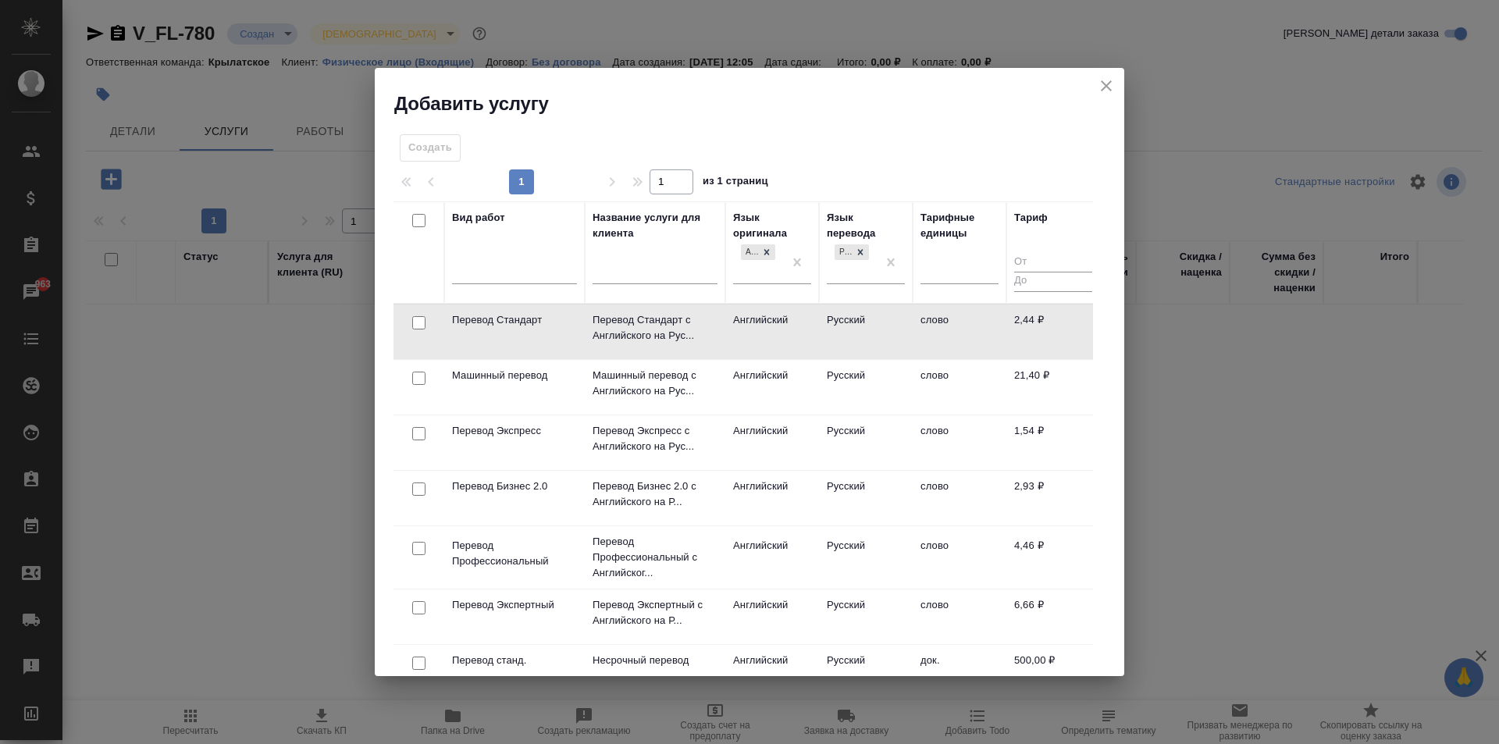
click at [759, 319] on td "Английский" at bounding box center [772, 331] width 94 height 55
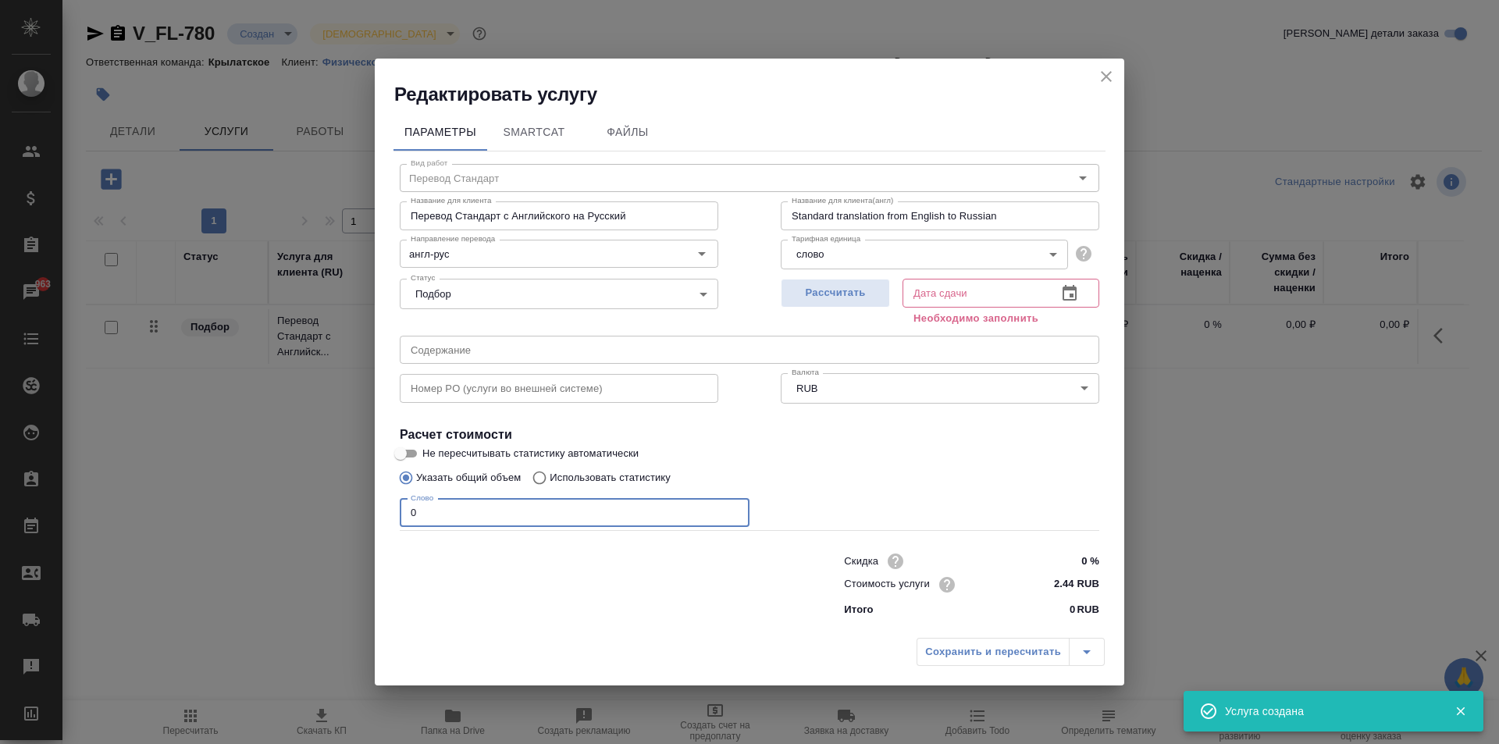
drag, startPoint x: 445, startPoint y: 509, endPoint x: 396, endPoint y: 496, distance: 50.9
click at [389, 496] on div "Параметры SmartCat Файлы Вид работ Перевод Стандарт Вид работ Название для клие…" at bounding box center [749, 368] width 749 height 523
type input "1"
click at [839, 294] on span "Рассчитать" at bounding box center [835, 293] width 92 height 18
type input "13.08.2025 12:08"
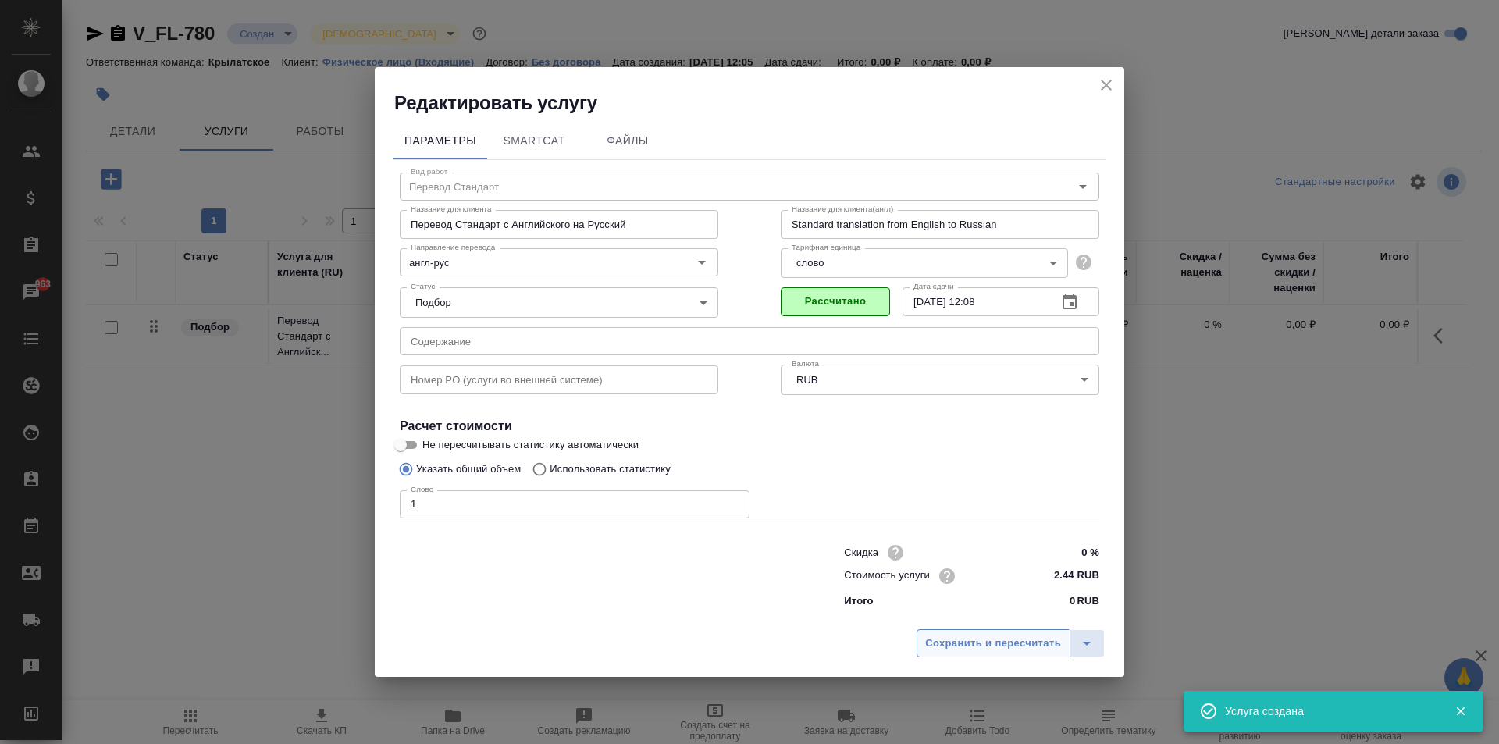
click at [993, 649] on span "Сохранить и пересчитать" at bounding box center [993, 644] width 136 height 18
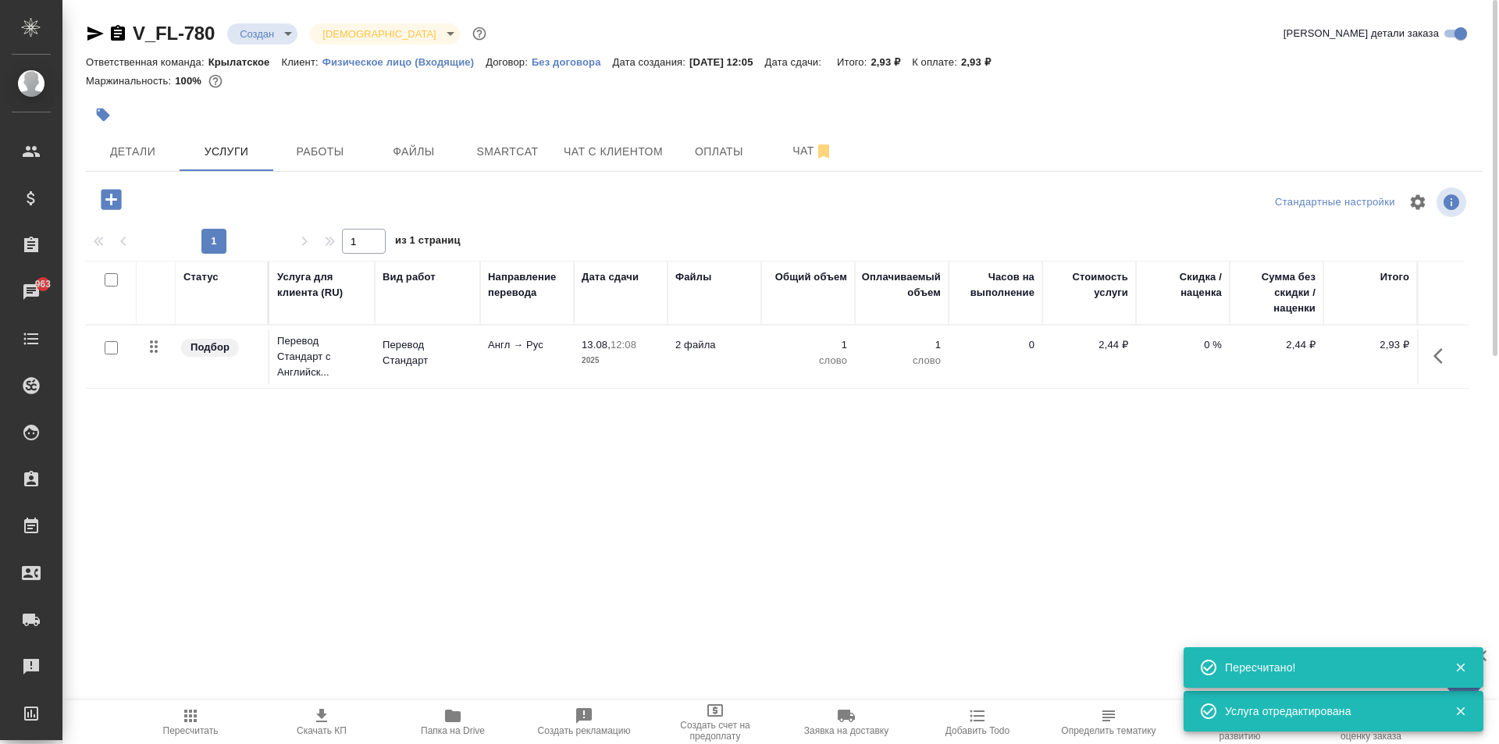
click at [73, 185] on div "V_FL-780 Создан new Святая троица holyTrinity Кратко детали заказа Ответственна…" at bounding box center [780, 318] width 1436 height 636
click at [119, 199] on icon "button" at bounding box center [111, 199] width 20 height 20
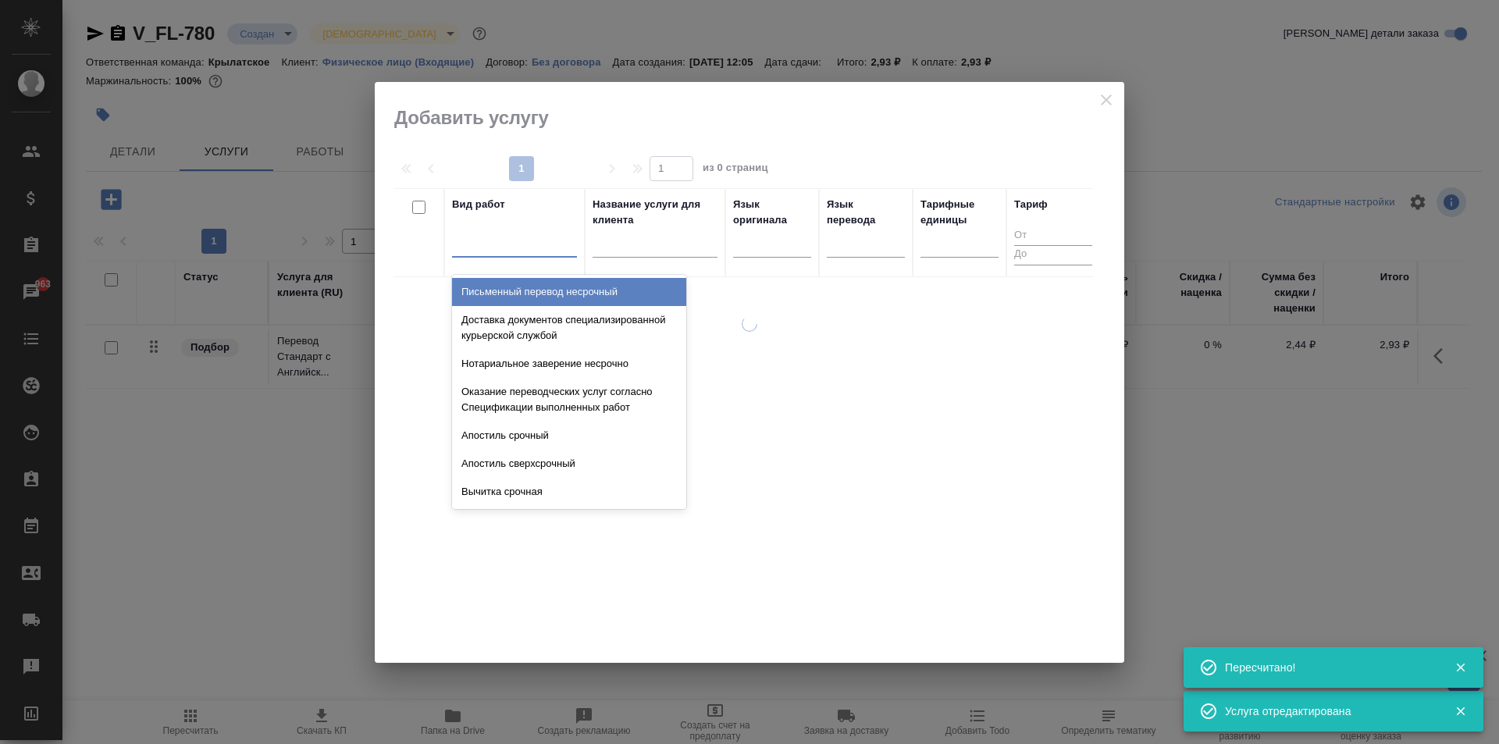
click at [515, 248] on div at bounding box center [514, 241] width 125 height 23
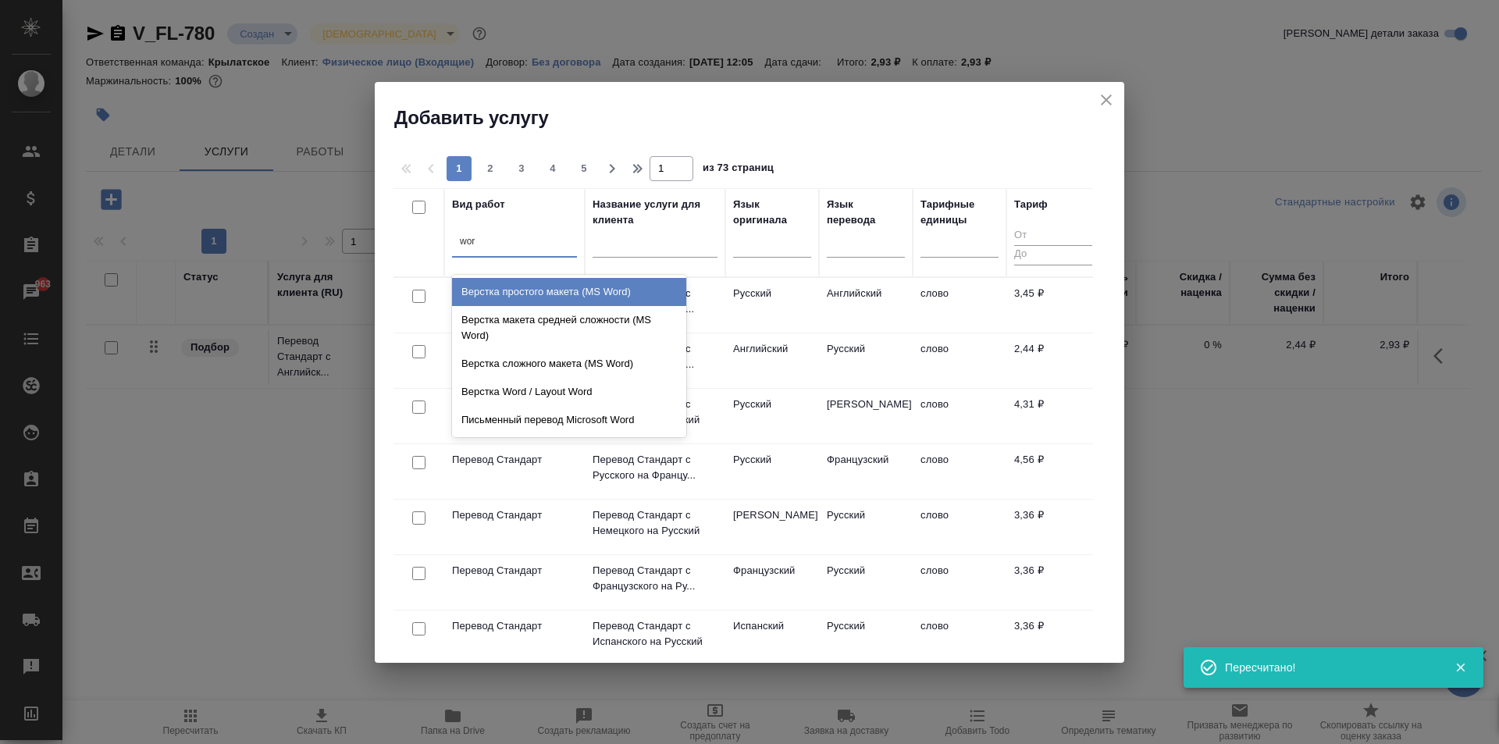
type input "word"
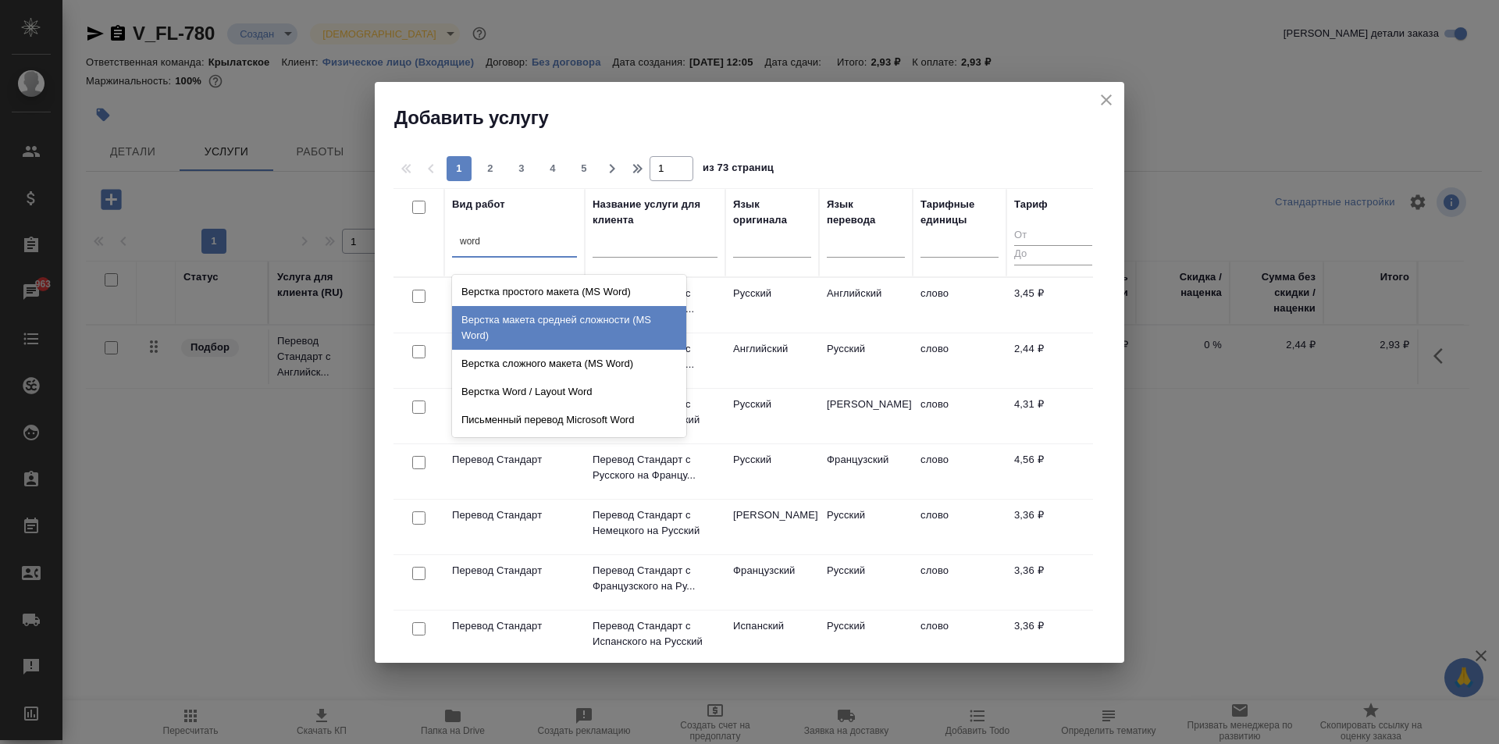
click at [625, 320] on div "Верстка макета средней сложности (MS Word)" at bounding box center [569, 328] width 234 height 44
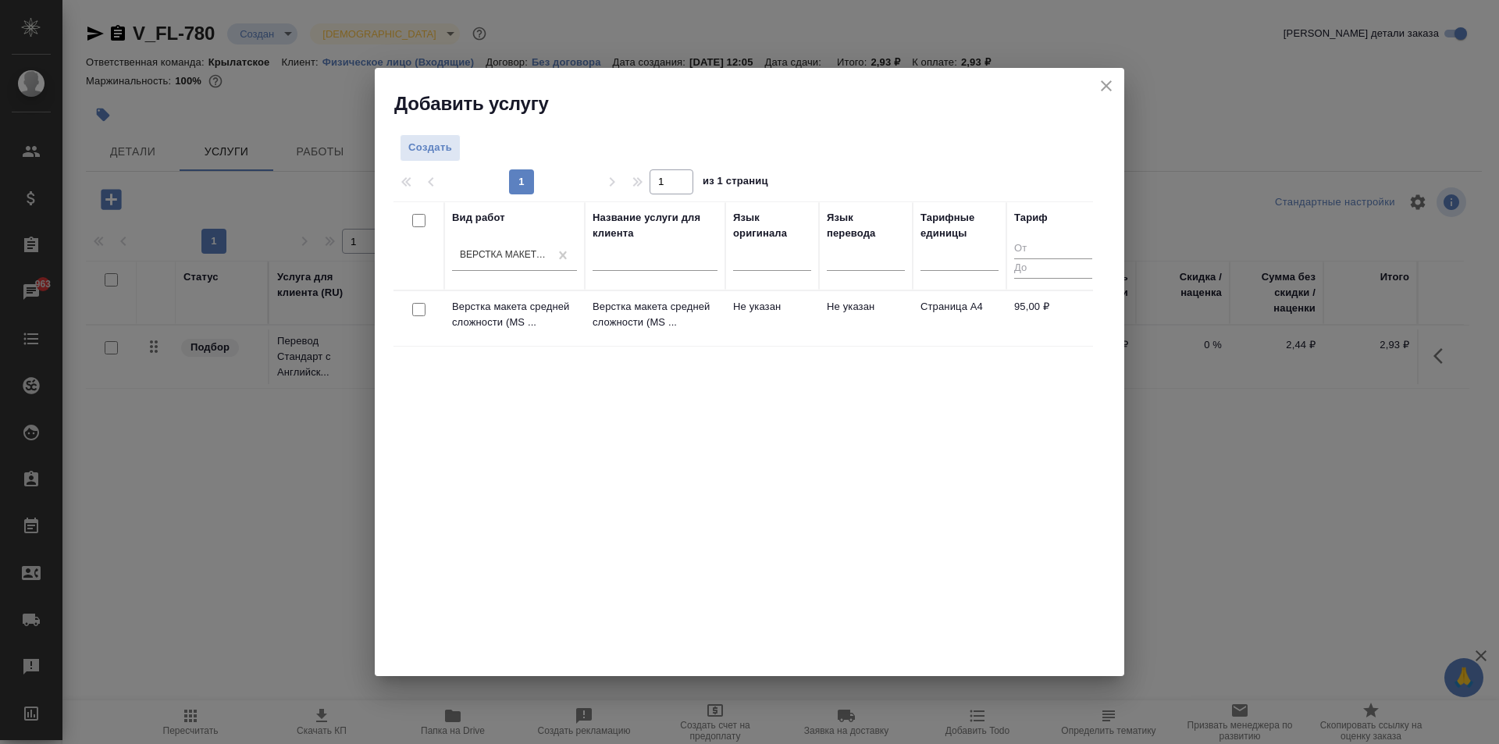
click at [819, 340] on td "Не указан" at bounding box center [866, 318] width 94 height 55
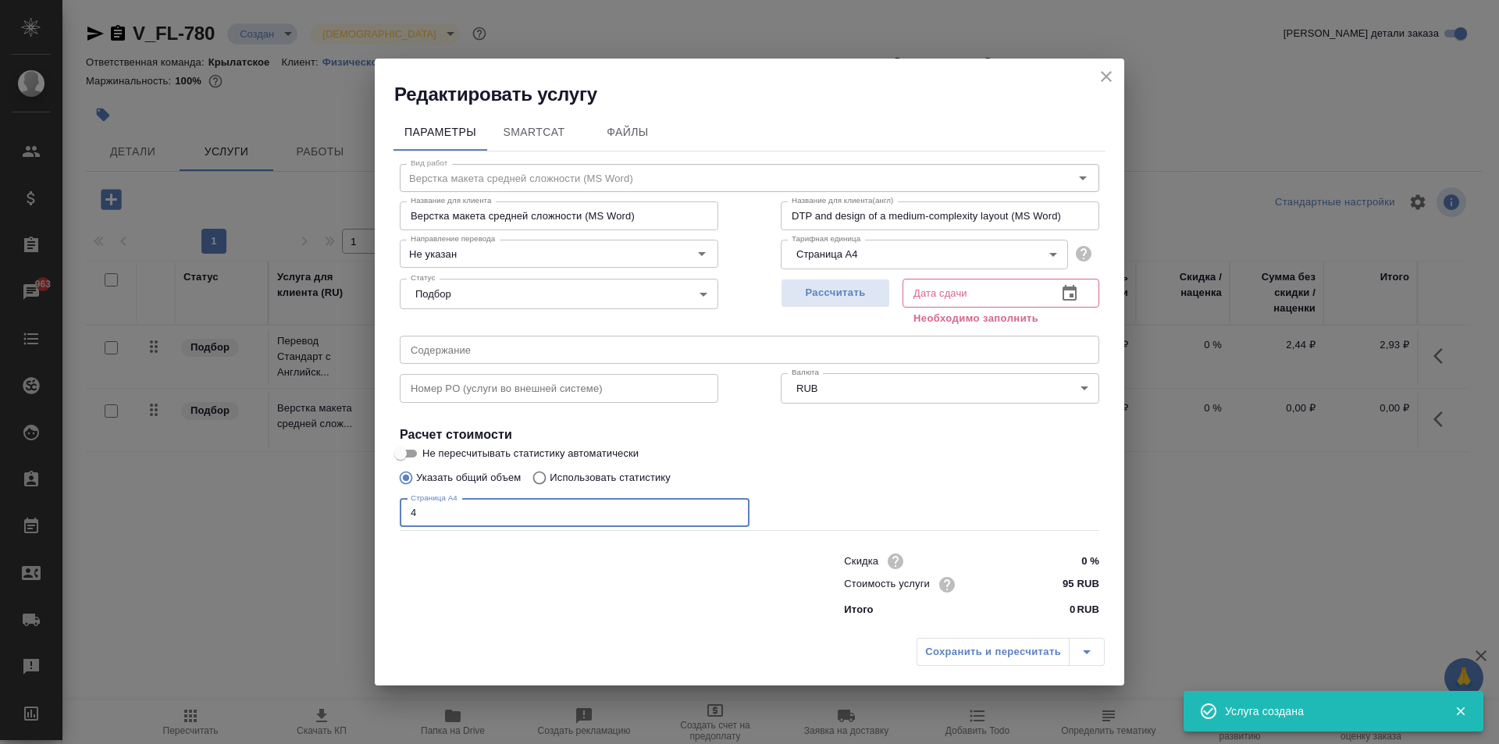
drag, startPoint x: 426, startPoint y: 511, endPoint x: 382, endPoint y: 504, distance: 44.3
click at [382, 504] on div "Параметры SmartCat Файлы Вид работ Верстка макета средней сложности (MS Word) В…" at bounding box center [749, 368] width 749 height 523
type input "4"
click at [973, 660] on div "Сохранить и пересчитать" at bounding box center [1010, 652] width 188 height 28
click at [831, 294] on span "Рассчитать" at bounding box center [835, 293] width 92 height 18
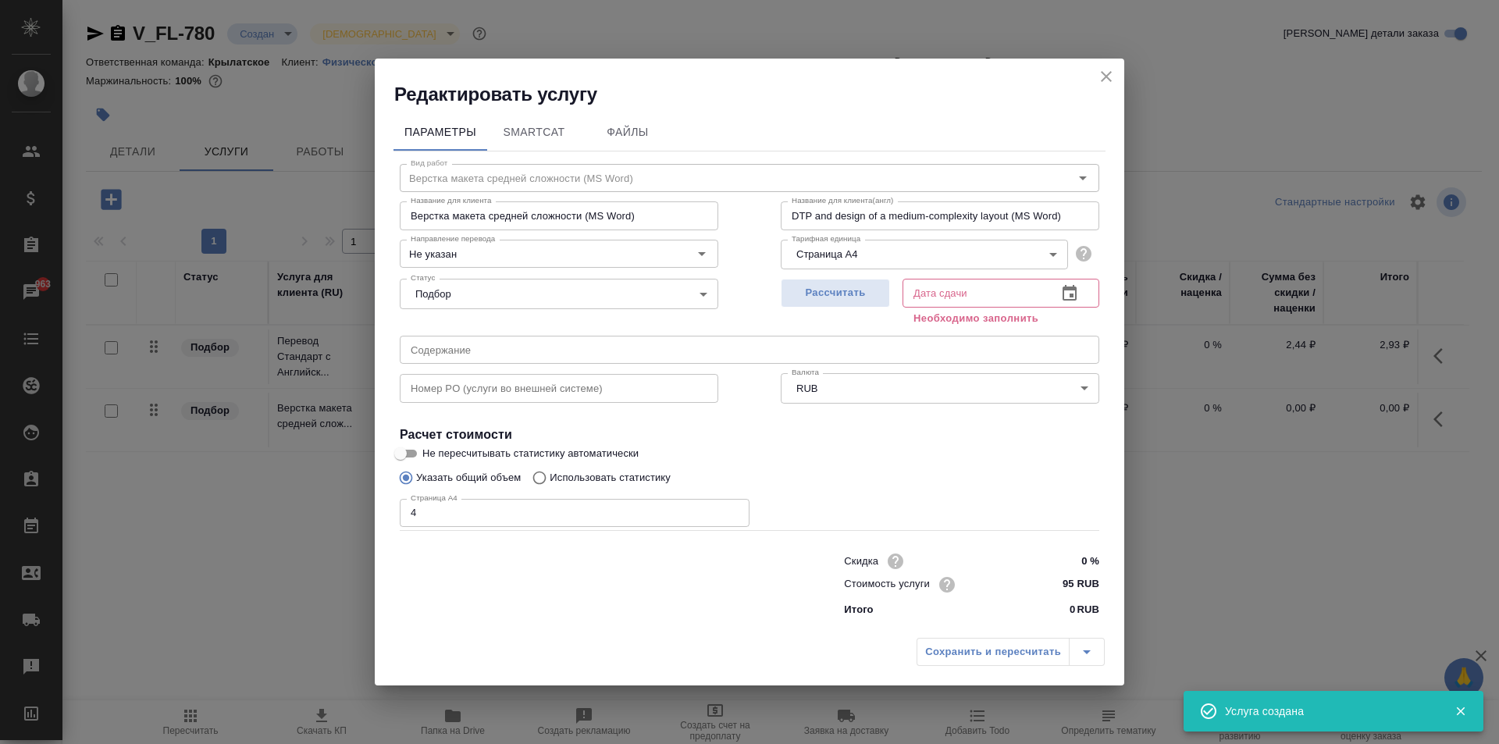
type input "13.08.2025 12:28"
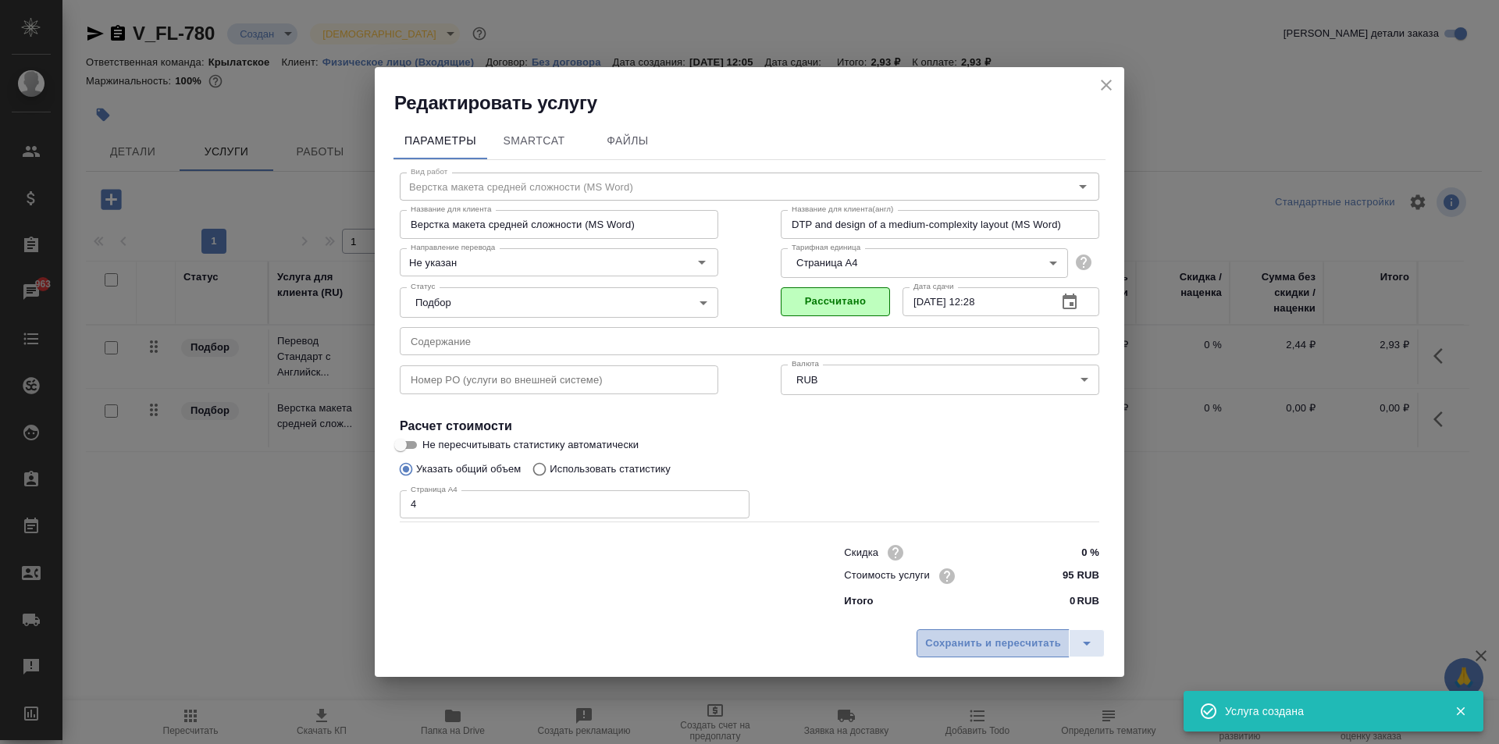
click at [1002, 635] on span "Сохранить и пересчитать" at bounding box center [993, 644] width 136 height 18
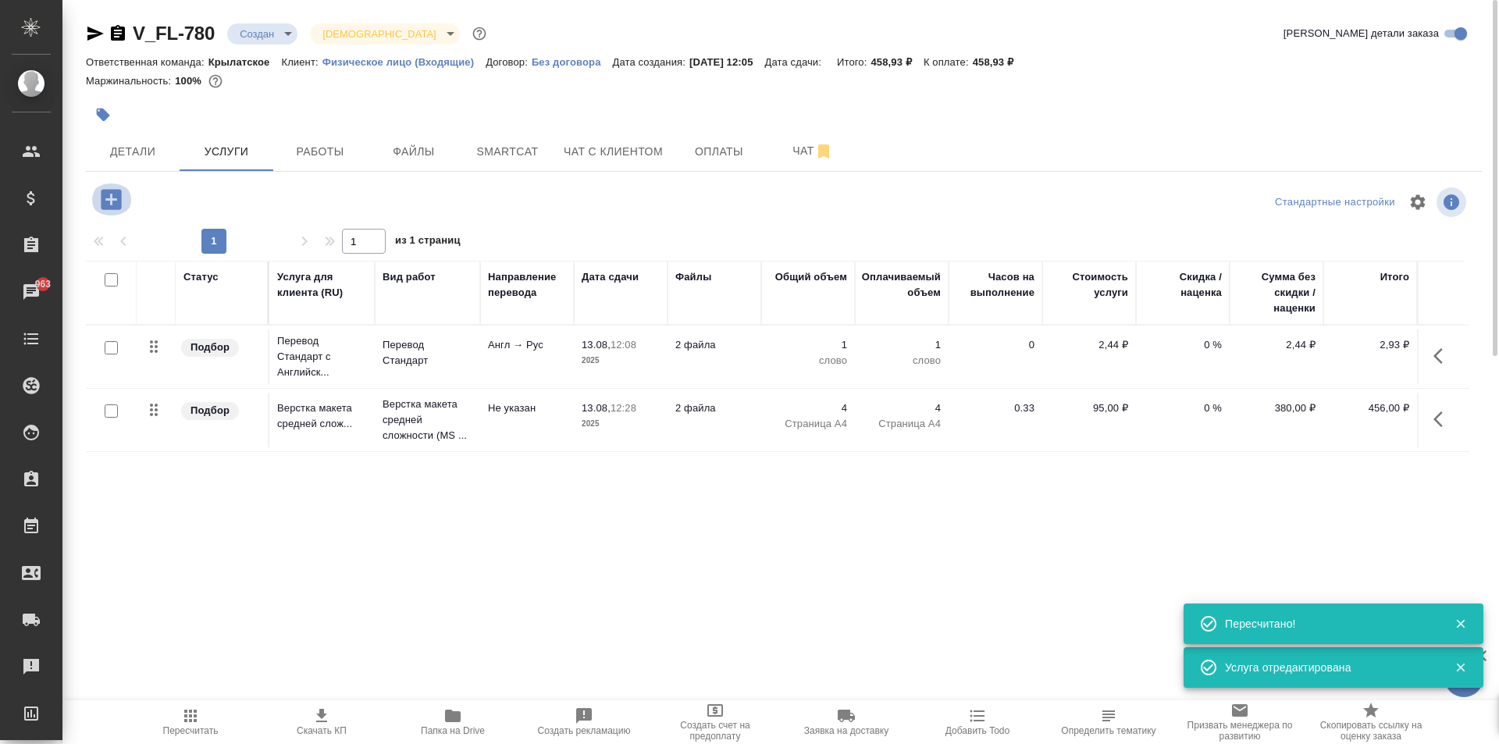
click at [109, 193] on icon "button" at bounding box center [111, 199] width 20 height 20
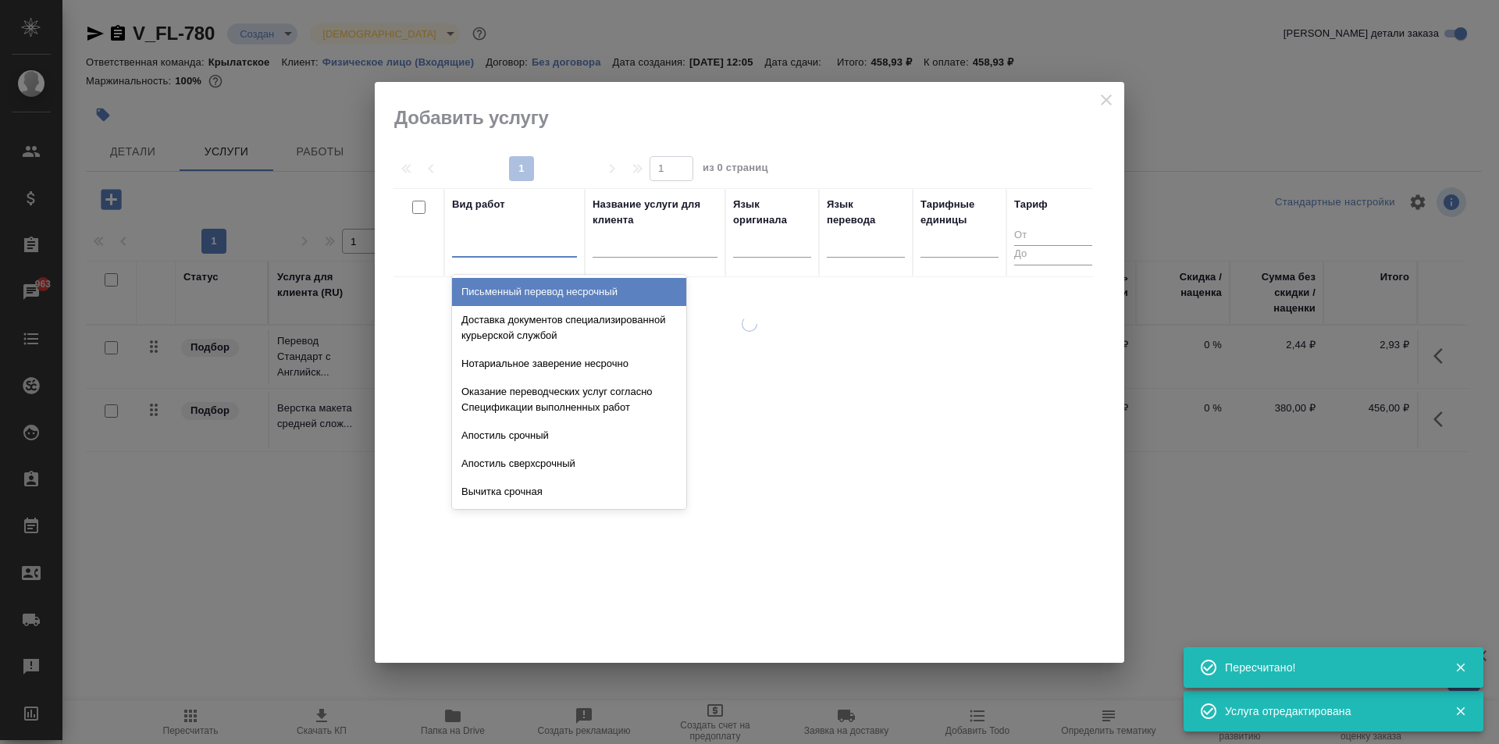
click at [468, 252] on div at bounding box center [514, 241] width 125 height 23
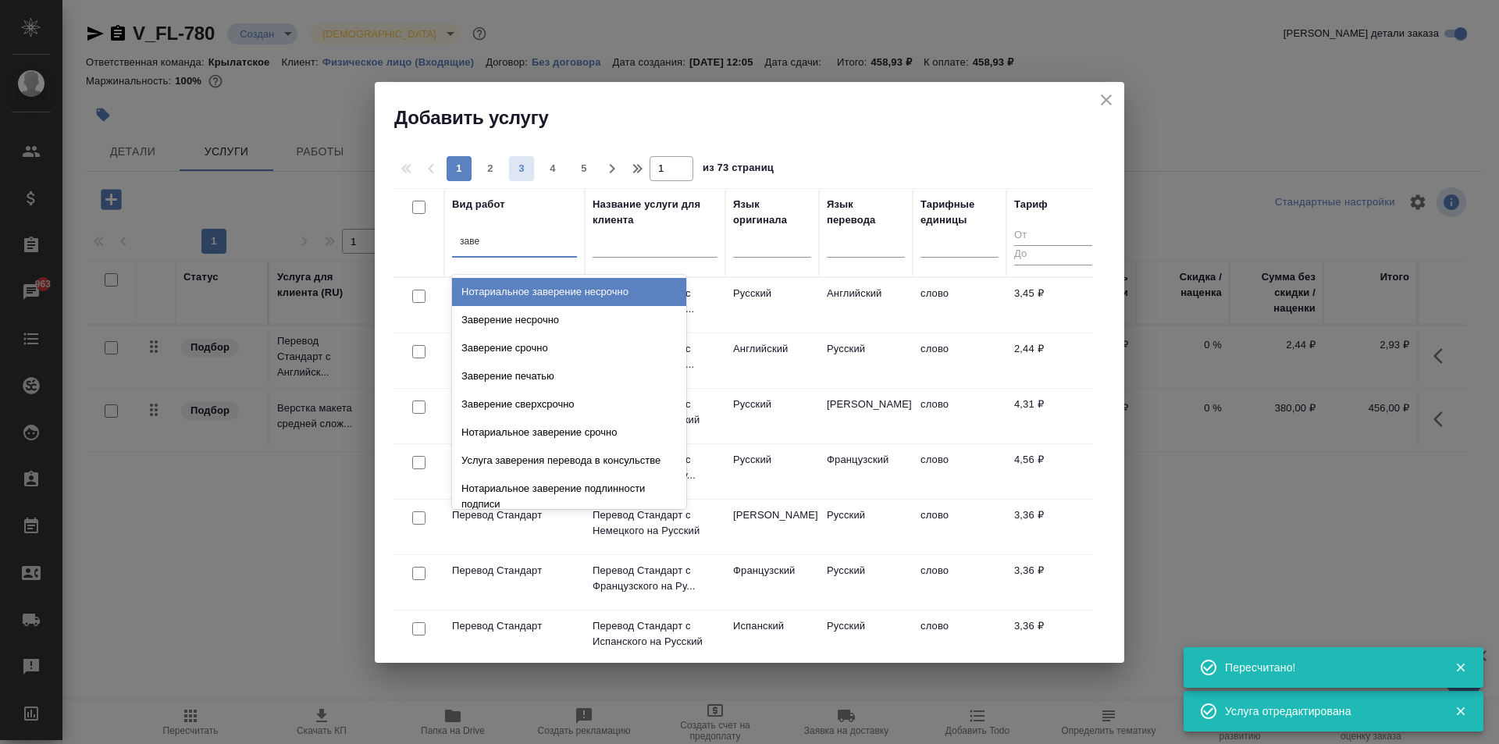
type input "завер"
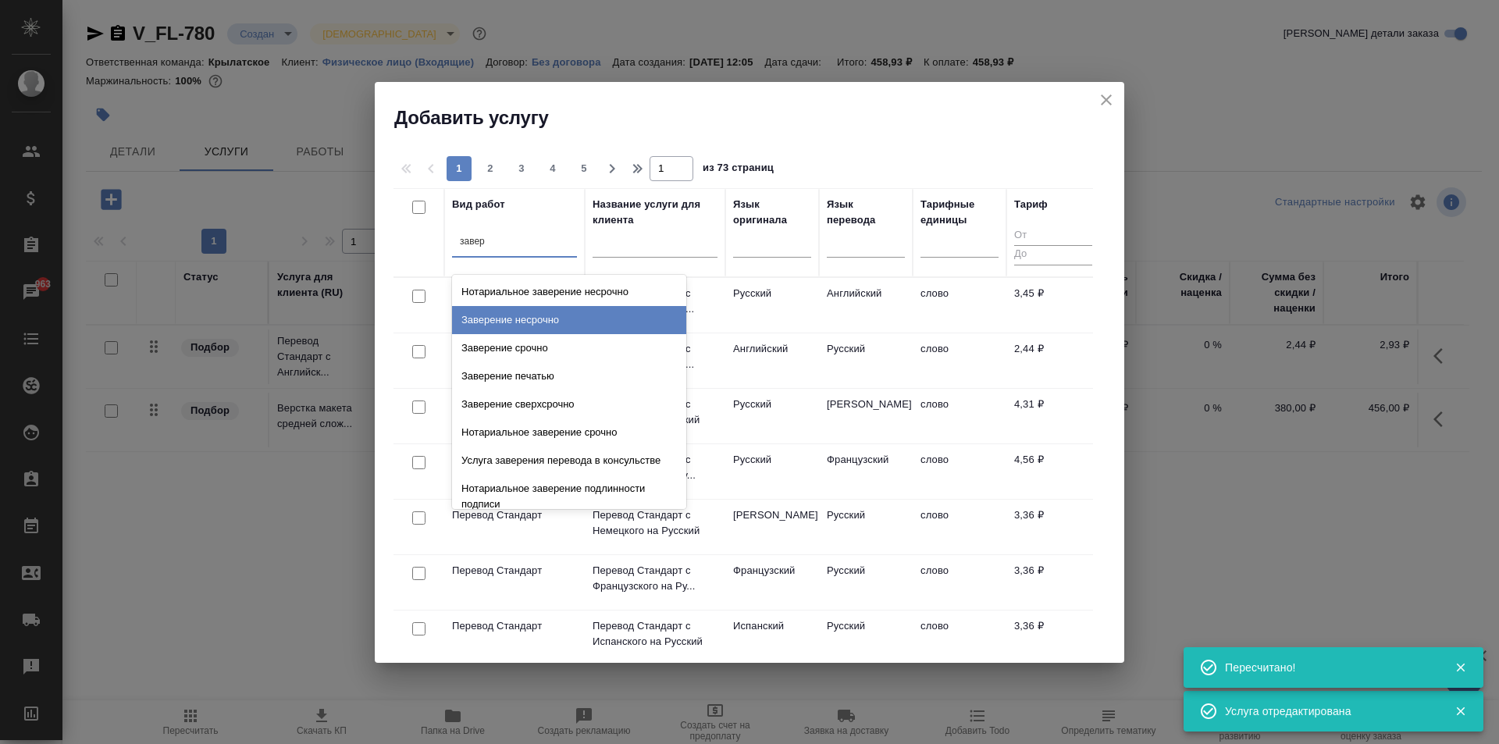
click at [600, 315] on div "Заверение несрочно" at bounding box center [569, 320] width 234 height 28
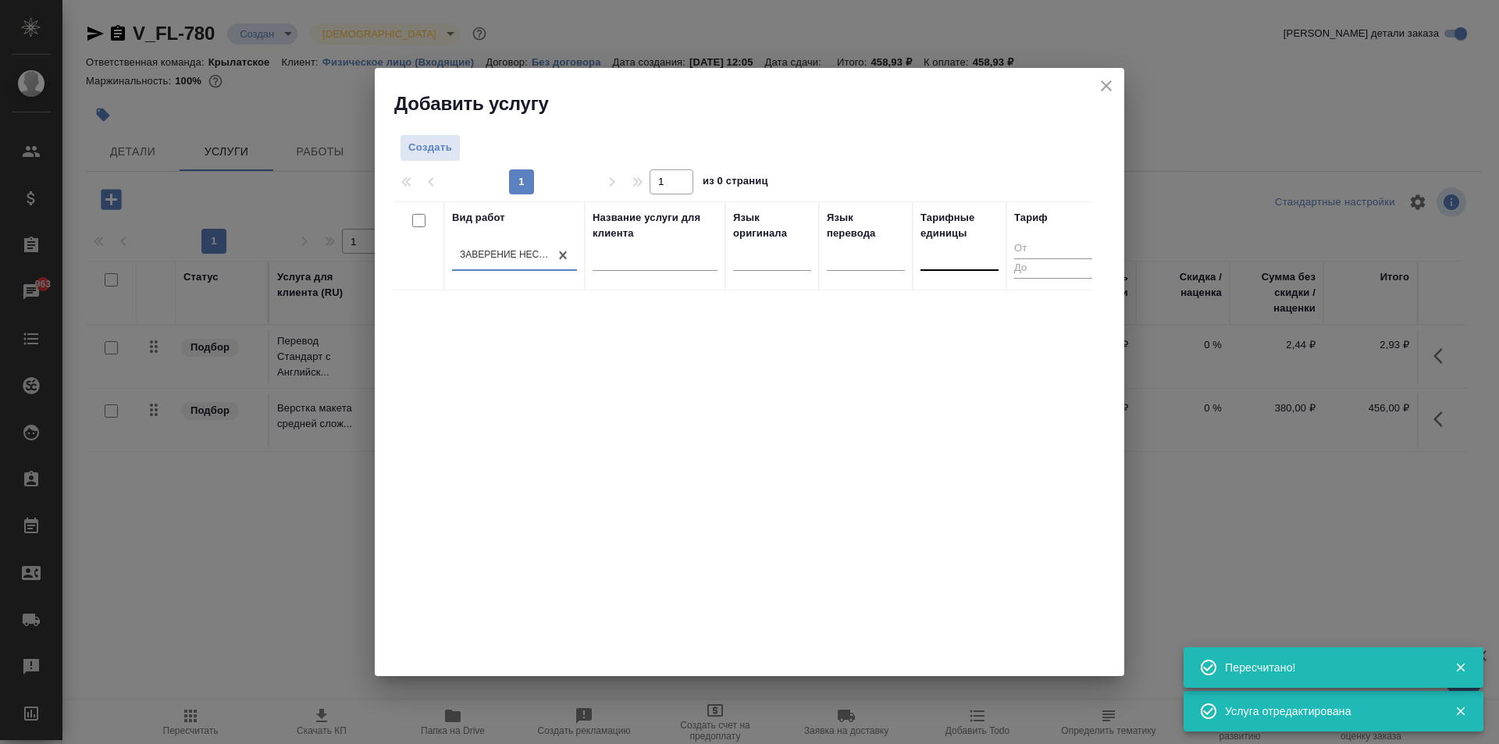
click at [961, 253] on div at bounding box center [959, 255] width 78 height 23
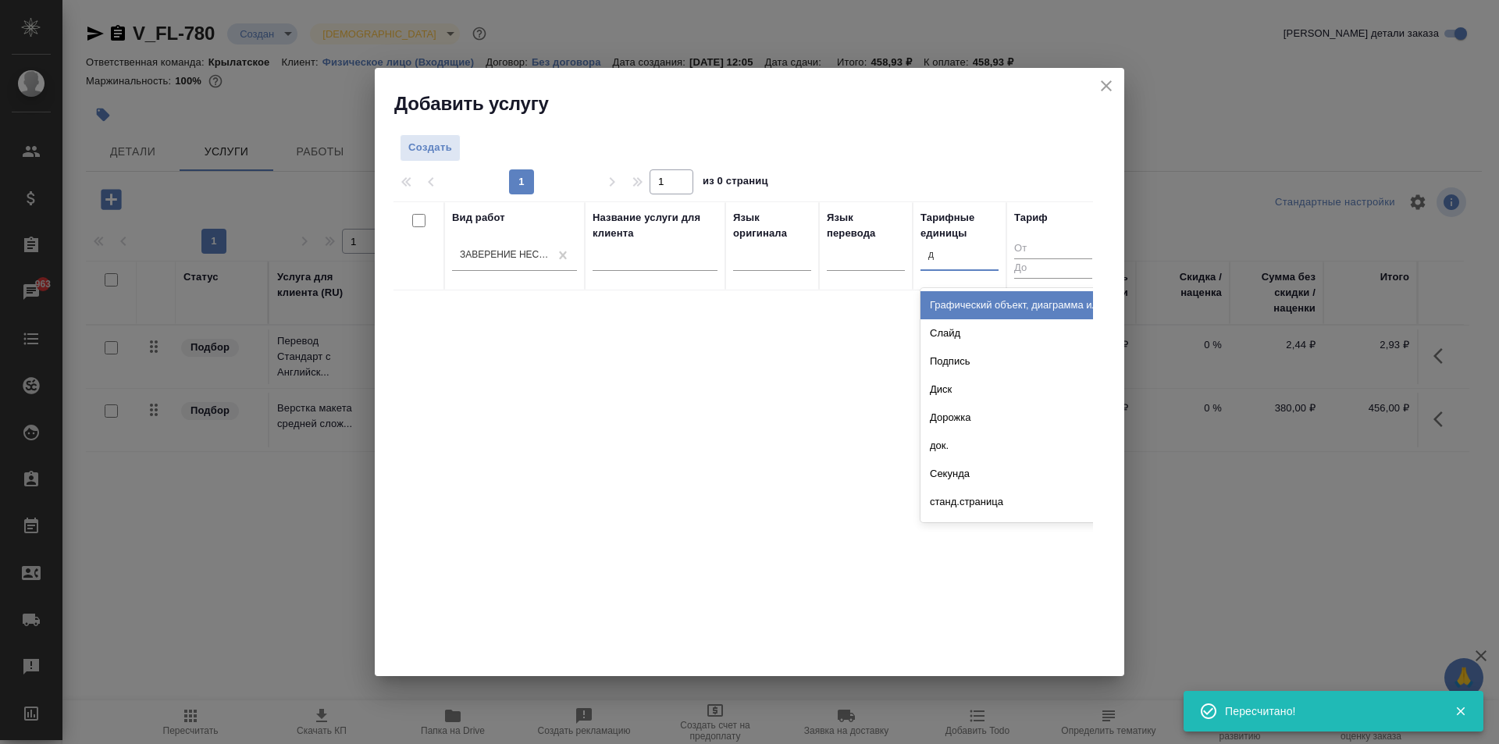
type input "до"
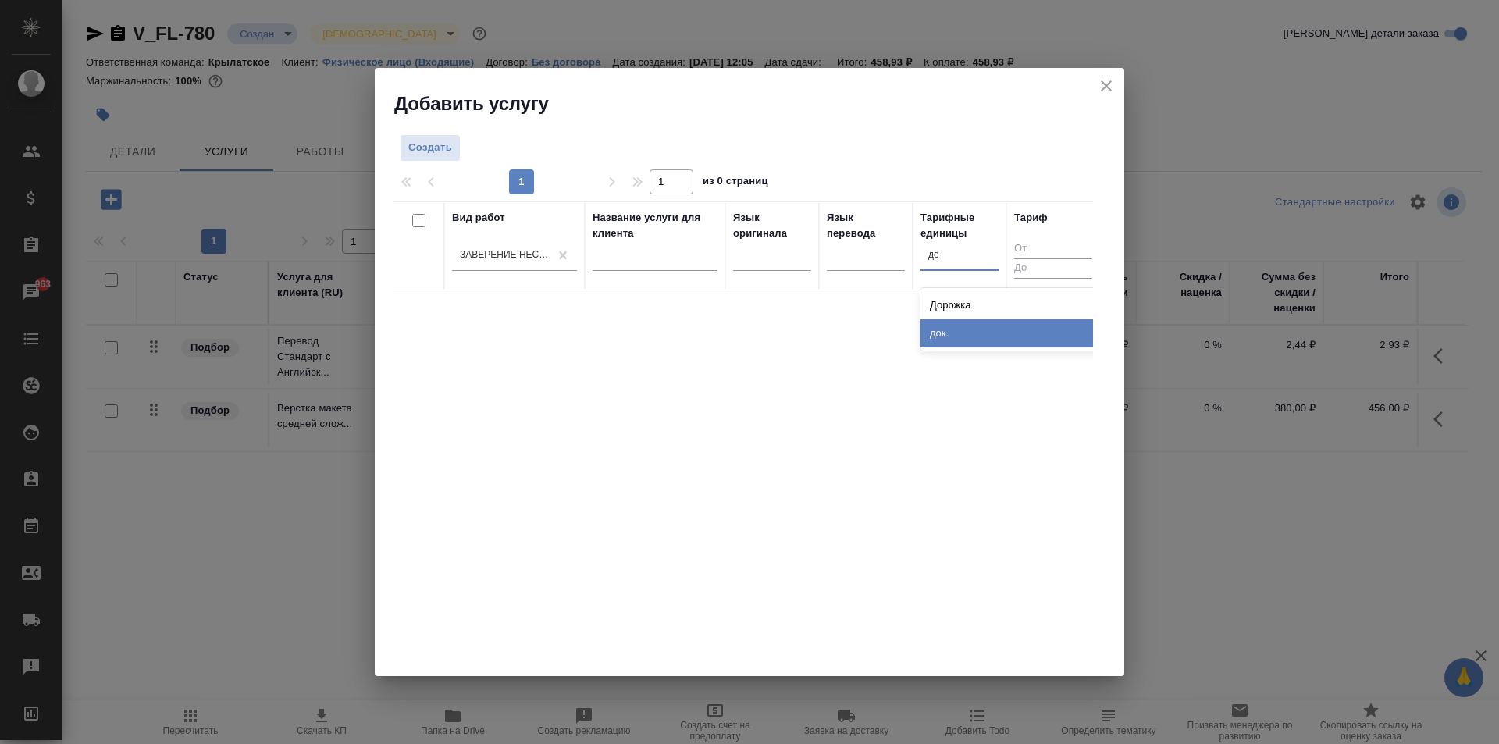
click at [955, 325] on div "док." at bounding box center [1037, 333] width 234 height 28
click at [439, 146] on span "Создать" at bounding box center [430, 148] width 44 height 18
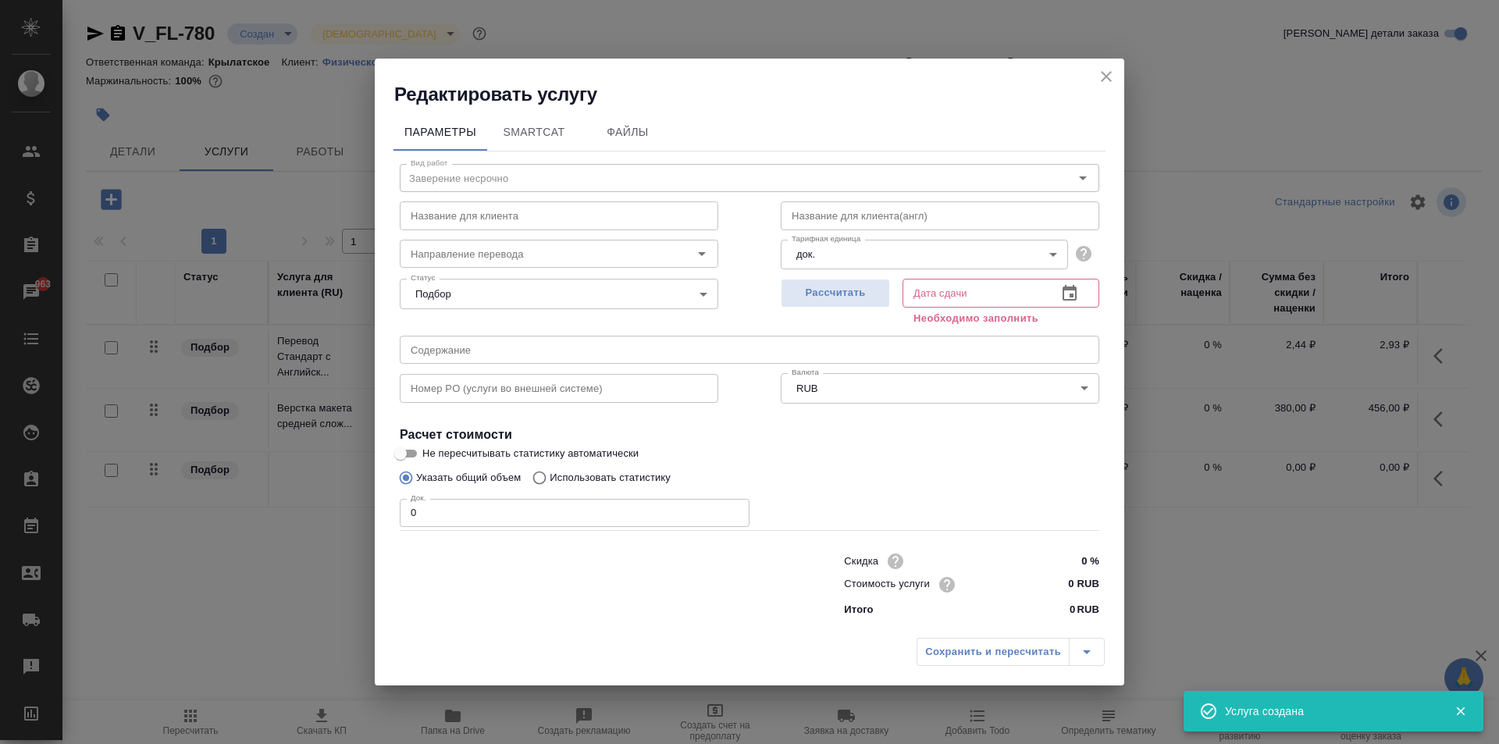
click at [372, 495] on div "Редактировать услугу Параметры SmartCat Файлы Вид работ Заверение несрочно Вид …" at bounding box center [749, 372] width 1499 height 744
type input "2"
click at [1047, 581] on input "0 RUB" at bounding box center [1069, 584] width 59 height 23
type input "700 RUB"
click at [880, 301] on span "Рассчитать" at bounding box center [835, 293] width 92 height 18
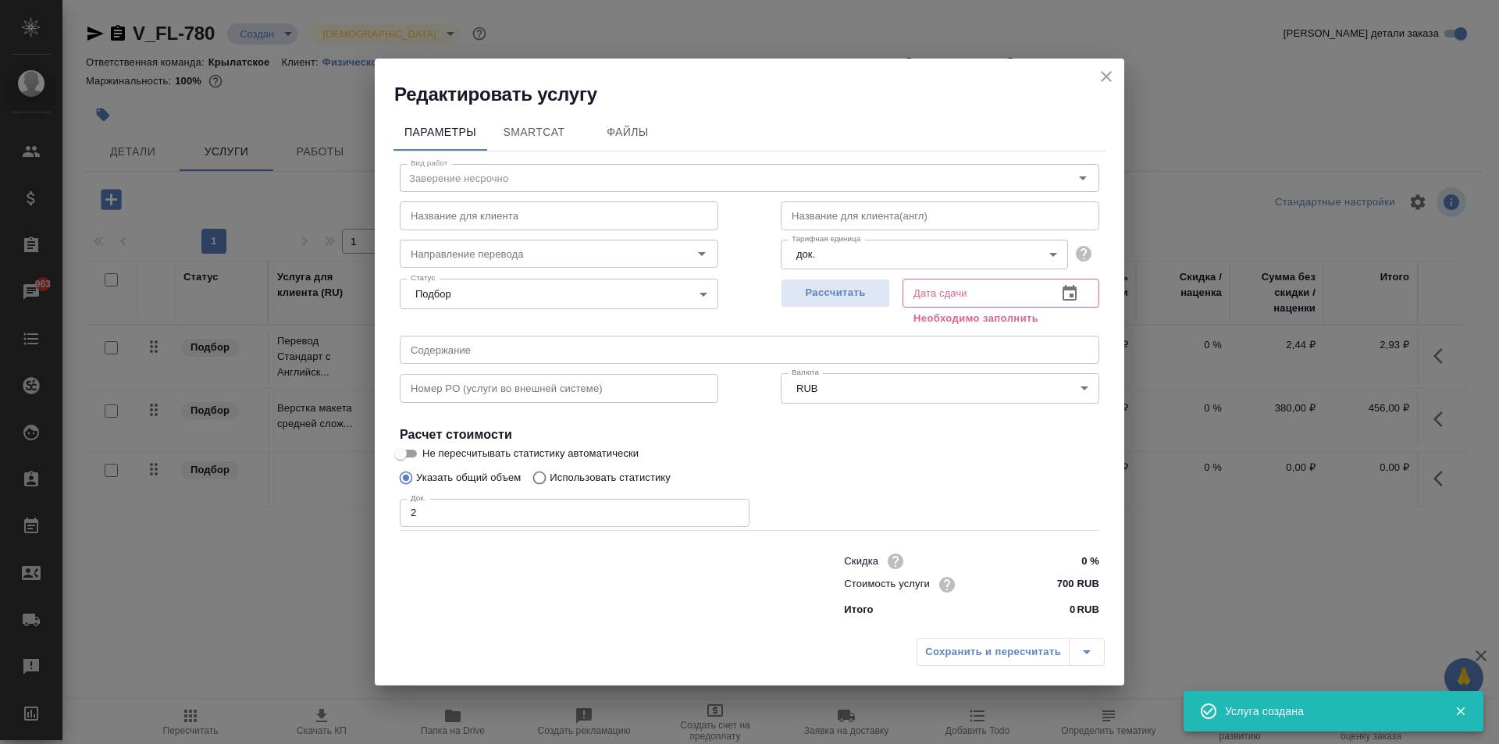
type input "13.08.2025 12:32"
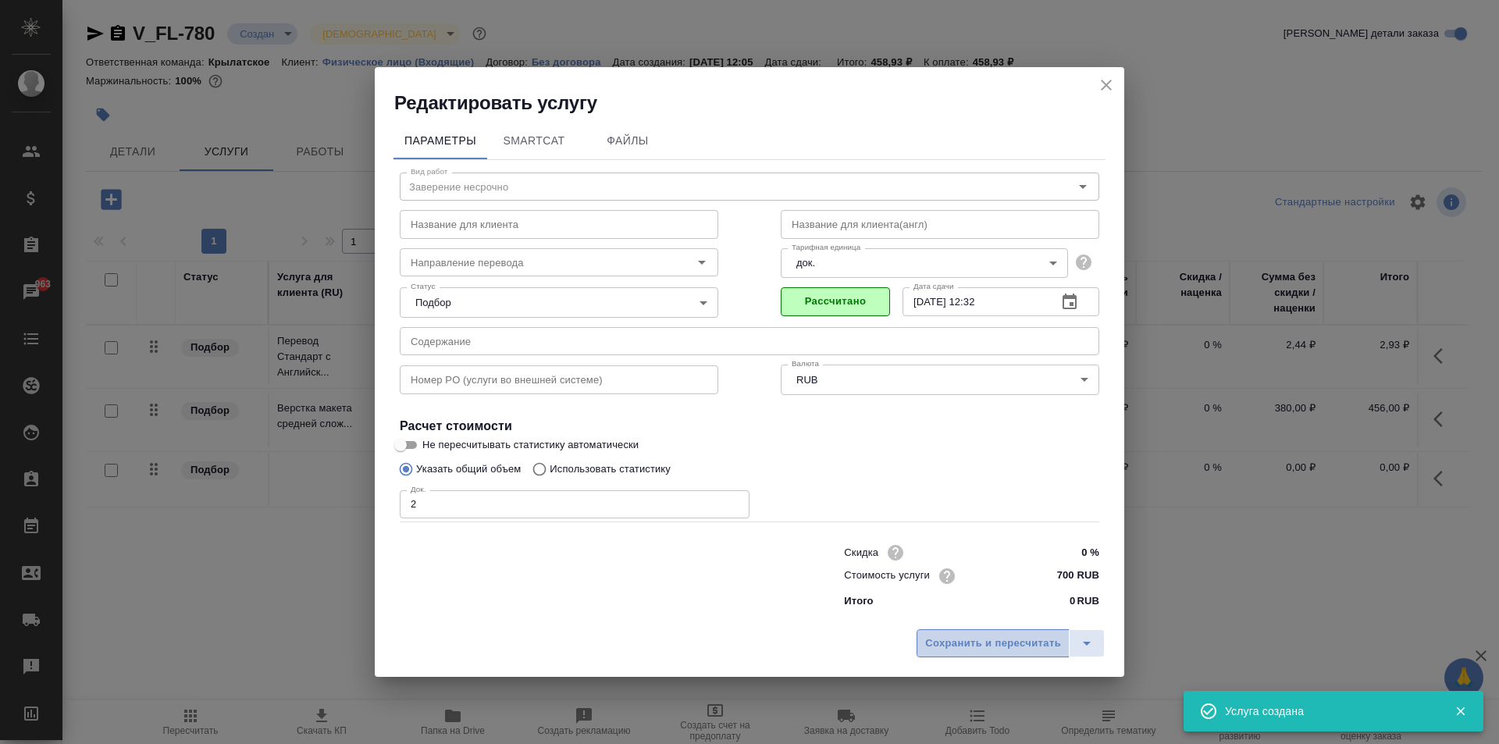
click at [957, 638] on span "Сохранить и пересчитать" at bounding box center [993, 644] width 136 height 18
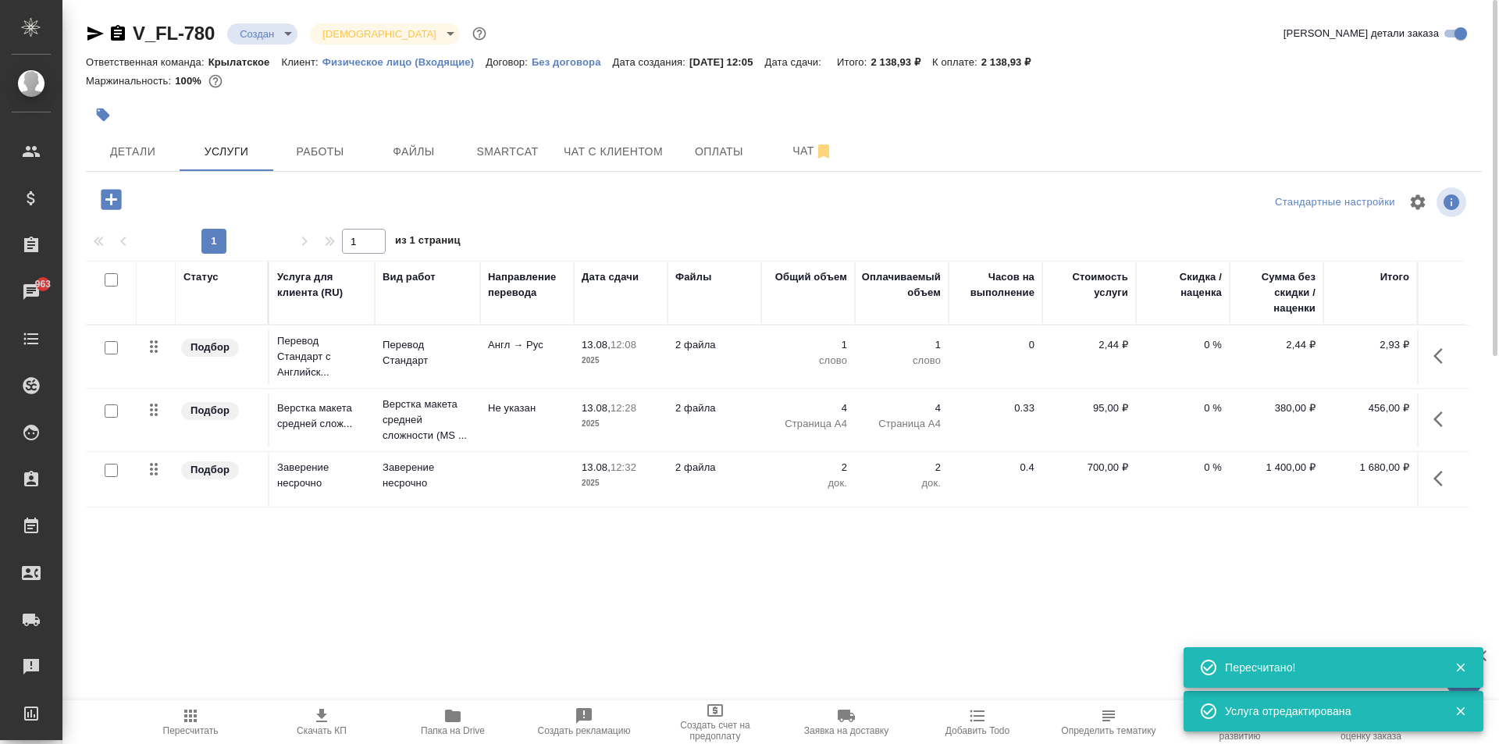
click at [107, 352] on input "checkbox" at bounding box center [111, 347] width 13 height 13
checkbox input "true"
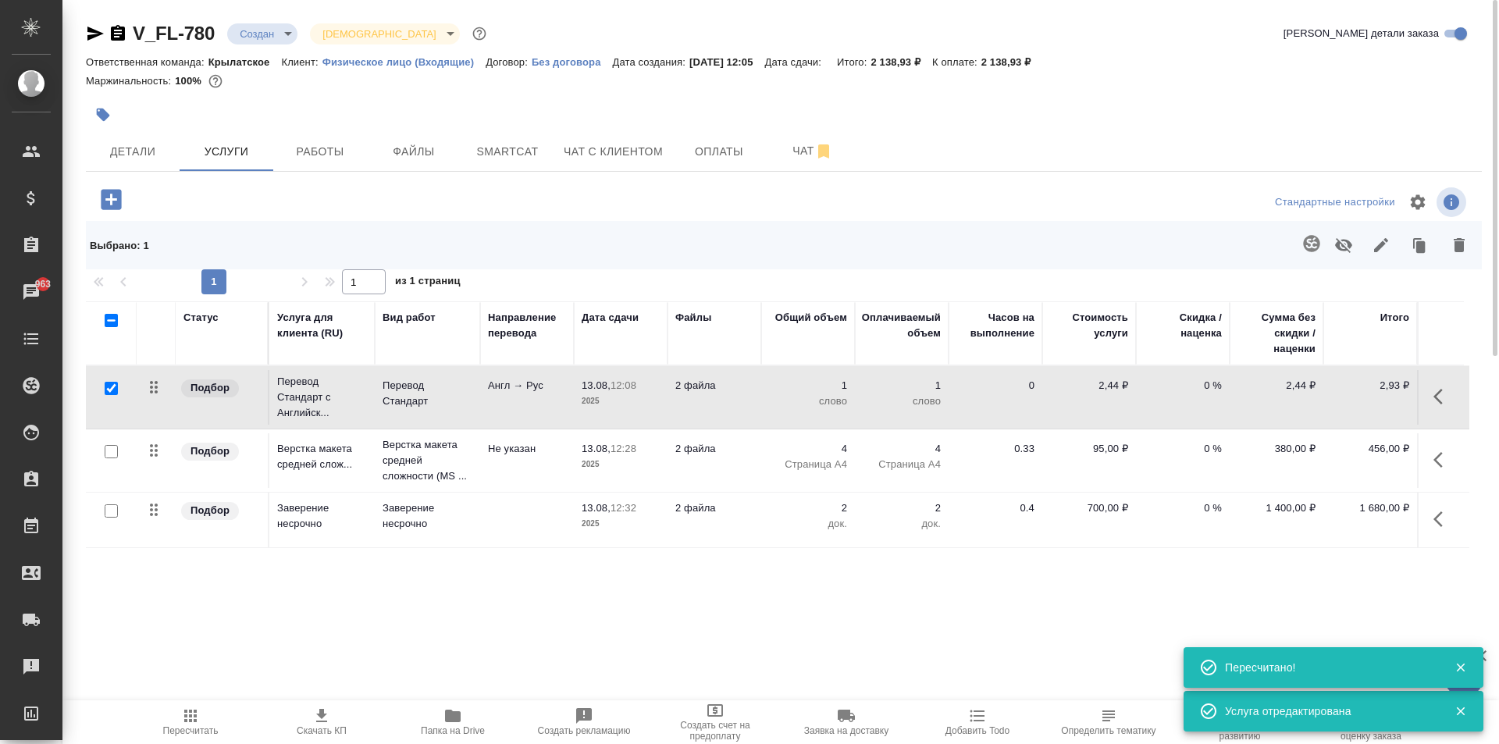
click at [1317, 236] on icon "button" at bounding box center [1311, 243] width 19 height 19
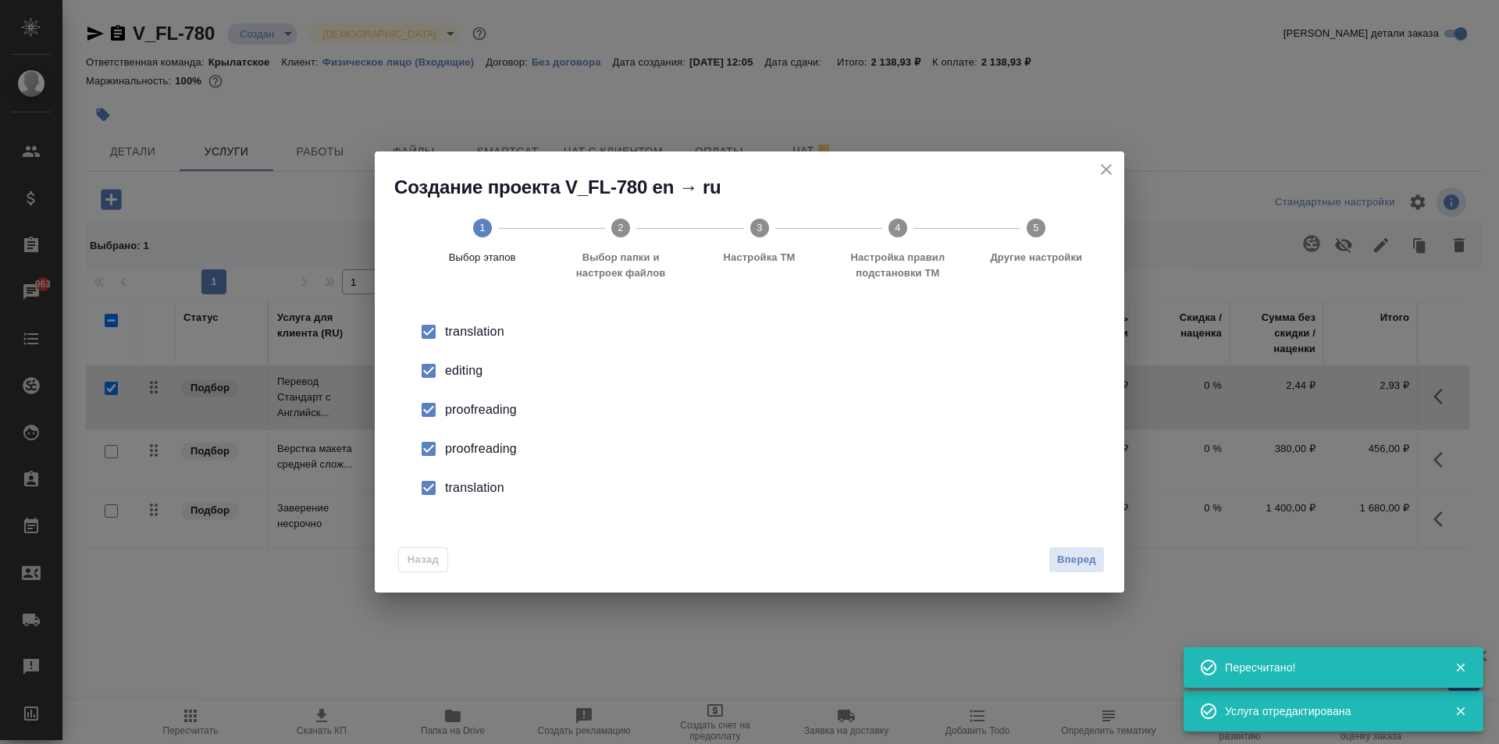
click at [437, 368] on input "checkbox" at bounding box center [428, 370] width 33 height 33
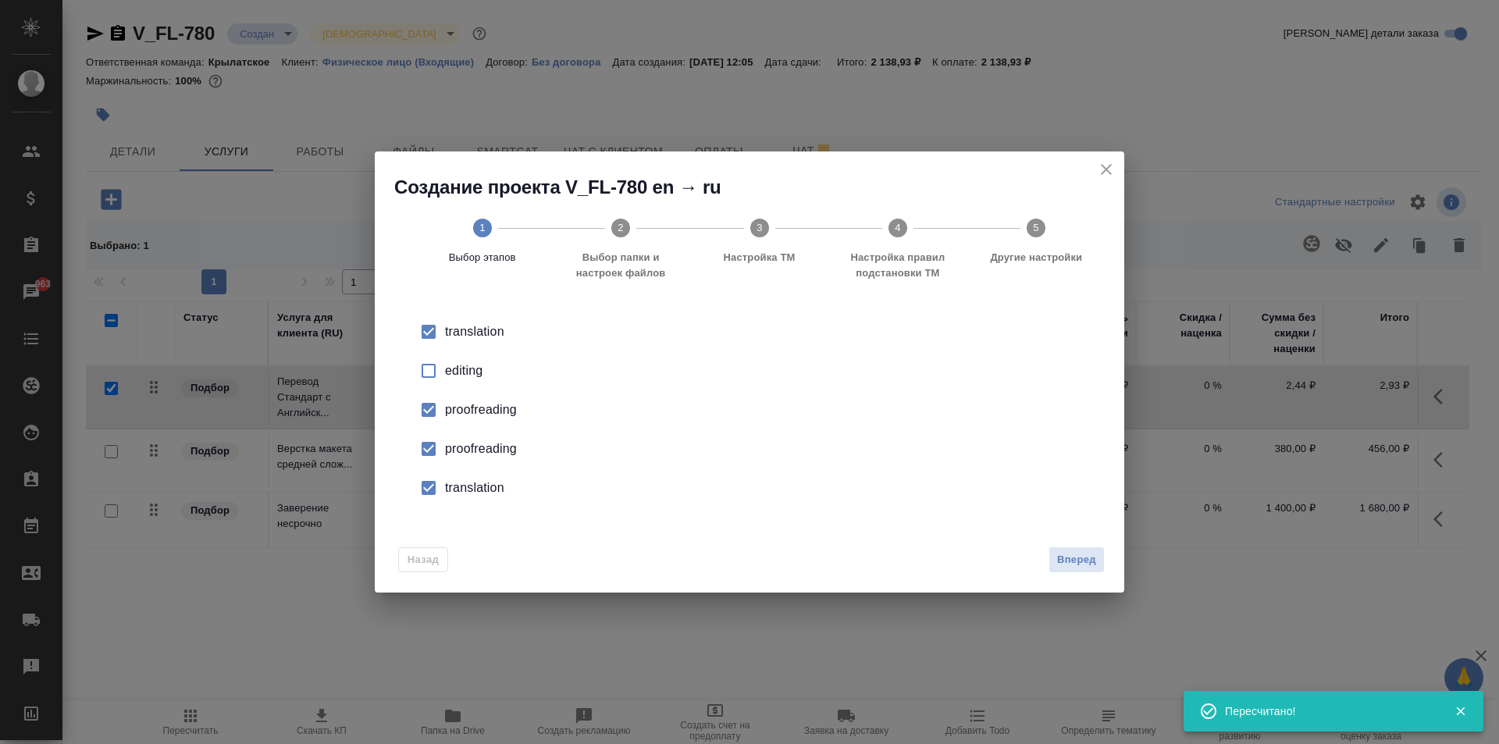
click at [427, 407] on input "checkbox" at bounding box center [428, 409] width 33 height 33
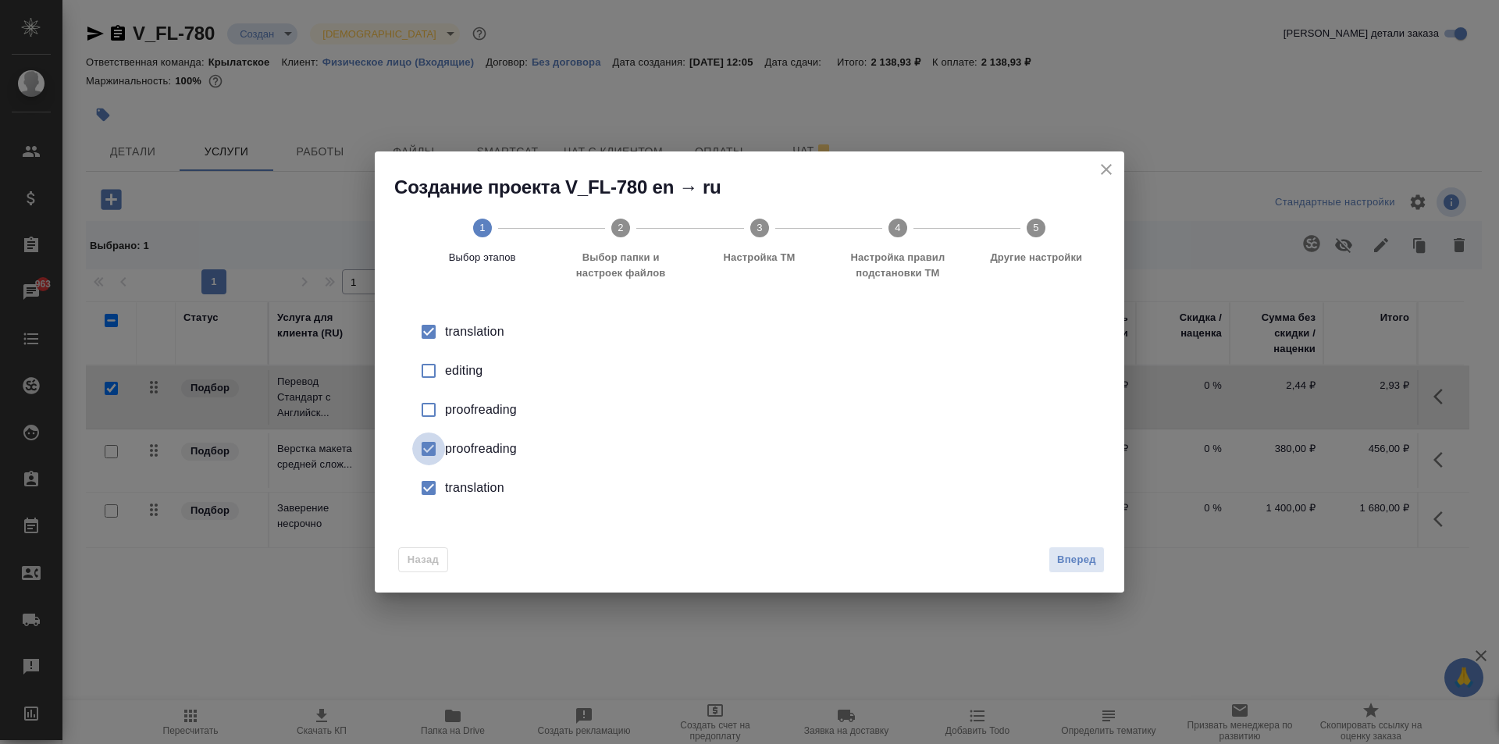
click at [434, 448] on input "checkbox" at bounding box center [428, 448] width 33 height 33
click at [427, 489] on input "checkbox" at bounding box center [428, 487] width 33 height 33
click at [1075, 554] on span "Вперед" at bounding box center [1076, 560] width 39 height 18
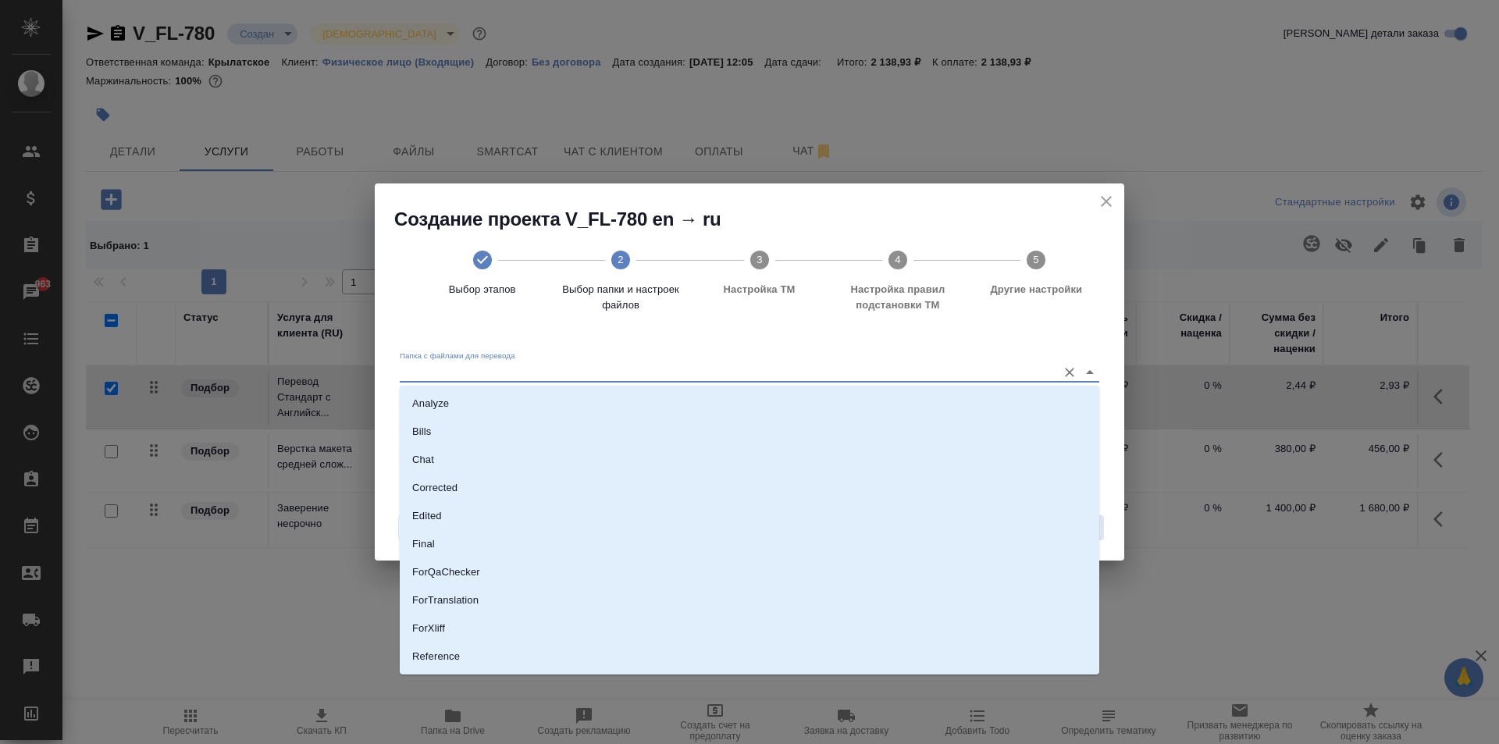
click at [883, 363] on input "Папка с файлами для перевода" at bounding box center [724, 372] width 649 height 19
click at [486, 603] on li "Source" at bounding box center [749, 603] width 699 height 28
type input "Source"
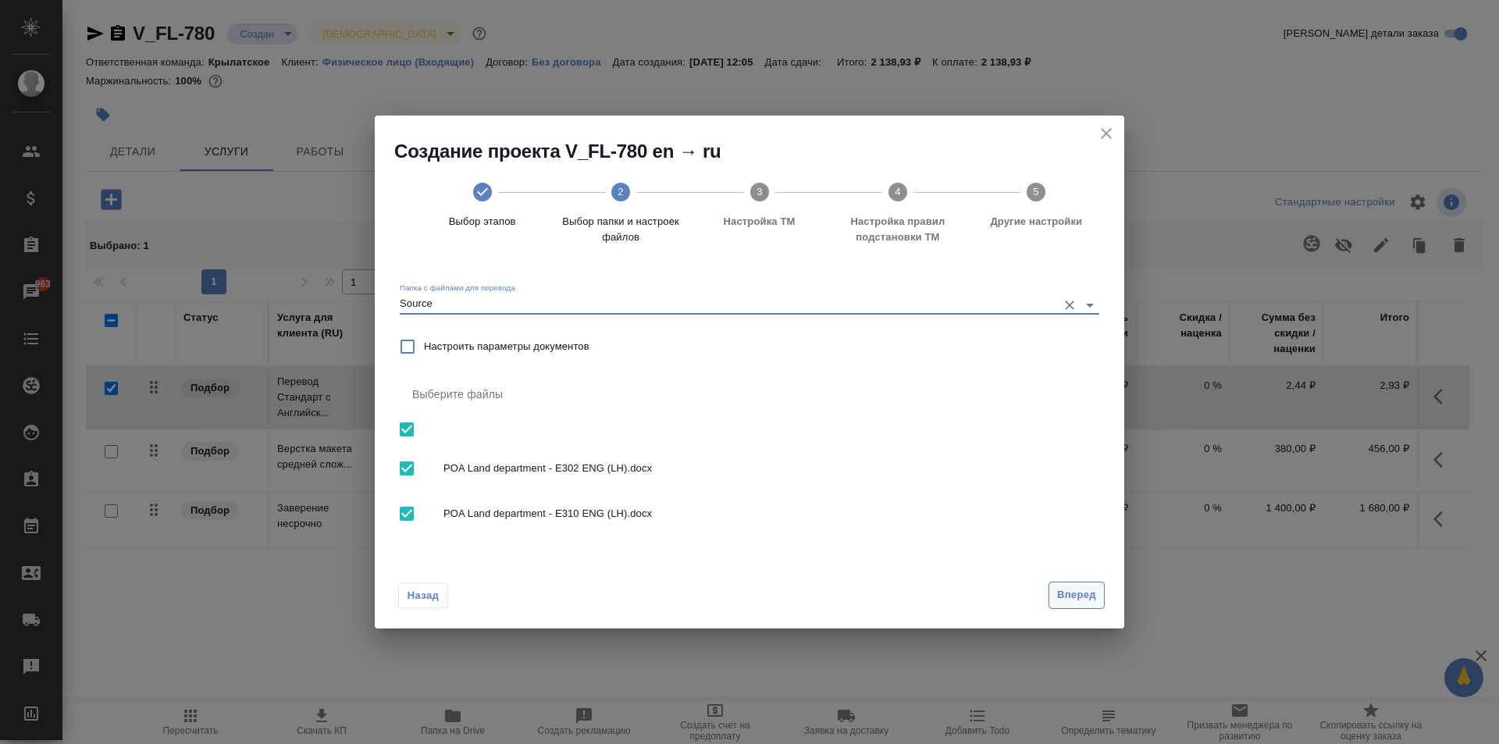
click at [1082, 592] on span "Вперед" at bounding box center [1076, 595] width 39 height 18
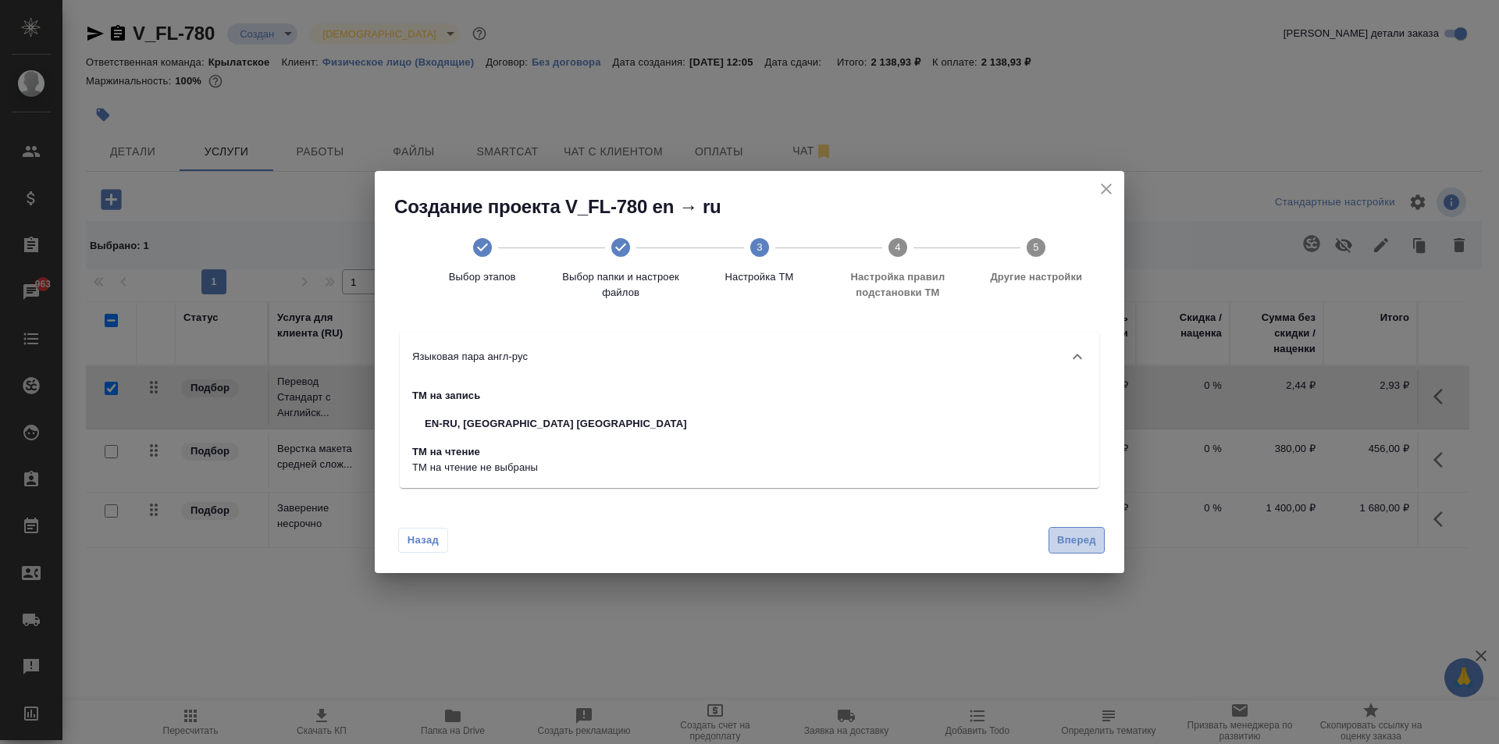
click at [1086, 538] on span "Вперед" at bounding box center [1076, 541] width 39 height 18
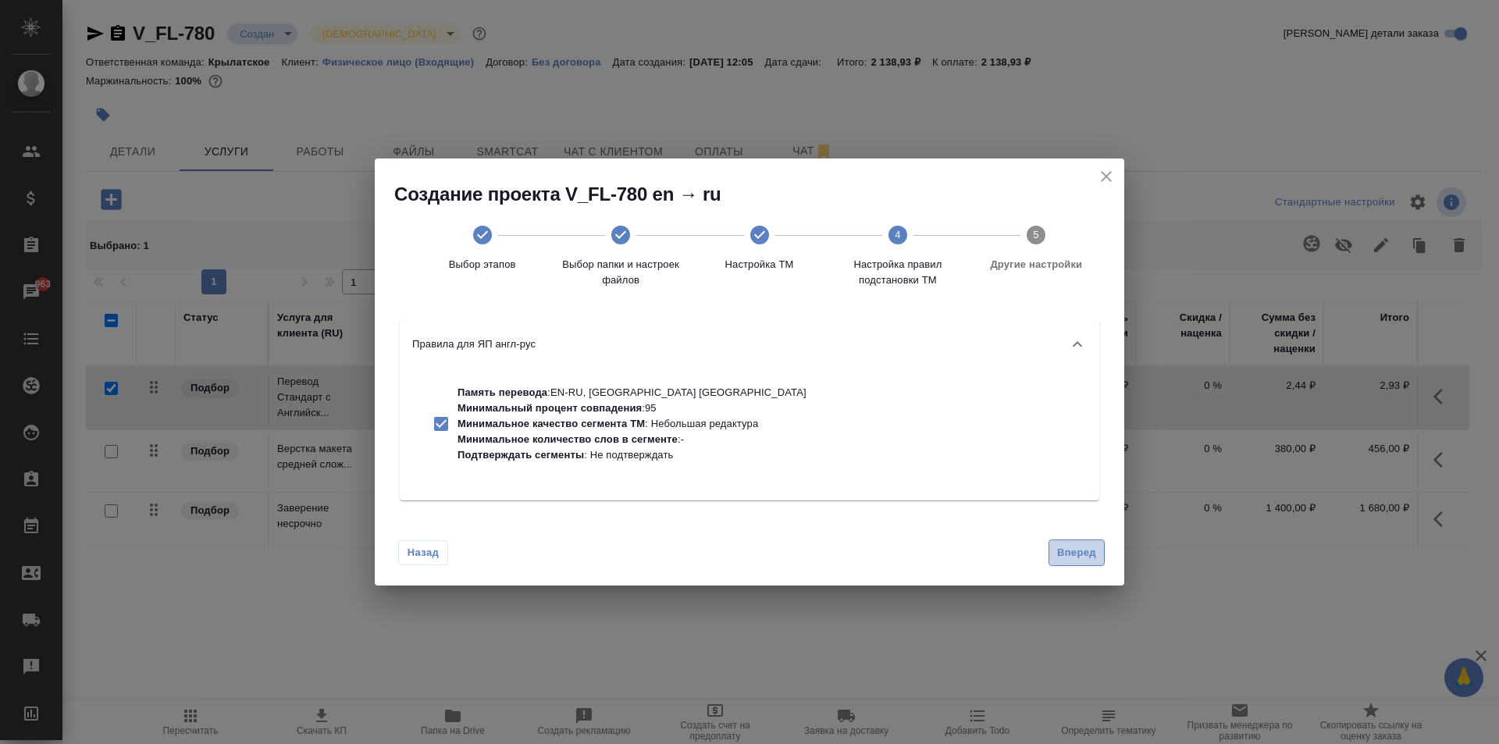
click at [1090, 542] on button "Вперед" at bounding box center [1076, 552] width 56 height 27
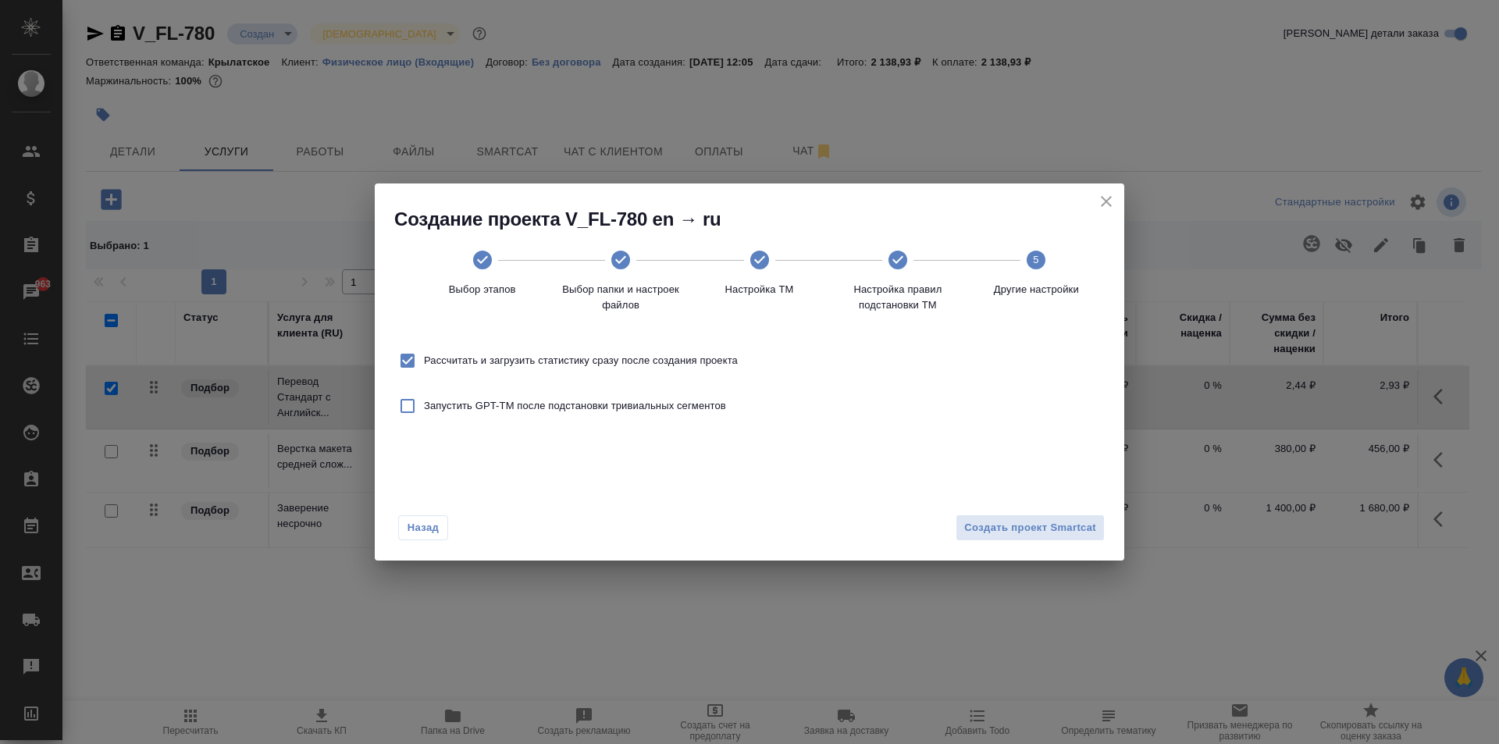
drag, startPoint x: 733, startPoint y: 361, endPoint x: 761, endPoint y: 371, distance: 29.6
click at [734, 363] on span "Рассчитать и загрузить статистику сразу после создания проекта" at bounding box center [581, 361] width 314 height 16
click at [424, 363] on input "Рассчитать и загрузить статистику сразу после создания проекта" at bounding box center [407, 360] width 33 height 33
checkbox input "false"
click at [1058, 524] on span "Создать проект Smartcat" at bounding box center [1030, 528] width 132 height 18
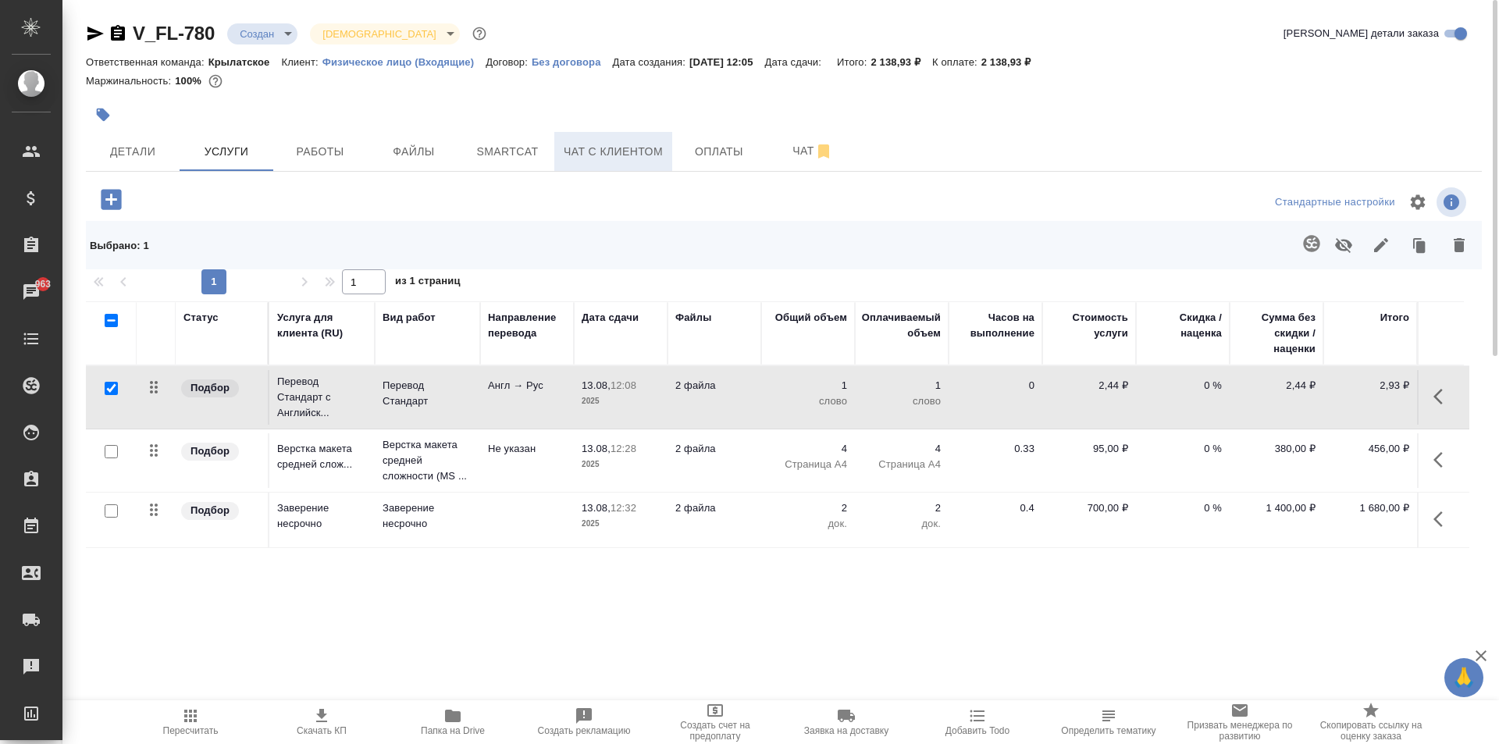
click at [557, 161] on button "Чат с клиентом" at bounding box center [613, 151] width 118 height 39
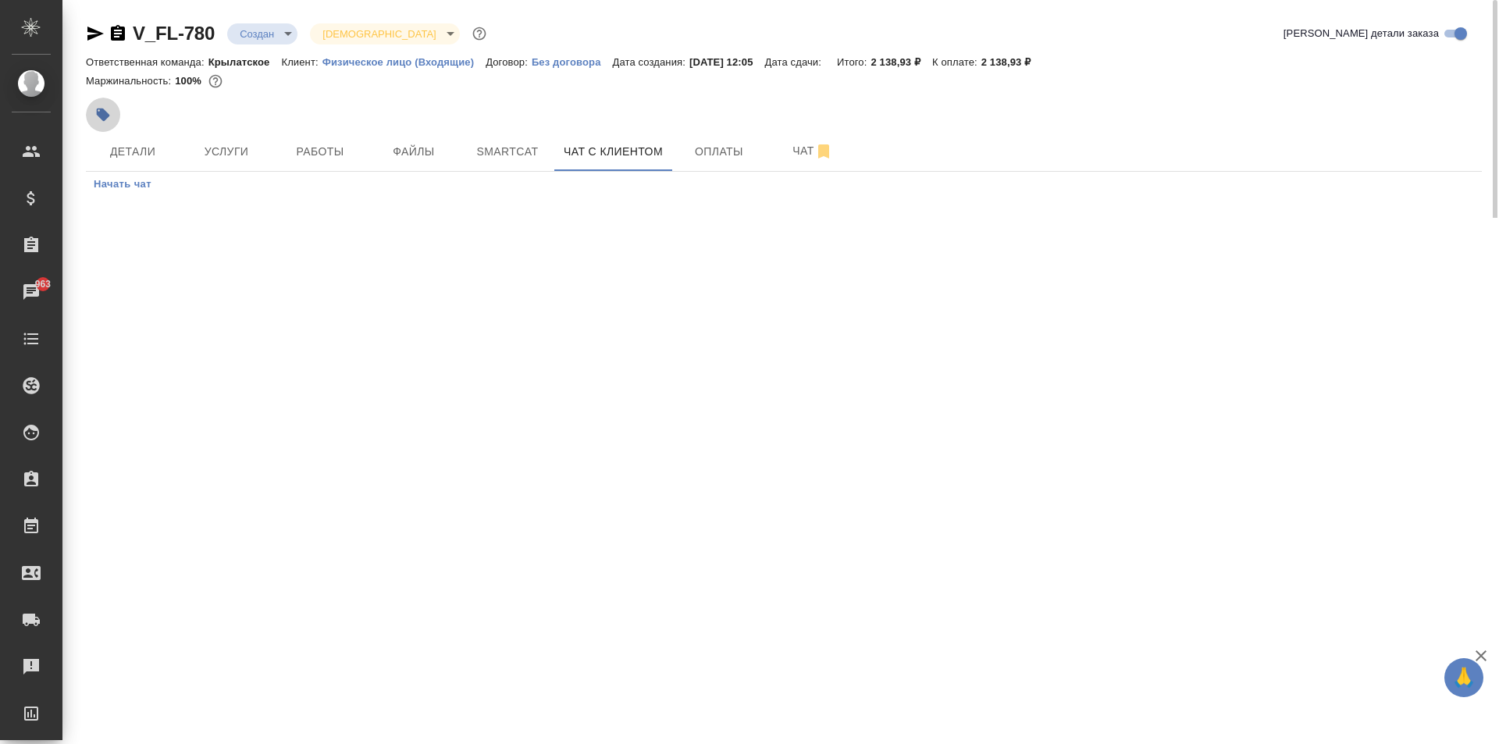
click at [108, 124] on button "button" at bounding box center [103, 115] width 34 height 34
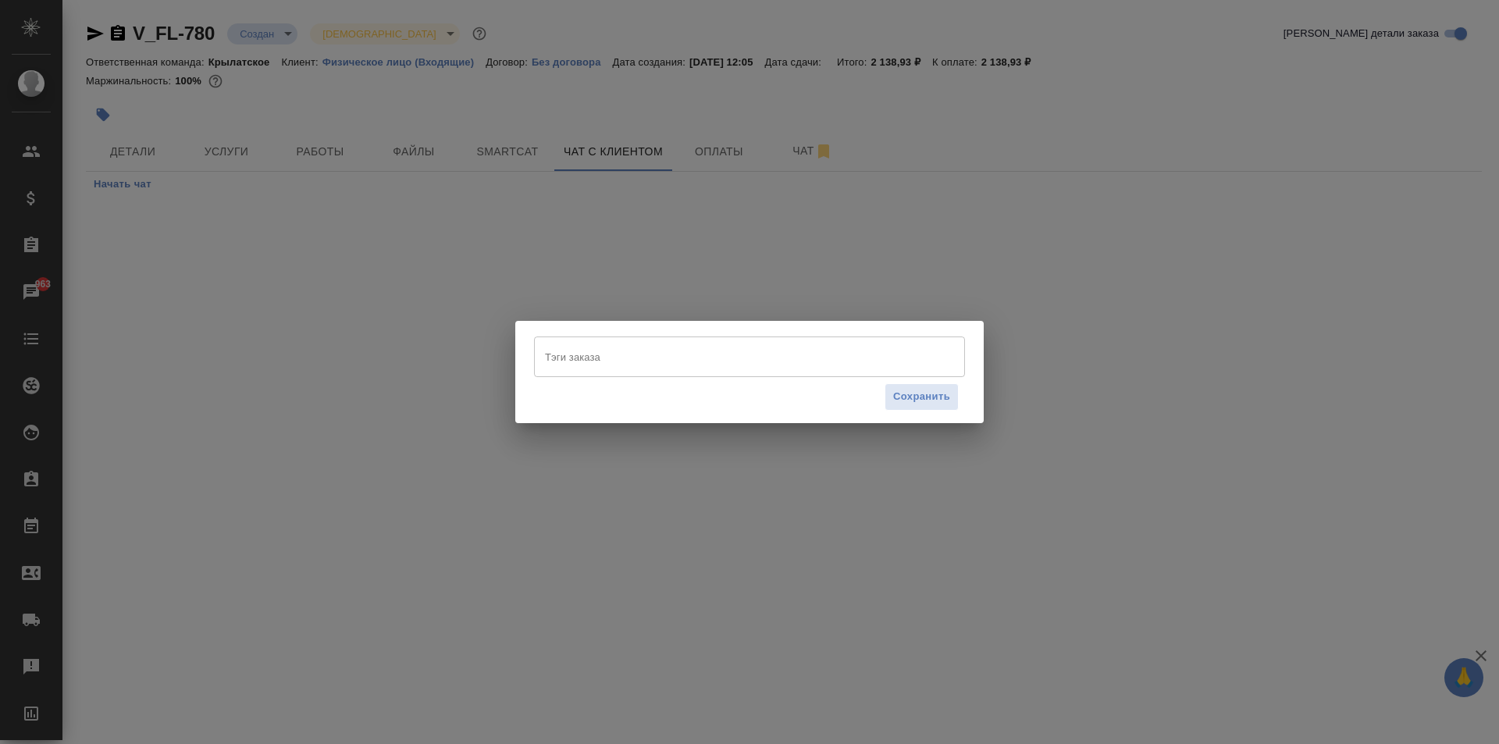
click at [158, 147] on div "Тэги заказа Тэги заказа Сохранить" at bounding box center [749, 372] width 1499 height 744
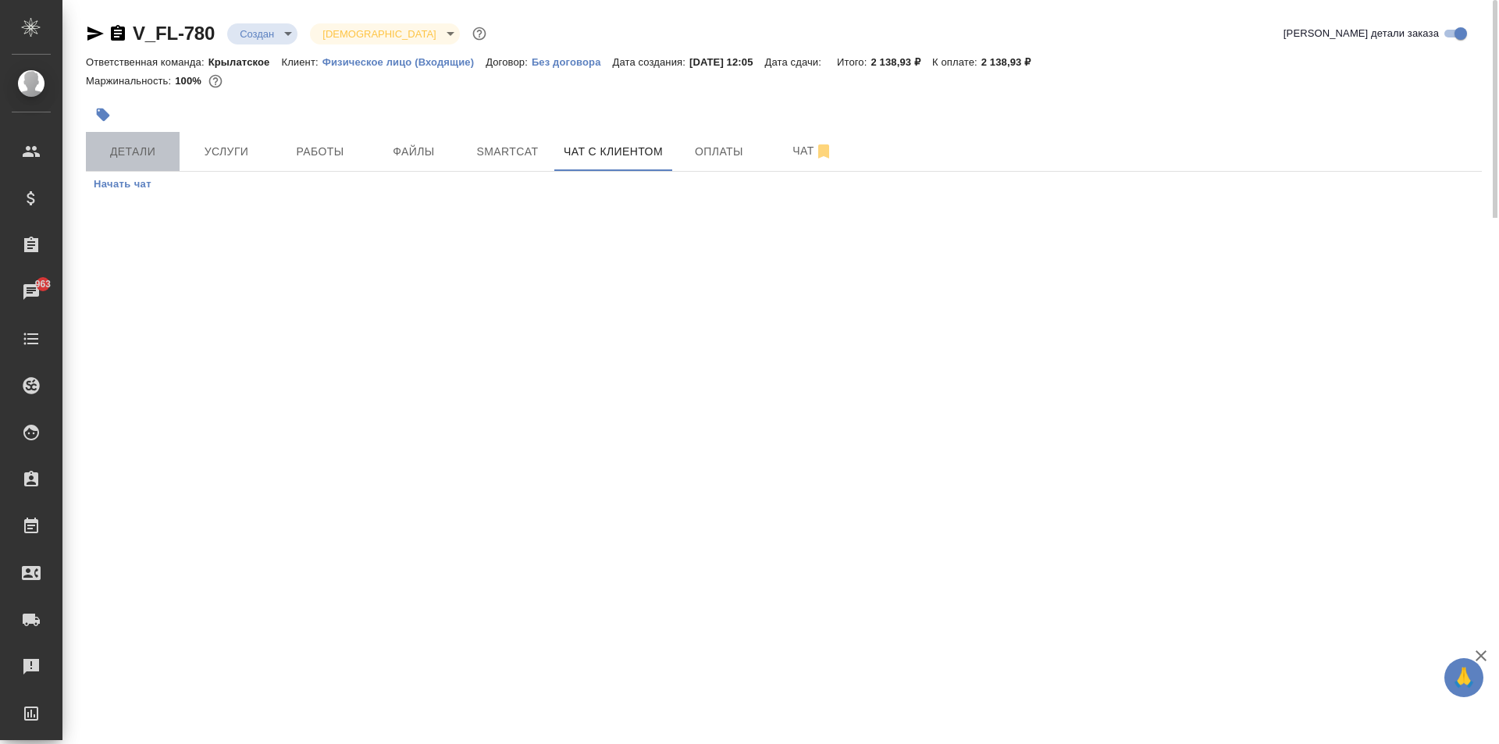
click at [157, 147] on span "Детали" at bounding box center [132, 152] width 75 height 20
select select "RU"
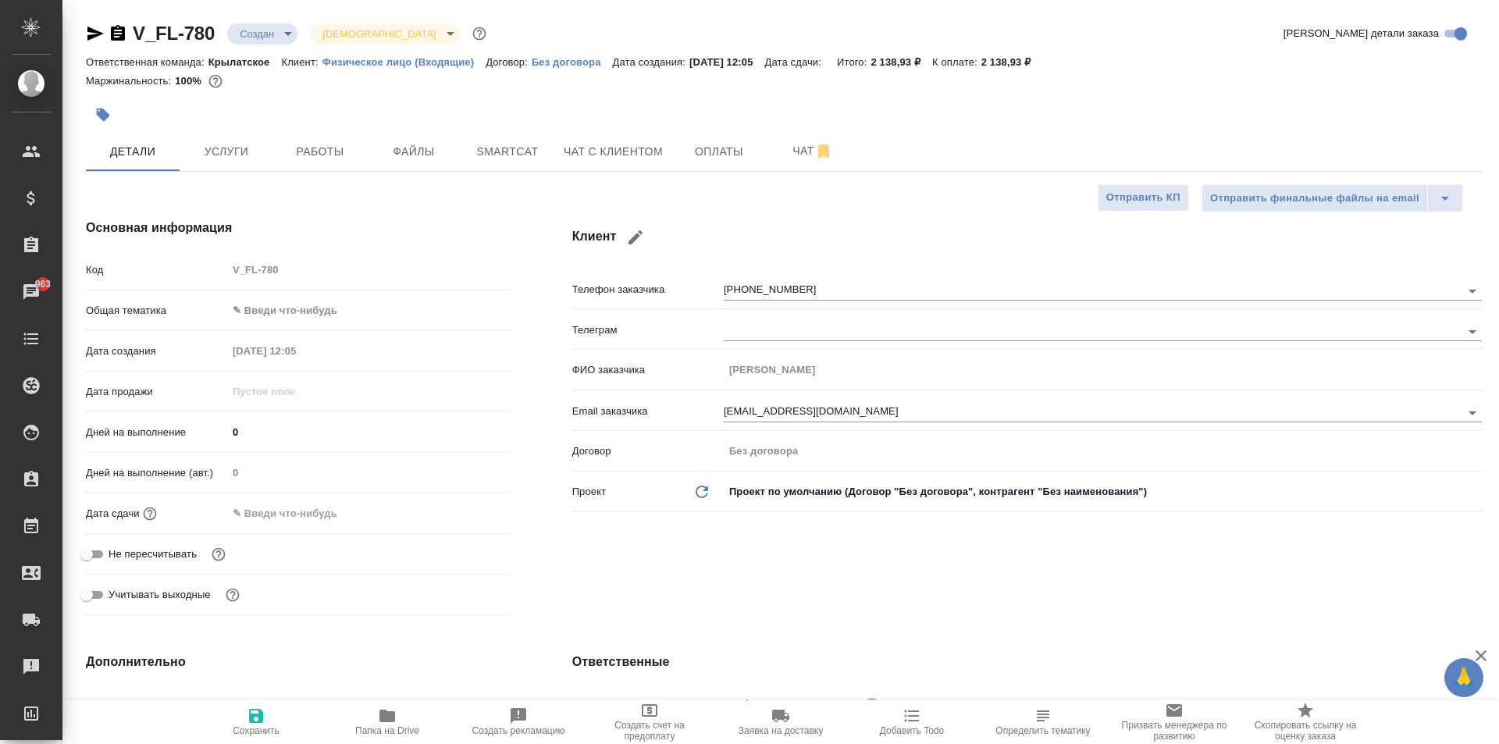
type textarea "x"
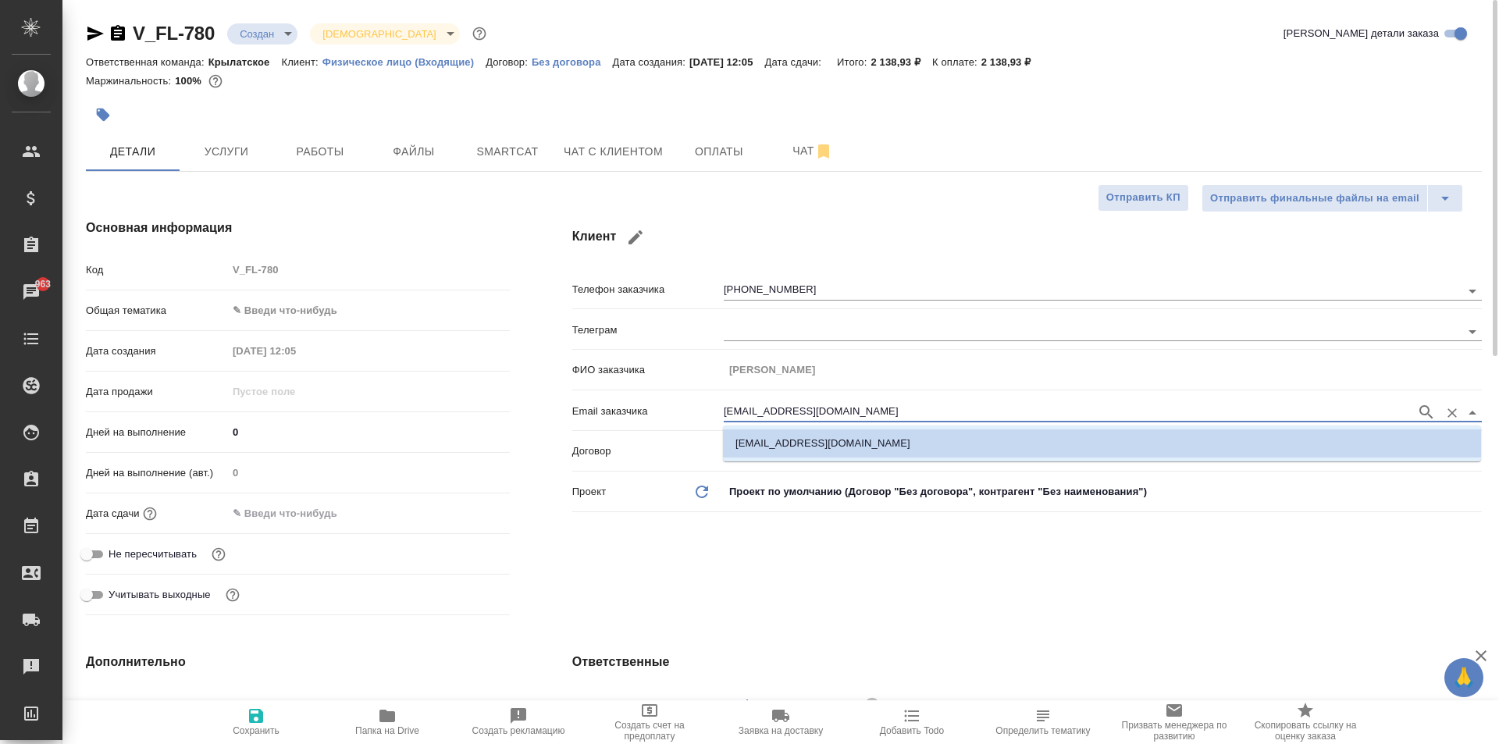
drag, startPoint x: 906, startPoint y: 413, endPoint x: 482, endPoint y: 377, distance: 426.1
click at [482, 377] on div "Основная информация Код V_FL-780 Общая тематика ✎ Введи что-нибудь Дата создани…" at bounding box center [784, 419] width 1458 height 465
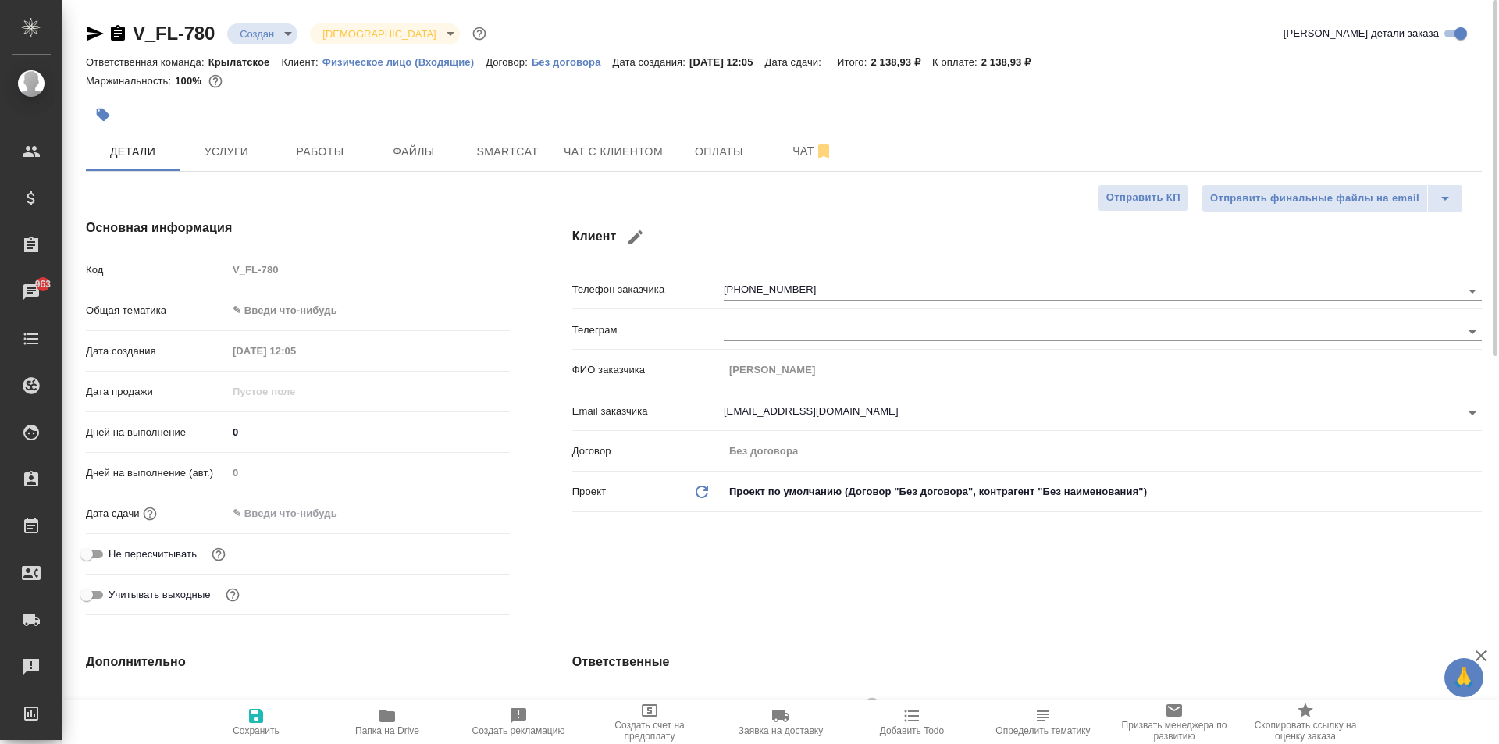
type textarea "x"
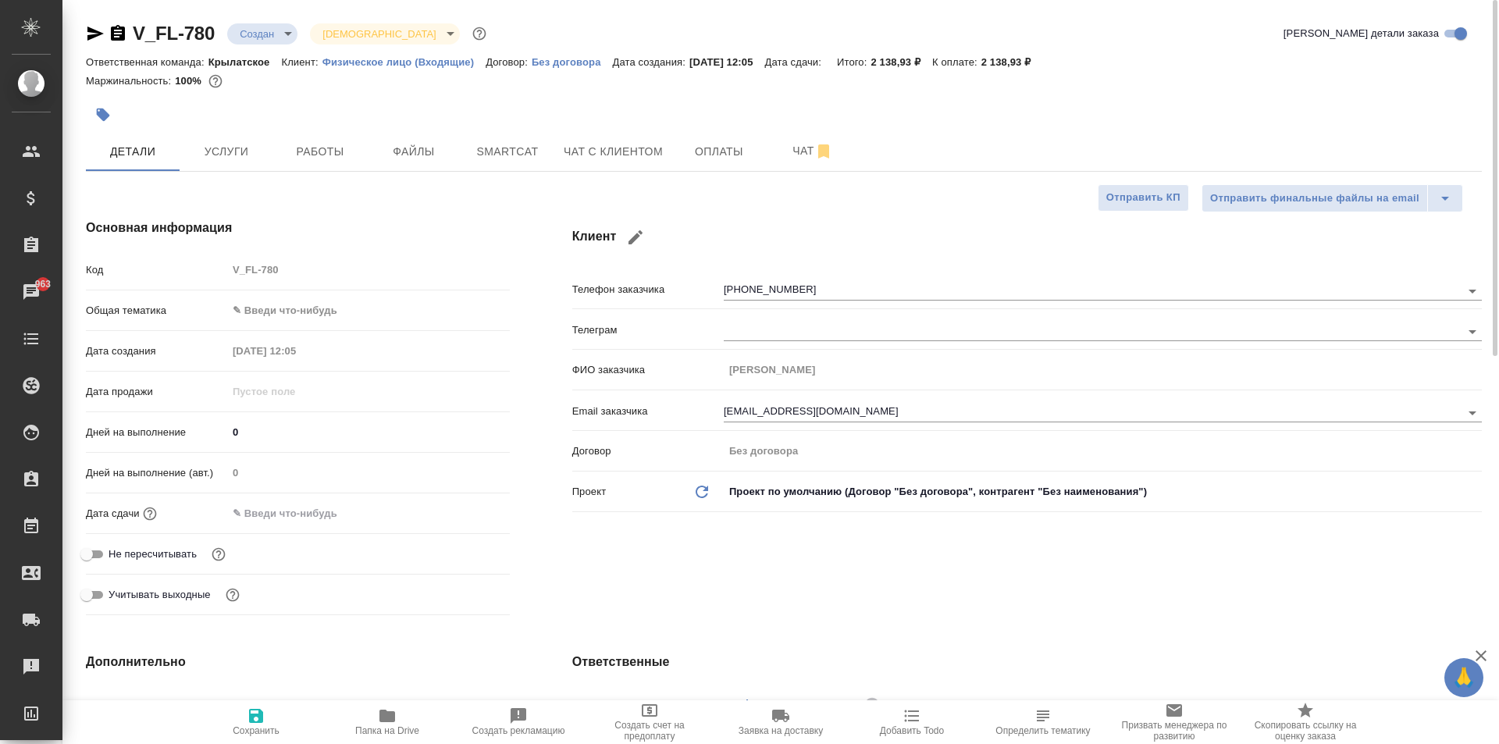
type textarea "x"
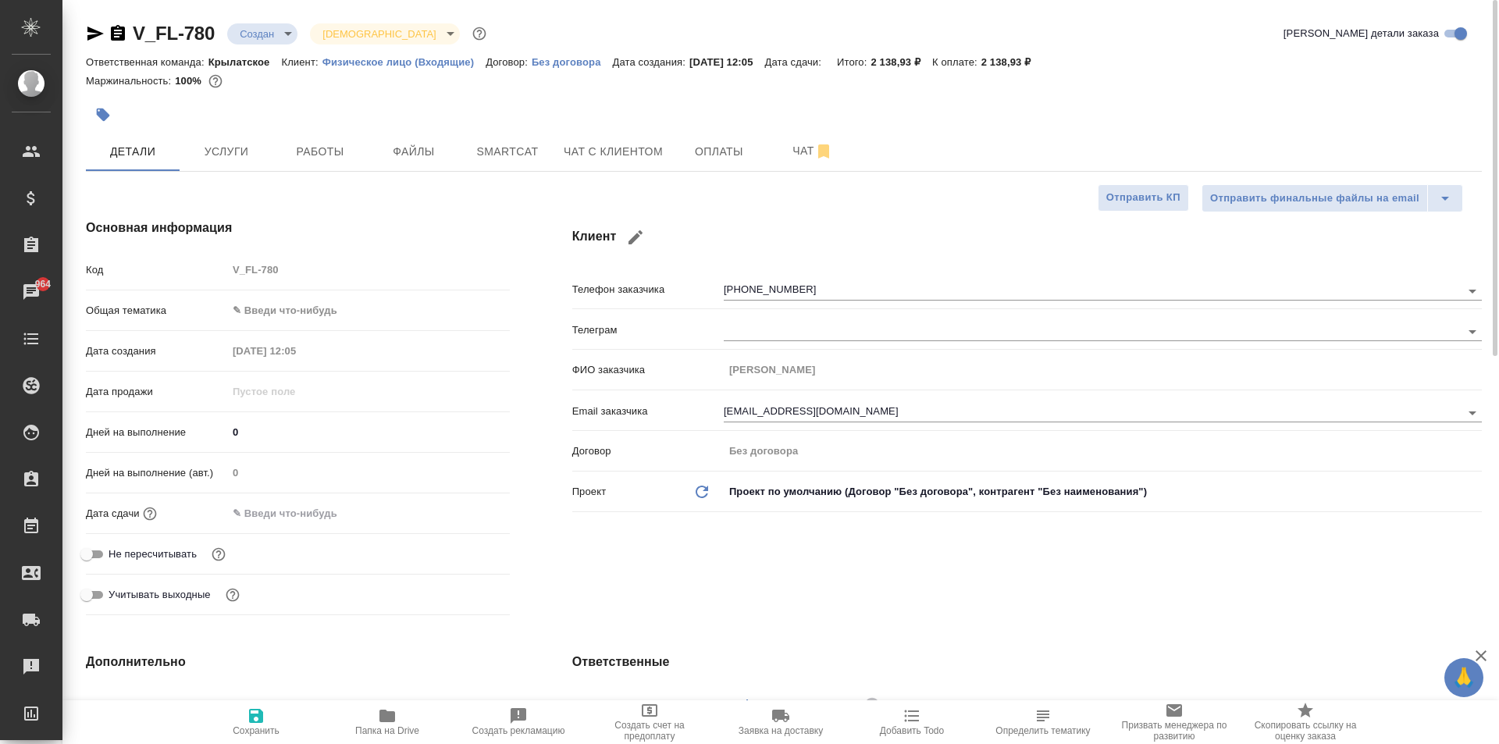
type textarea "x"
click at [235, 155] on span "Услуги" at bounding box center [226, 152] width 75 height 20
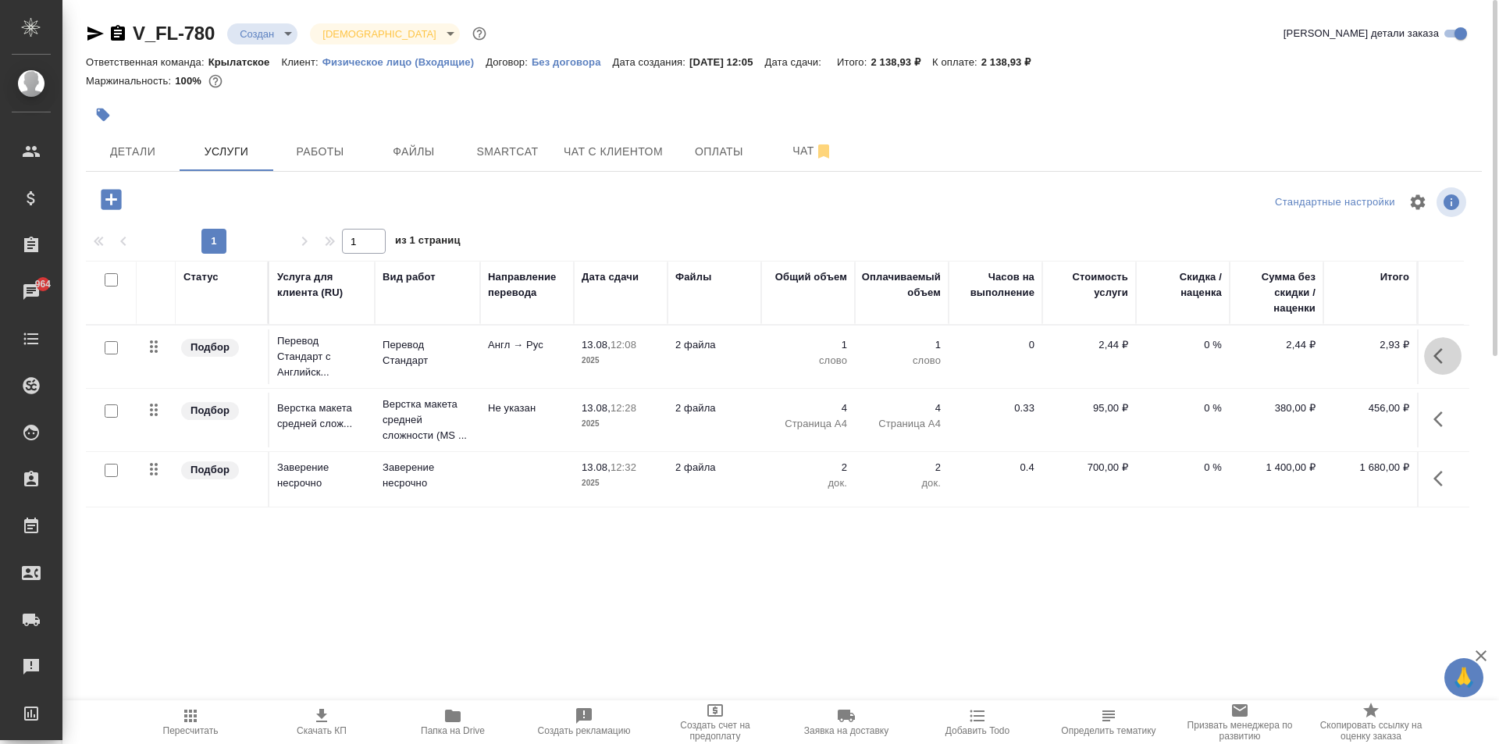
drag, startPoint x: 1445, startPoint y: 346, endPoint x: 1428, endPoint y: 350, distance: 17.0
click at [1443, 345] on button "button" at bounding box center [1442, 355] width 37 height 37
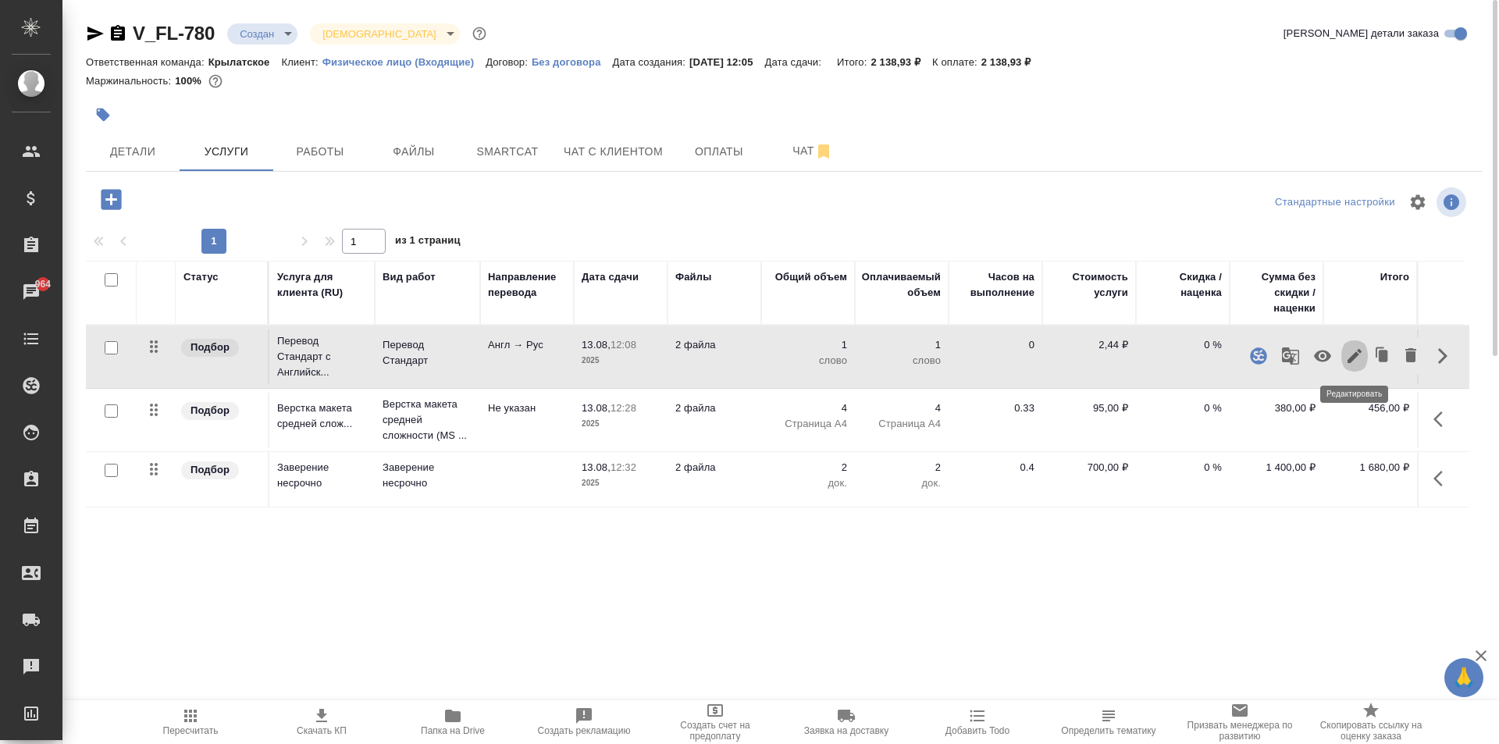
click at [1363, 352] on button "button" at bounding box center [1354, 355] width 27 height 37
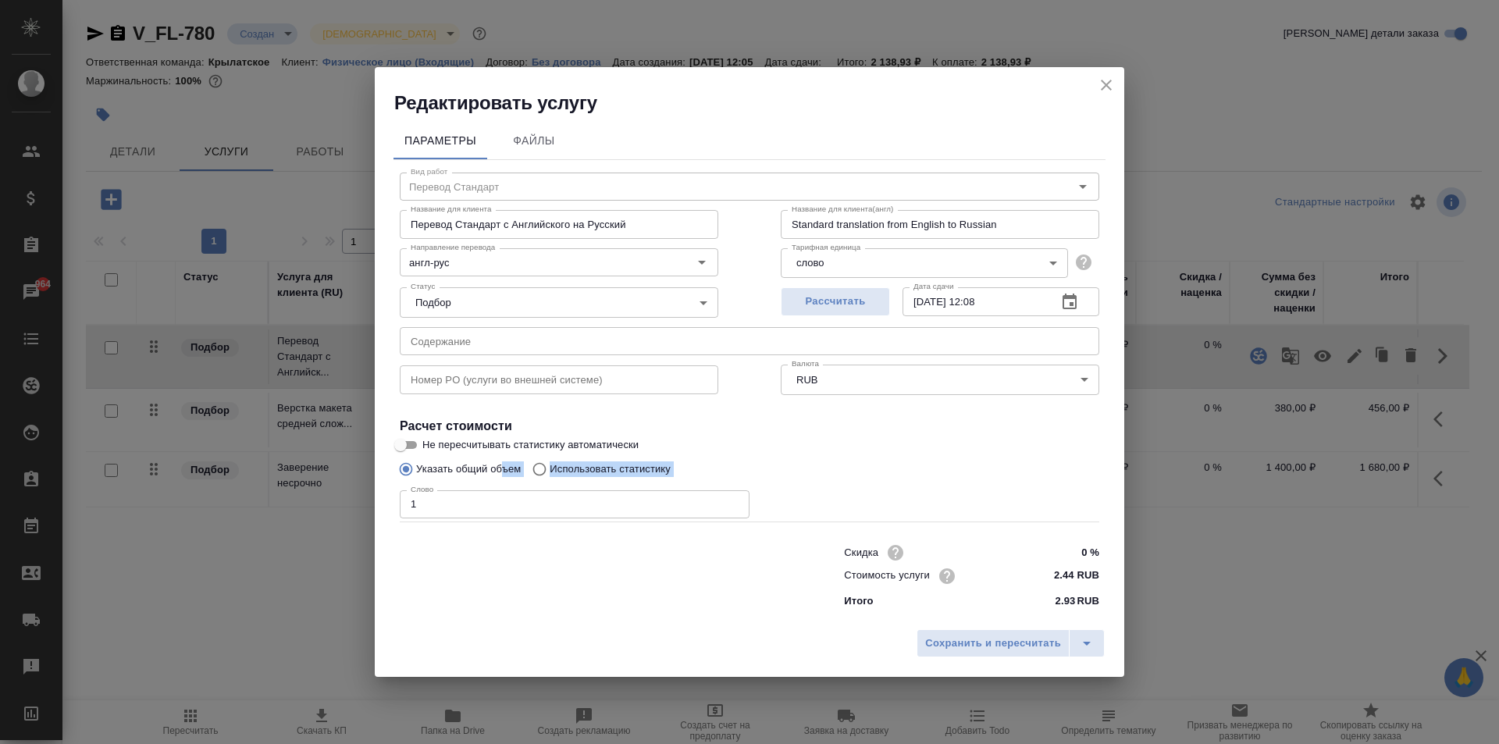
drag, startPoint x: 492, startPoint y: 485, endPoint x: 461, endPoint y: 485, distance: 30.4
click at [461, 485] on div "Вид работ Перевод Стандарт Вид работ Название для клиента Перевод Стандарт с Ан…" at bounding box center [749, 387] width 712 height 455
click at [457, 499] on input "1" at bounding box center [575, 504] width 350 height 28
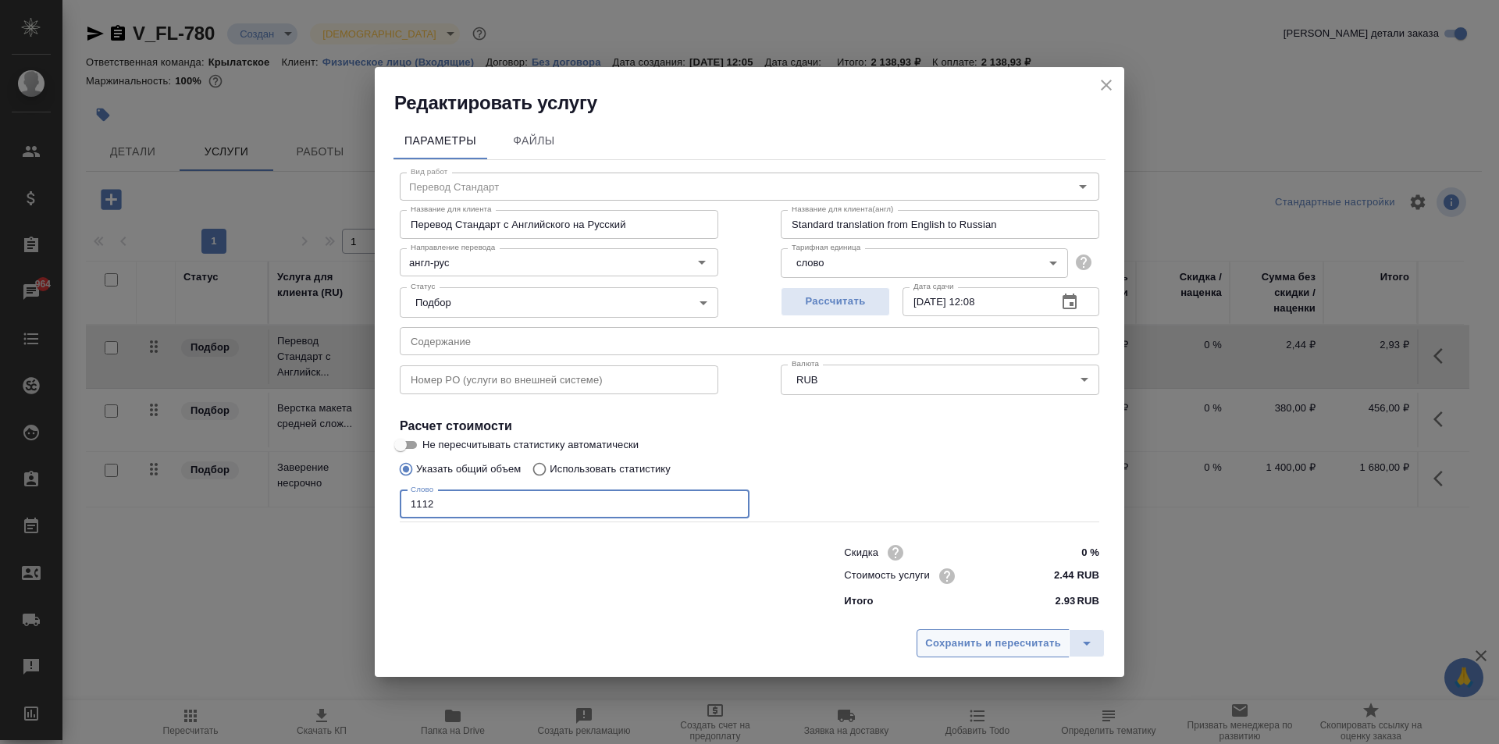
type input "1112"
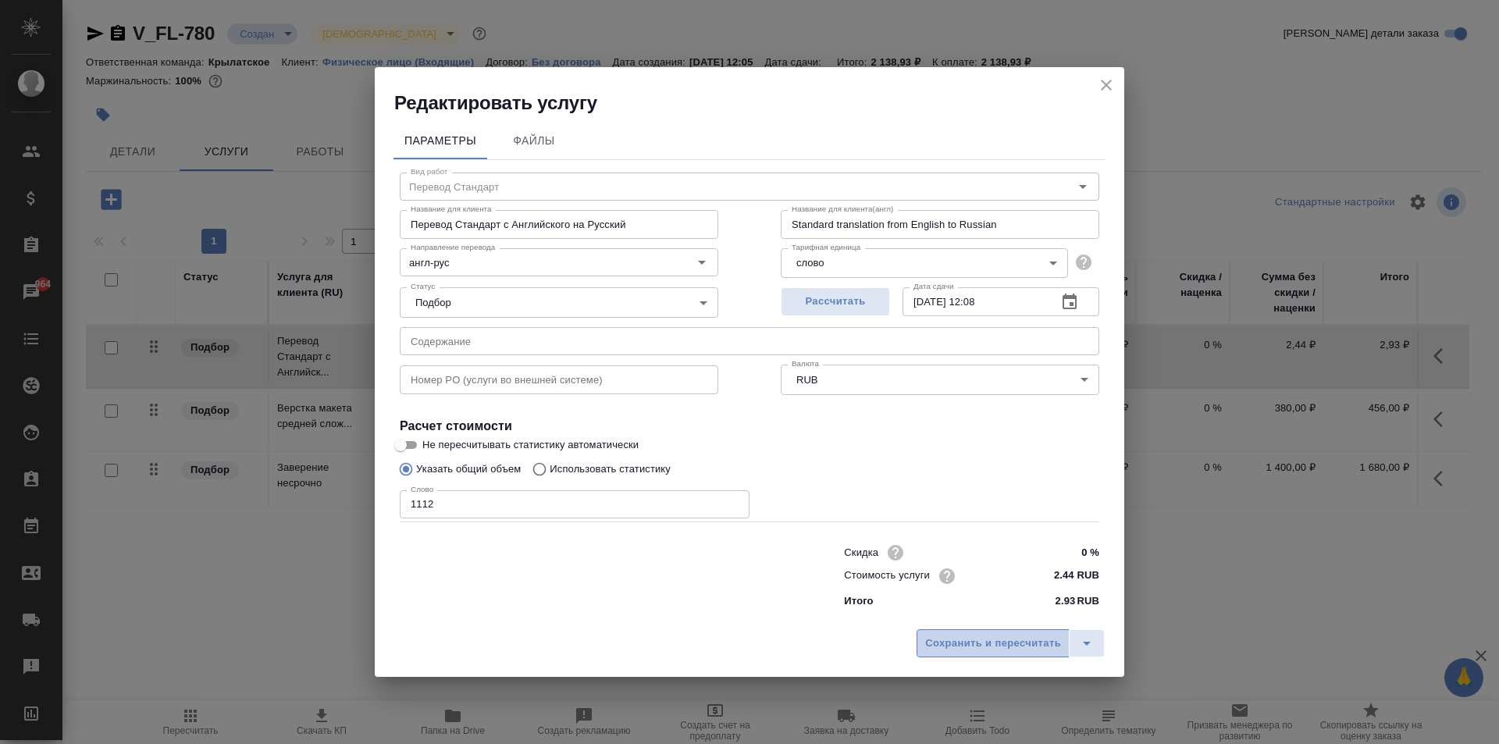
click at [959, 636] on span "Сохранить и пересчитать" at bounding box center [993, 644] width 136 height 18
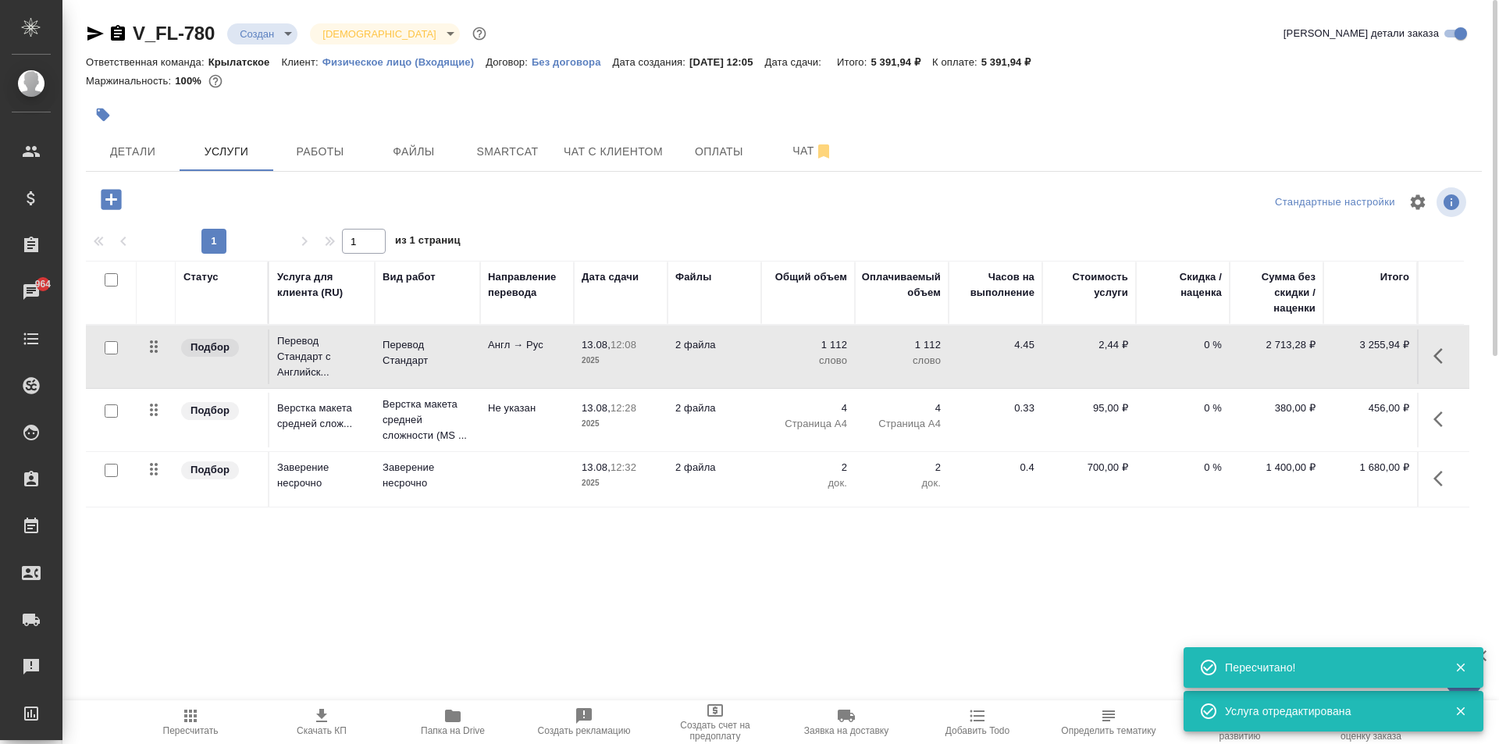
click at [194, 726] on span "Пересчитать" at bounding box center [190, 730] width 55 height 11
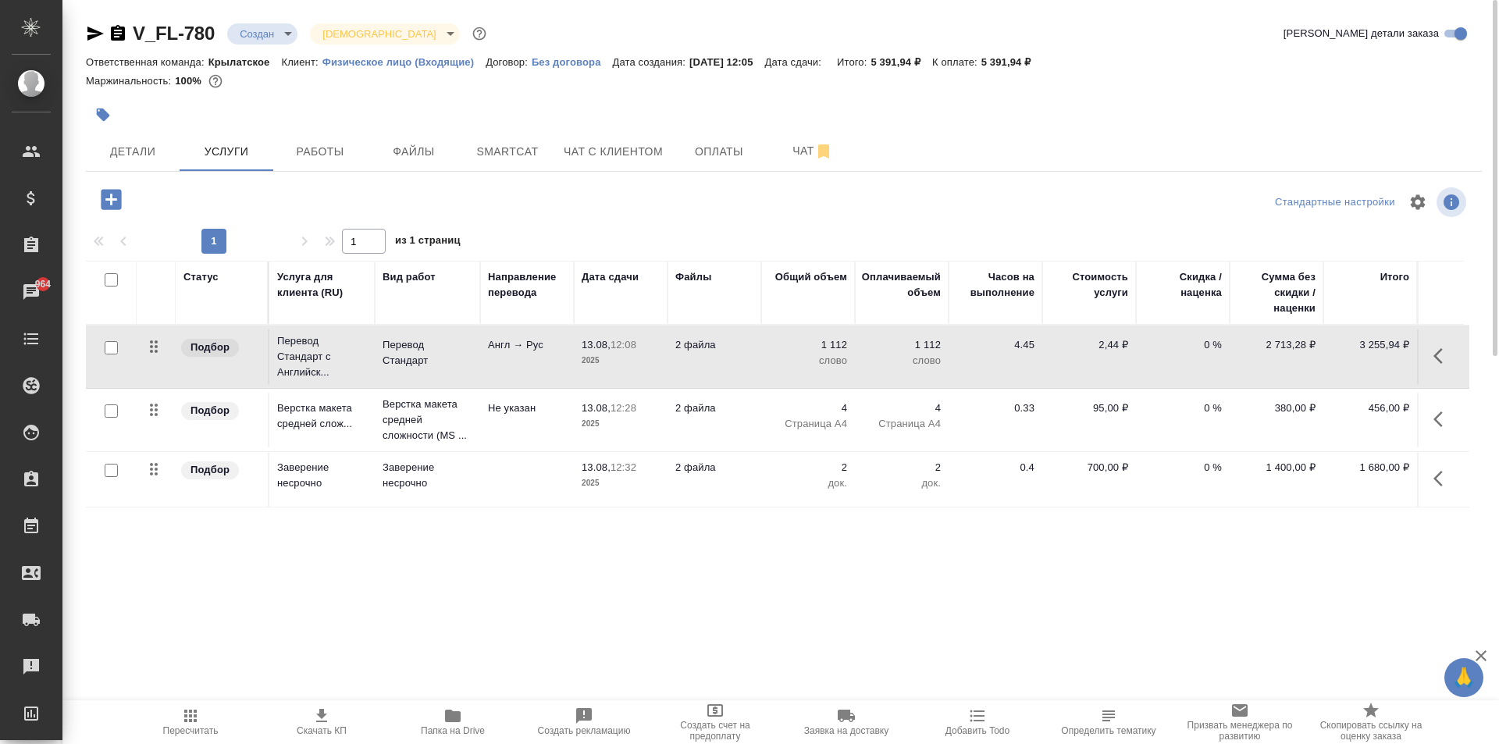
click at [1242, 123] on div at bounding box center [784, 115] width 1396 height 34
click at [215, 717] on span "Пересчитать" at bounding box center [190, 721] width 112 height 30
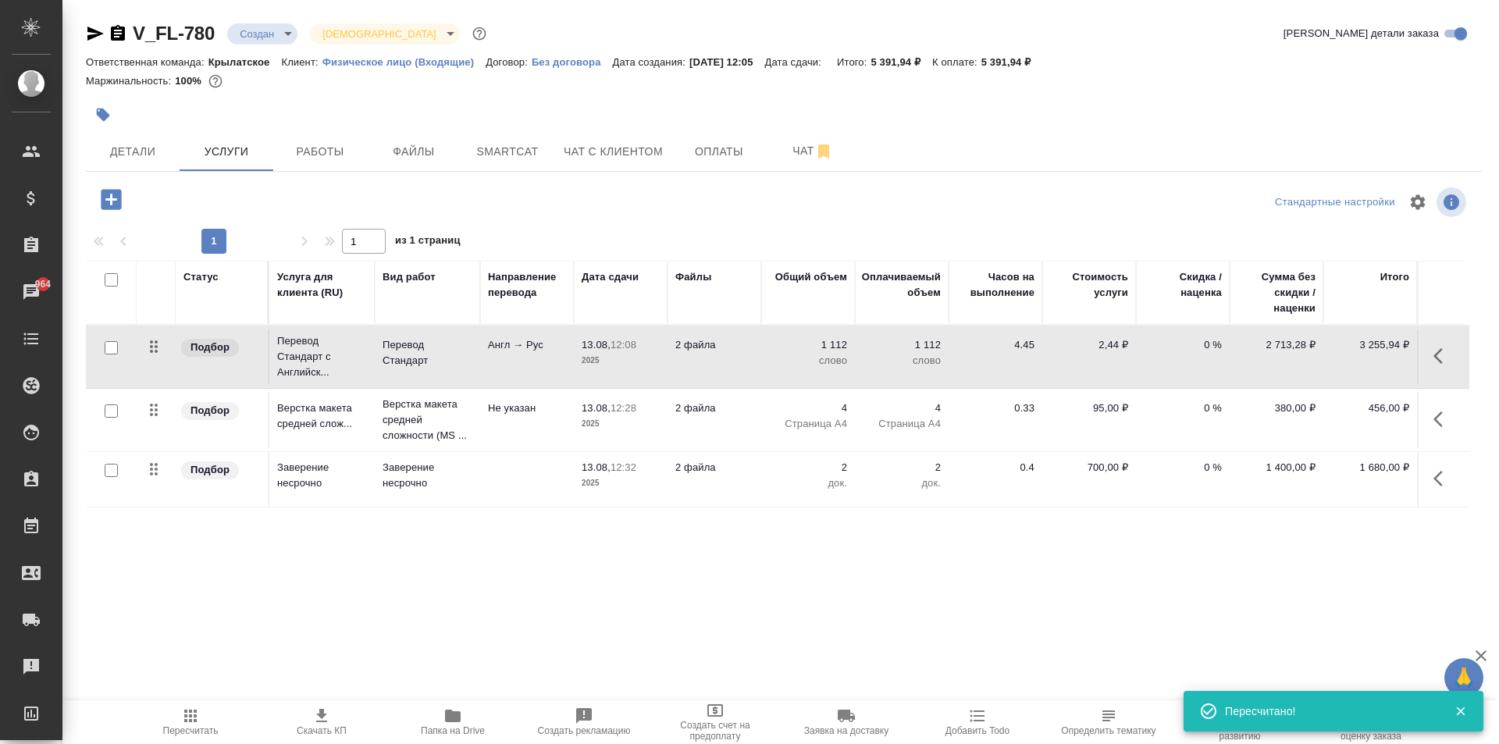
click at [281, 36] on body "🙏 .cls-1 fill:#fff; AWATERA Kasymov Timur Клиенты Спецификации Заказы 964 Чаты …" at bounding box center [749, 372] width 1499 height 744
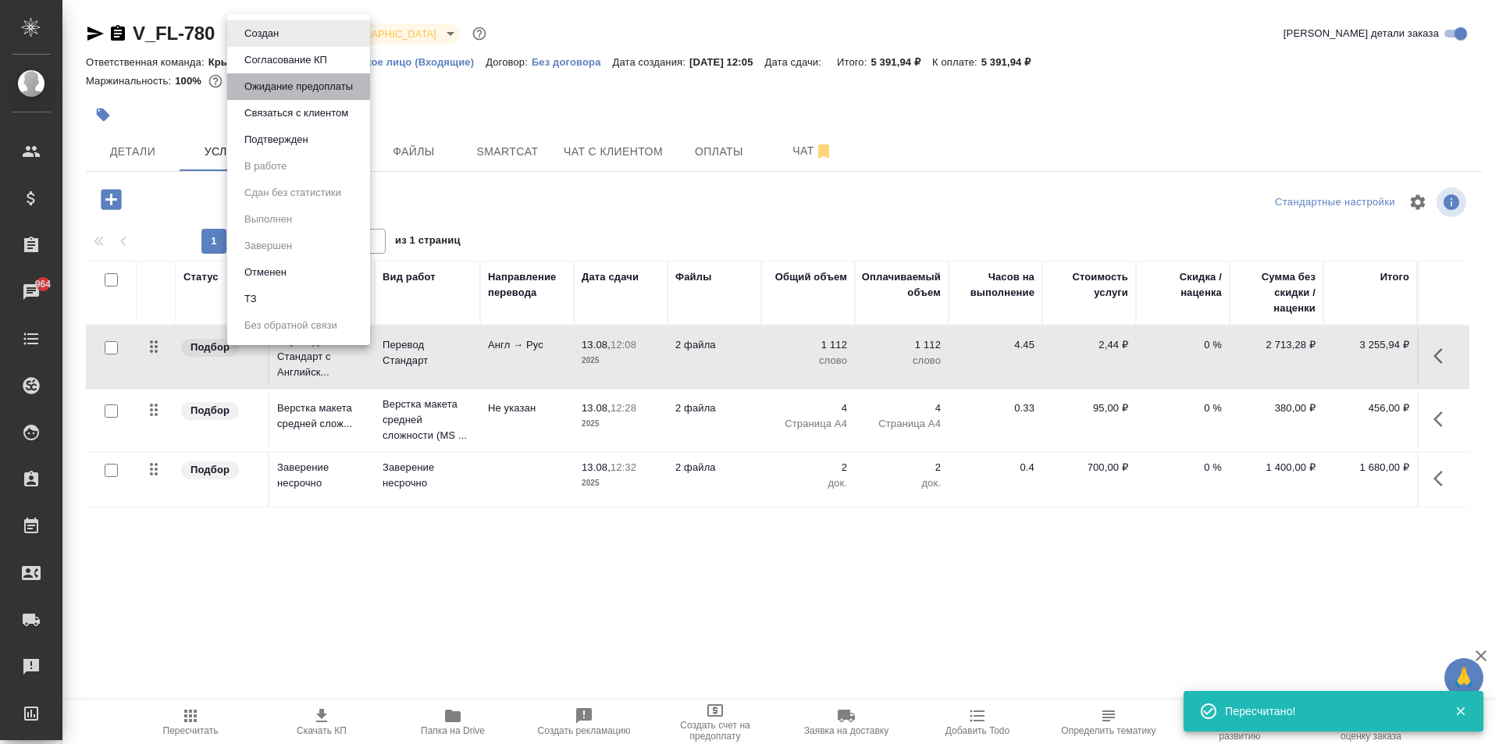
click at [283, 42] on button "Ожидание предоплаты" at bounding box center [262, 33] width 44 height 17
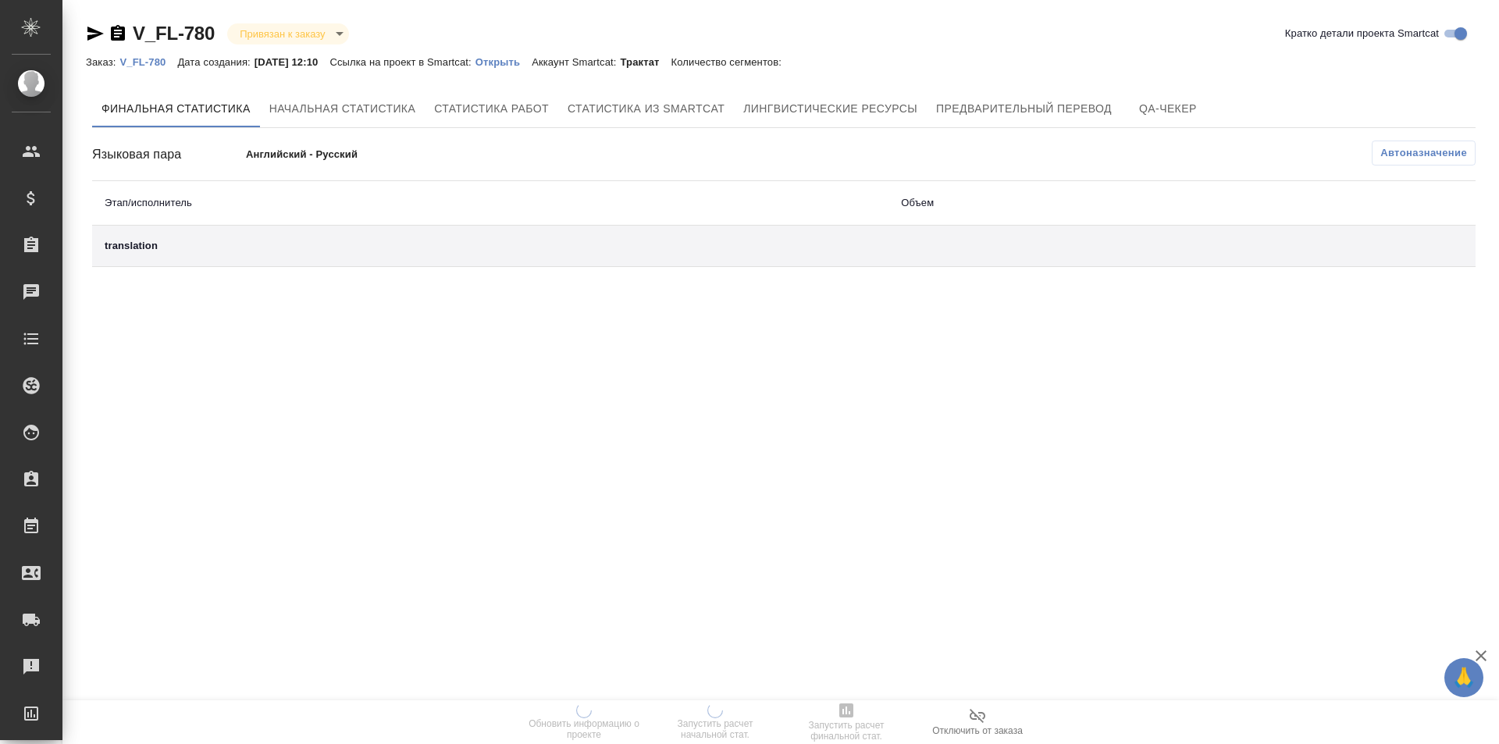
click at [522, 55] on link "Открыть" at bounding box center [503, 61] width 56 height 13
